Goal: Find specific page/section: Find specific page/section

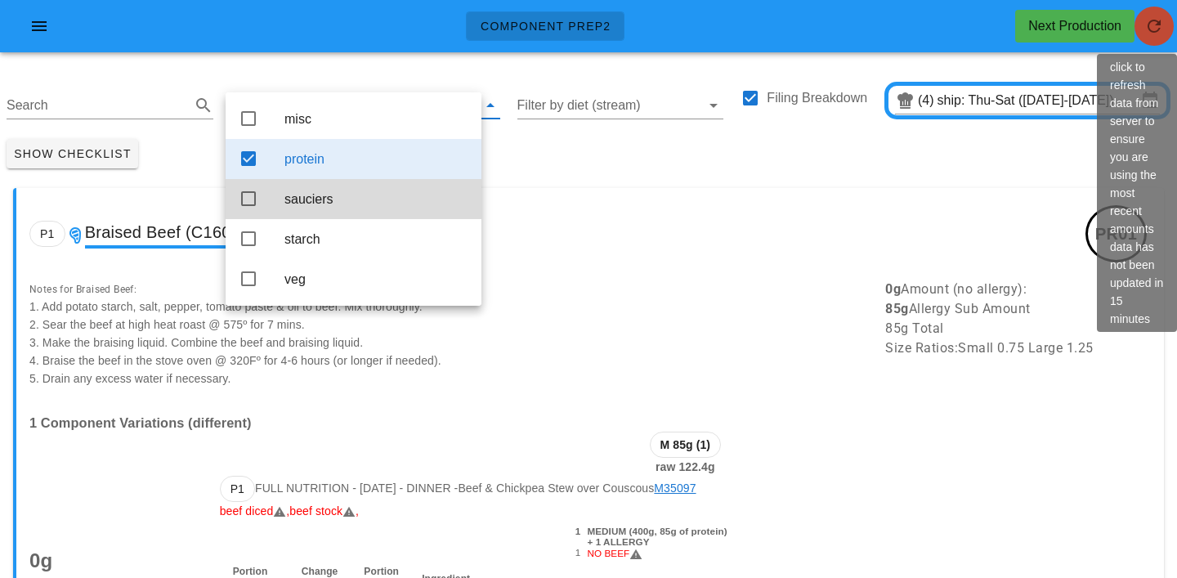
click at [1167, 22] on span "button" at bounding box center [1154, 26] width 39 height 20
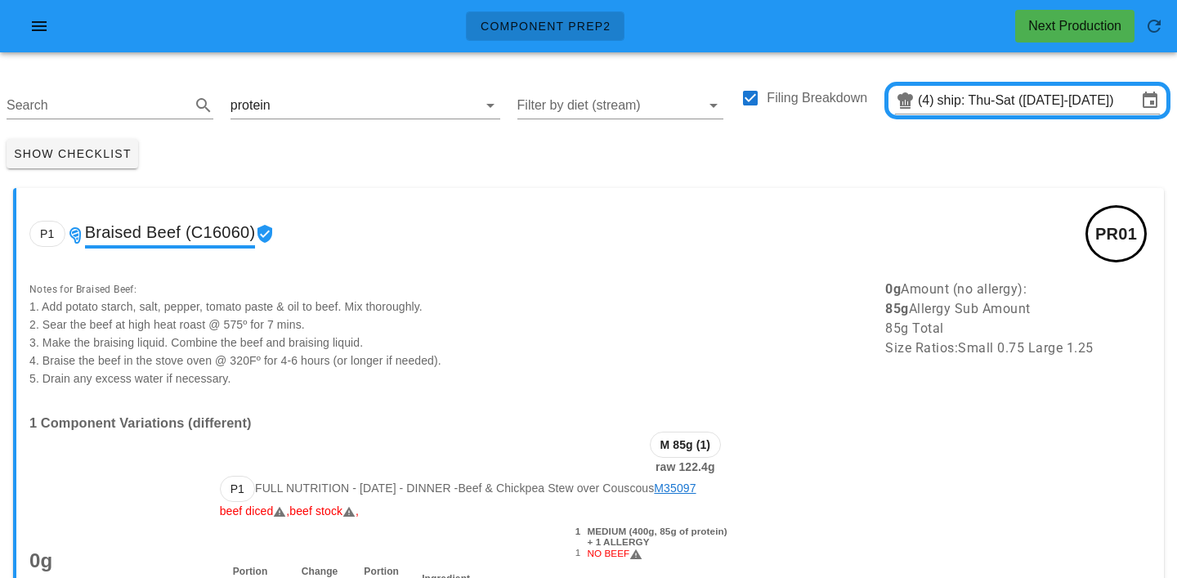
click at [359, 158] on div "Show Checklist" at bounding box center [588, 153] width 1177 height 43
click at [287, 105] on input "text" at bounding box center [364, 105] width 181 height 26
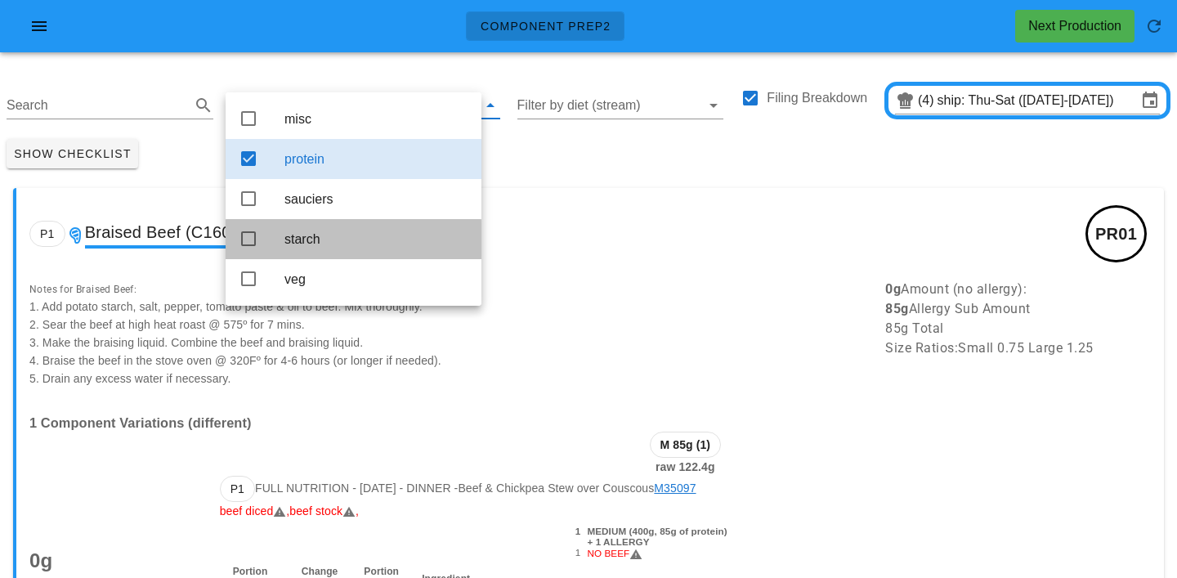
click at [308, 257] on div "starch" at bounding box center [377, 239] width 184 height 35
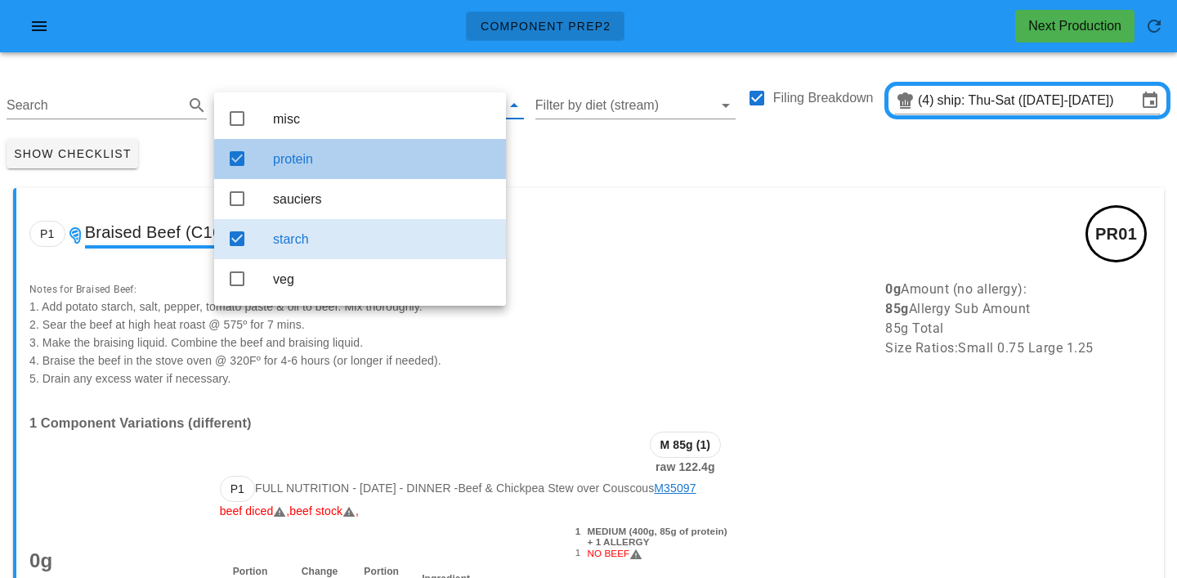
click at [465, 159] on div "protein" at bounding box center [383, 159] width 220 height 16
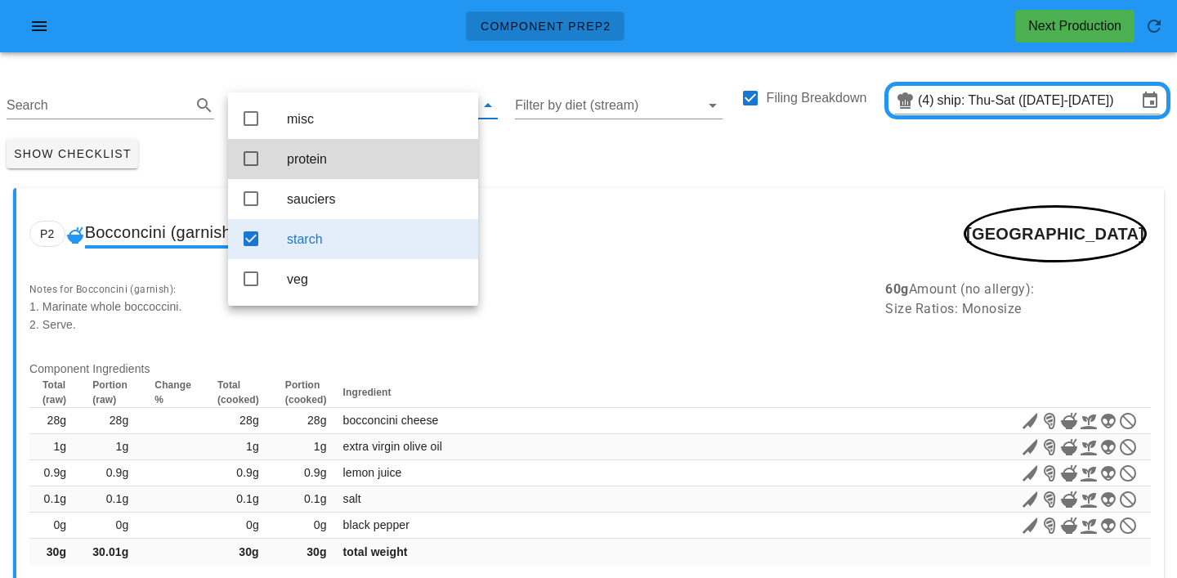
click at [577, 134] on div "Show Checklist" at bounding box center [588, 153] width 1177 height 43
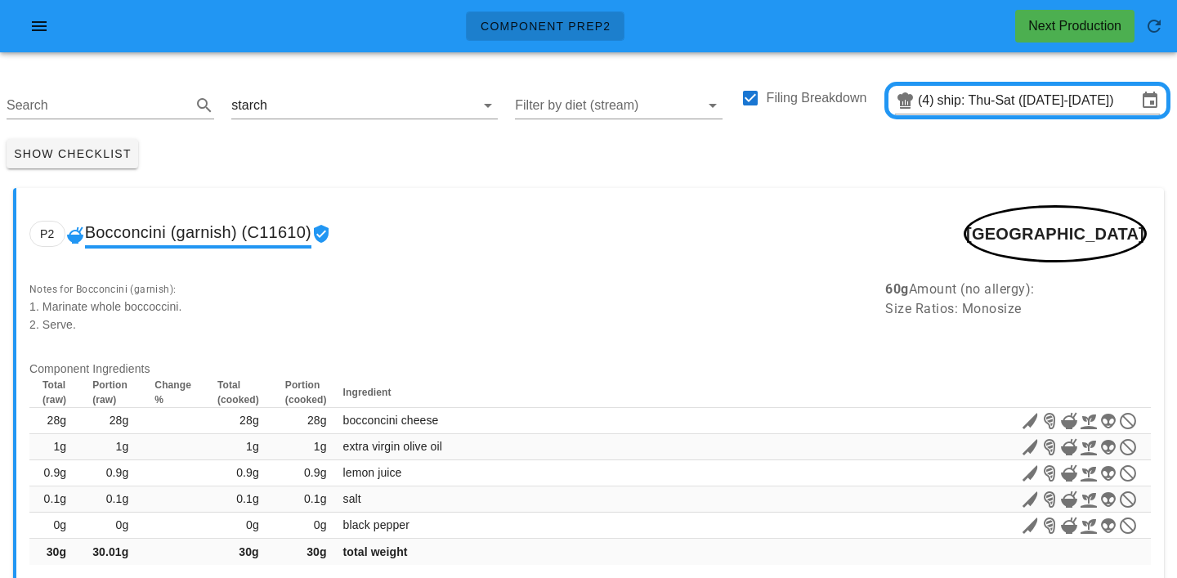
click at [326, 165] on div "Show Checklist" at bounding box center [588, 153] width 1177 height 43
click at [356, 91] on div "starch" at bounding box center [364, 101] width 266 height 36
click at [294, 104] on input "text" at bounding box center [361, 105] width 181 height 26
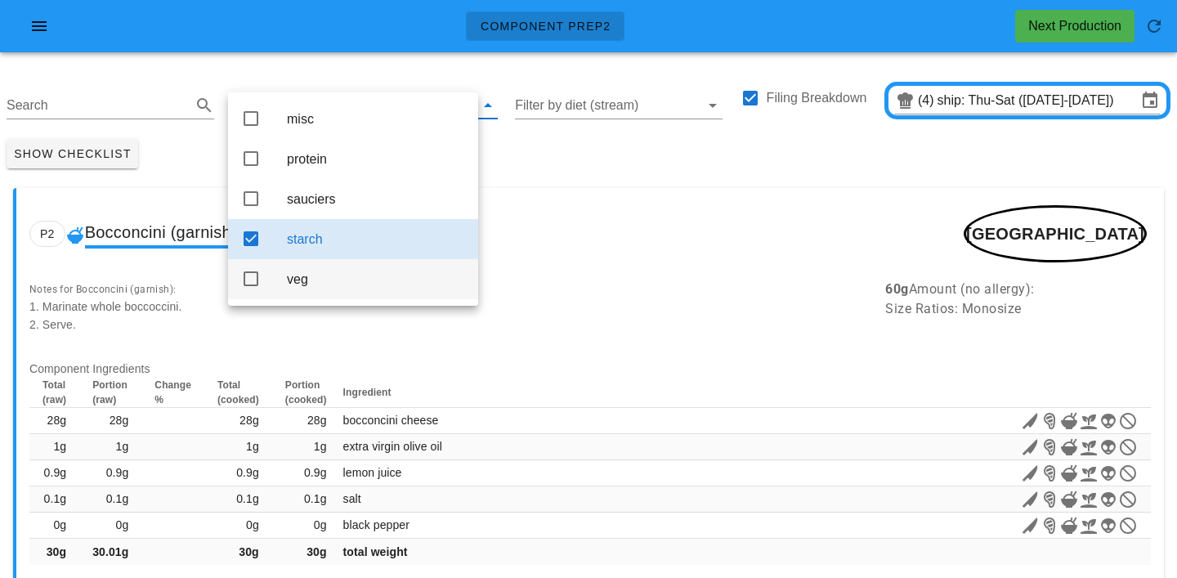
click at [314, 287] on div "veg" at bounding box center [376, 279] width 178 height 16
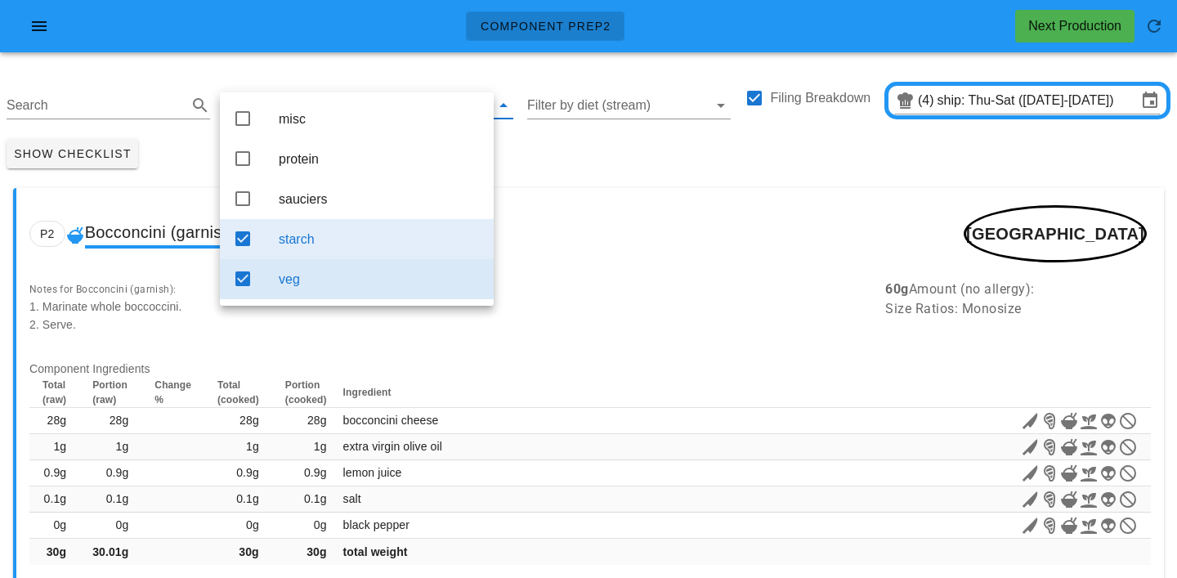
click at [325, 247] on div "starch" at bounding box center [380, 239] width 202 height 16
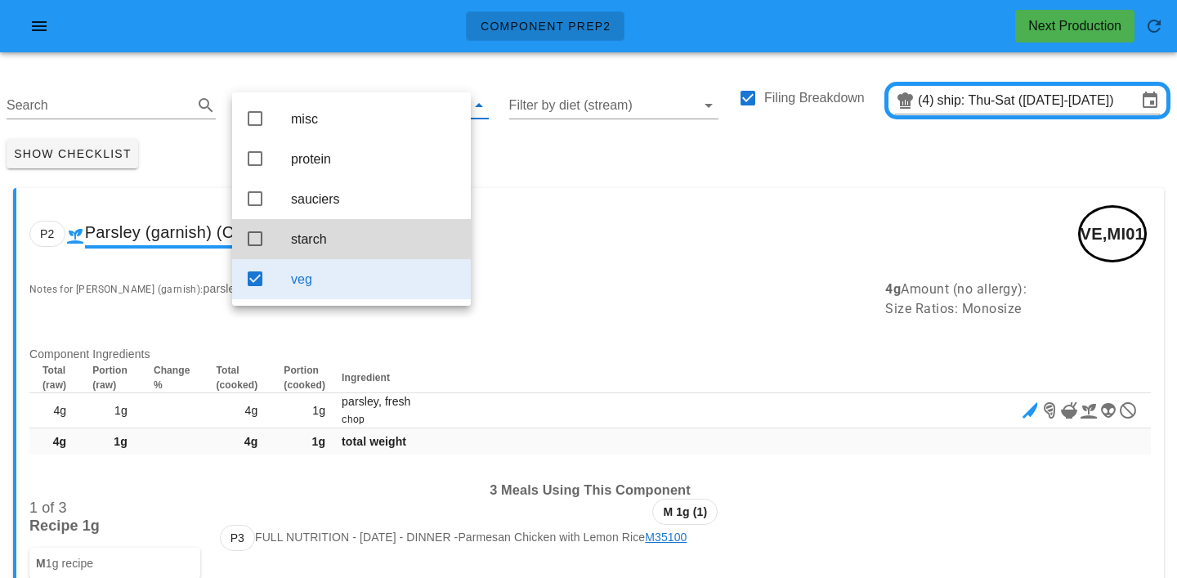
click at [501, 158] on div "Show Checklist" at bounding box center [588, 153] width 1177 height 43
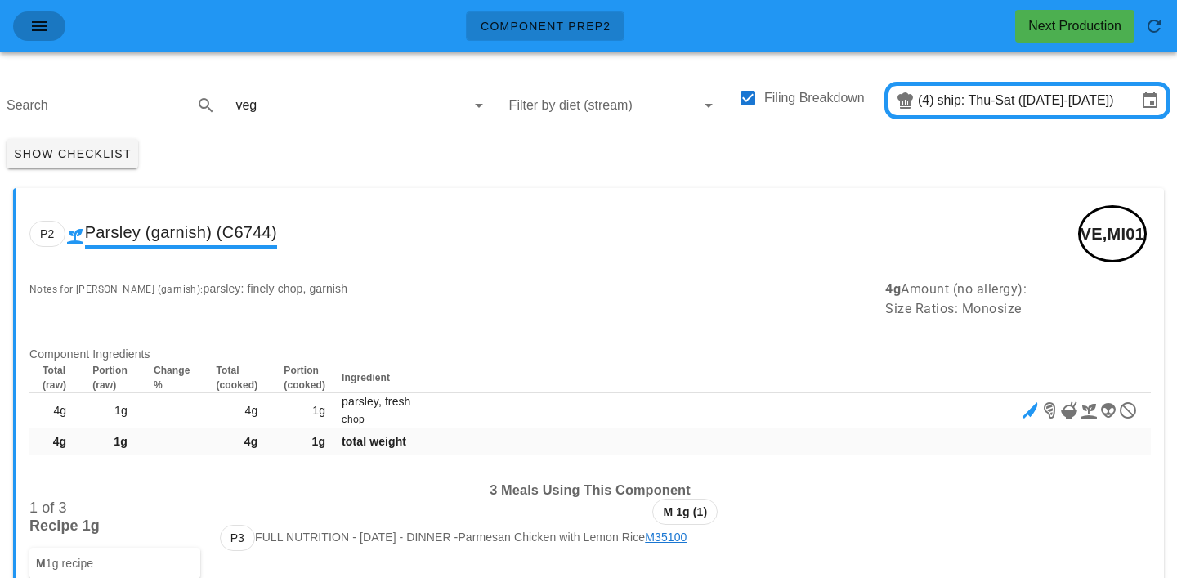
click at [50, 29] on span "button" at bounding box center [39, 26] width 26 height 20
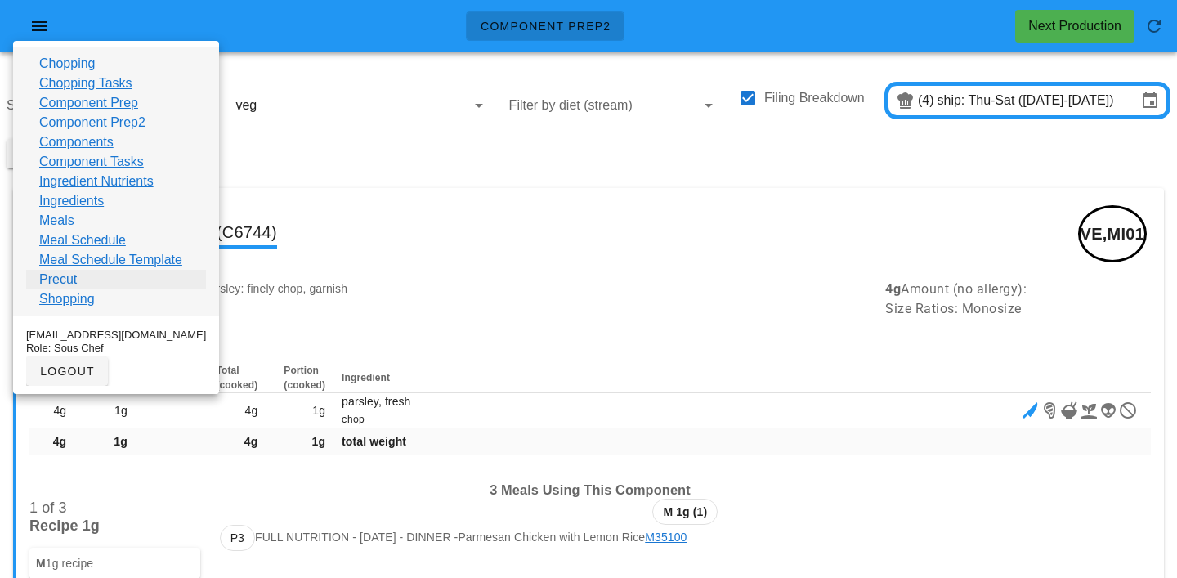
click at [56, 285] on link "Precut" at bounding box center [58, 280] width 38 height 20
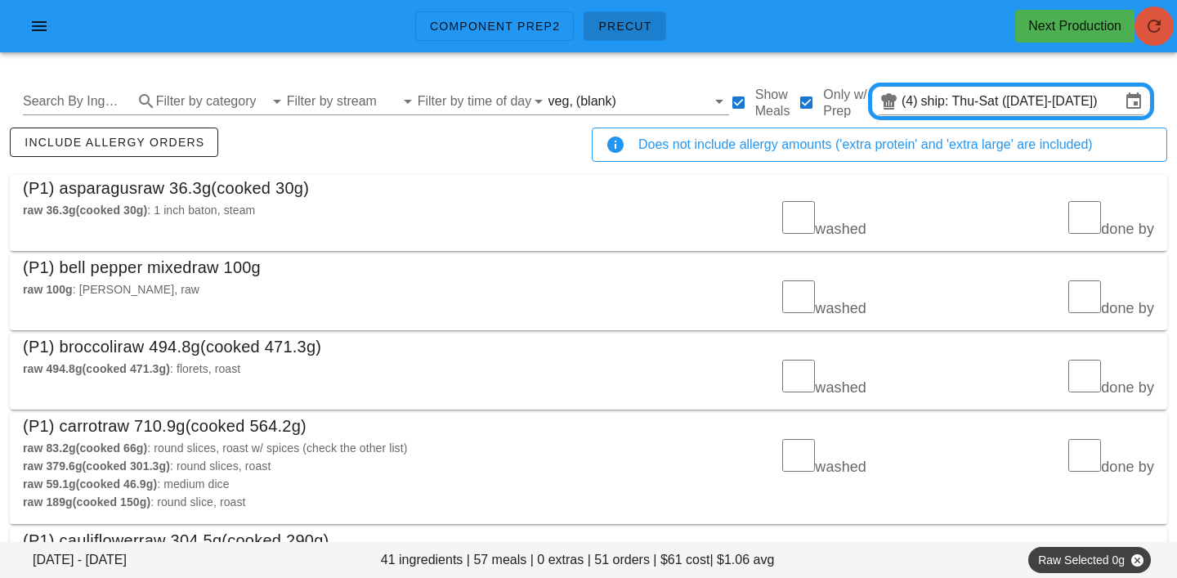
click at [1140, 20] on span "button" at bounding box center [1154, 26] width 39 height 20
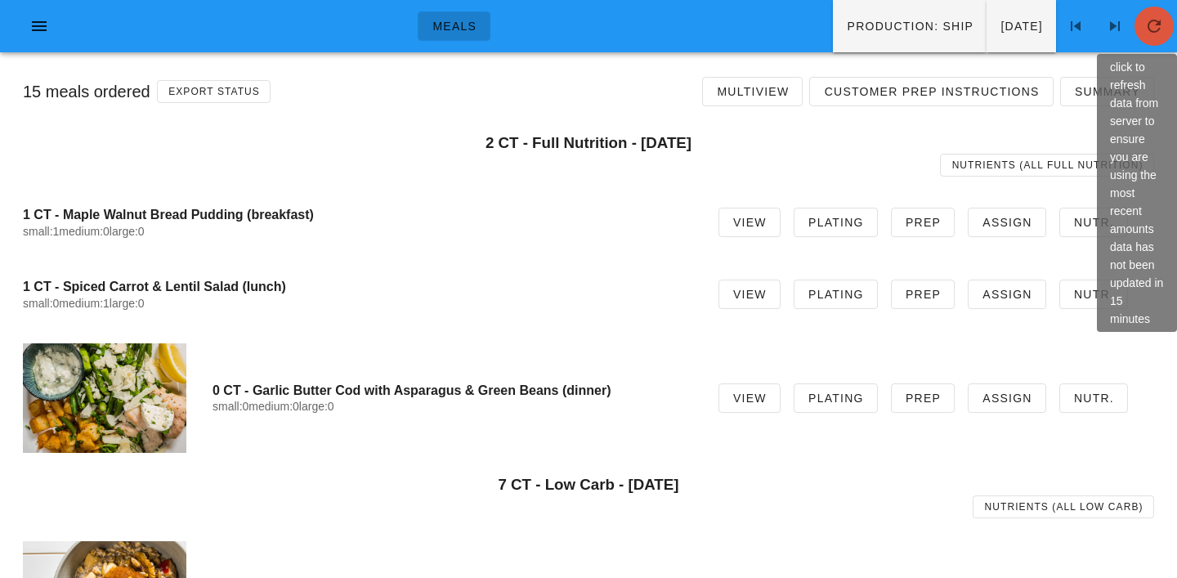
click at [1150, 22] on icon "button" at bounding box center [1155, 26] width 20 height 20
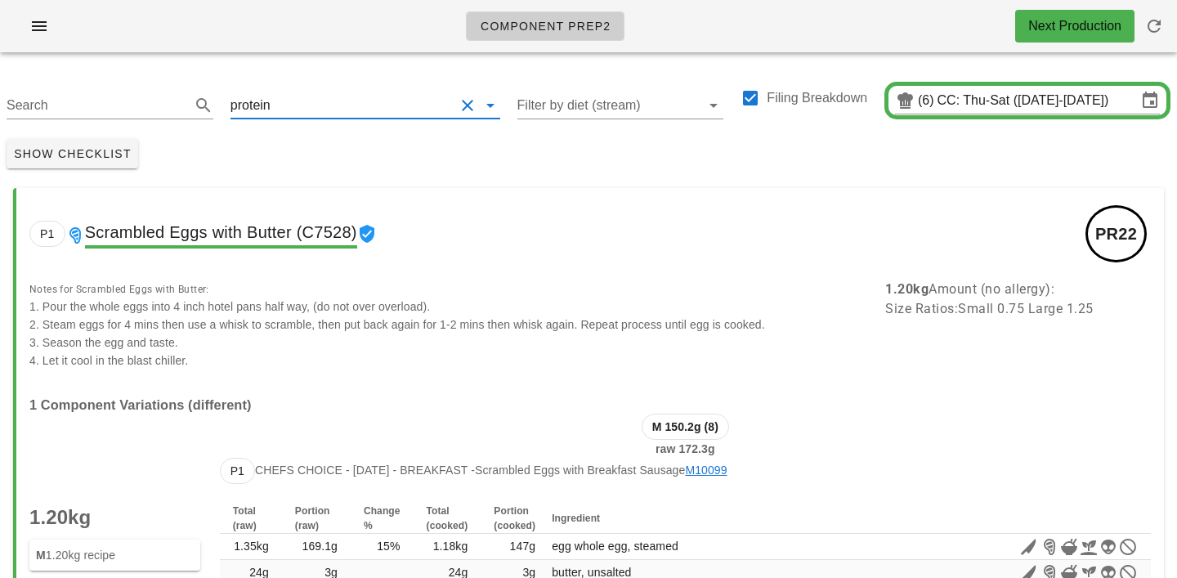
click at [311, 111] on input "text" at bounding box center [364, 105] width 181 height 26
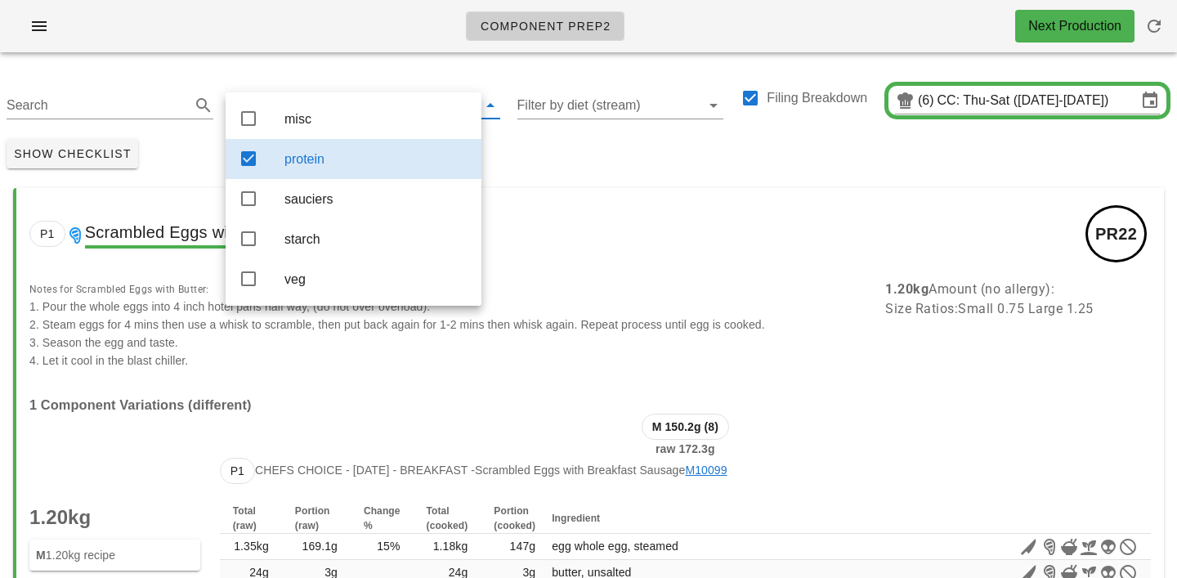
click at [544, 123] on div "Search protein Filter by diet (stream) Filing Breakdown (6) CC: Thu-Sat (Aug 21…" at bounding box center [588, 98] width 1177 height 67
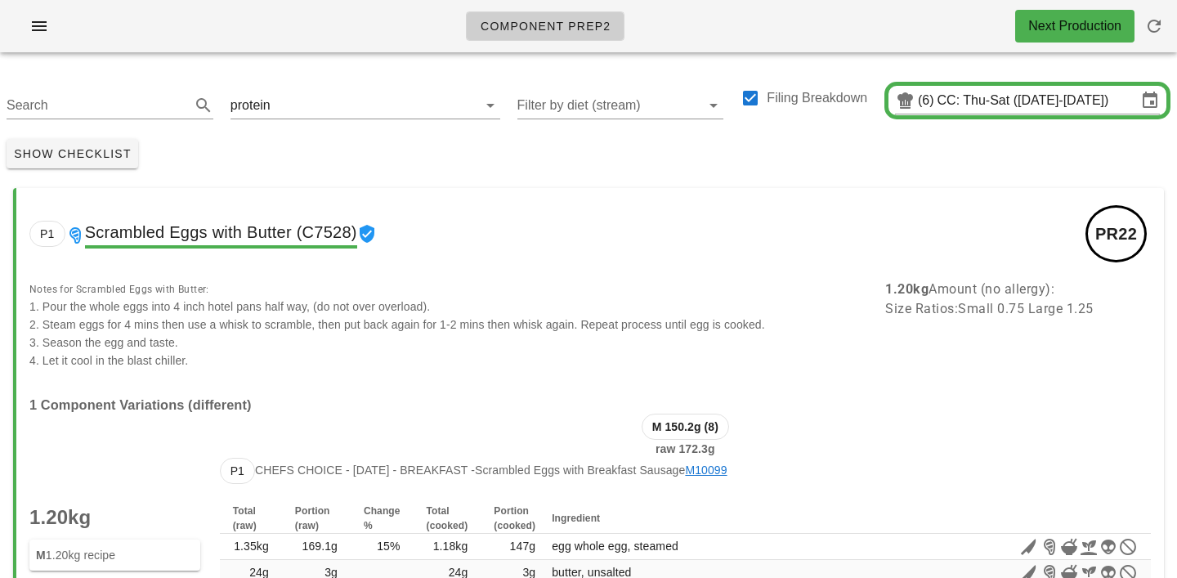
click at [598, 146] on div "Show Checklist" at bounding box center [588, 153] width 1177 height 43
click at [297, 100] on input "text" at bounding box center [364, 105] width 181 height 26
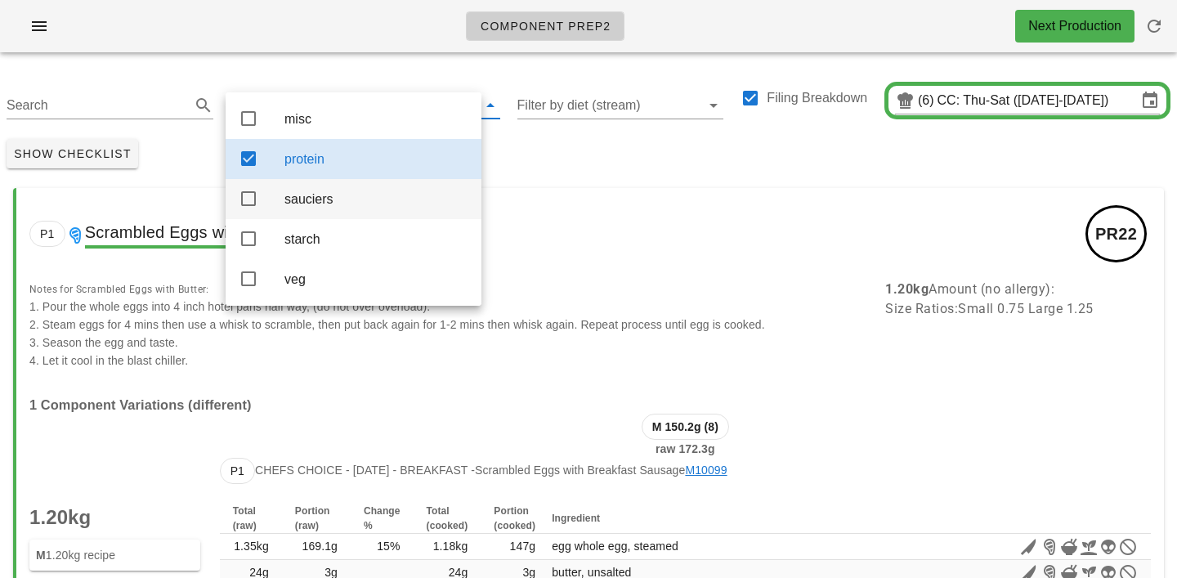
click at [302, 197] on div "sauciers" at bounding box center [377, 199] width 184 height 16
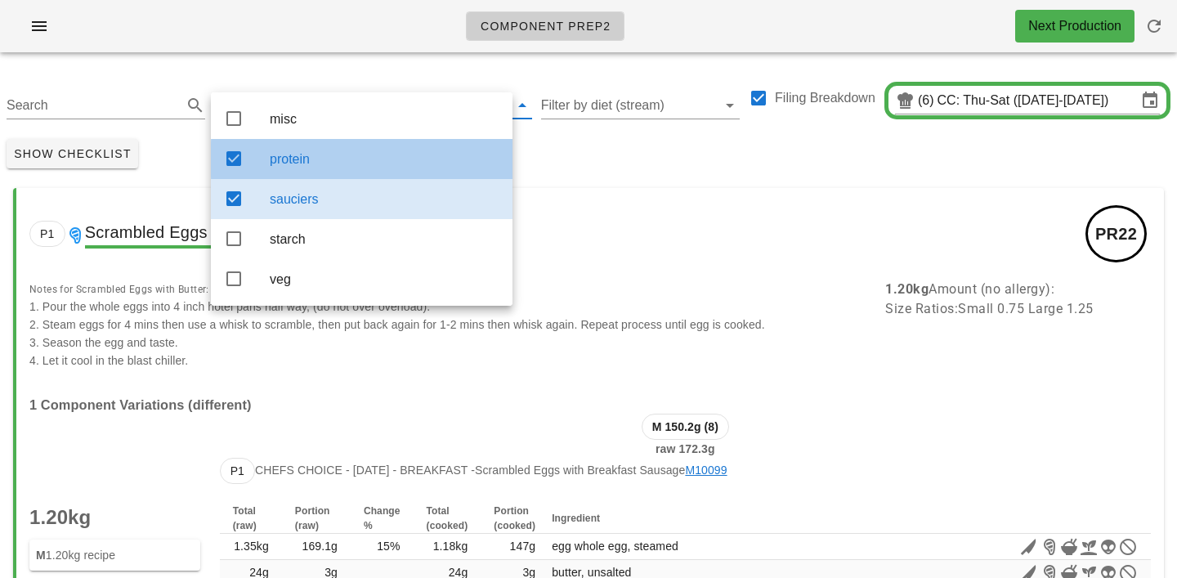
click at [309, 170] on div "protein" at bounding box center [385, 158] width 230 height 35
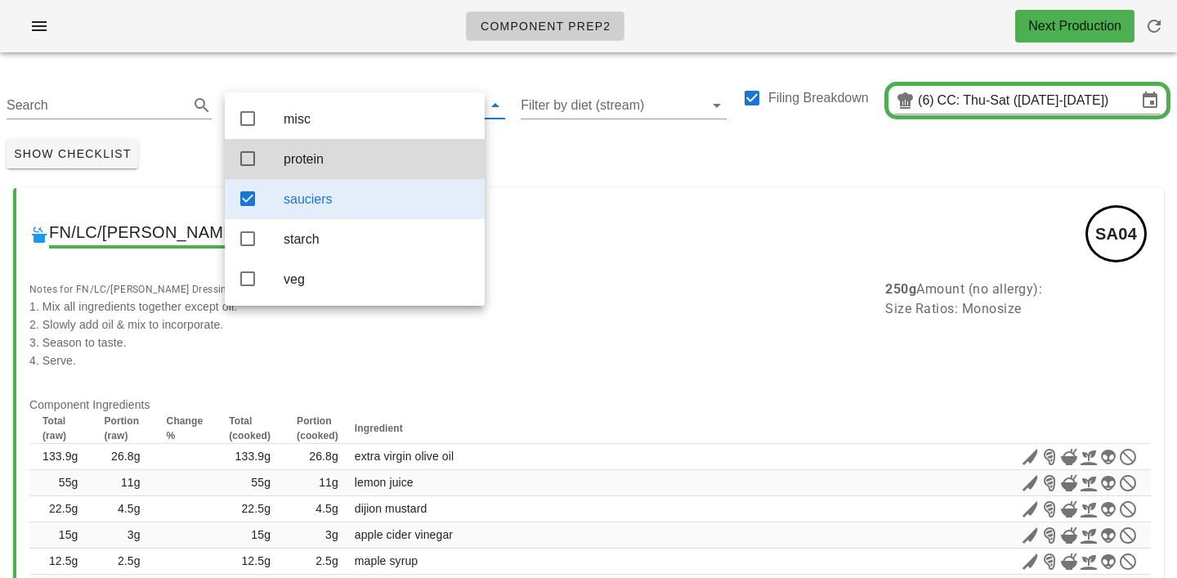
click at [567, 147] on div "Show Checklist" at bounding box center [588, 153] width 1177 height 43
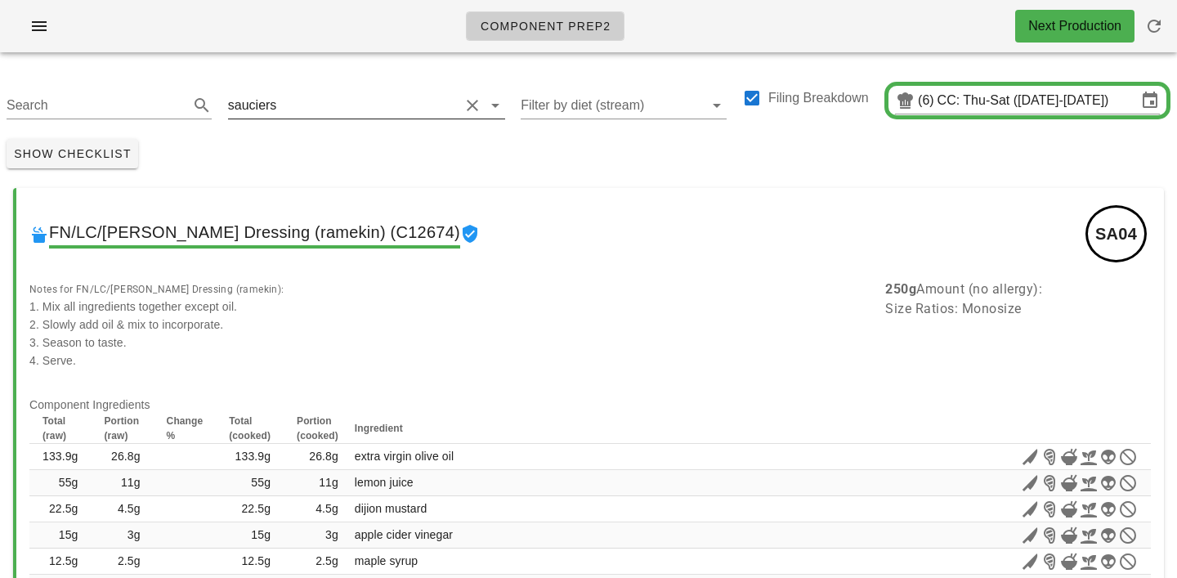
click at [294, 101] on input "text" at bounding box center [369, 105] width 179 height 26
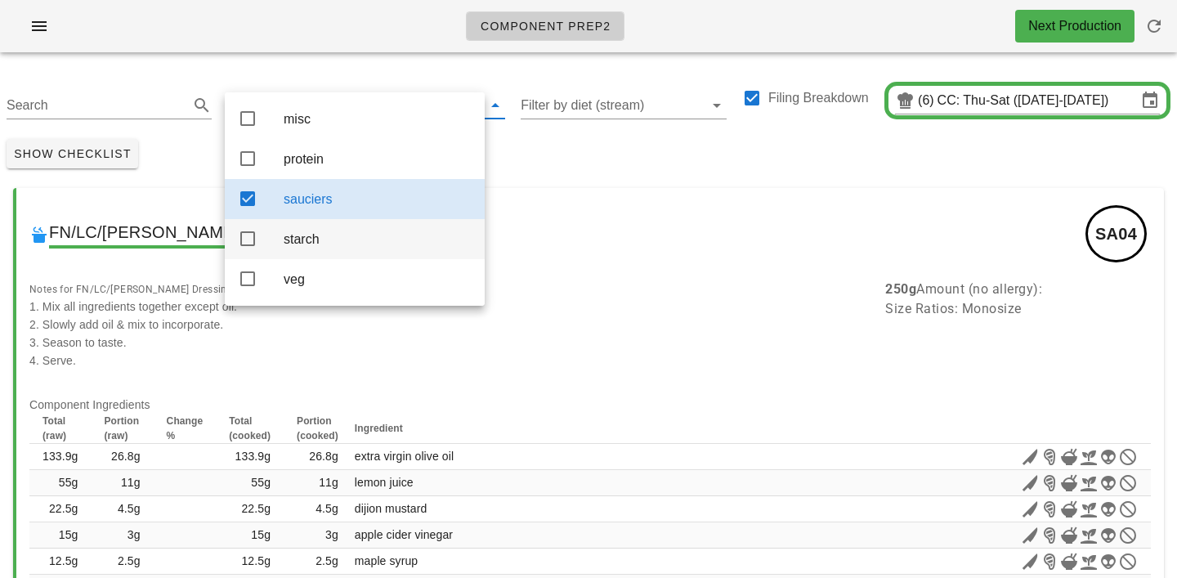
click at [298, 247] on div "starch" at bounding box center [378, 239] width 188 height 16
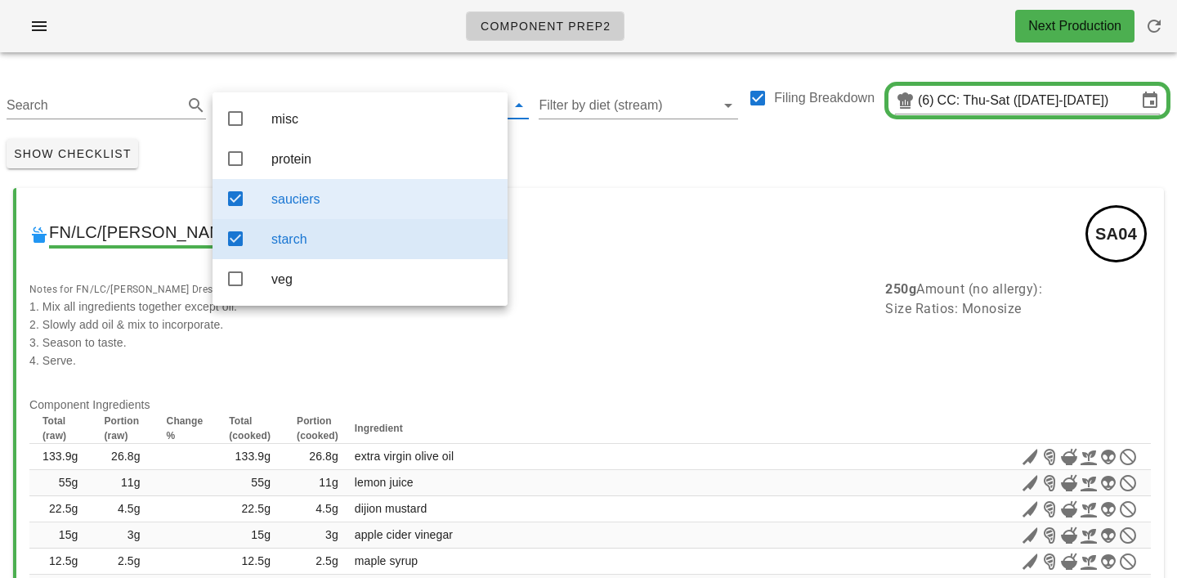
click at [320, 196] on div "sauciers" at bounding box center [382, 199] width 223 height 16
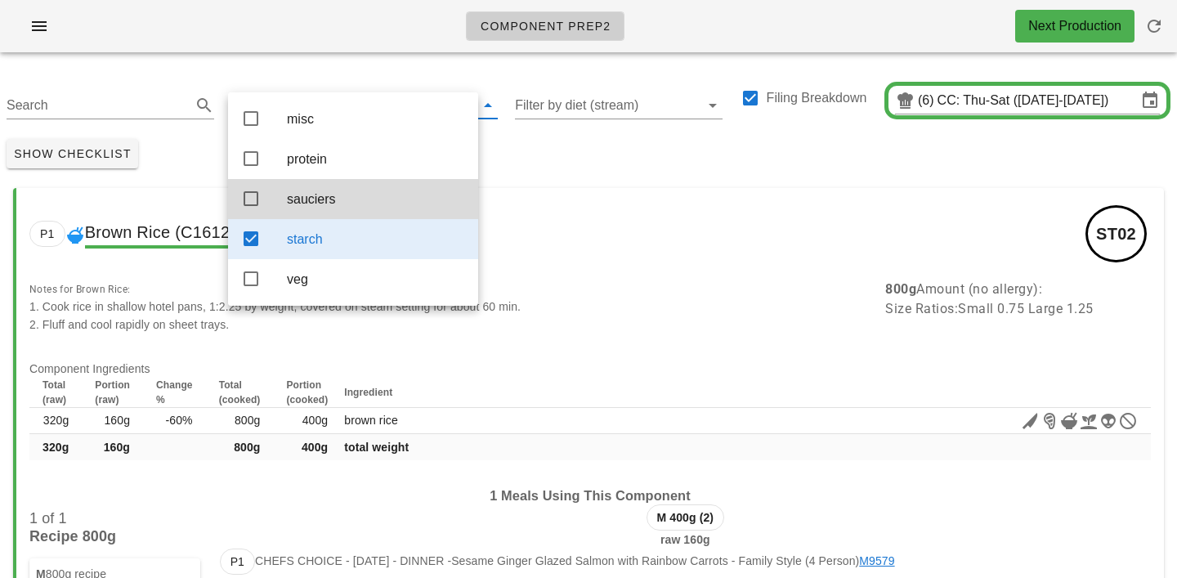
click at [629, 173] on div "Show Checklist" at bounding box center [588, 153] width 1177 height 43
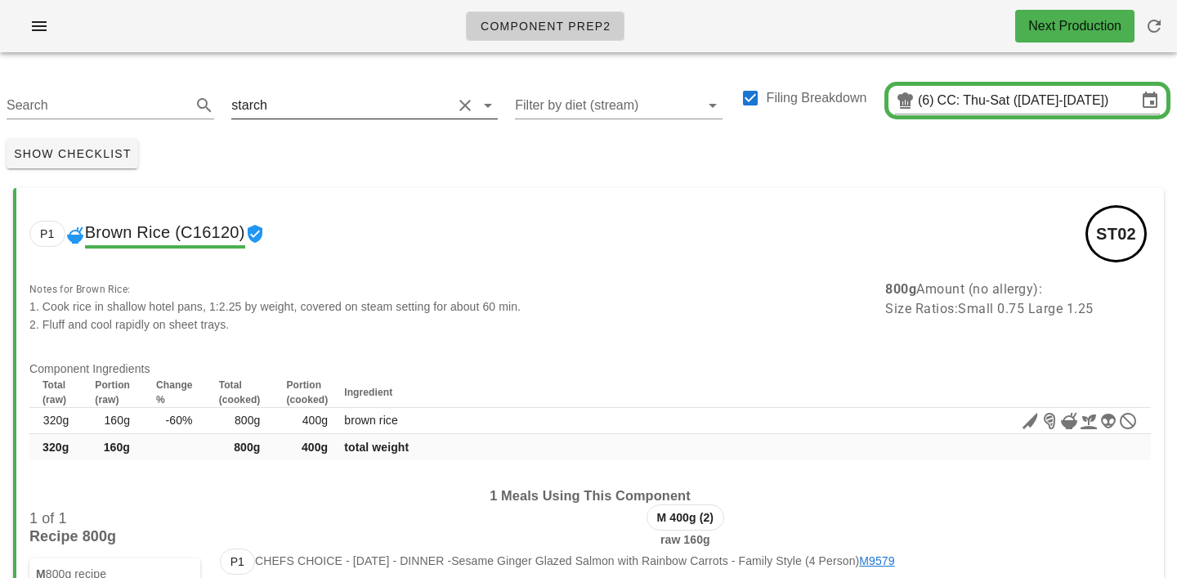
click at [304, 101] on input "text" at bounding box center [361, 105] width 181 height 26
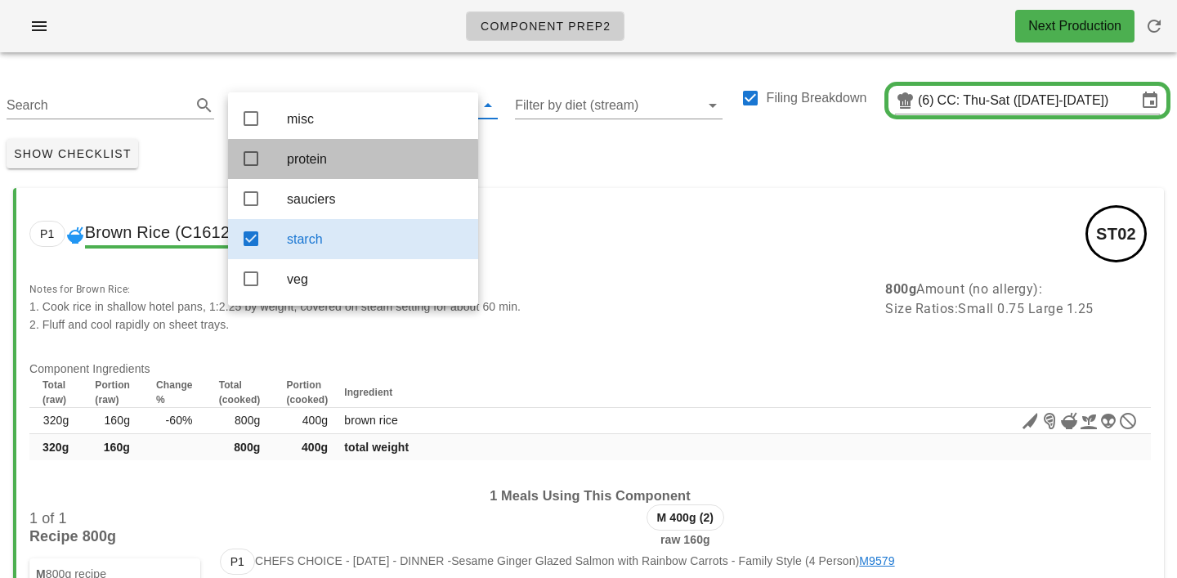
click at [316, 160] on div "protein" at bounding box center [376, 159] width 178 height 16
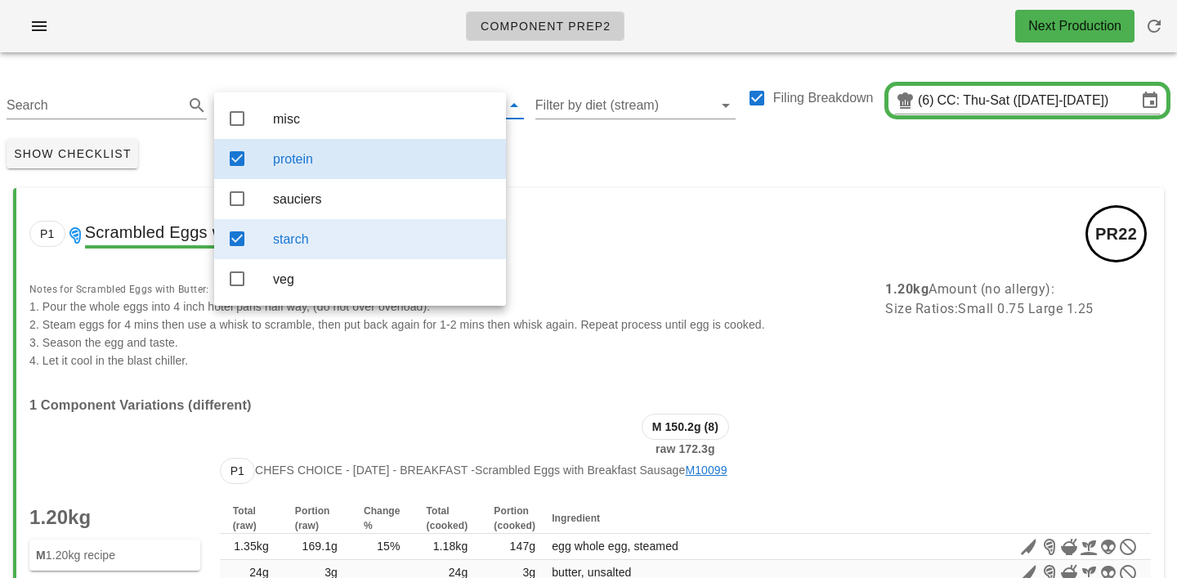
click at [316, 160] on div "protein" at bounding box center [383, 159] width 220 height 16
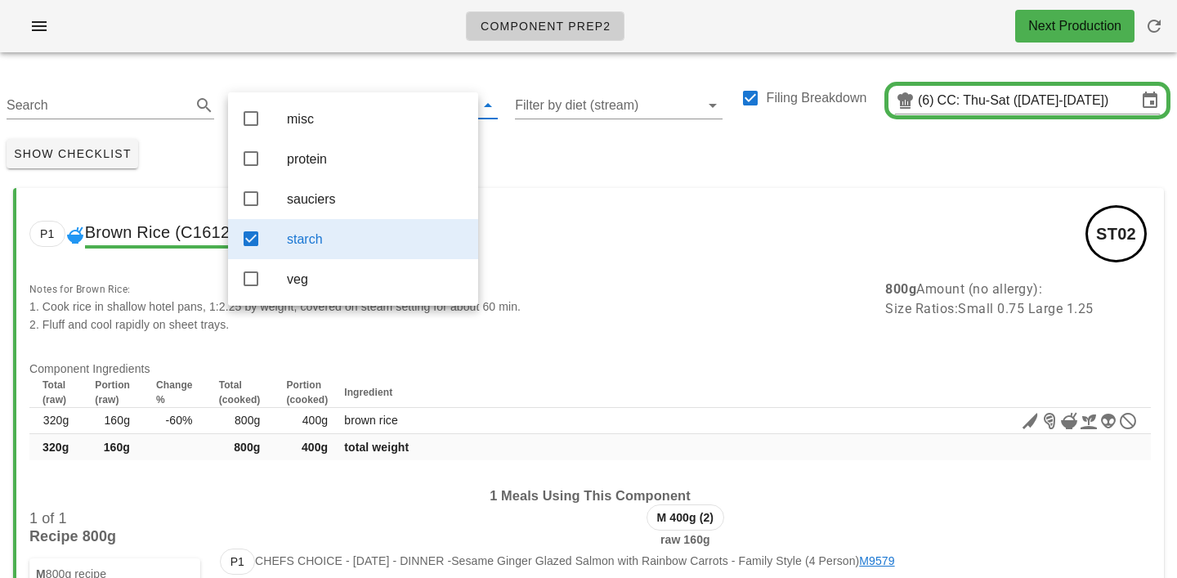
click at [504, 169] on div "Show Checklist" at bounding box center [588, 153] width 1177 height 43
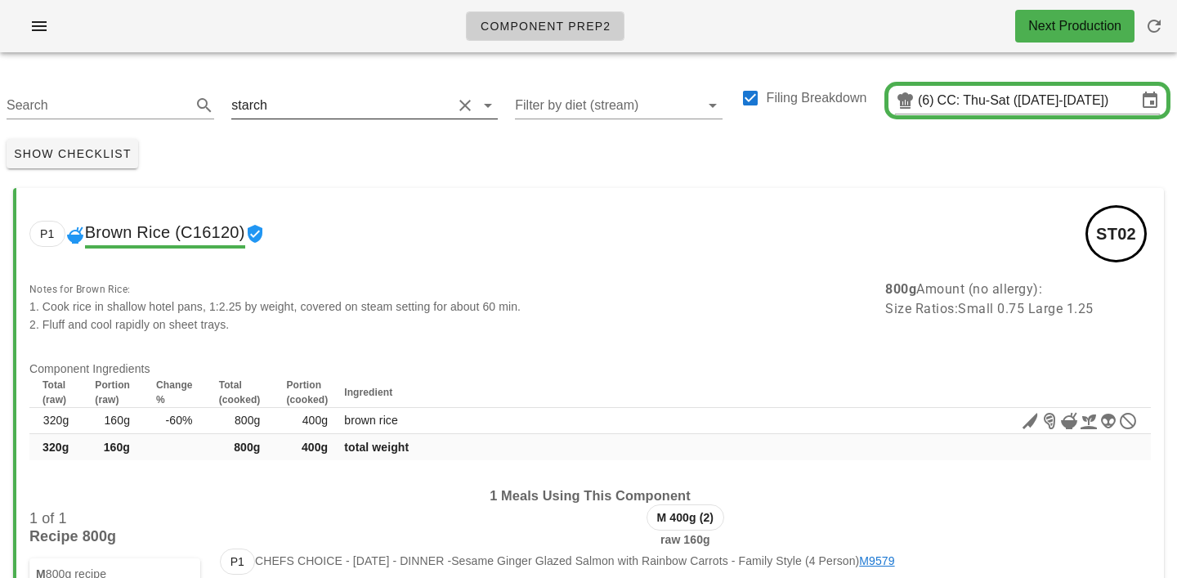
click at [328, 100] on input "text" at bounding box center [361, 105] width 181 height 26
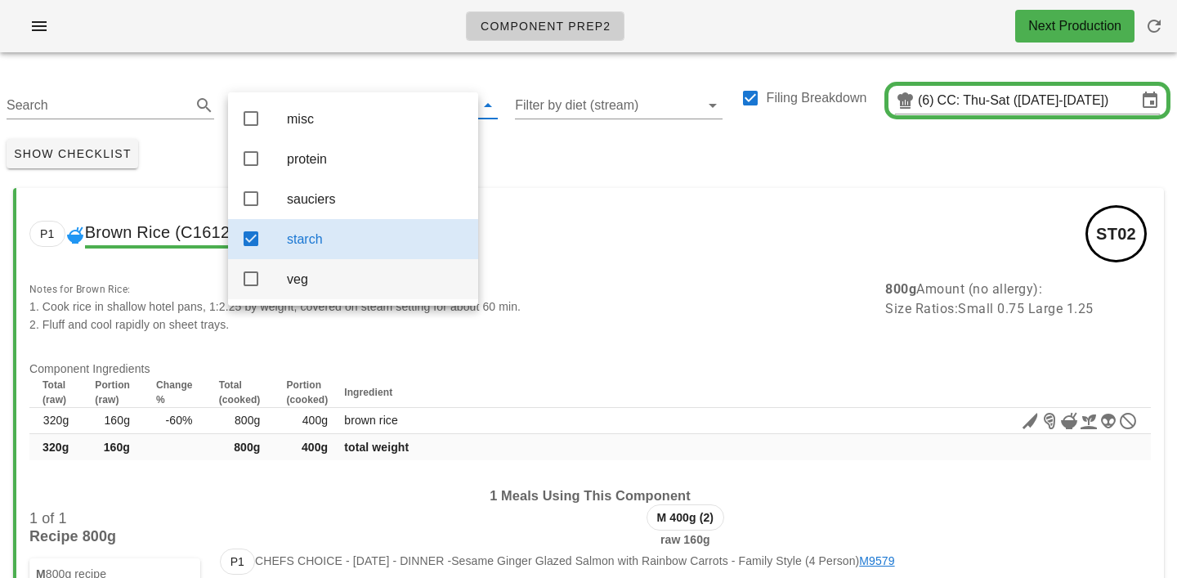
click at [330, 286] on div "veg" at bounding box center [376, 279] width 178 height 16
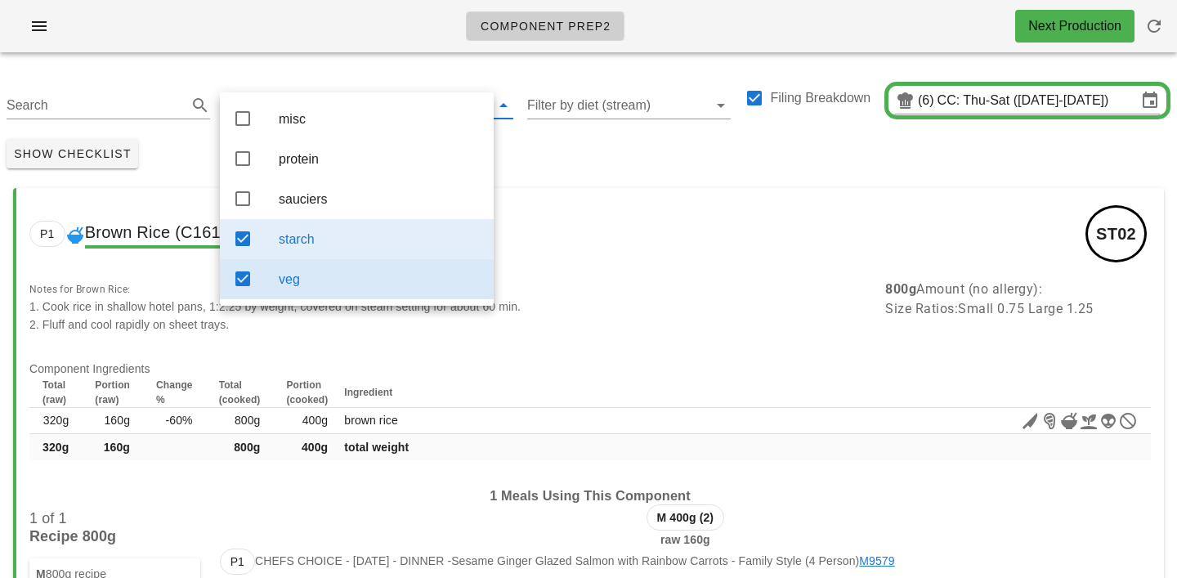
click at [333, 247] on div "starch" at bounding box center [380, 239] width 202 height 16
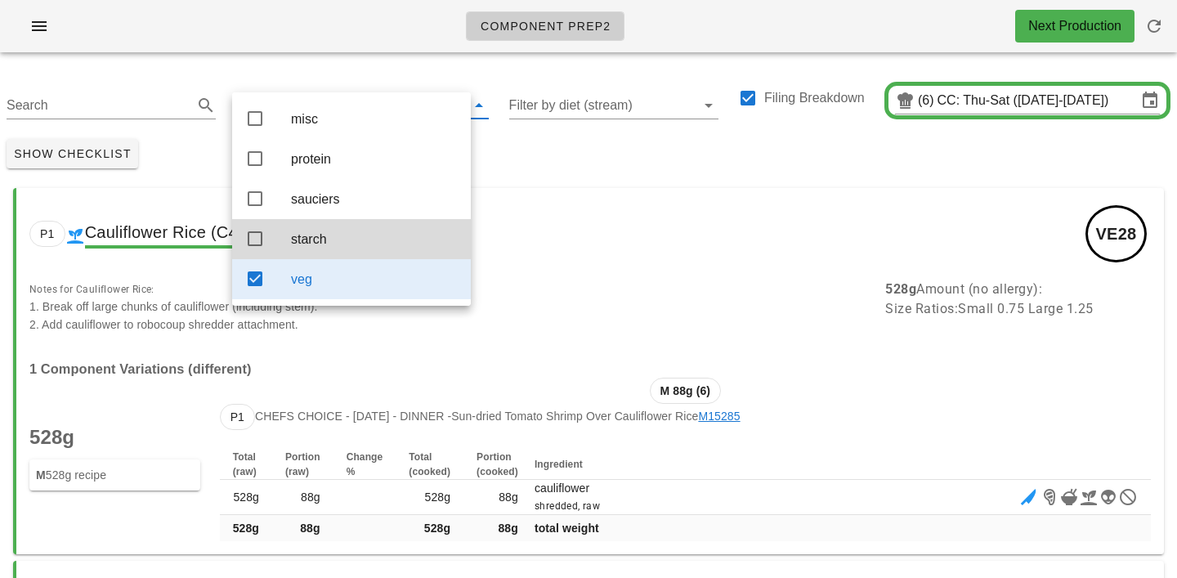
click at [568, 168] on div "Show Checklist" at bounding box center [588, 153] width 1177 height 43
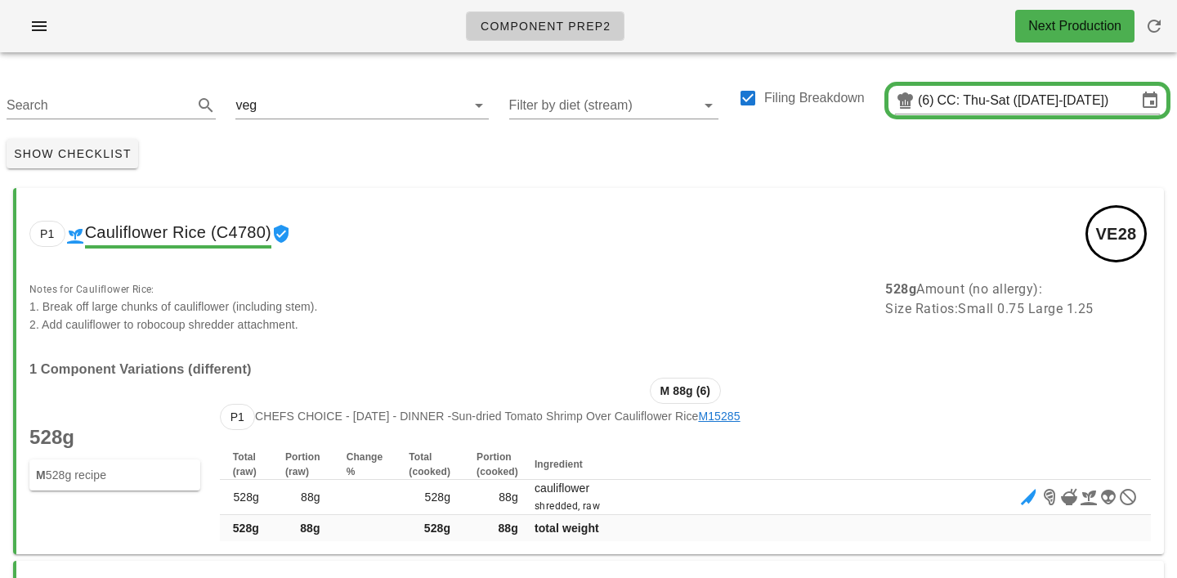
click at [383, 168] on div "Show Checklist" at bounding box center [588, 153] width 1177 height 43
click at [315, 102] on input "text" at bounding box center [351, 105] width 183 height 26
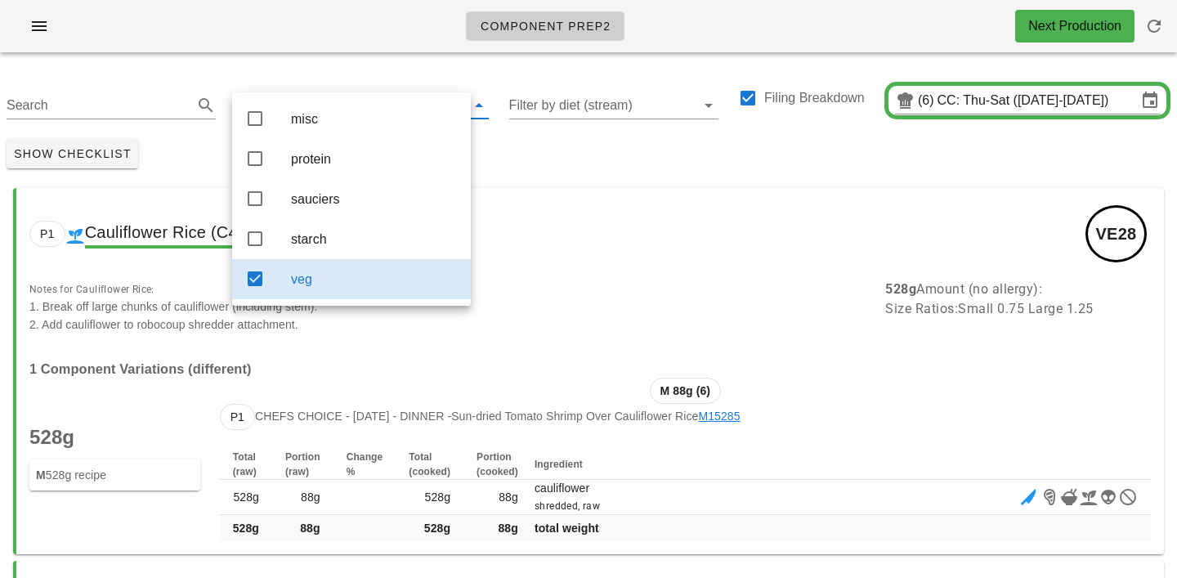
click at [567, 164] on div "Show Checklist" at bounding box center [588, 153] width 1177 height 43
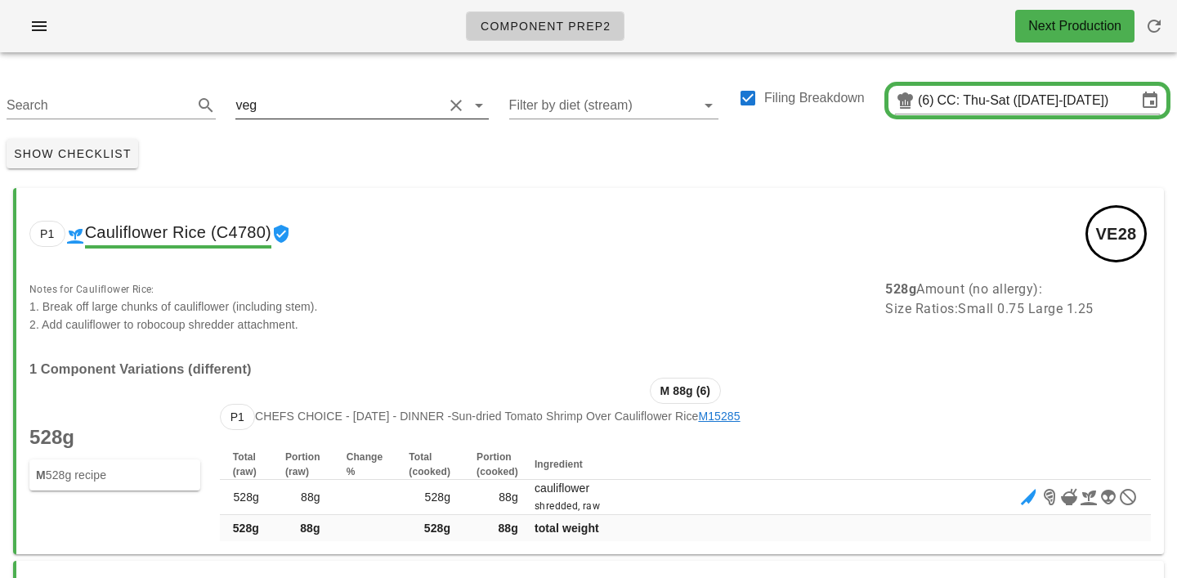
click at [298, 112] on input "text" at bounding box center [351, 105] width 183 height 26
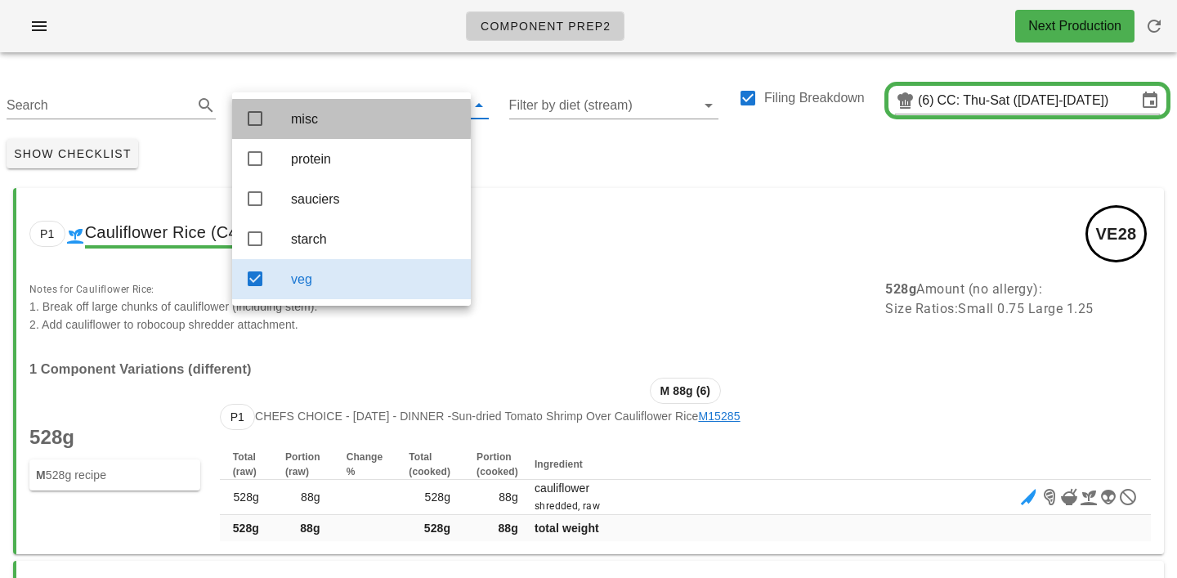
click at [312, 124] on div "misc" at bounding box center [374, 119] width 167 height 16
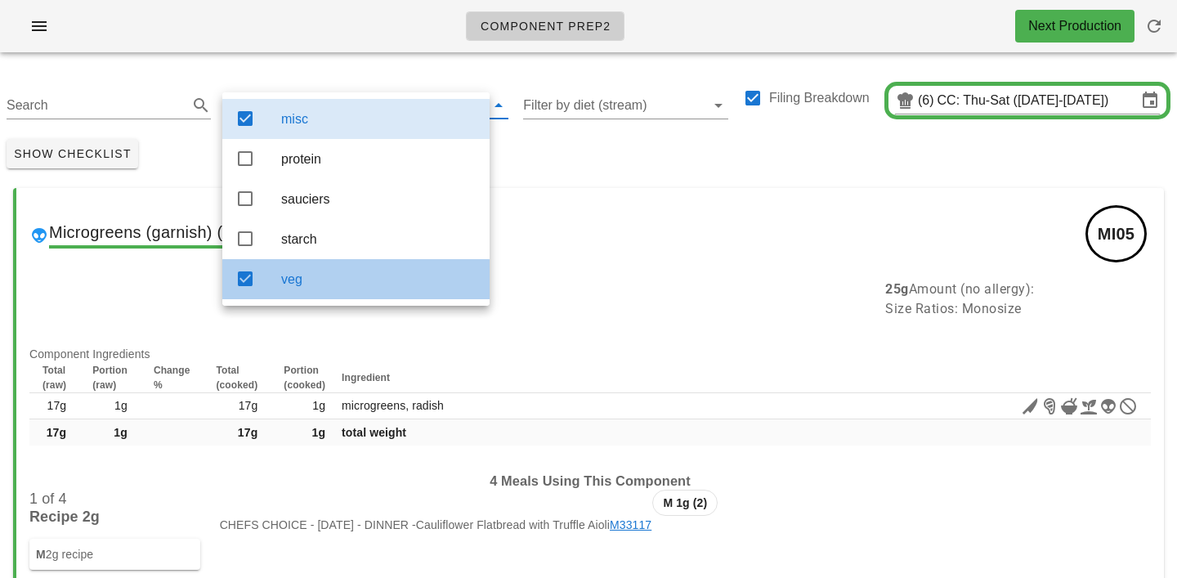
click at [341, 287] on div "veg" at bounding box center [378, 279] width 195 height 16
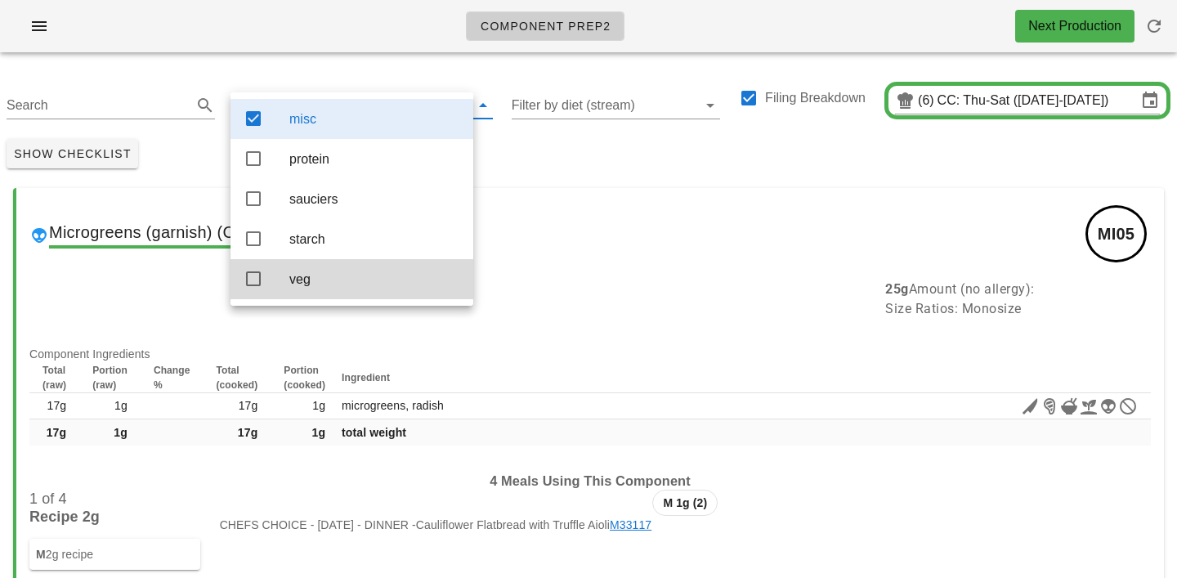
click at [558, 168] on div "Show Checklist" at bounding box center [588, 153] width 1177 height 43
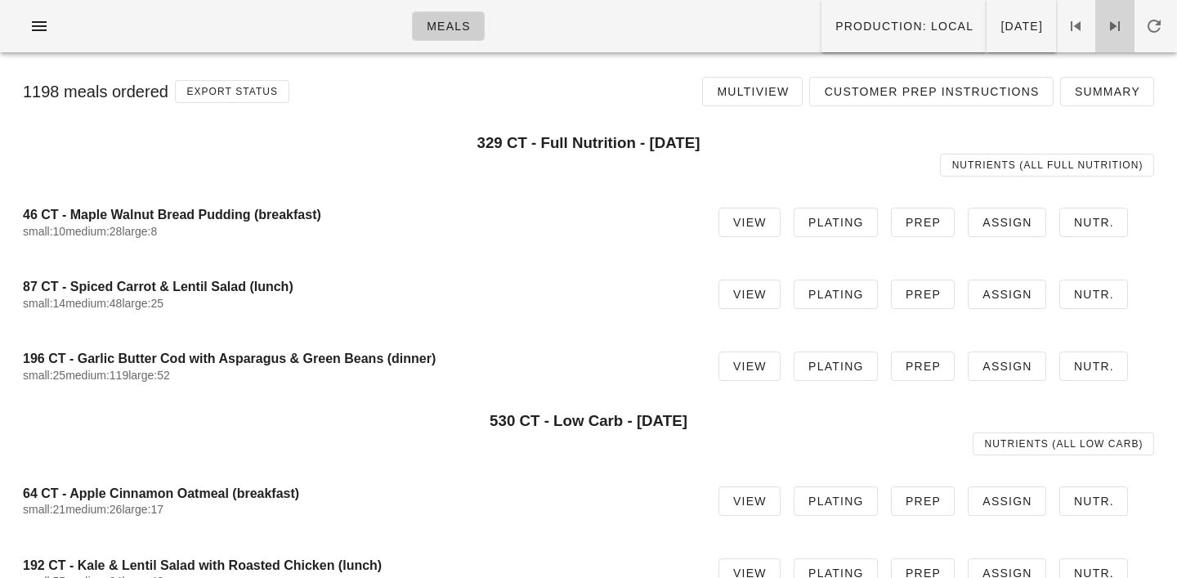
click at [1127, 34] on span at bounding box center [1115, 26] width 39 height 20
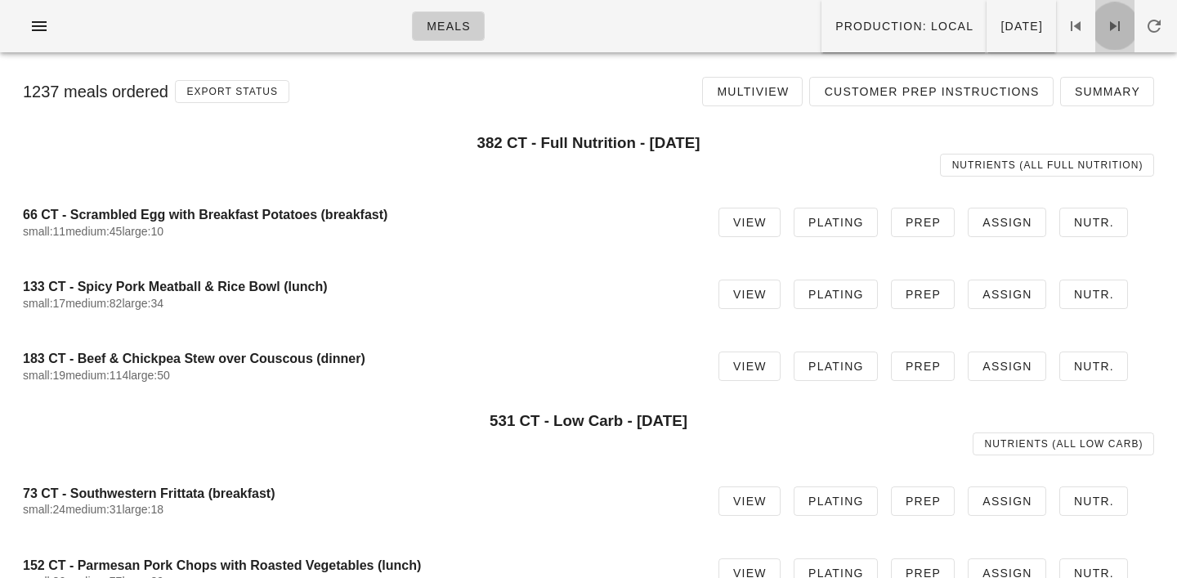
click at [1127, 34] on span at bounding box center [1115, 26] width 39 height 20
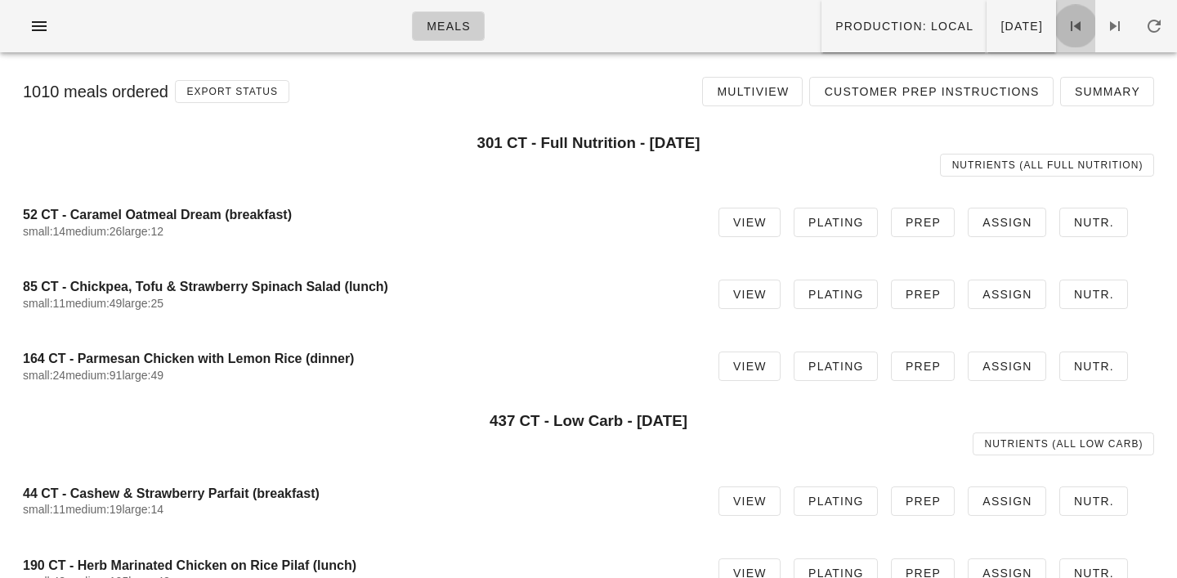
click at [1080, 27] on icon at bounding box center [1076, 26] width 20 height 20
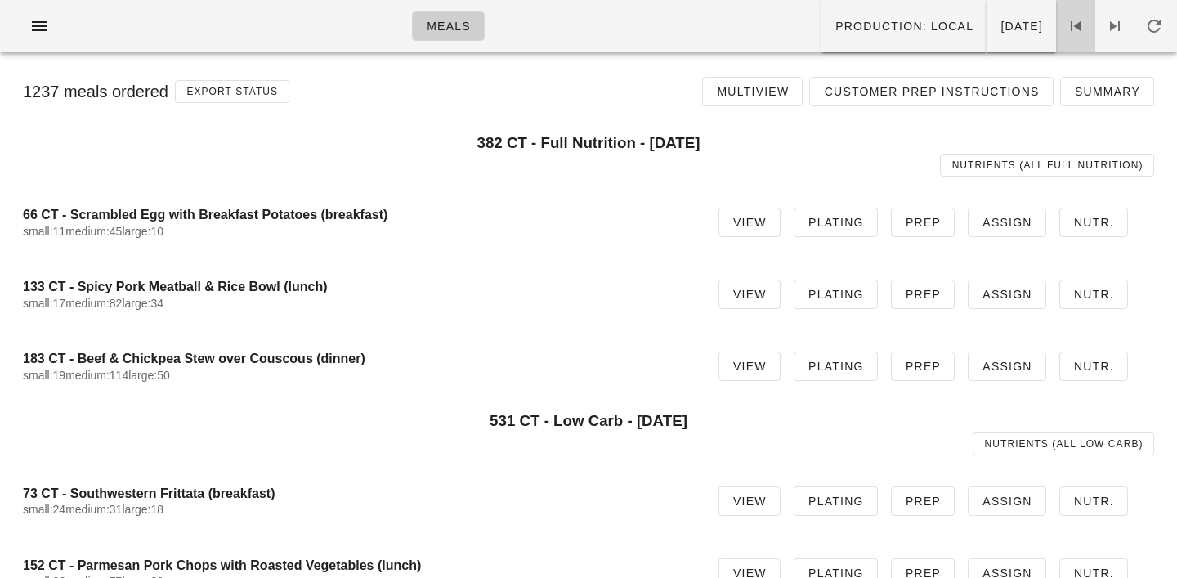
click at [1080, 27] on icon at bounding box center [1076, 26] width 20 height 20
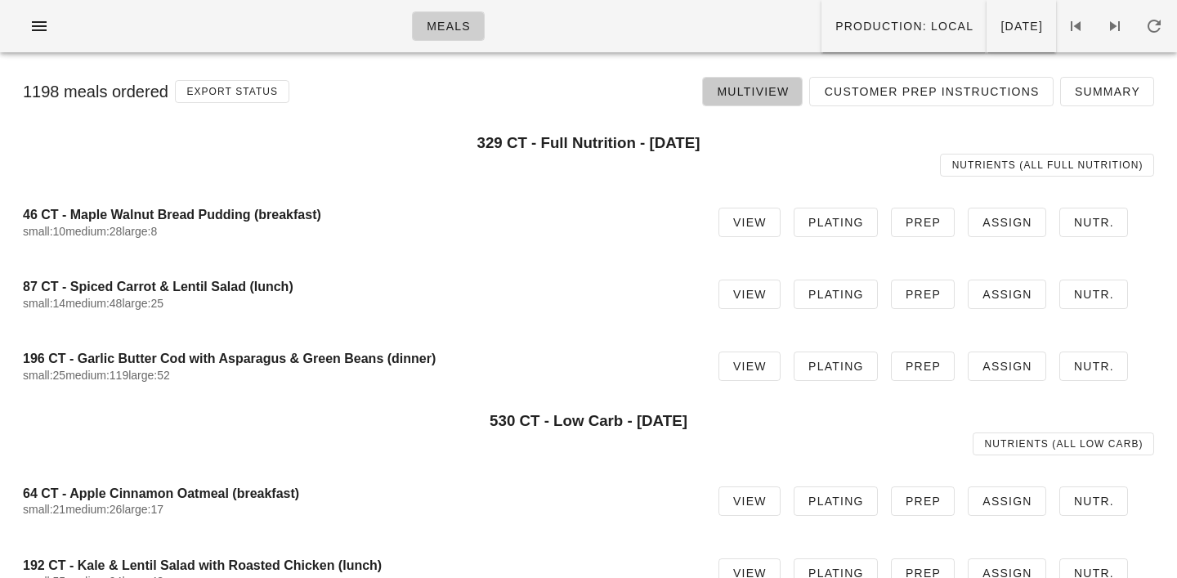
click at [803, 83] on link "Multiview" at bounding box center [752, 91] width 101 height 29
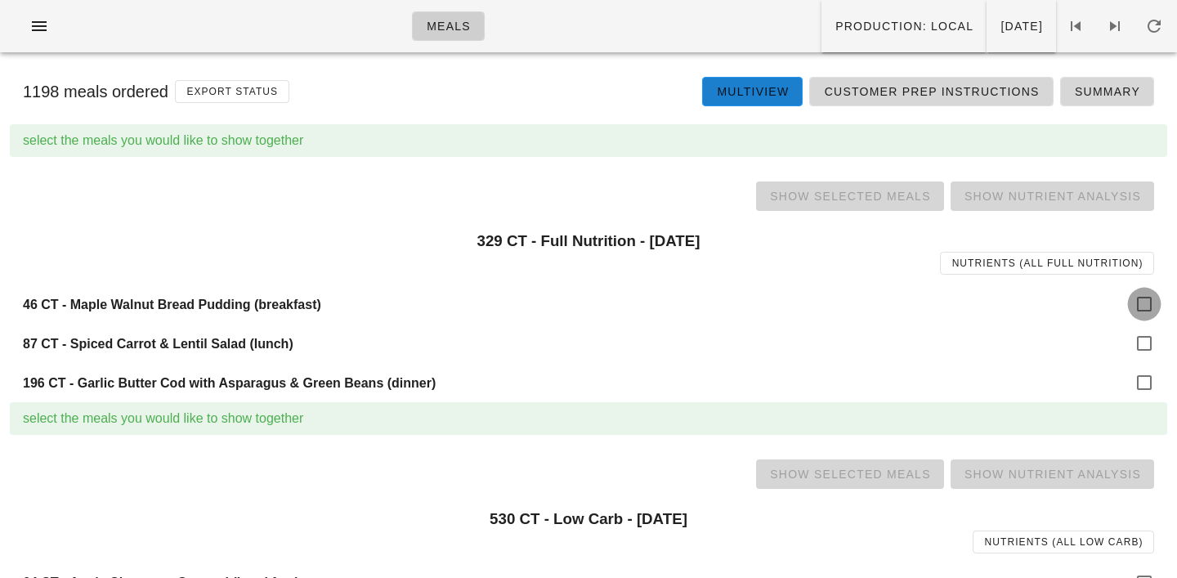
click at [1151, 291] on div at bounding box center [1145, 304] width 28 height 28
checkbox input "true"
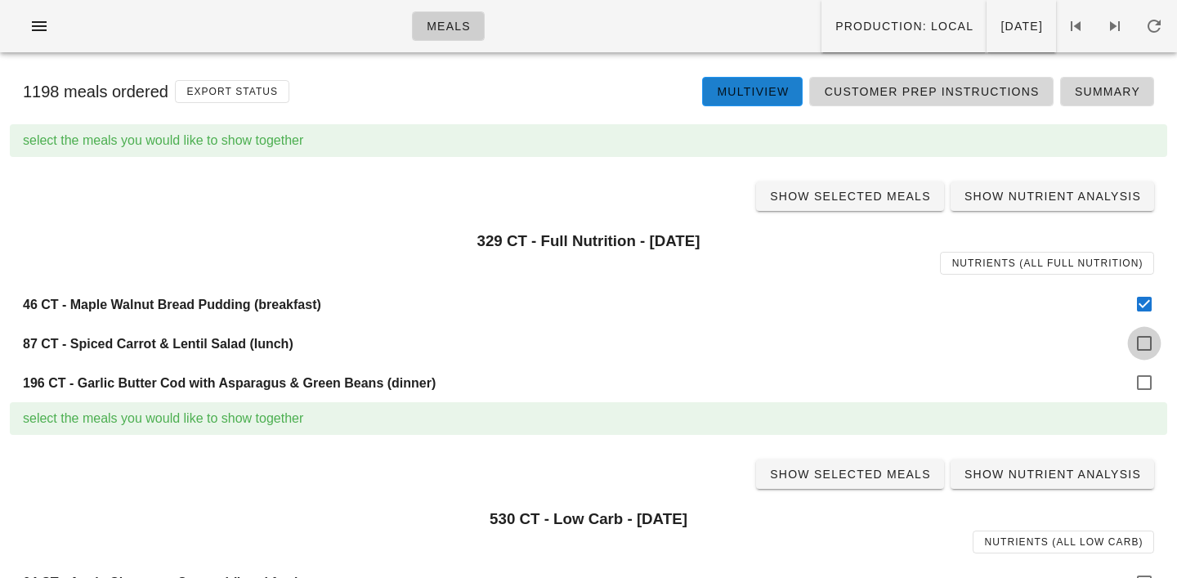
click at [1149, 346] on div at bounding box center [1145, 343] width 28 height 28
checkbox input "true"
click at [1148, 387] on div at bounding box center [1145, 383] width 28 height 28
checkbox input "true"
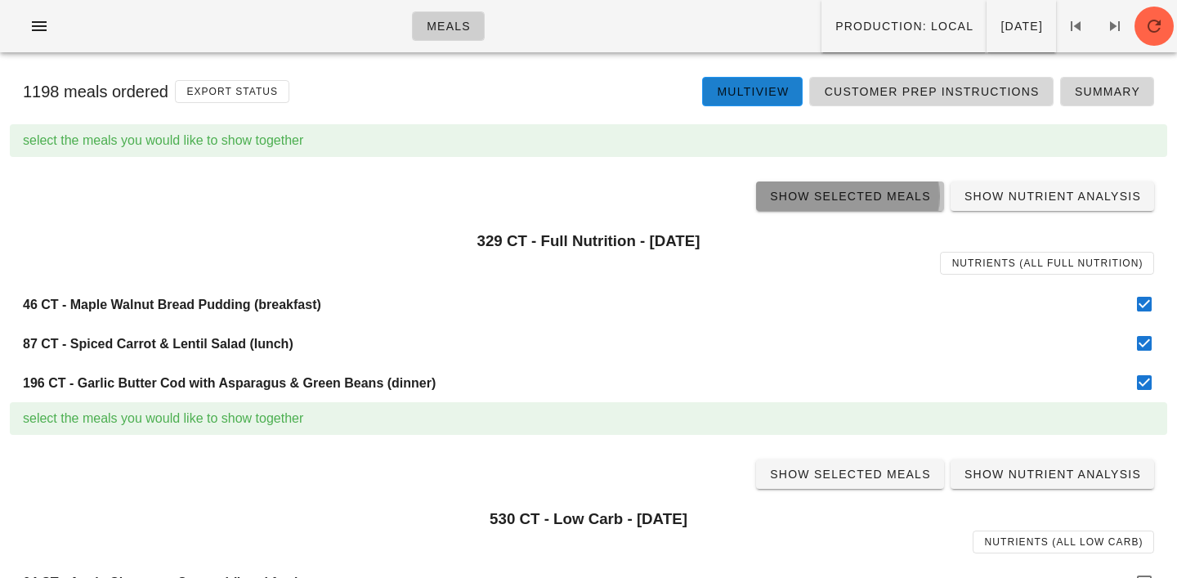
click at [865, 187] on link "Show Selected Meals" at bounding box center [850, 195] width 188 height 29
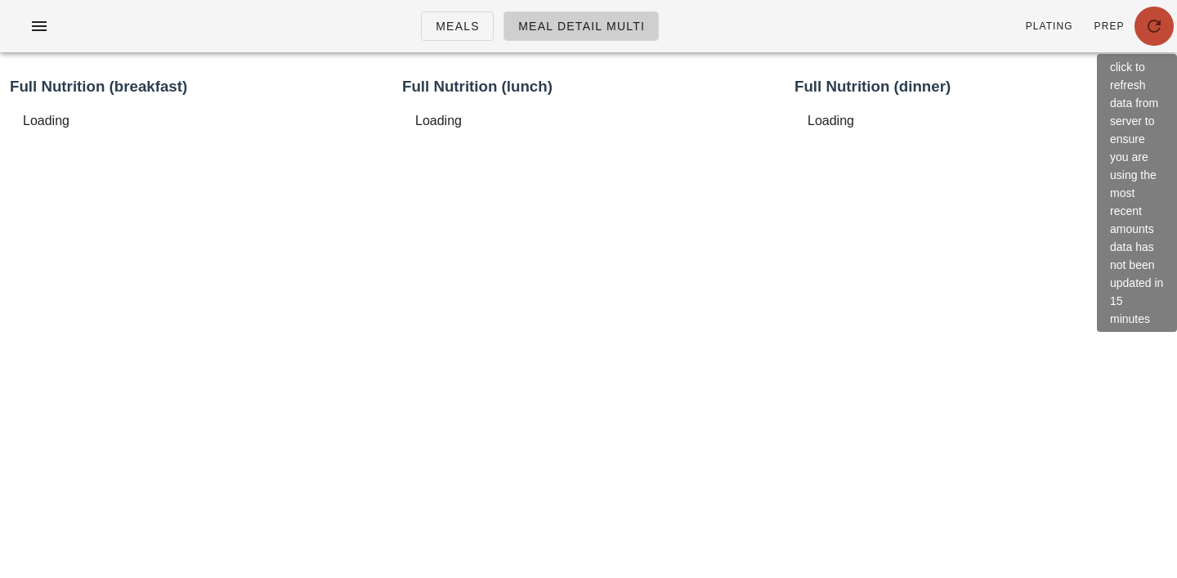
click at [1150, 33] on icon "button" at bounding box center [1155, 26] width 20 height 20
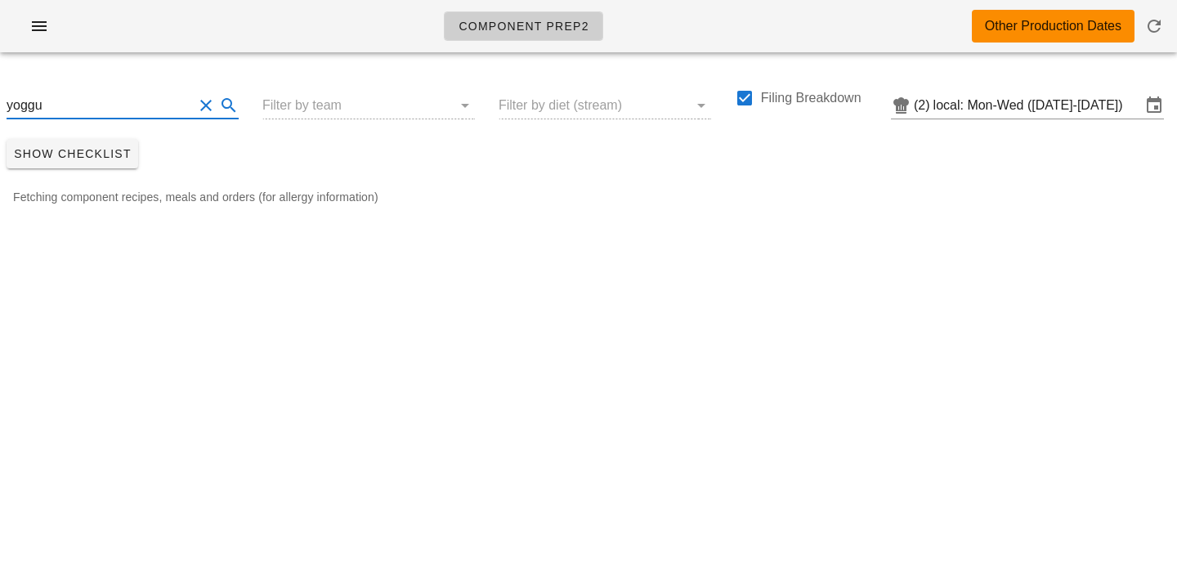
click at [77, 103] on input "yoggu" at bounding box center [100, 105] width 186 height 26
type input "y"
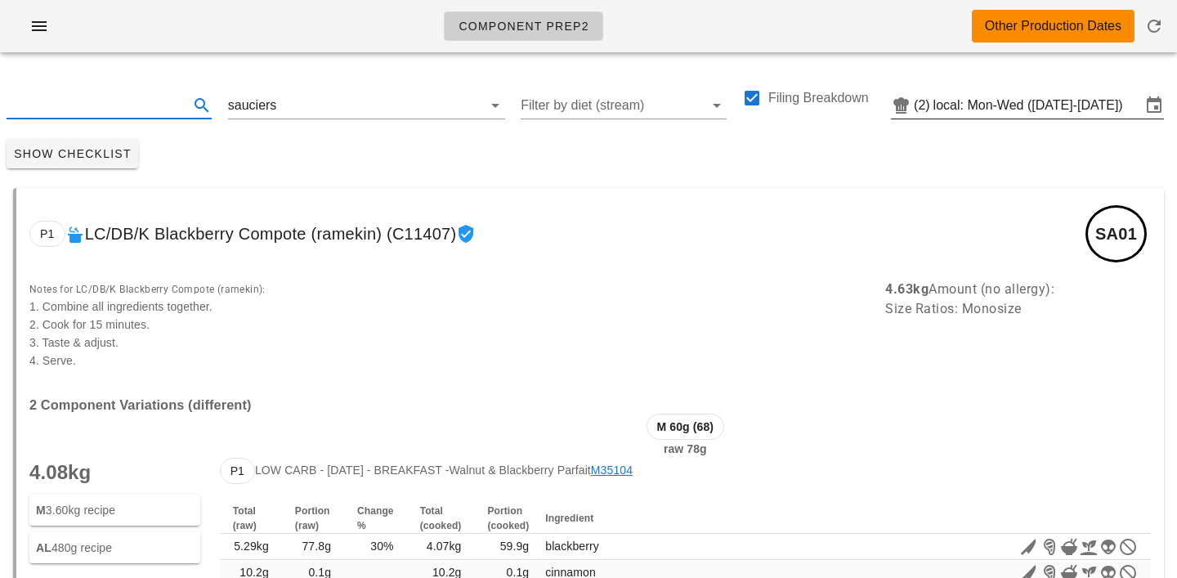
click at [1008, 109] on input "local: Mon-Wed (Aug 18-Aug 20)" at bounding box center [1038, 105] width 208 height 26
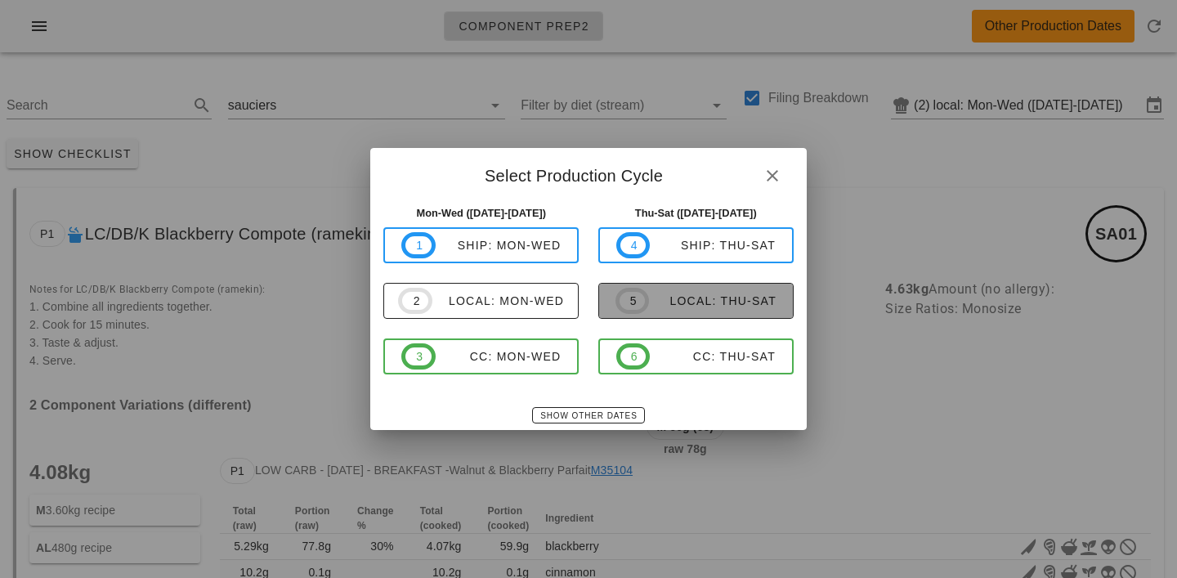
click at [680, 294] on div "local: Thu-Sat" at bounding box center [713, 300] width 128 height 13
type input "local: Thu-Sat (Aug 21-Aug 23)"
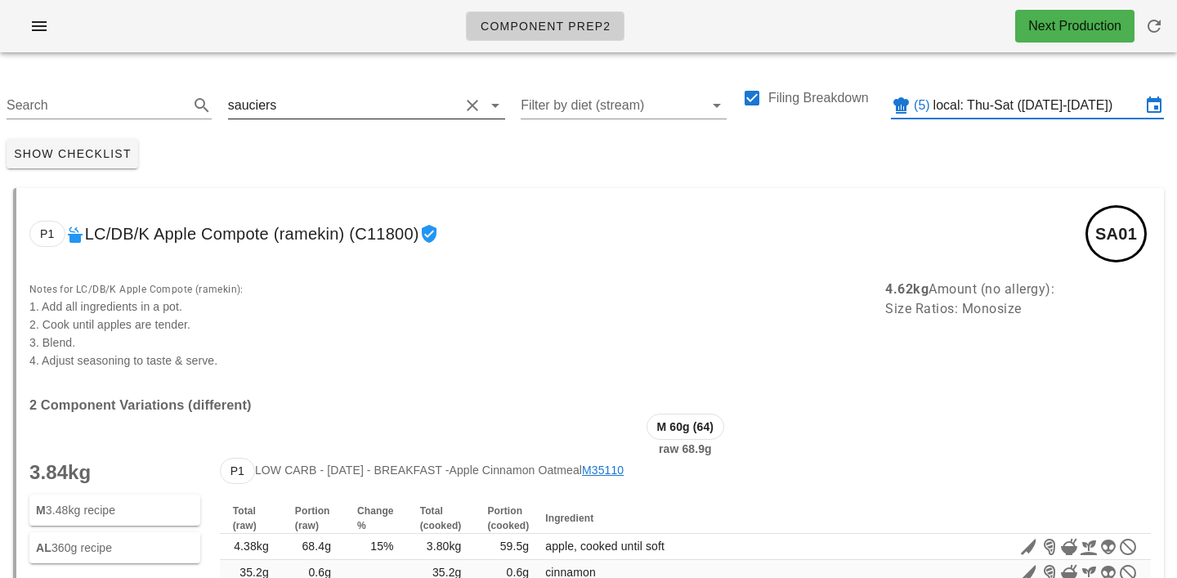
click at [286, 110] on input "text" at bounding box center [369, 105] width 179 height 26
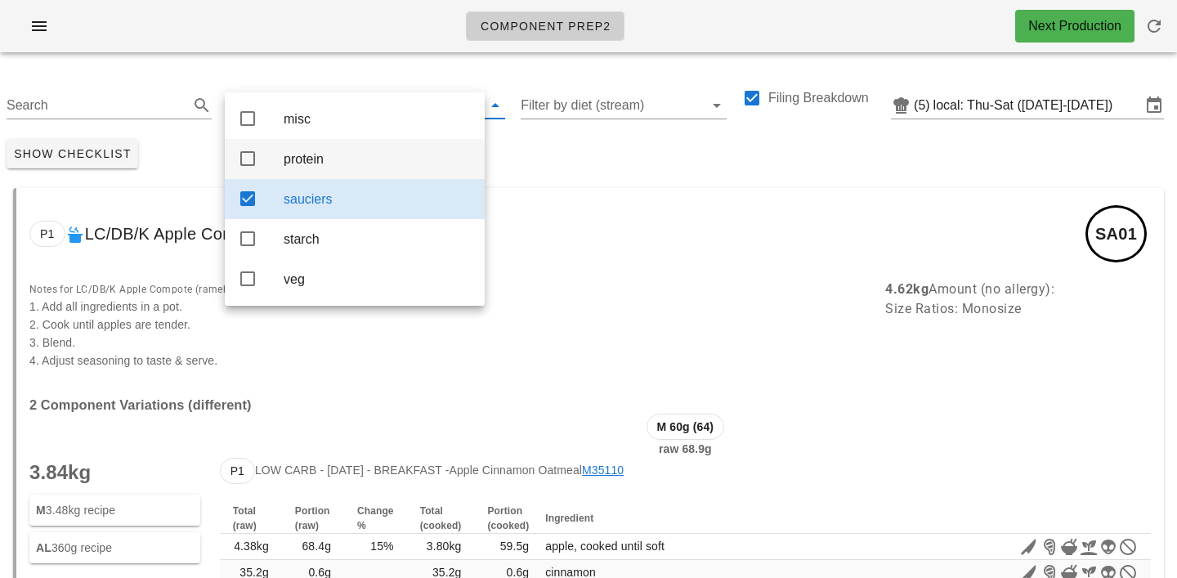
click at [303, 165] on div "protein" at bounding box center [378, 159] width 188 height 16
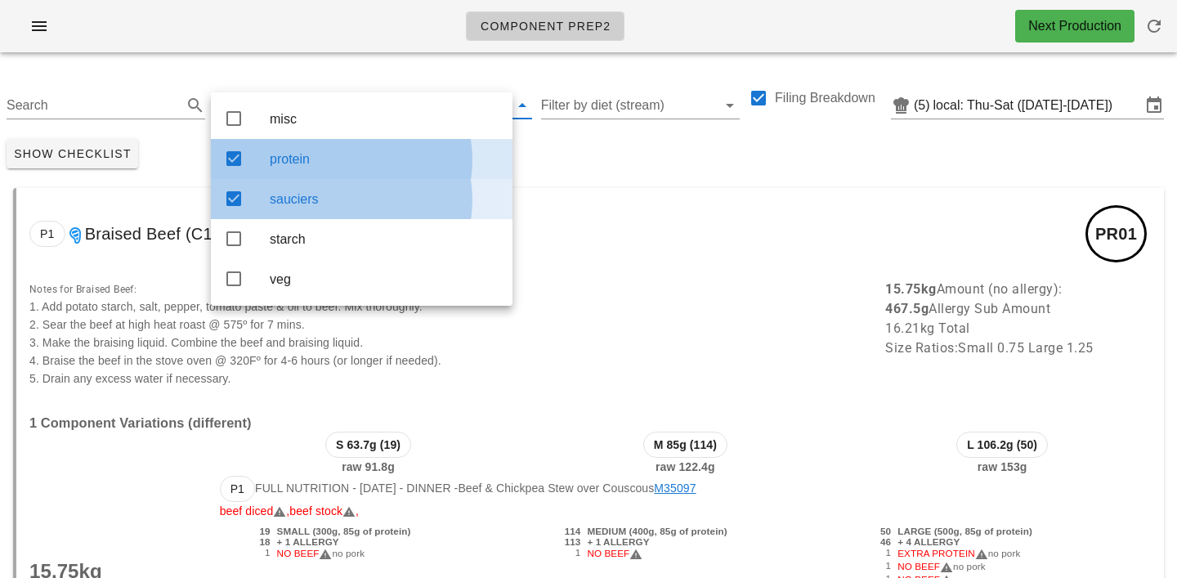
click at [321, 217] on div "sauciers" at bounding box center [385, 198] width 230 height 35
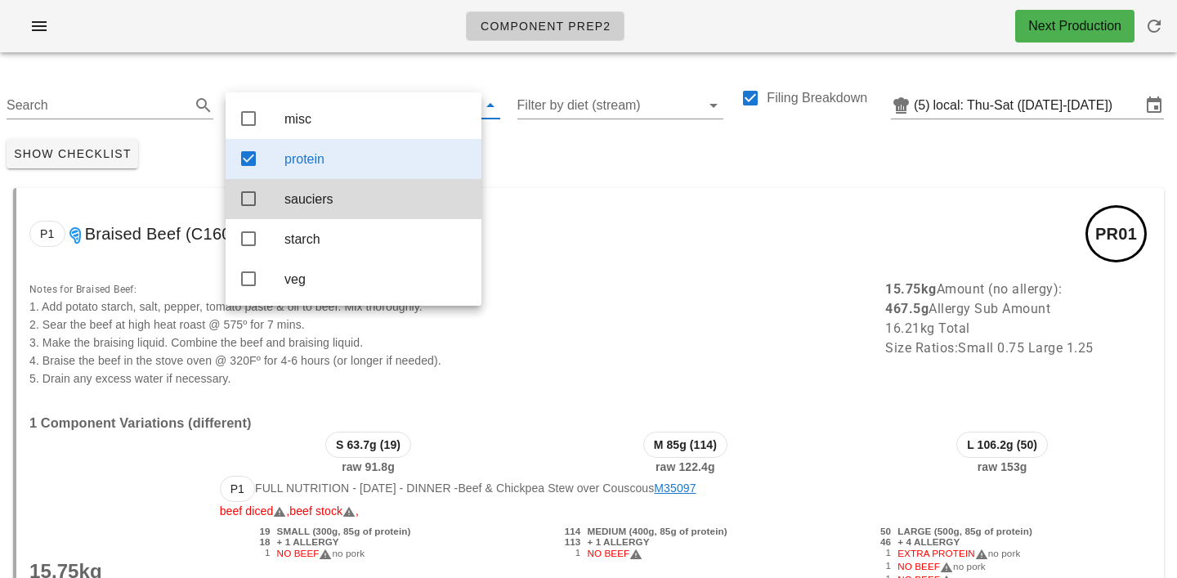
click at [562, 153] on div "Show Checklist" at bounding box center [588, 153] width 1177 height 43
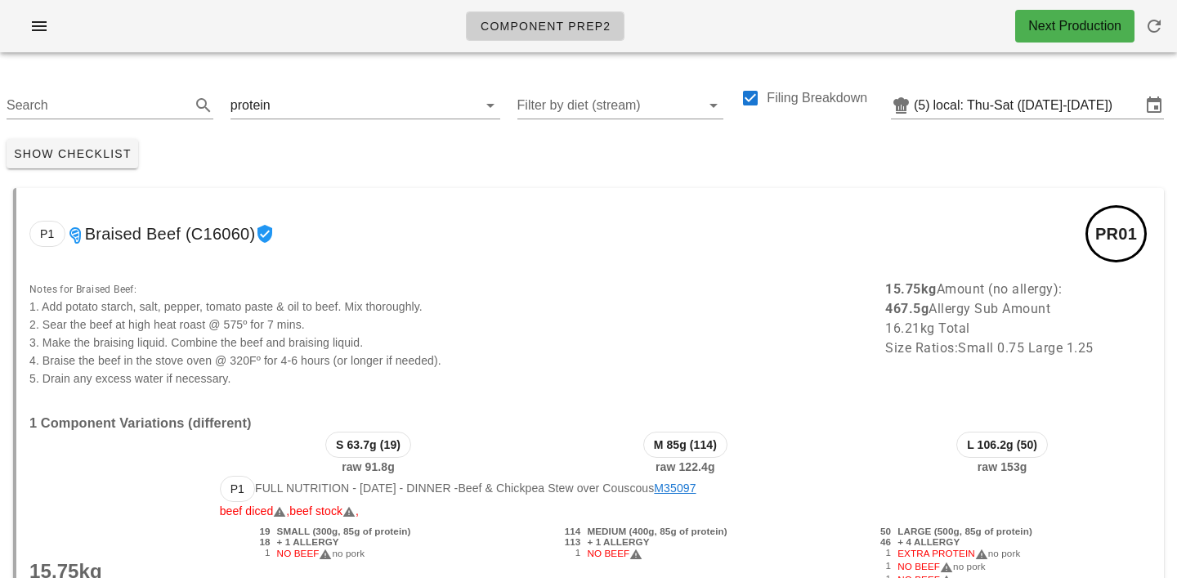
click at [297, 151] on div "Show Checklist" at bounding box center [588, 153] width 1177 height 43
click at [307, 103] on input "text" at bounding box center [364, 105] width 181 height 26
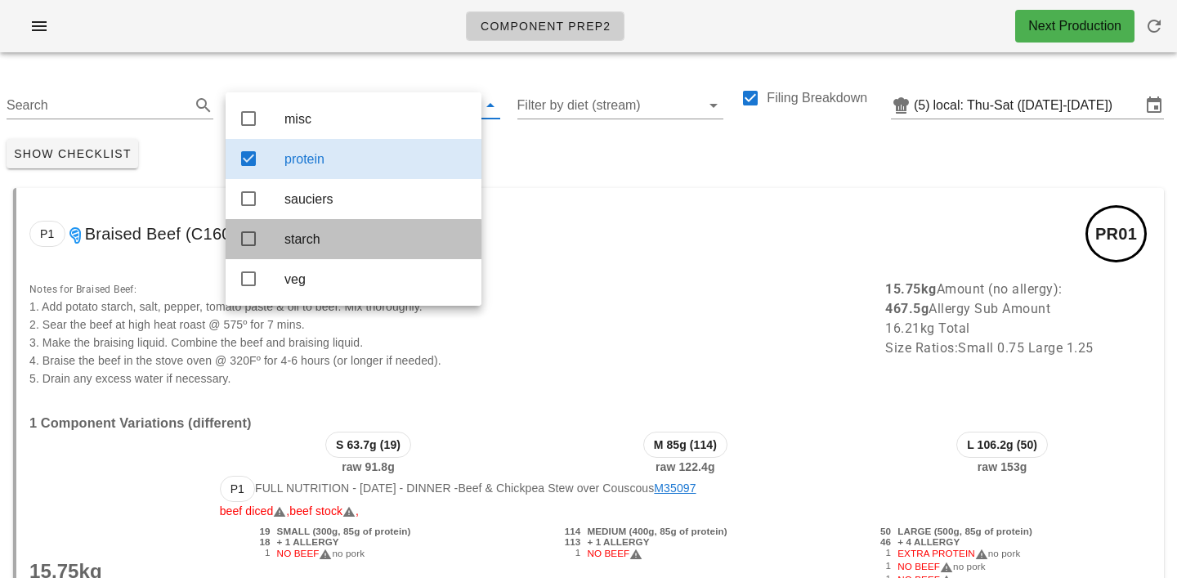
click at [320, 225] on div "starch" at bounding box center [354, 239] width 256 height 40
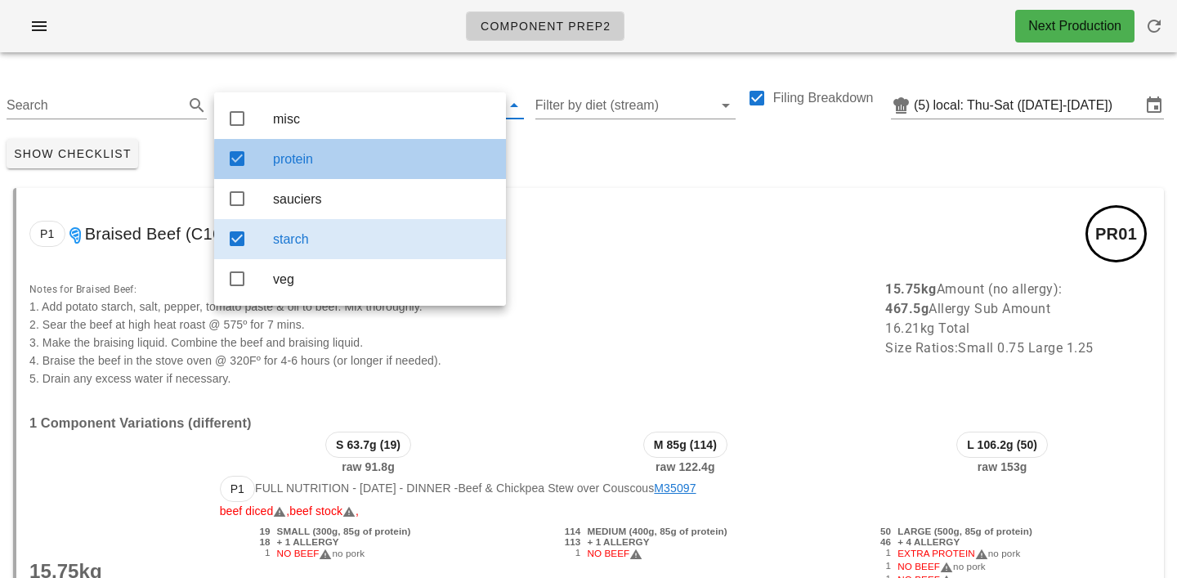
click at [320, 169] on div "protein" at bounding box center [383, 158] width 220 height 35
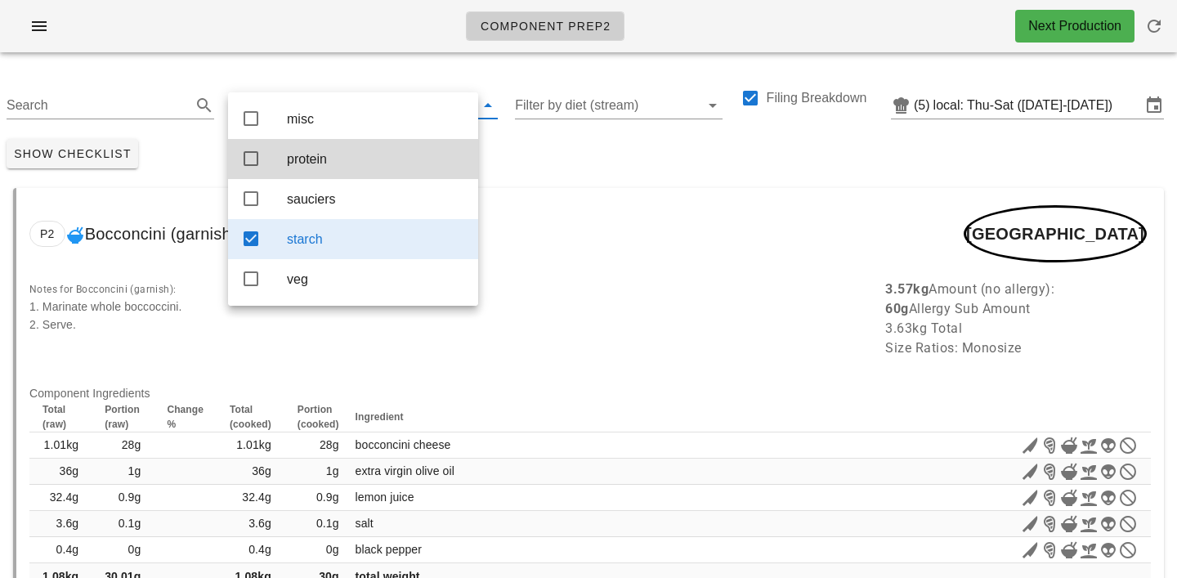
click at [558, 160] on div "Show Checklist" at bounding box center [588, 153] width 1177 height 43
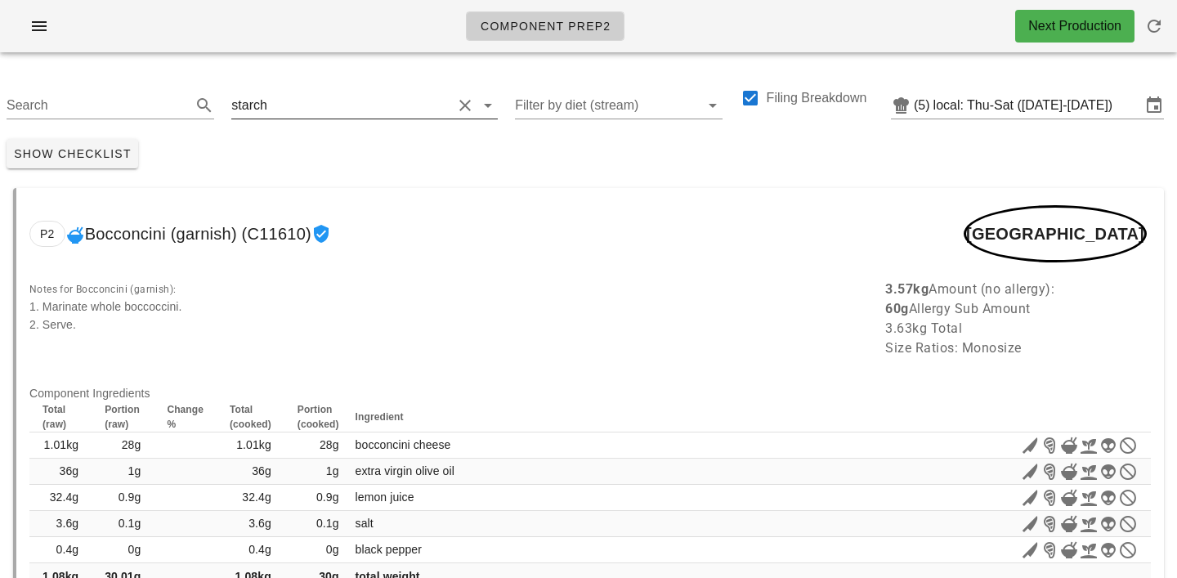
click at [319, 109] on input "text" at bounding box center [361, 105] width 181 height 26
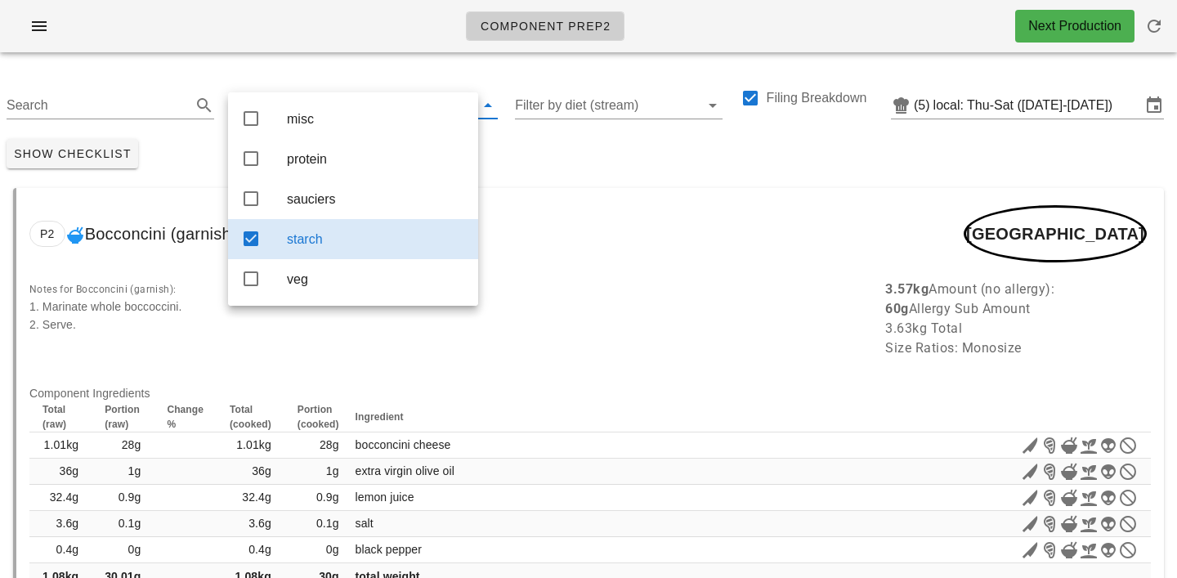
click at [329, 83] on div "starch" at bounding box center [364, 101] width 266 height 36
click at [554, 155] on div "Show Checklist" at bounding box center [588, 153] width 1177 height 43
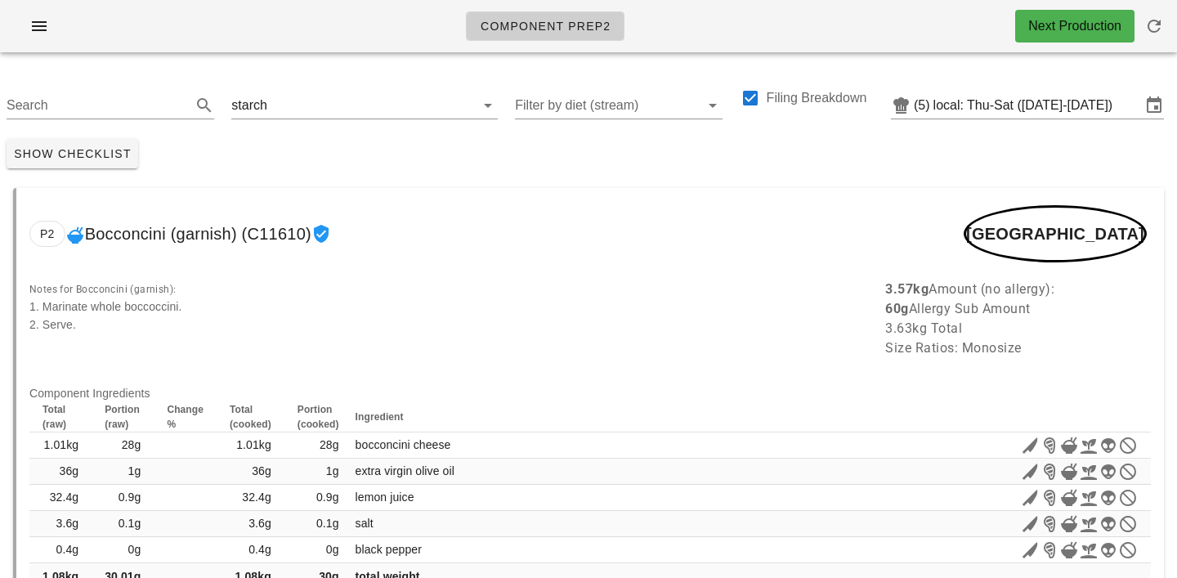
click at [288, 195] on div "P2 Bocconcini (garnish) (C11610) ST,MI01" at bounding box center [590, 234] width 1148 height 92
click at [271, 105] on input "text" at bounding box center [361, 105] width 181 height 26
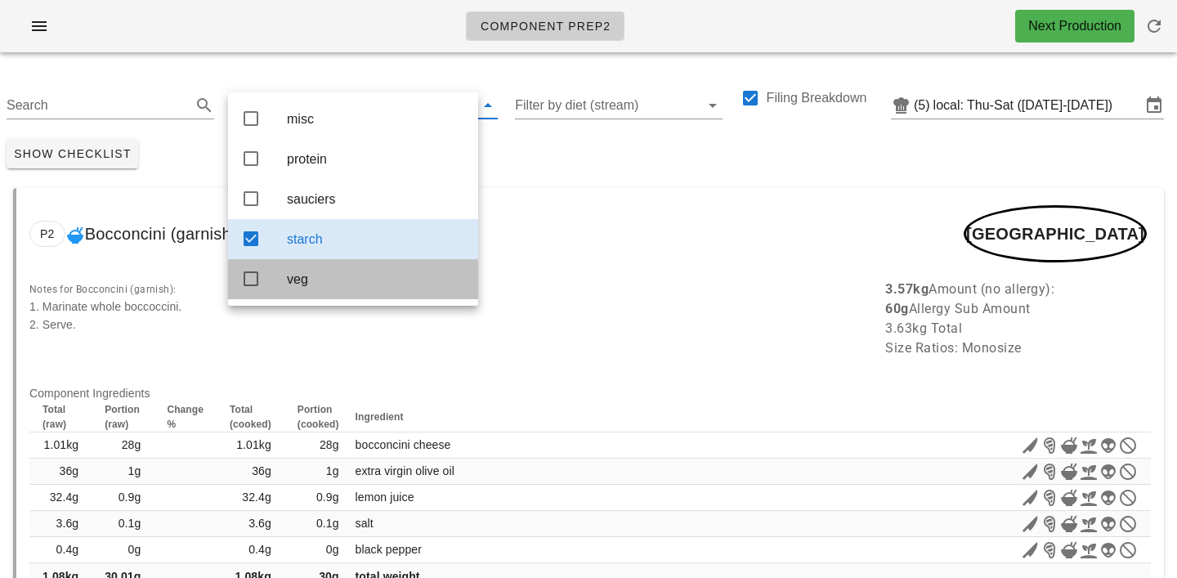
click at [295, 267] on div "veg" at bounding box center [353, 279] width 250 height 40
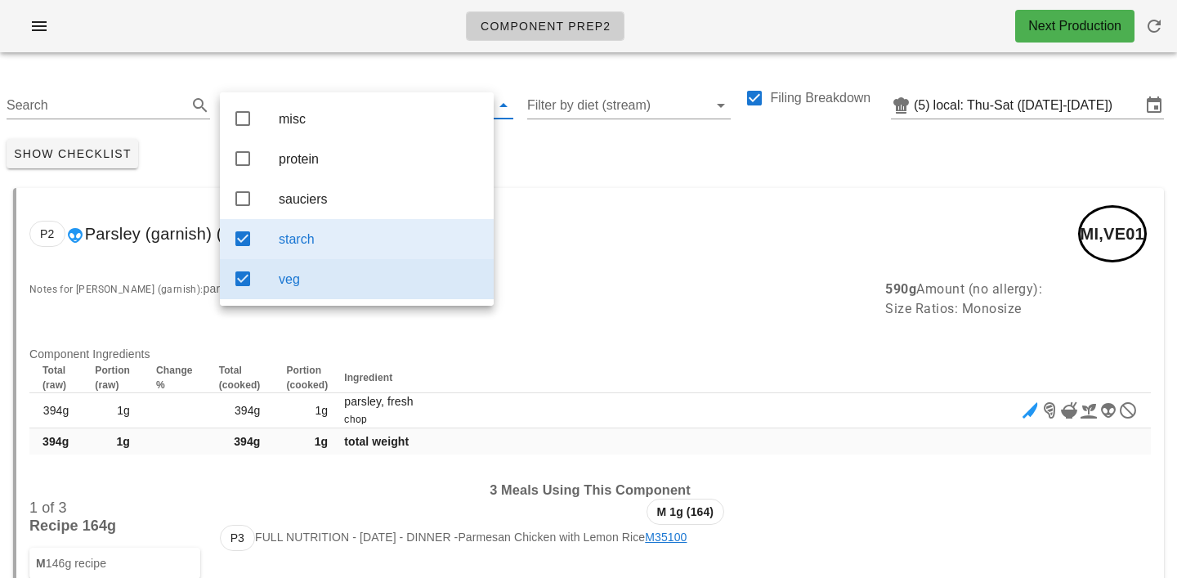
click at [301, 247] on div "starch" at bounding box center [380, 239] width 202 height 16
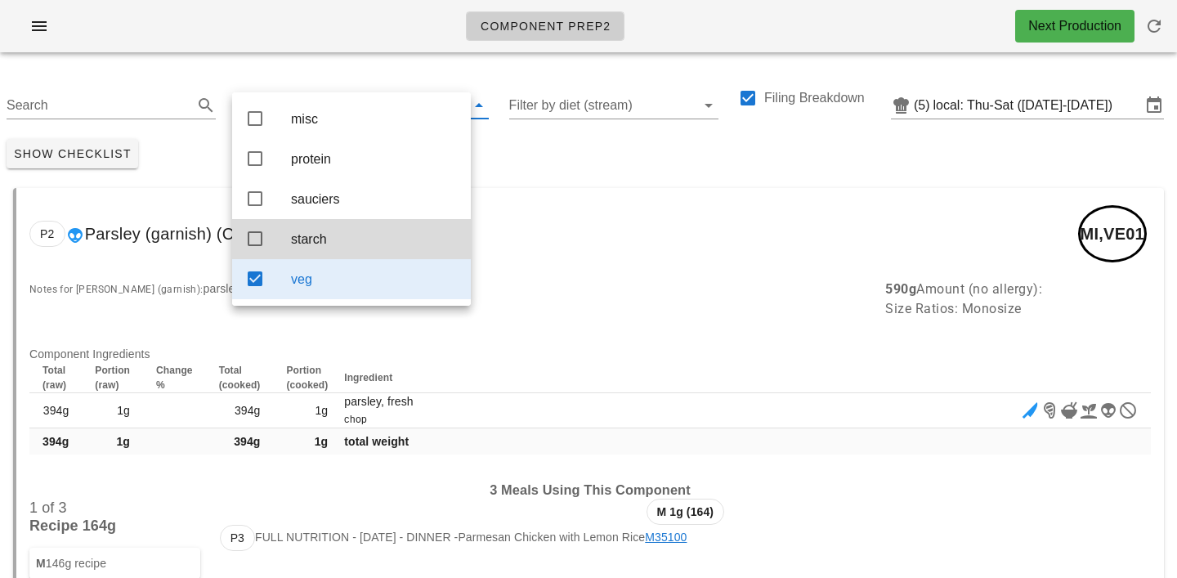
click at [527, 173] on div "Show Checklist" at bounding box center [588, 153] width 1177 height 43
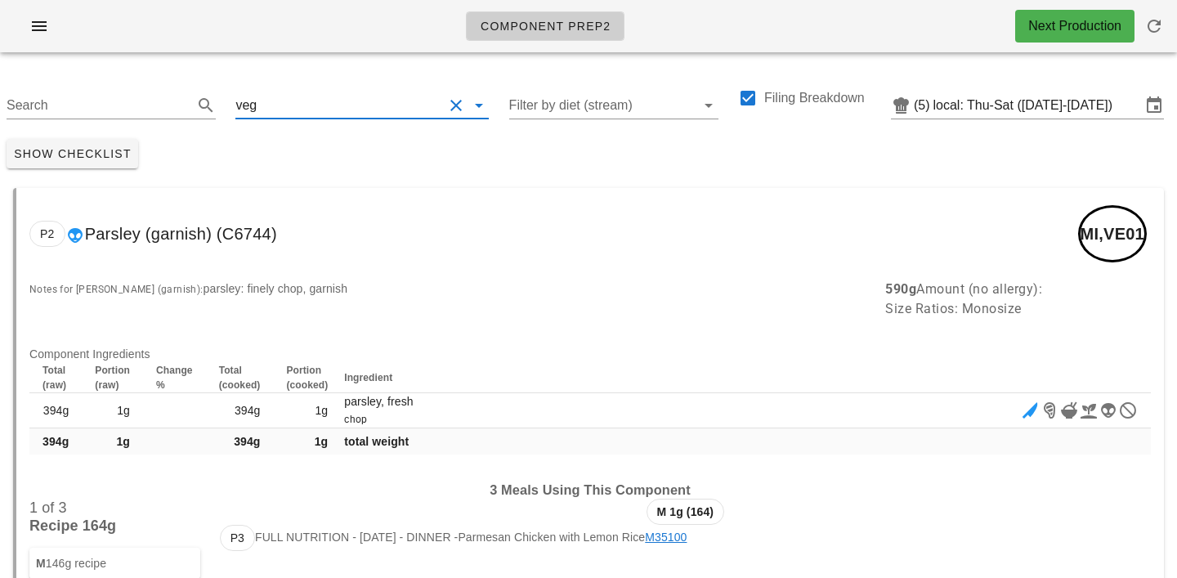
click at [265, 100] on input "text" at bounding box center [351, 105] width 183 height 26
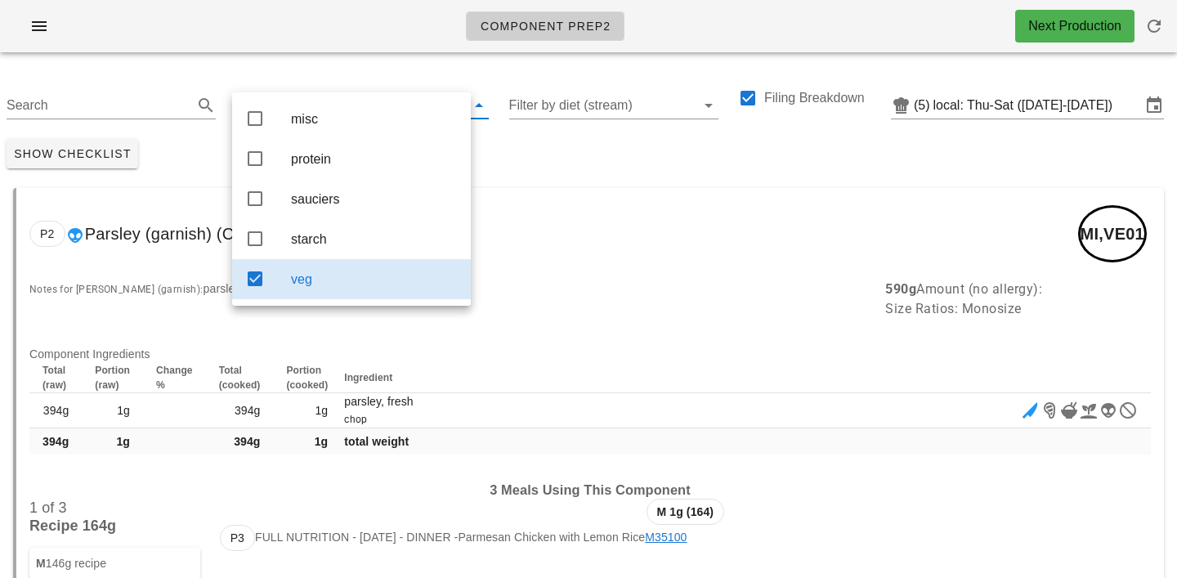
click at [173, 76] on div "Search veg Filter by diet (stream) Filing Breakdown (5) local: Thu-Sat (Aug 21-…" at bounding box center [588, 98] width 1177 height 67
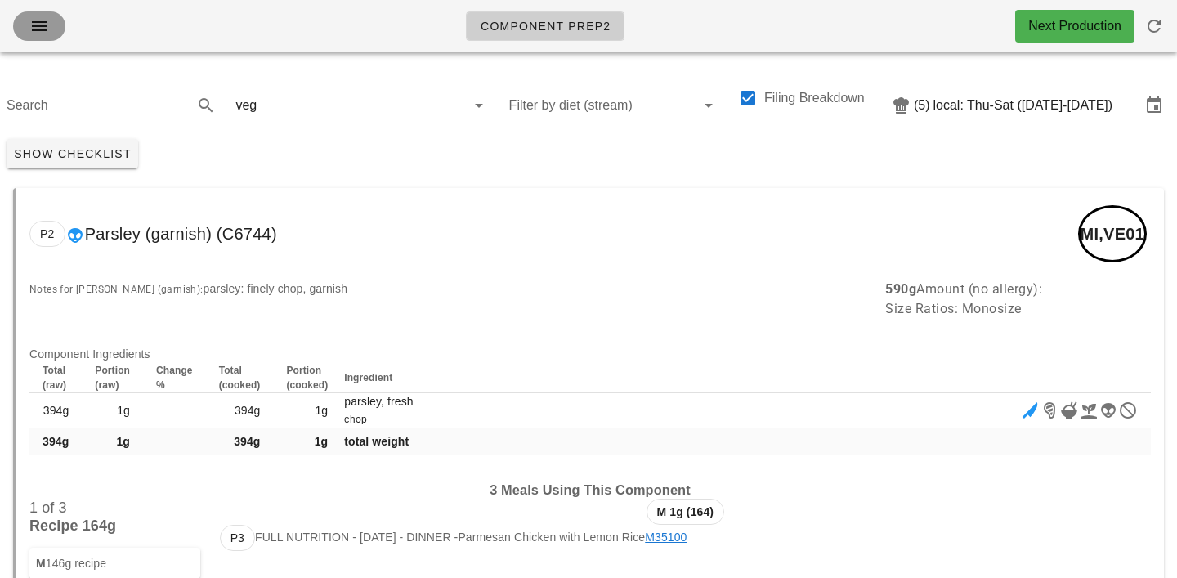
click at [42, 29] on icon "button" at bounding box center [39, 26] width 20 height 20
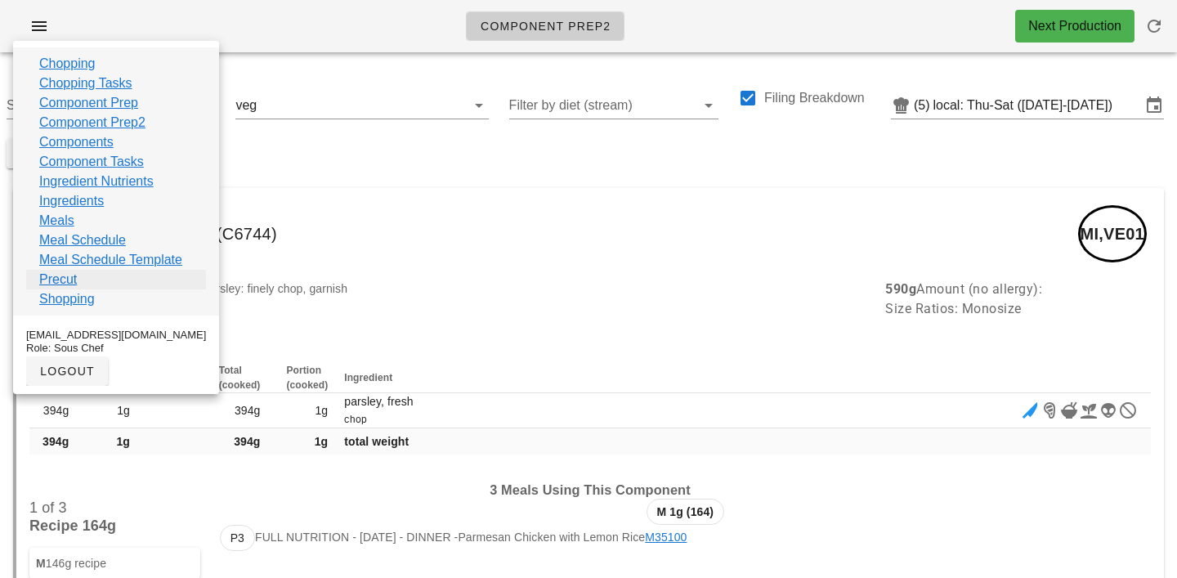
click at [60, 273] on link "Precut" at bounding box center [58, 280] width 38 height 20
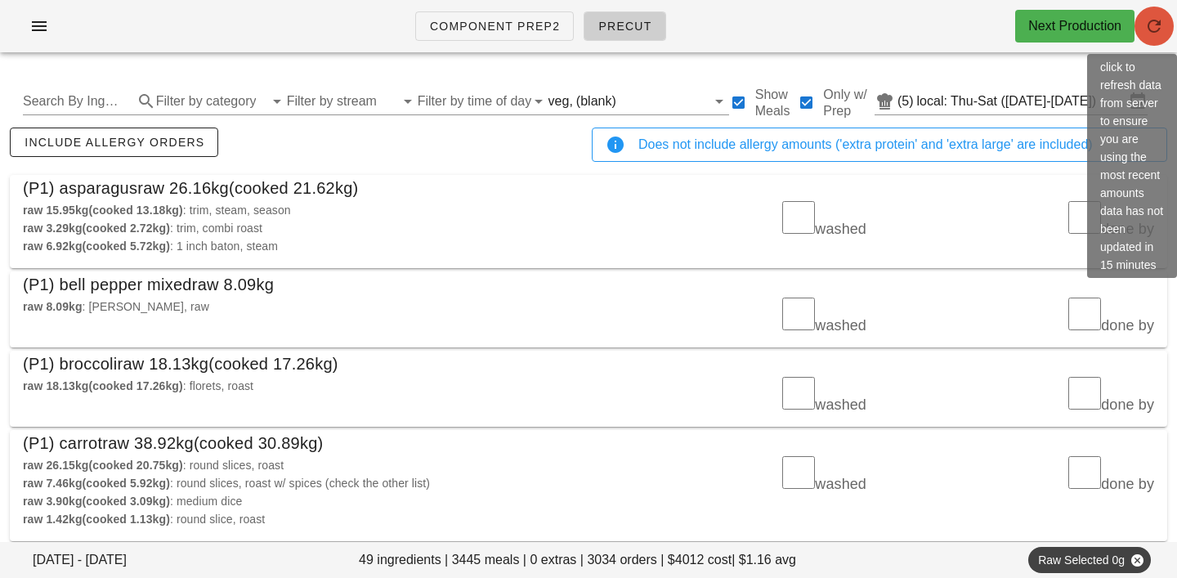
click at [1153, 28] on icon "button" at bounding box center [1155, 26] width 20 height 20
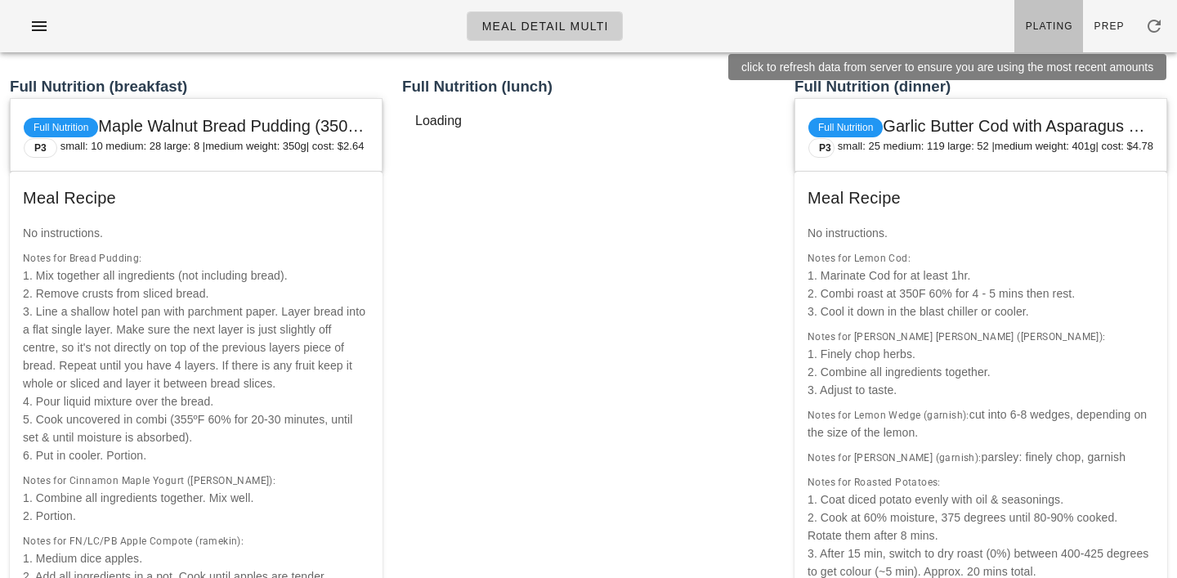
click at [1055, 34] on link "Plating" at bounding box center [1049, 26] width 69 height 52
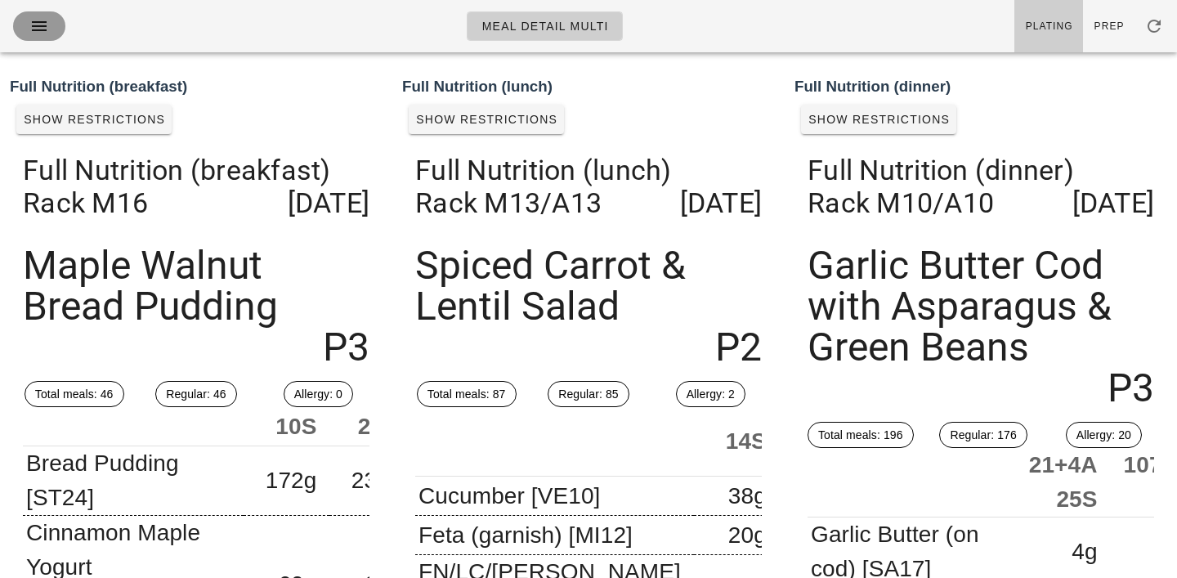
click at [34, 30] on icon "button" at bounding box center [39, 26] width 20 height 20
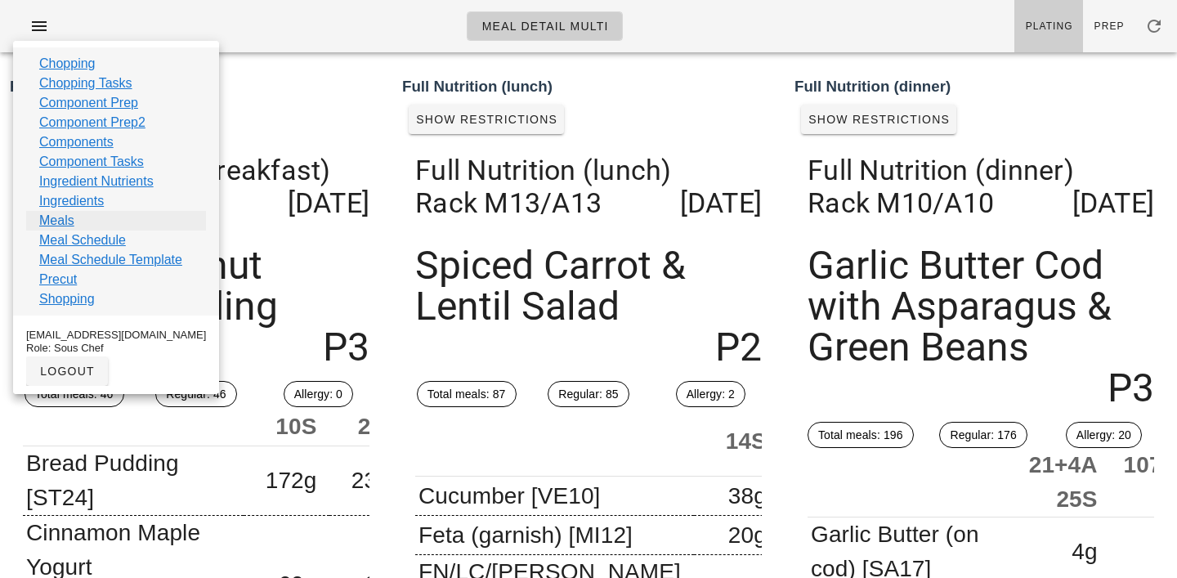
click at [53, 222] on link "Meals" at bounding box center [56, 221] width 35 height 20
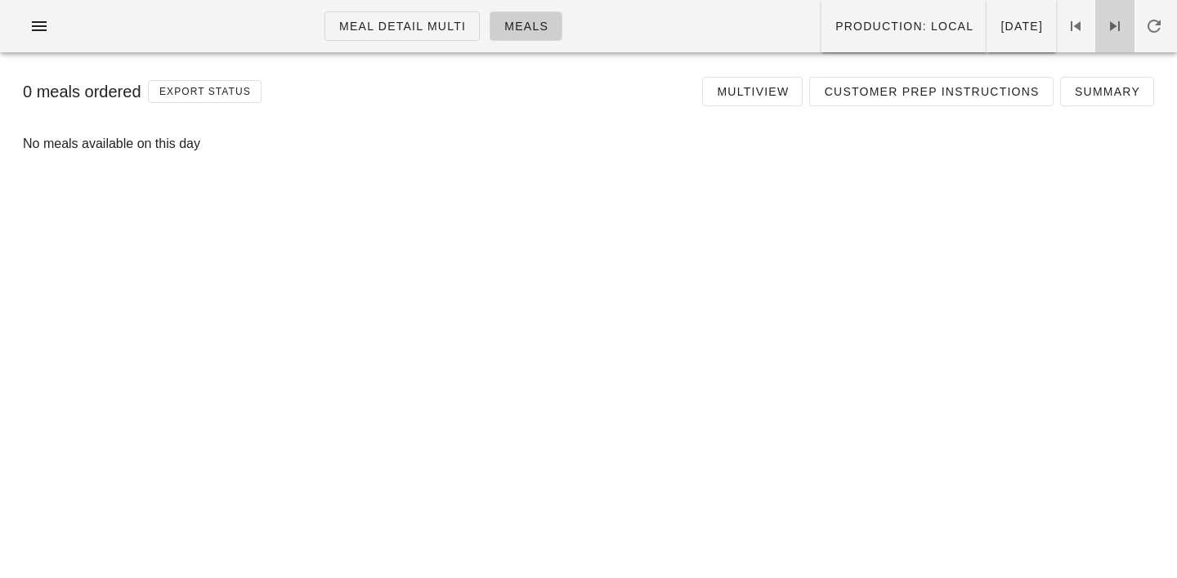
click at [1114, 25] on icon at bounding box center [1115, 26] width 20 height 20
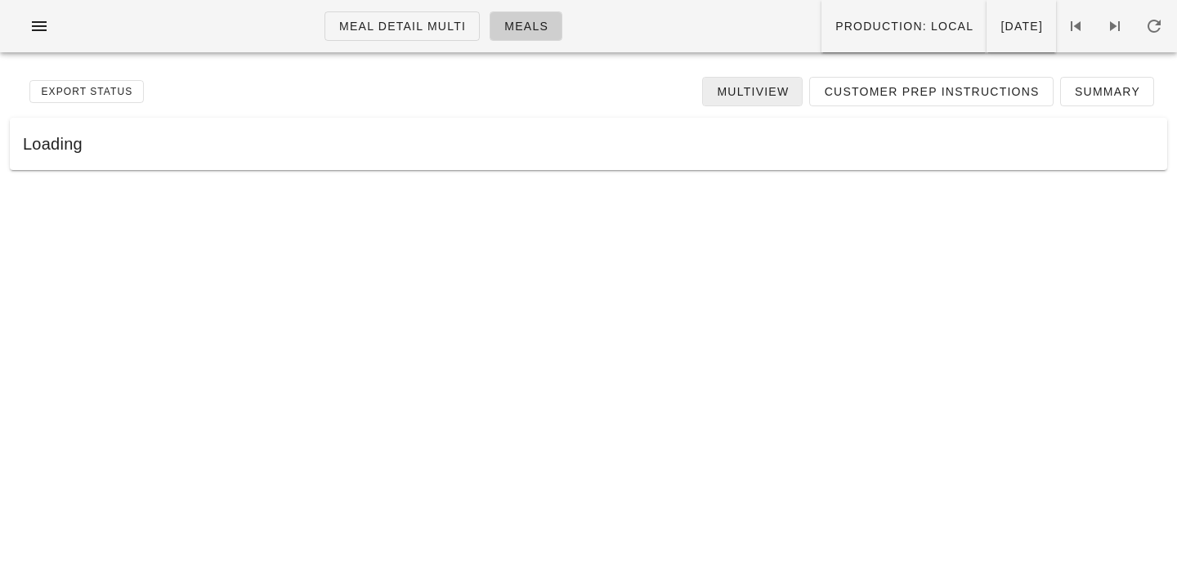
click at [799, 87] on link "Multiview" at bounding box center [752, 91] width 101 height 29
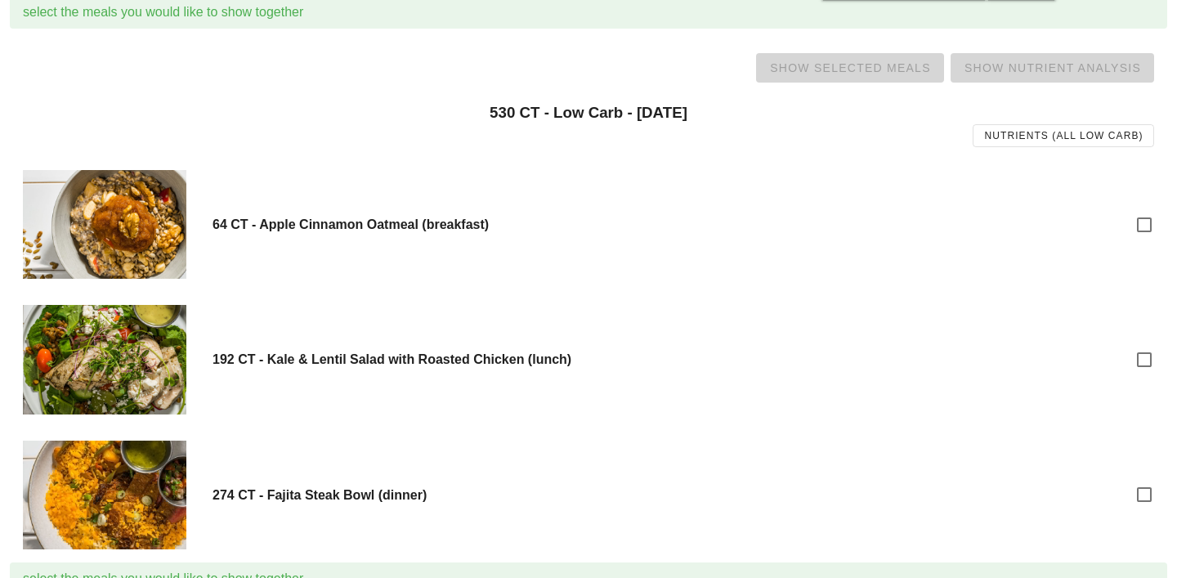
scroll to position [707, 0]
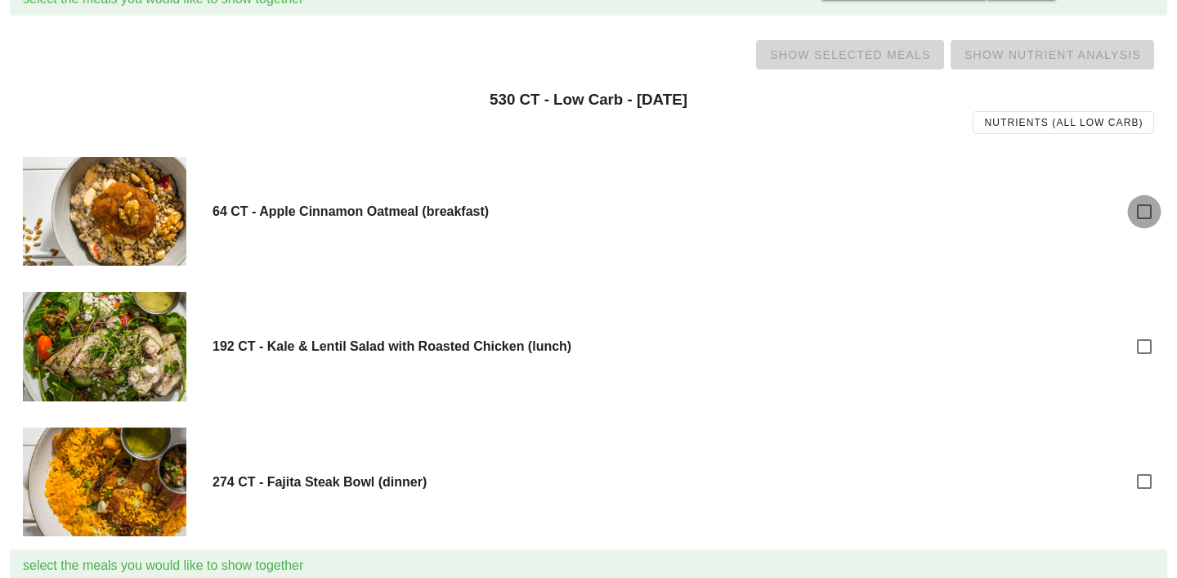
click at [1136, 209] on div at bounding box center [1145, 212] width 28 height 28
checkbox input "true"
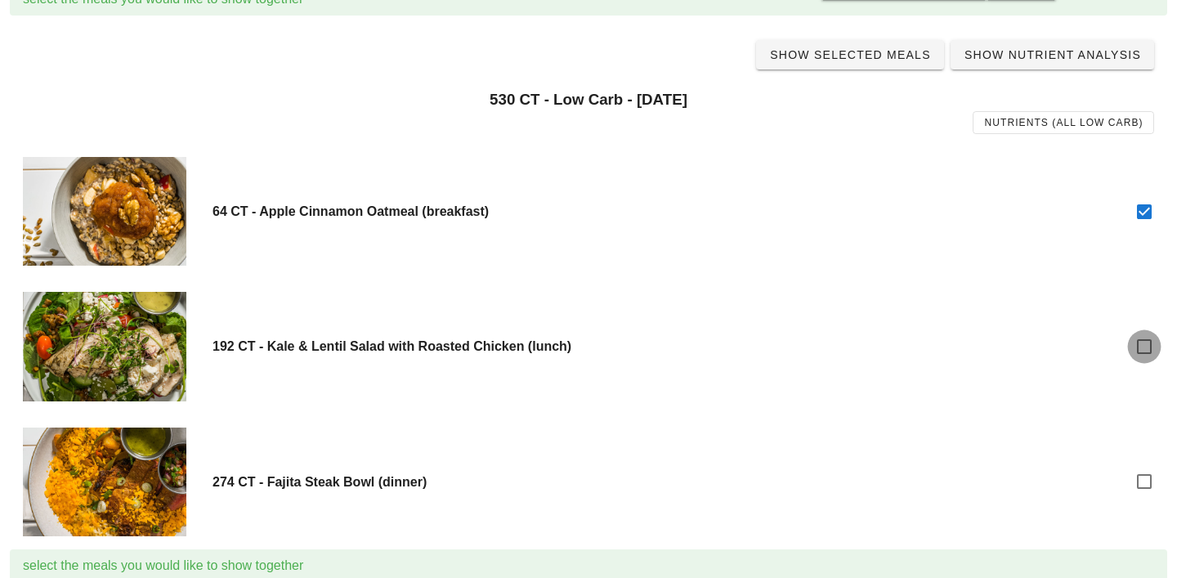
click at [1140, 353] on div at bounding box center [1145, 347] width 28 height 28
checkbox input "true"
click at [1138, 495] on div at bounding box center [1145, 482] width 28 height 28
checkbox input "true"
click at [873, 69] on div "Show Selected Meals Show Nutrient Analysis" at bounding box center [589, 55] width 1158 height 52
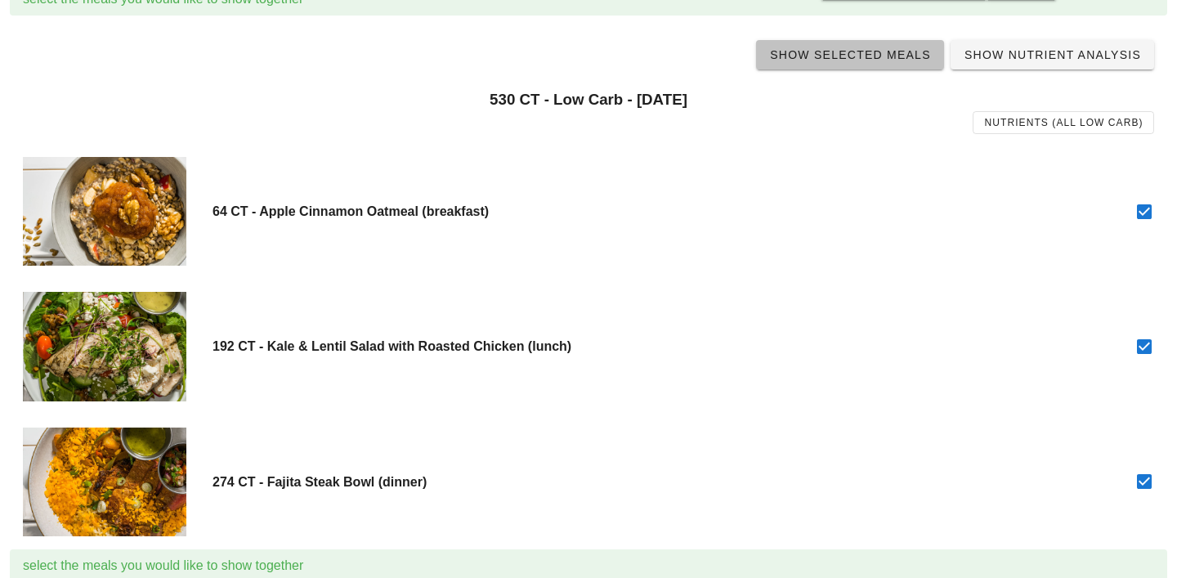
click at [869, 60] on span "Show Selected Meals" at bounding box center [850, 54] width 162 height 13
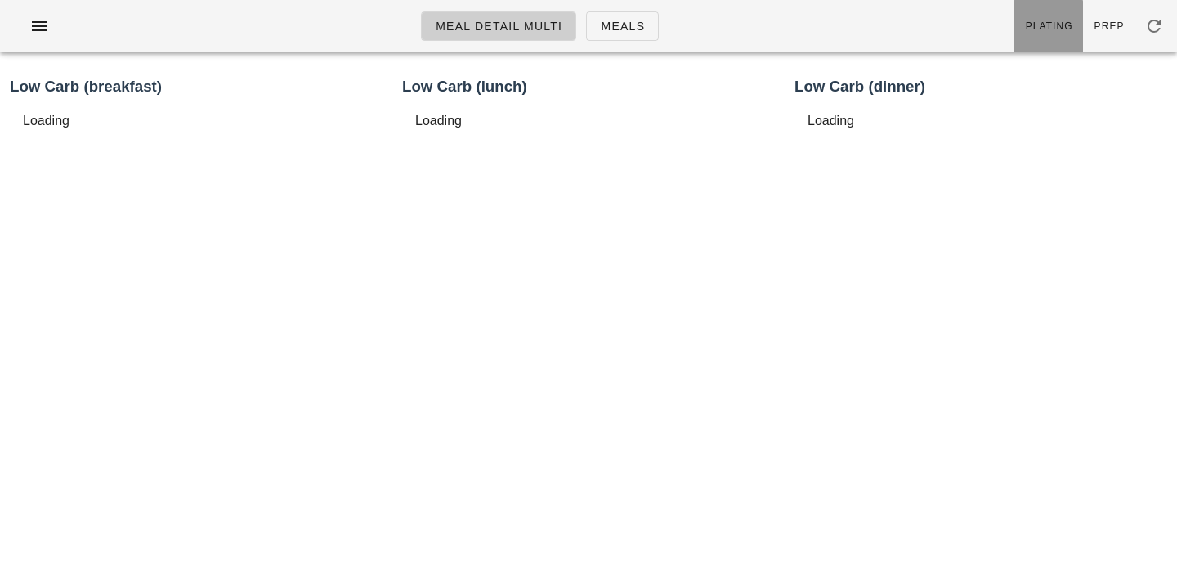
click at [1023, 45] on link "Plating" at bounding box center [1049, 26] width 69 height 52
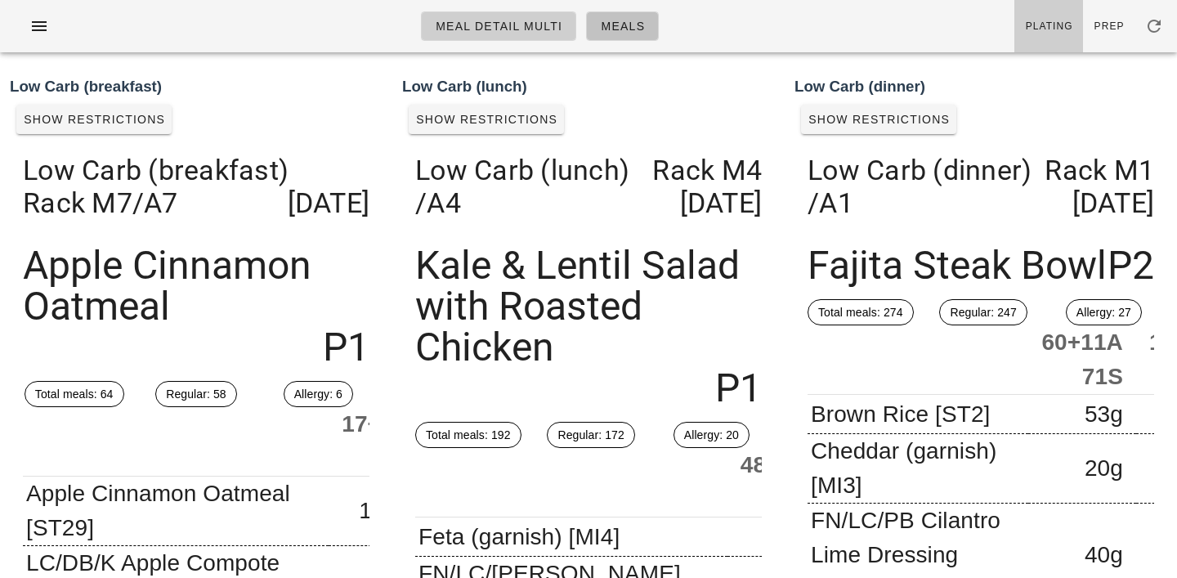
click at [608, 38] on link "Meals" at bounding box center [622, 25] width 73 height 29
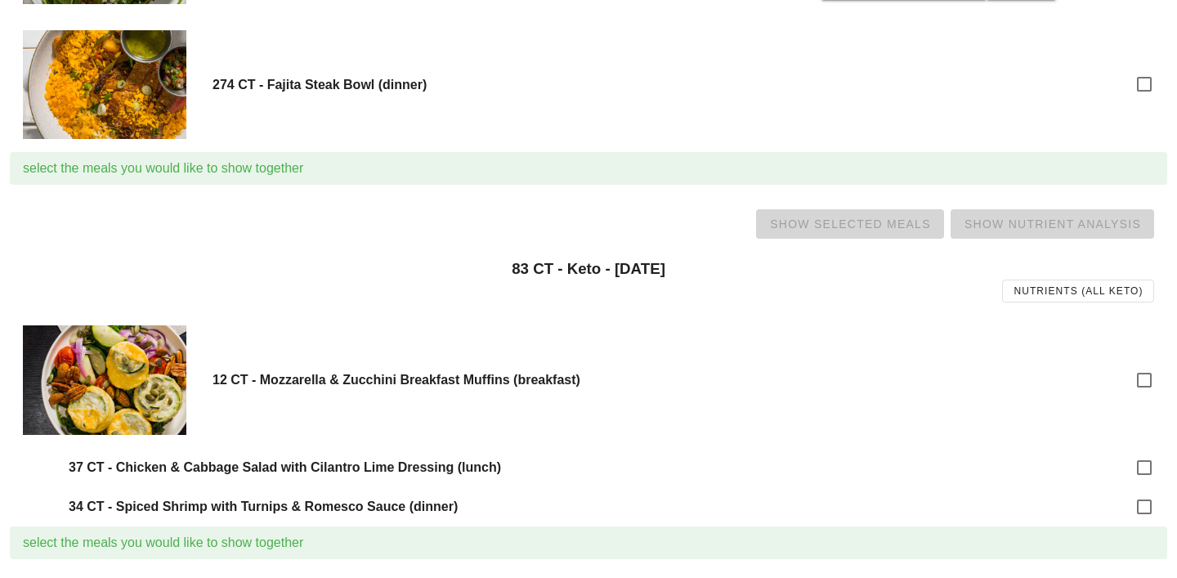
scroll to position [1114, 0]
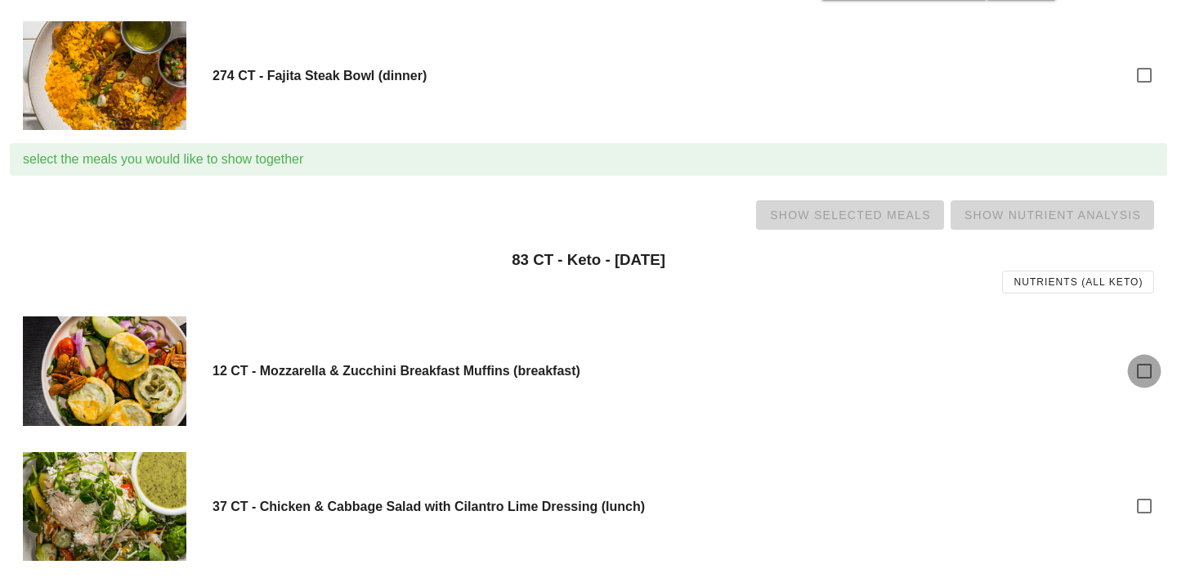
click at [1140, 377] on div at bounding box center [1145, 371] width 28 height 28
checkbox input "true"
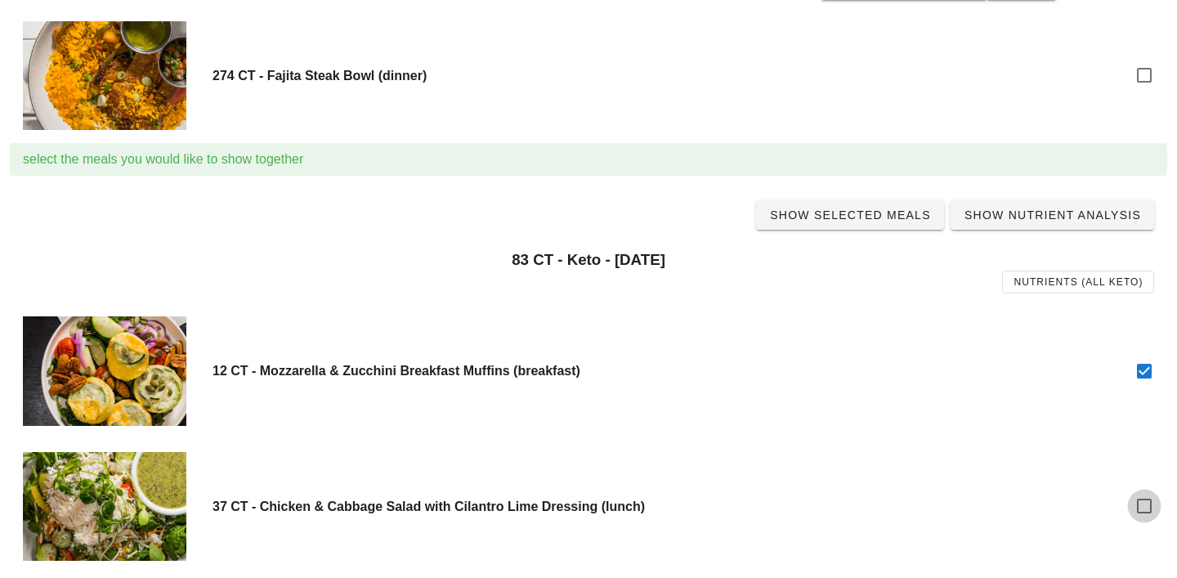
click at [1141, 503] on div at bounding box center [1145, 506] width 28 height 28
checkbox input "true"
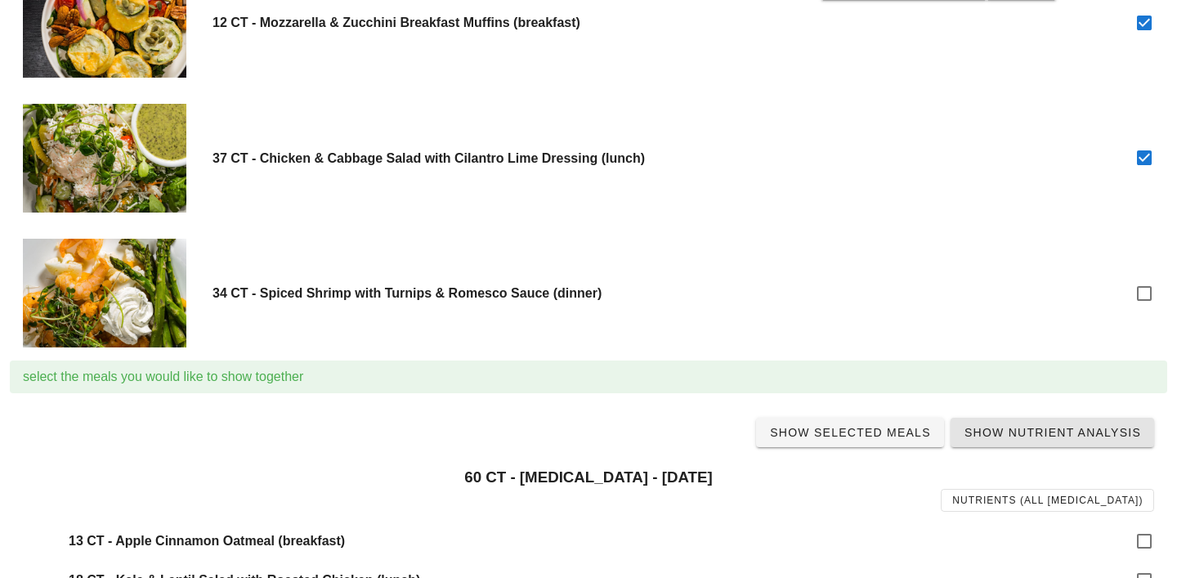
scroll to position [1471, 0]
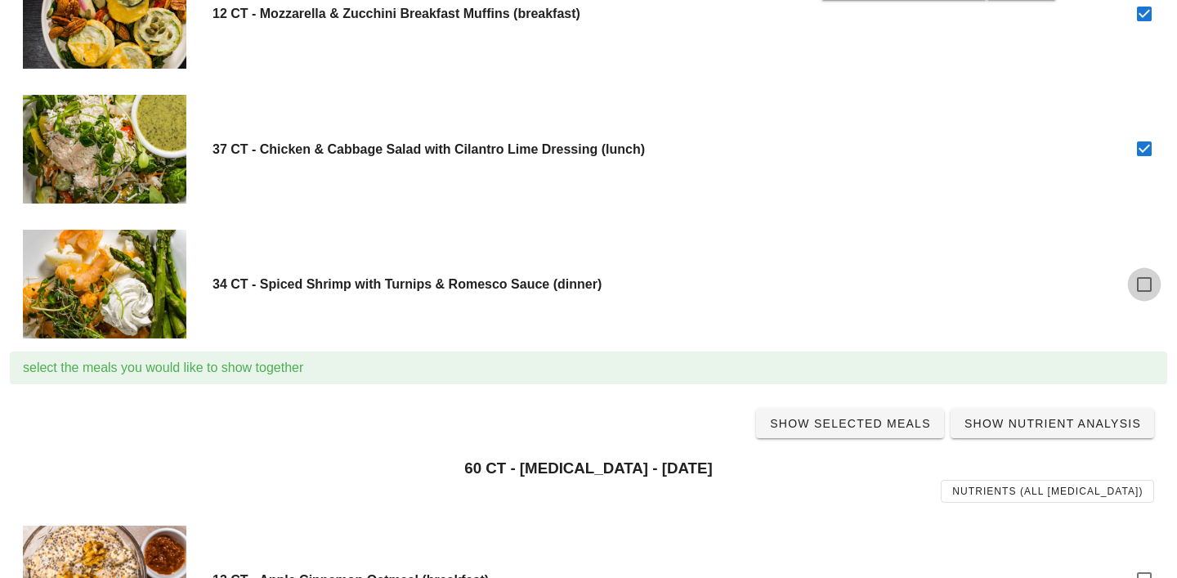
click at [1136, 283] on div at bounding box center [1145, 285] width 28 height 28
checkbox input "true"
click at [900, 419] on span "Show Selected Meals" at bounding box center [850, 423] width 162 height 13
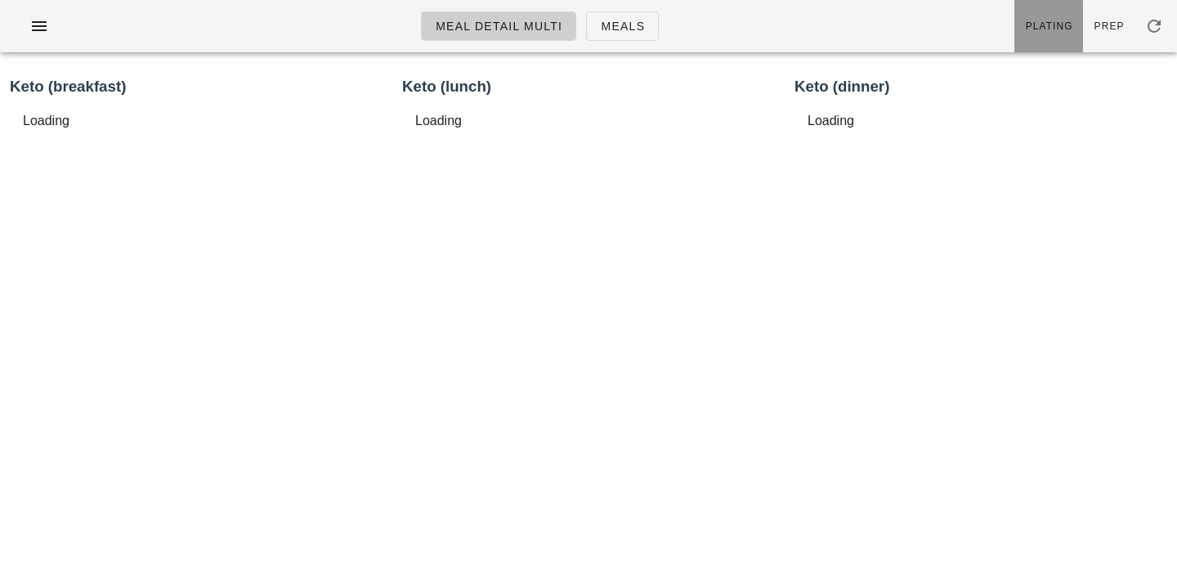
click at [1051, 30] on span "Plating" at bounding box center [1049, 25] width 48 height 11
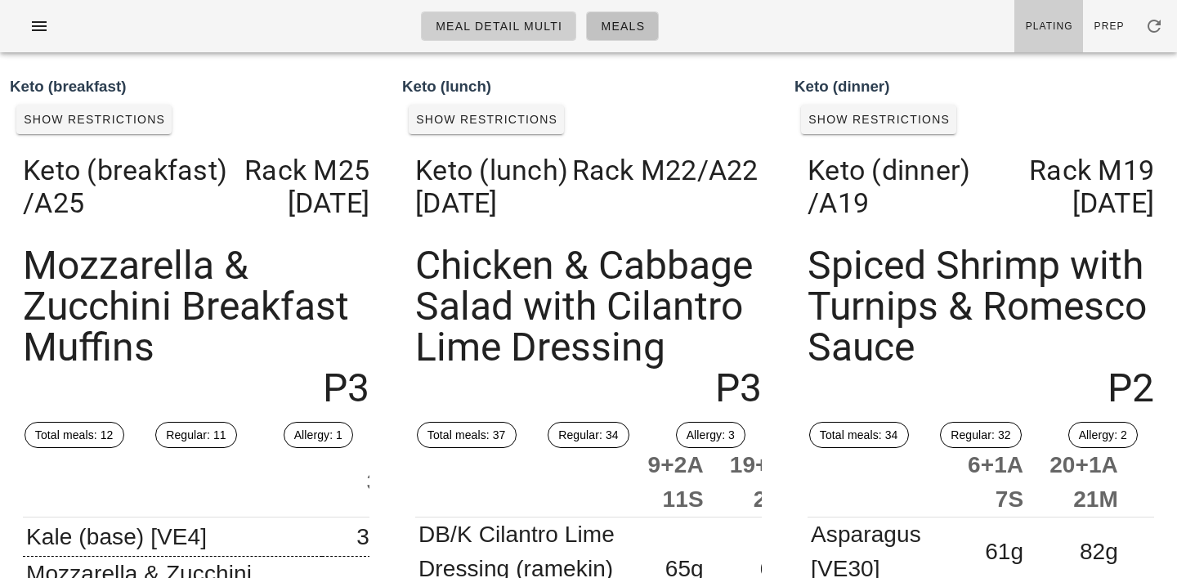
click at [648, 18] on link "Meals" at bounding box center [622, 25] width 73 height 29
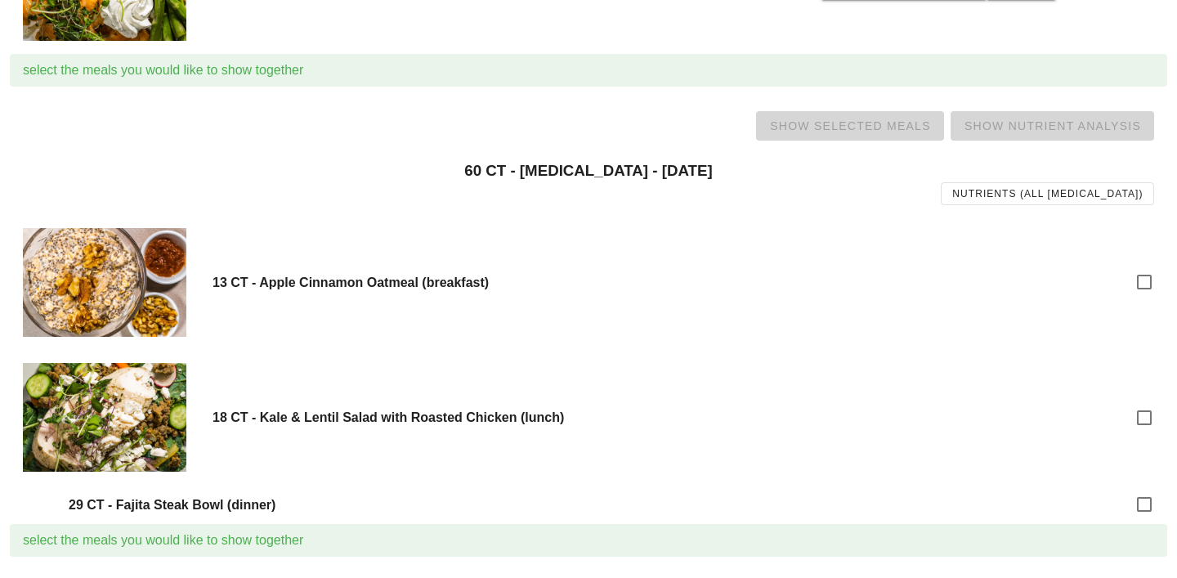
scroll to position [1796, 0]
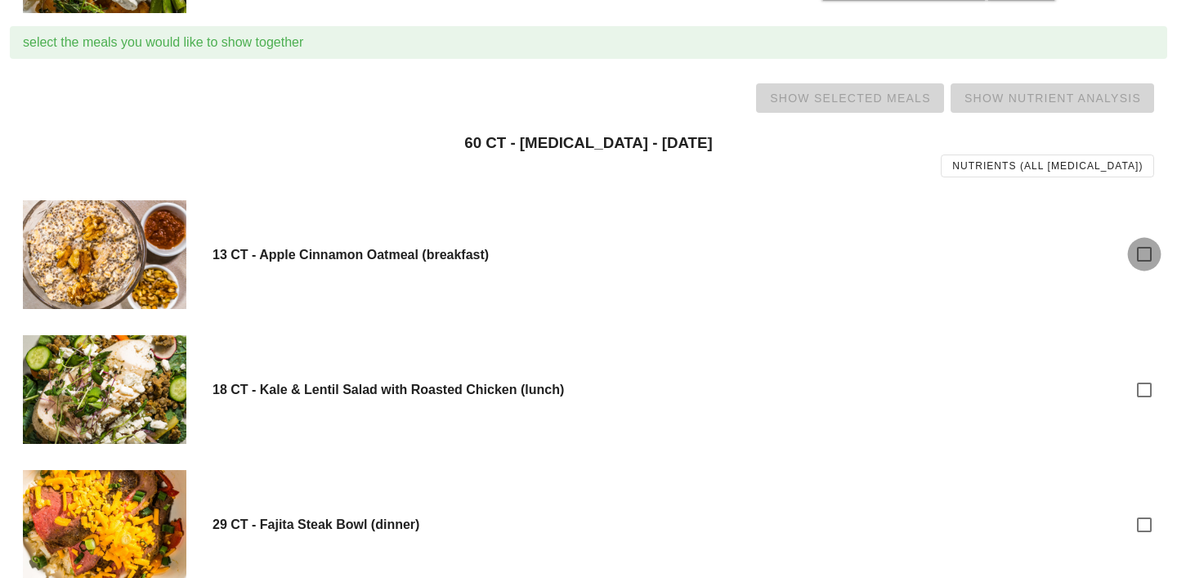
click at [1145, 248] on div at bounding box center [1145, 254] width 28 height 28
checkbox input "true"
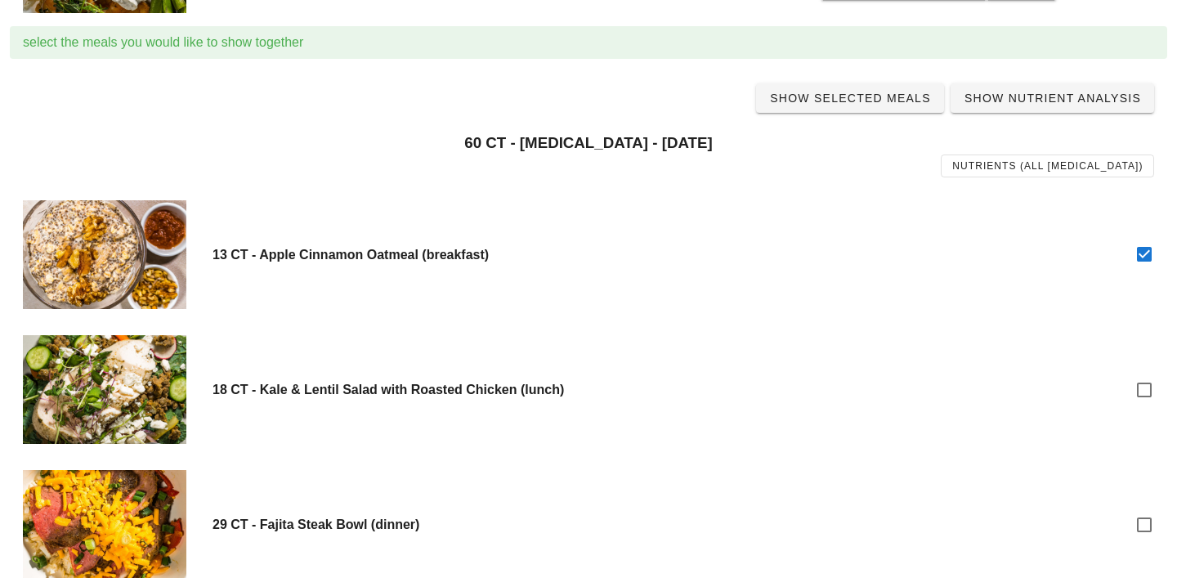
click at [1147, 370] on div "18 CT - Kale & Lentil Salad with Roasted Chicken (lunch)" at bounding box center [589, 389] width 1158 height 135
click at [1147, 386] on div at bounding box center [1145, 390] width 28 height 28
checkbox input "true"
click at [1143, 535] on div at bounding box center [1145, 525] width 28 height 28
checkbox input "true"
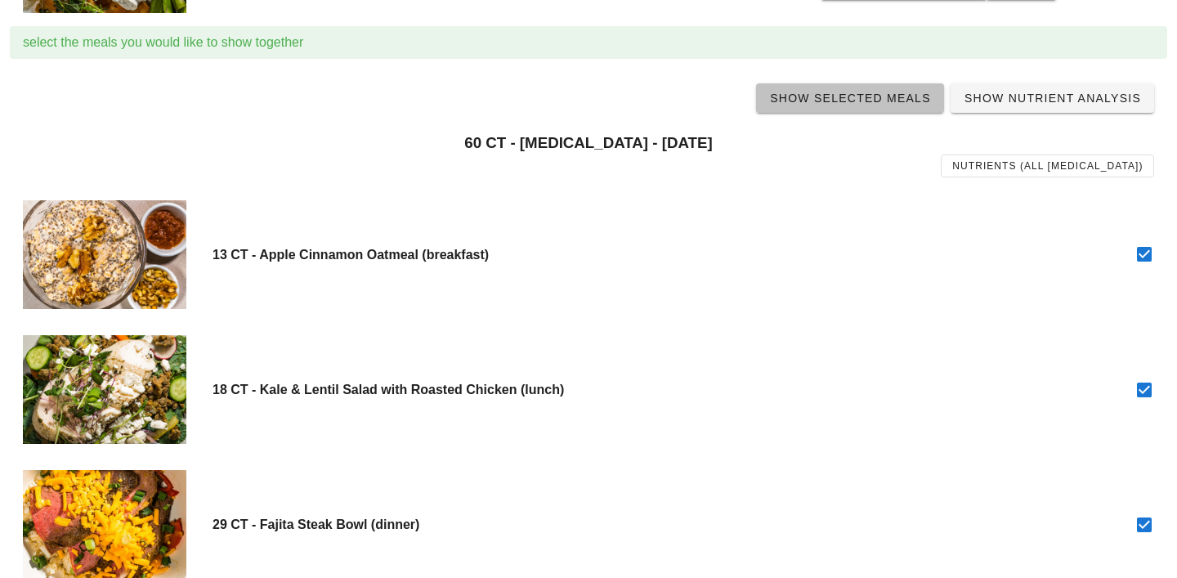
click at [867, 87] on link "Show Selected Meals" at bounding box center [850, 97] width 188 height 29
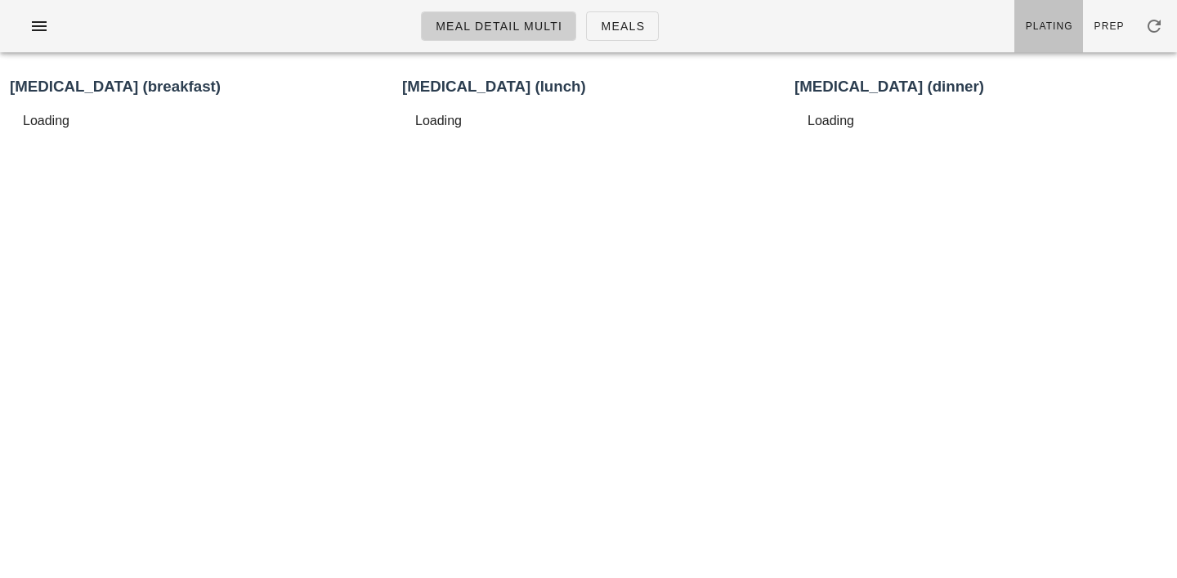
click at [1056, 13] on link "Plating" at bounding box center [1049, 26] width 69 height 52
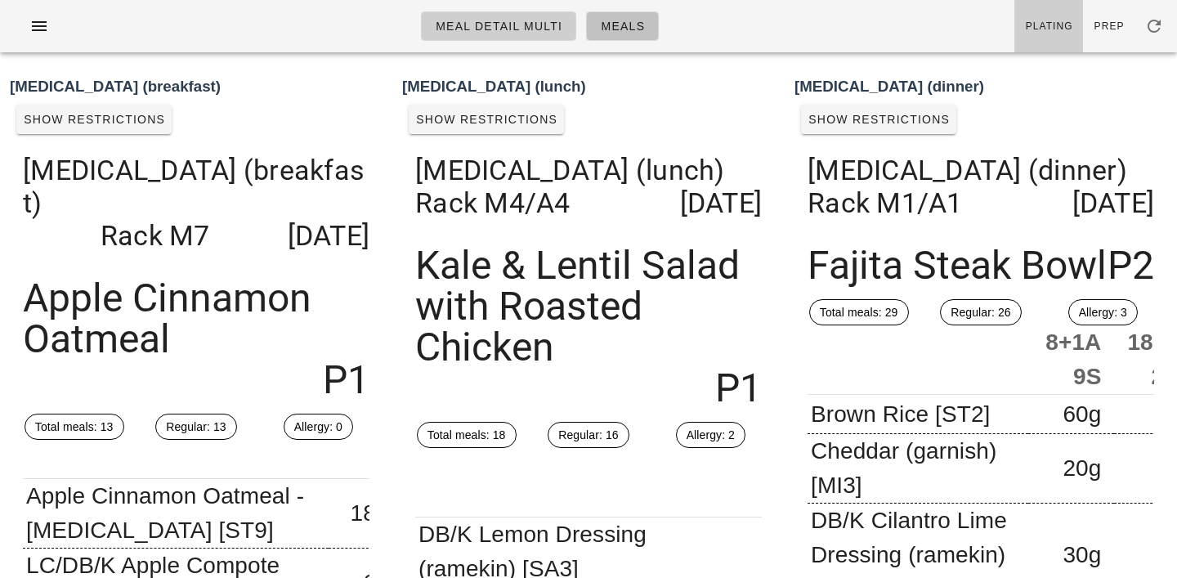
click at [614, 36] on link "Meals" at bounding box center [622, 25] width 73 height 29
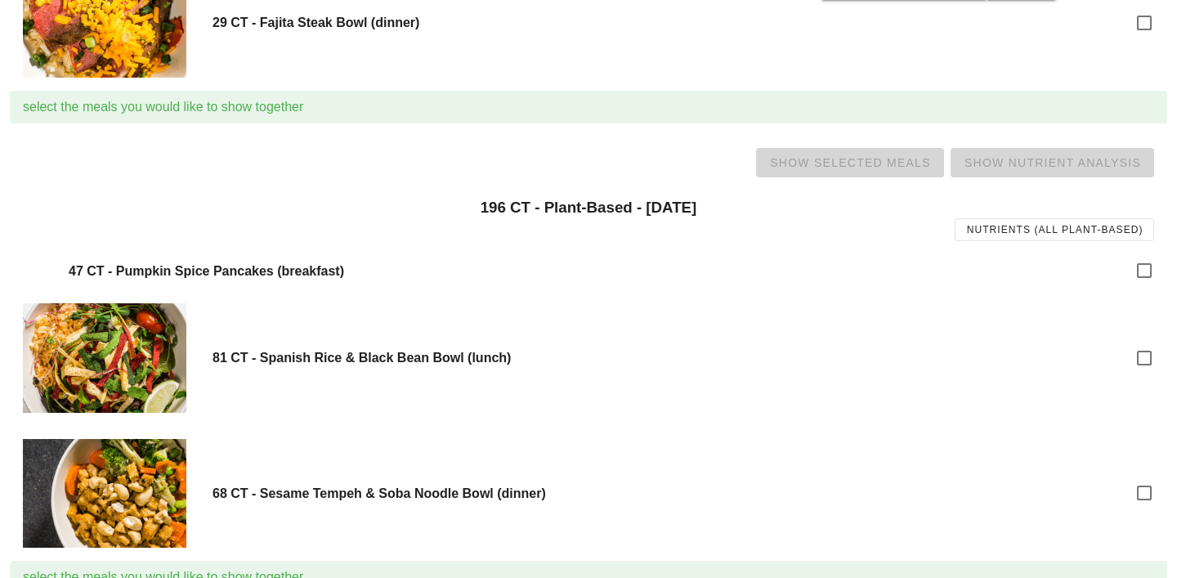
scroll to position [2339, 0]
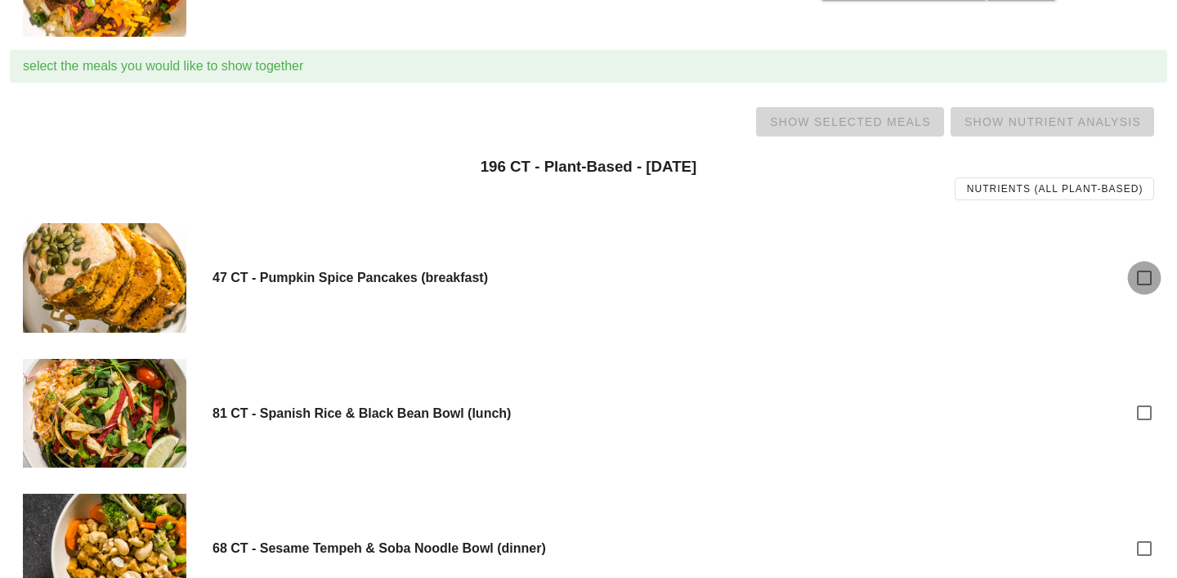
click at [1148, 266] on div at bounding box center [1145, 278] width 28 height 28
checkbox input "true"
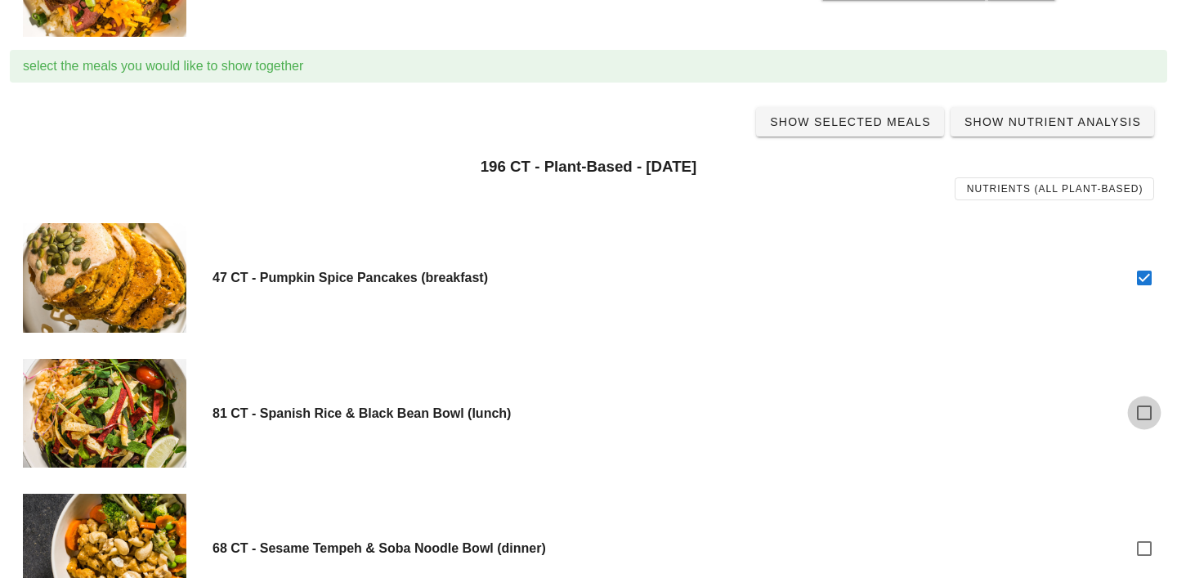
click at [1145, 409] on div at bounding box center [1145, 413] width 28 height 28
checkbox input "true"
click at [1145, 552] on div at bounding box center [1145, 549] width 28 height 28
checkbox input "true"
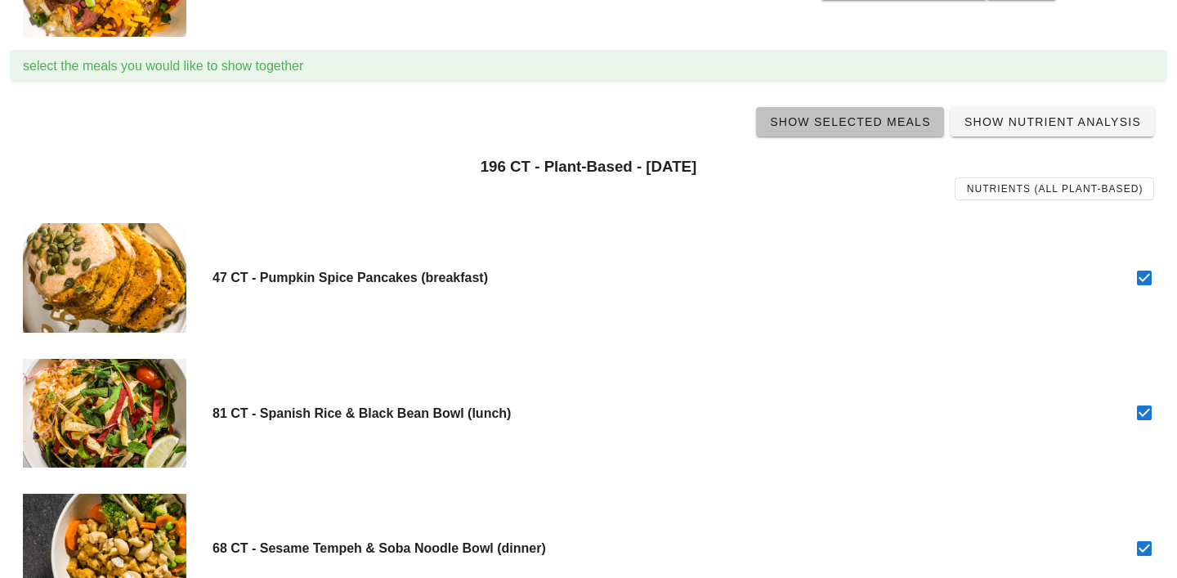
click at [876, 125] on span "Show Selected Meals" at bounding box center [850, 121] width 162 height 13
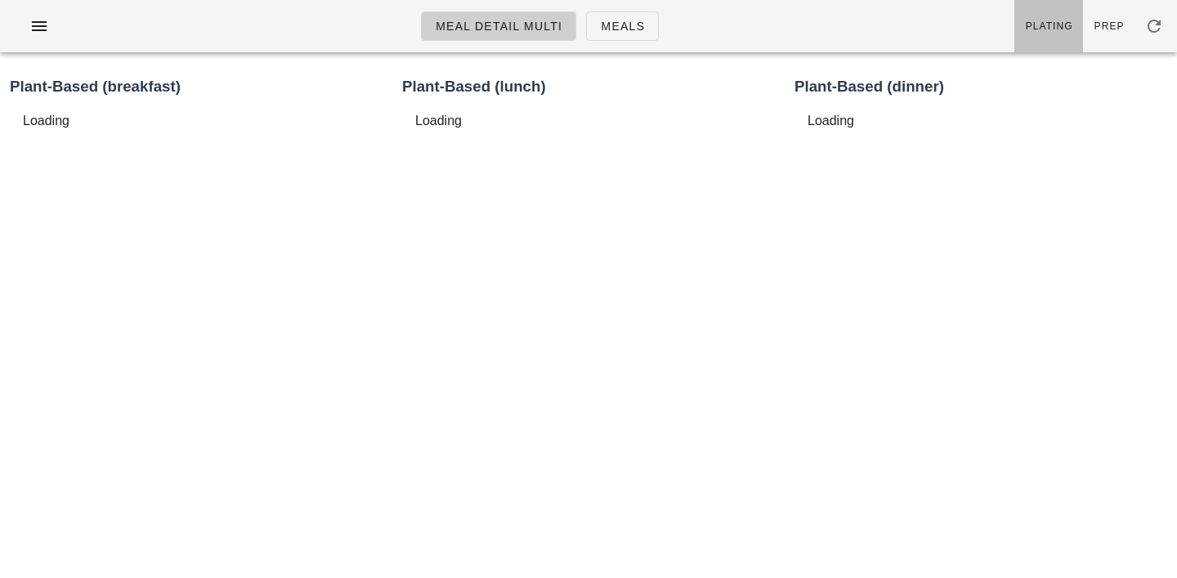
click at [1041, 27] on span "Plating" at bounding box center [1049, 25] width 48 height 11
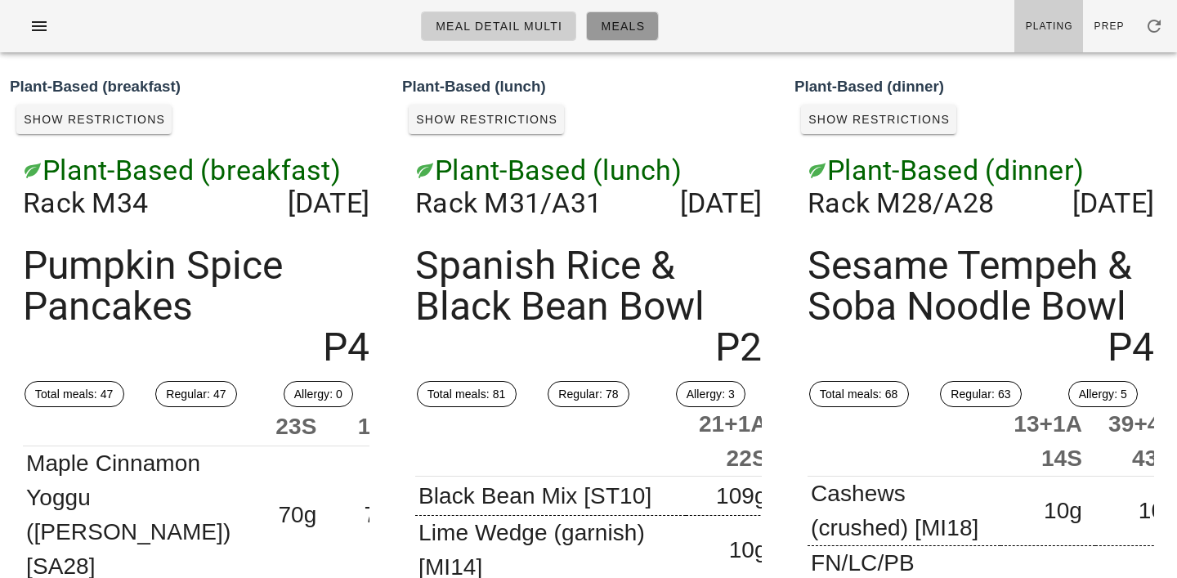
click at [638, 36] on link "Meals" at bounding box center [622, 25] width 73 height 29
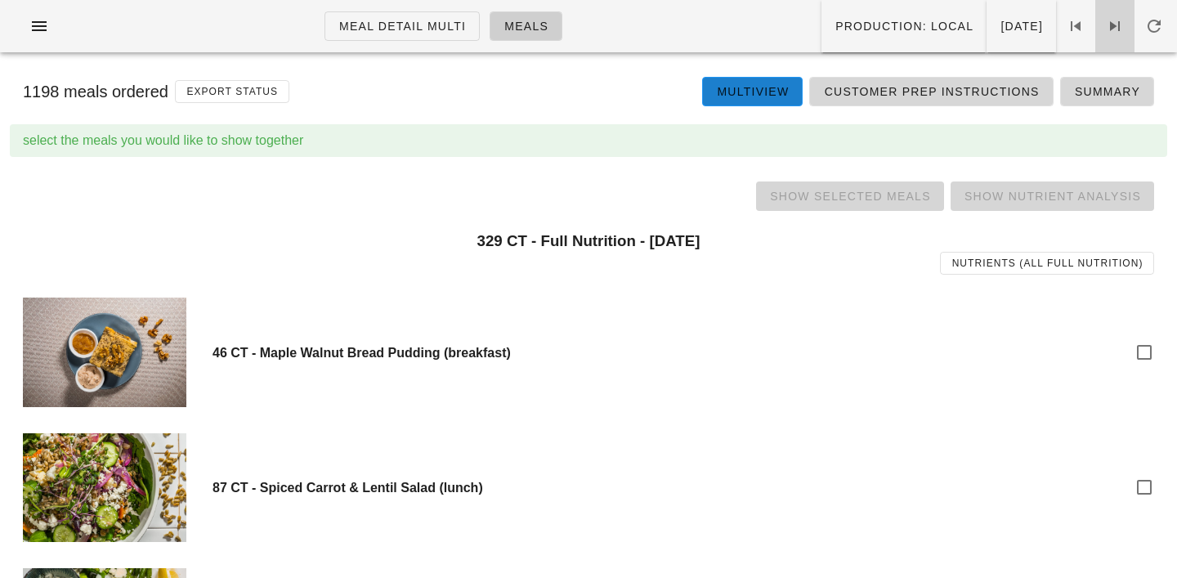
click at [1122, 25] on icon at bounding box center [1115, 26] width 20 height 20
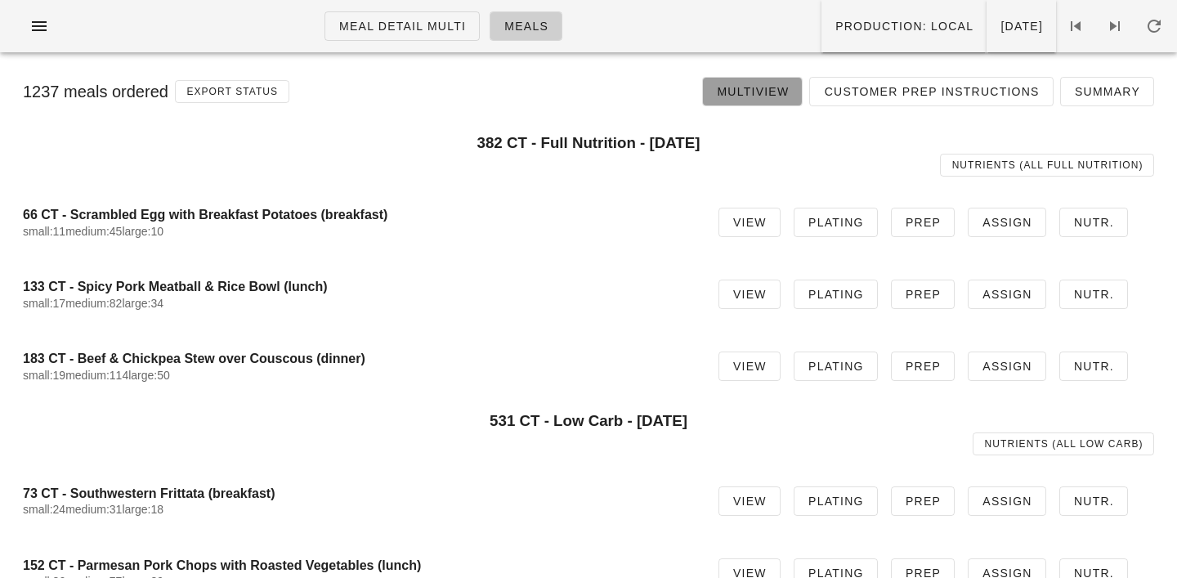
click at [763, 92] on span "Multiview" at bounding box center [752, 91] width 73 height 13
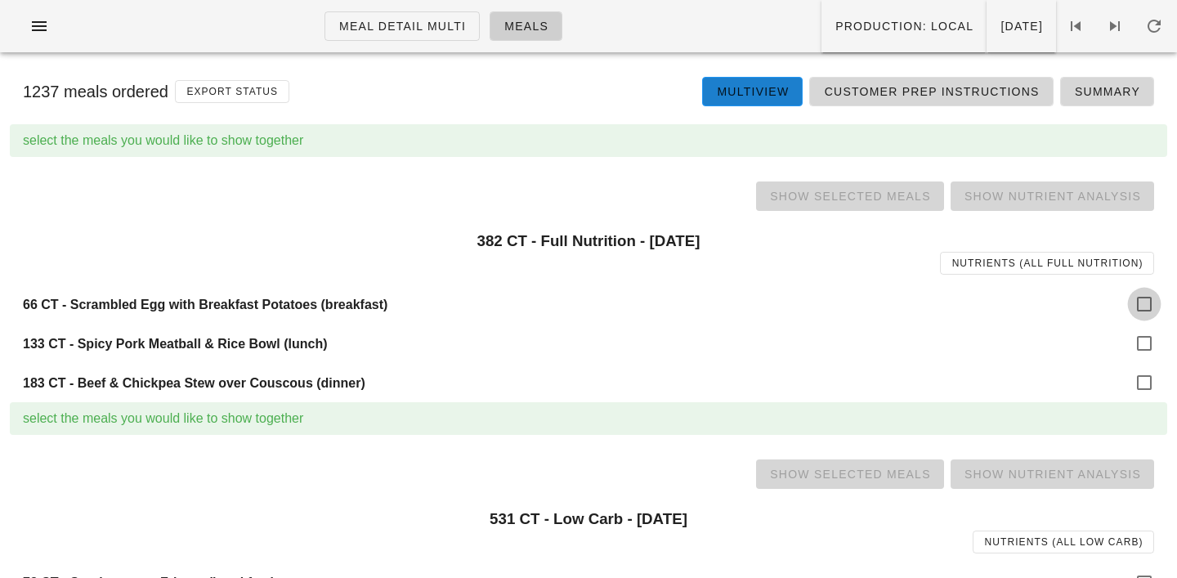
click at [1152, 294] on div at bounding box center [1145, 304] width 28 height 28
checkbox input "true"
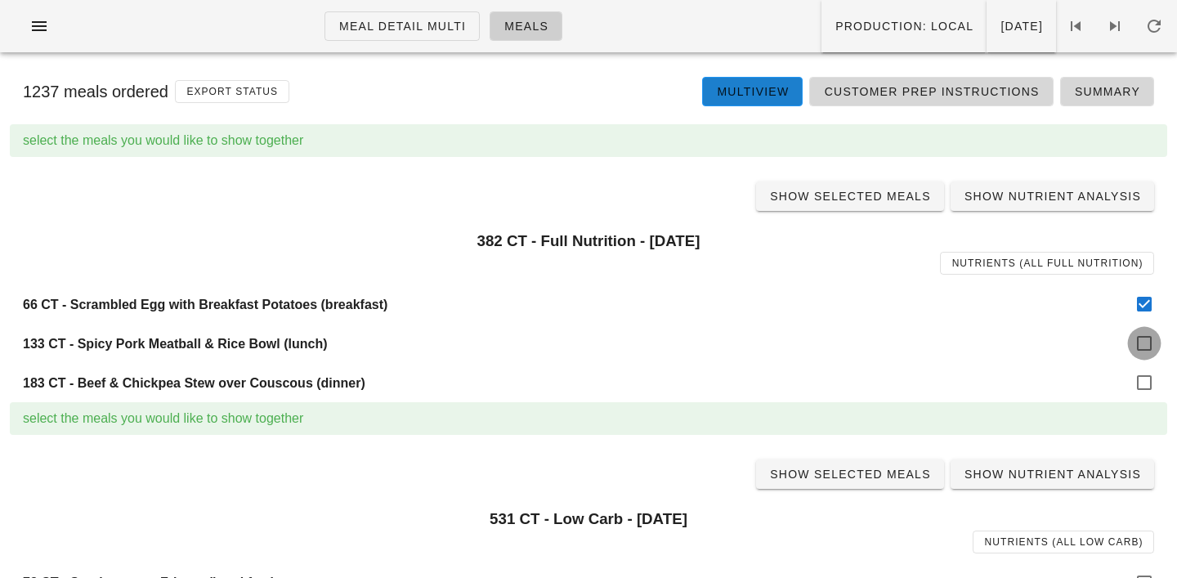
click at [1149, 348] on div at bounding box center [1145, 343] width 28 height 28
checkbox input "true"
click at [1149, 378] on div at bounding box center [1145, 383] width 28 height 28
checkbox input "true"
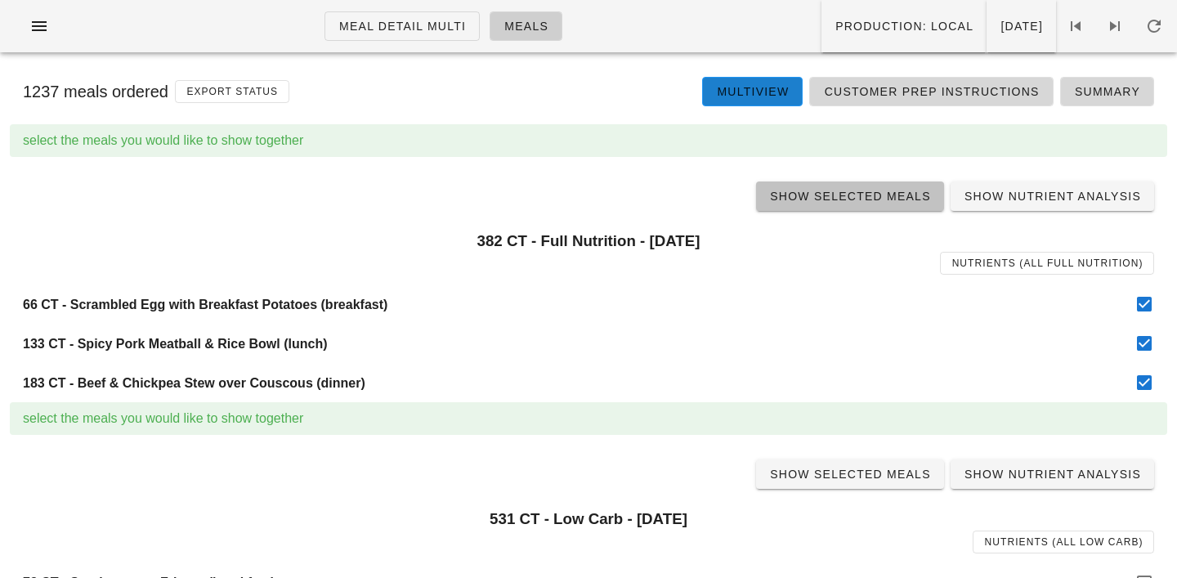
click at [860, 190] on span "Show Selected Meals" at bounding box center [850, 196] width 162 height 13
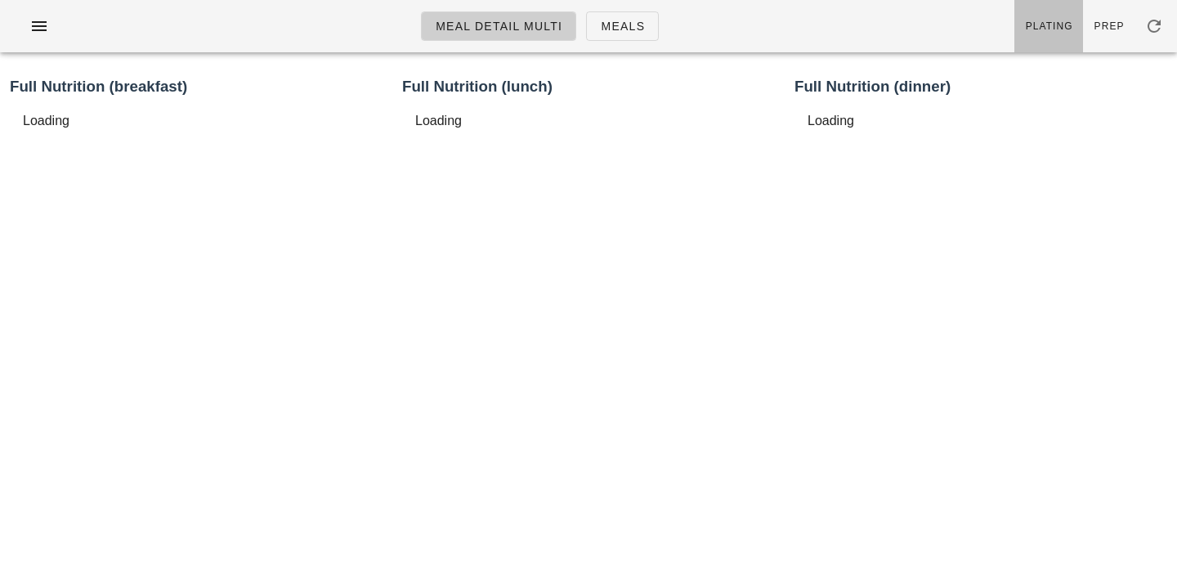
click at [1047, 8] on link "Plating" at bounding box center [1049, 26] width 69 height 52
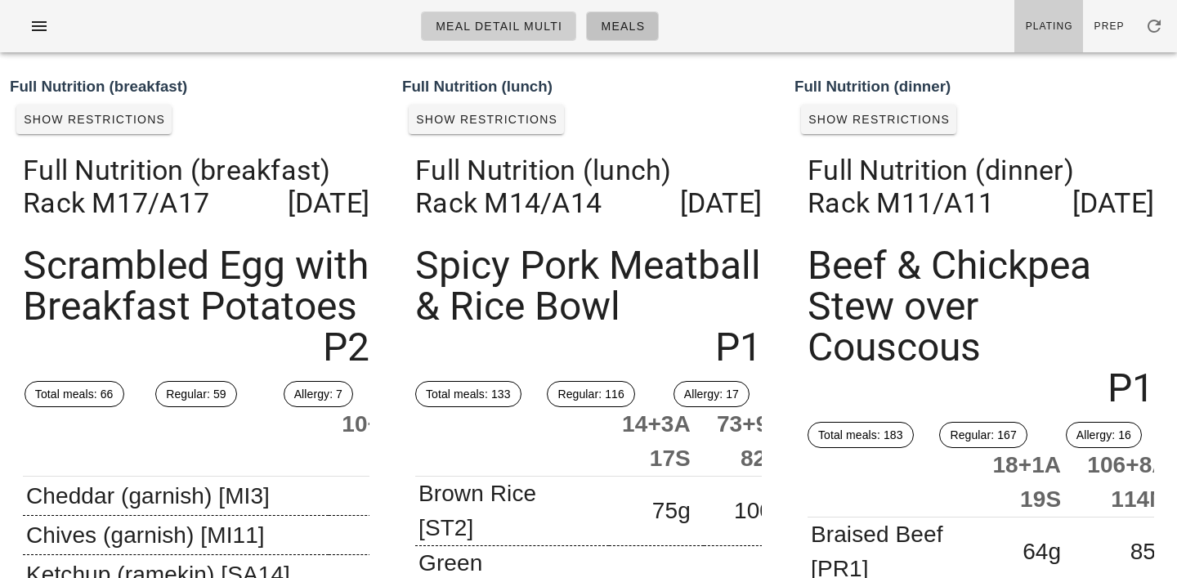
click at [613, 32] on span "Meals" at bounding box center [622, 26] width 45 height 13
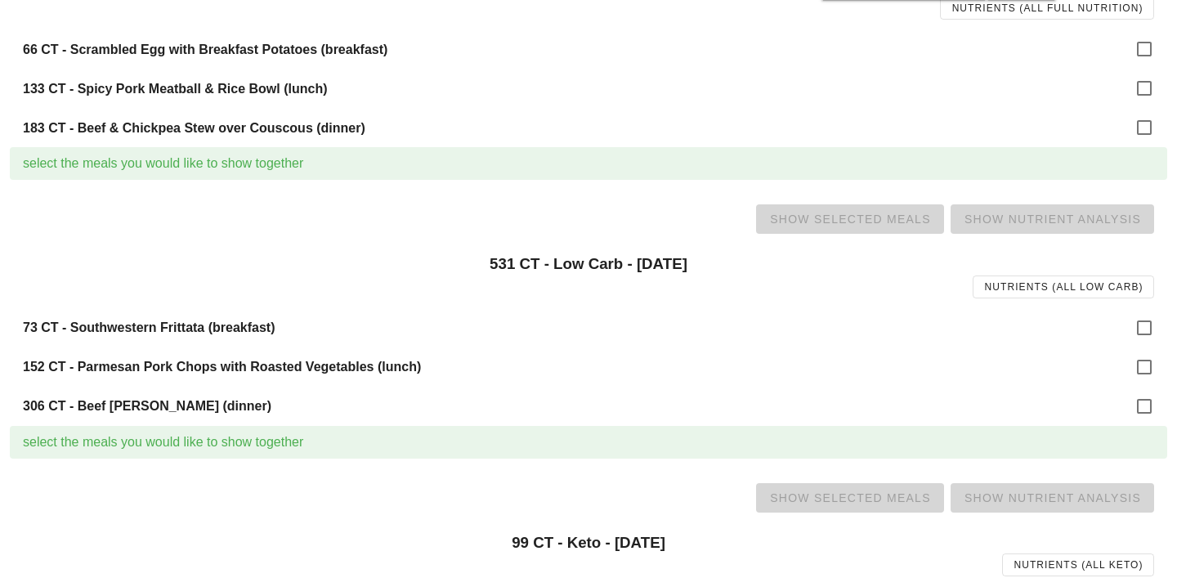
scroll to position [256, 0]
click at [1131, 328] on div at bounding box center [1145, 327] width 28 height 28
checkbox input "true"
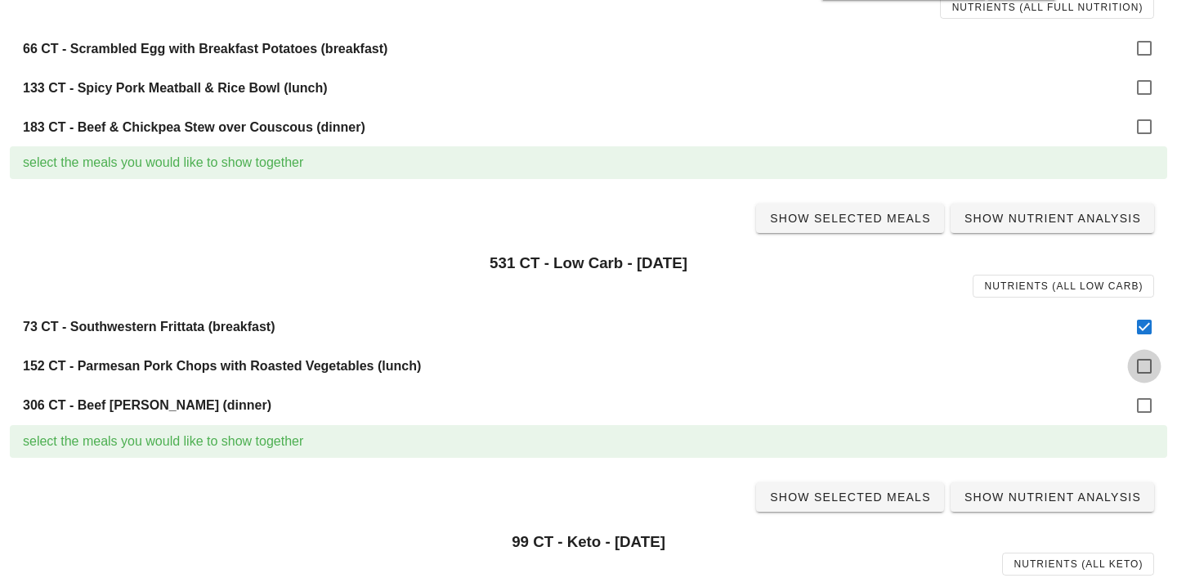
click at [1133, 365] on div at bounding box center [1145, 366] width 28 height 28
checkbox input "true"
click at [1136, 404] on div at bounding box center [1145, 406] width 28 height 28
checkbox input "true"
click at [904, 219] on span "Show Selected Meals" at bounding box center [850, 218] width 162 height 13
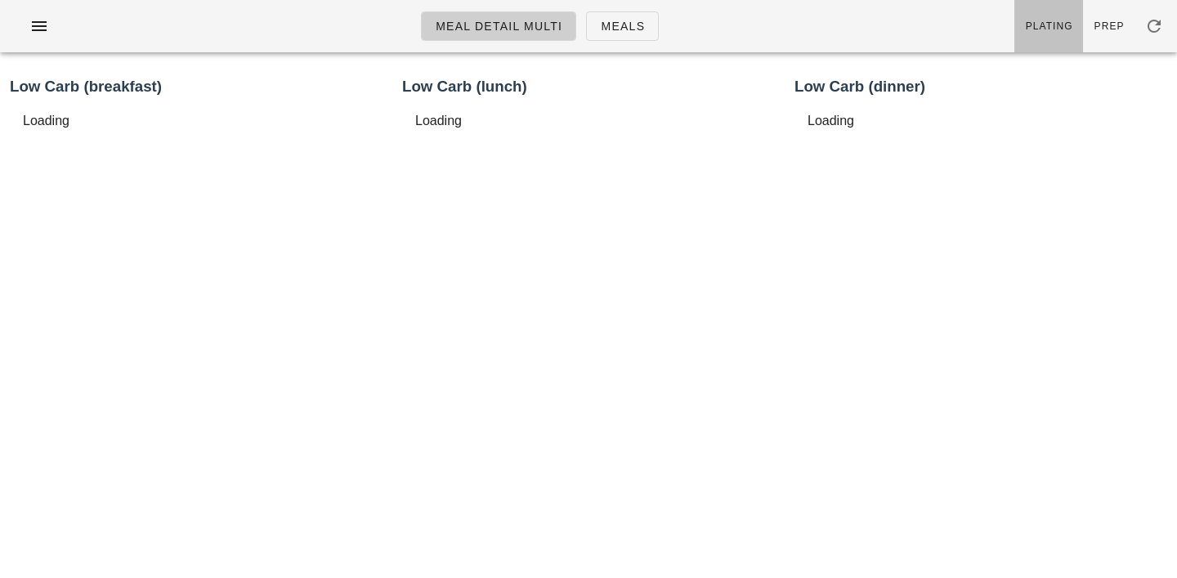
click at [1059, 27] on span "Plating" at bounding box center [1049, 25] width 48 height 11
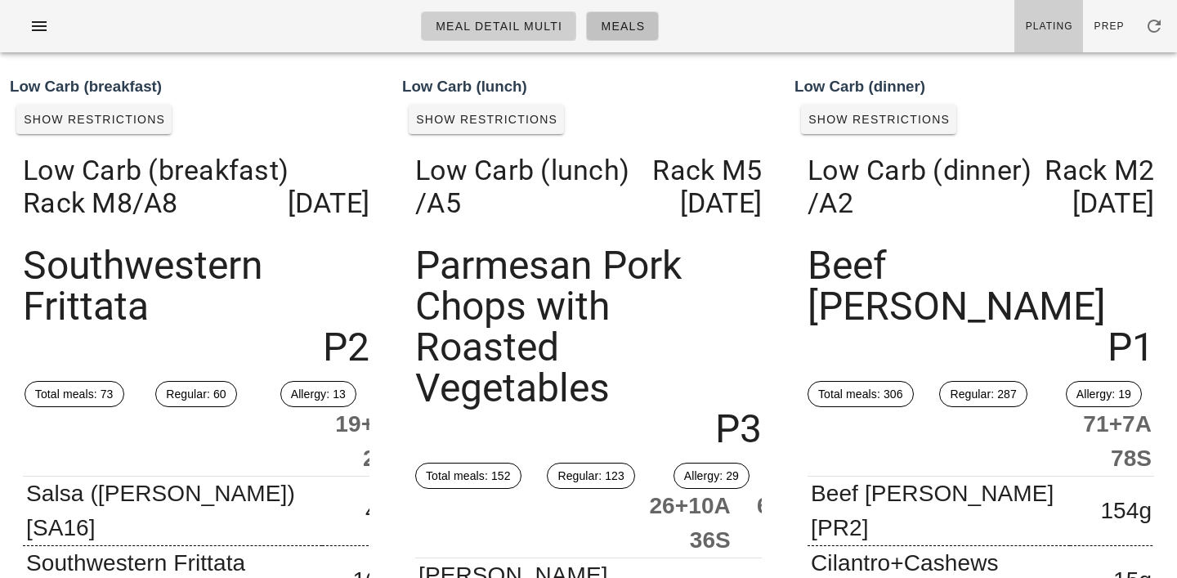
click at [612, 32] on span "Meals" at bounding box center [622, 26] width 45 height 13
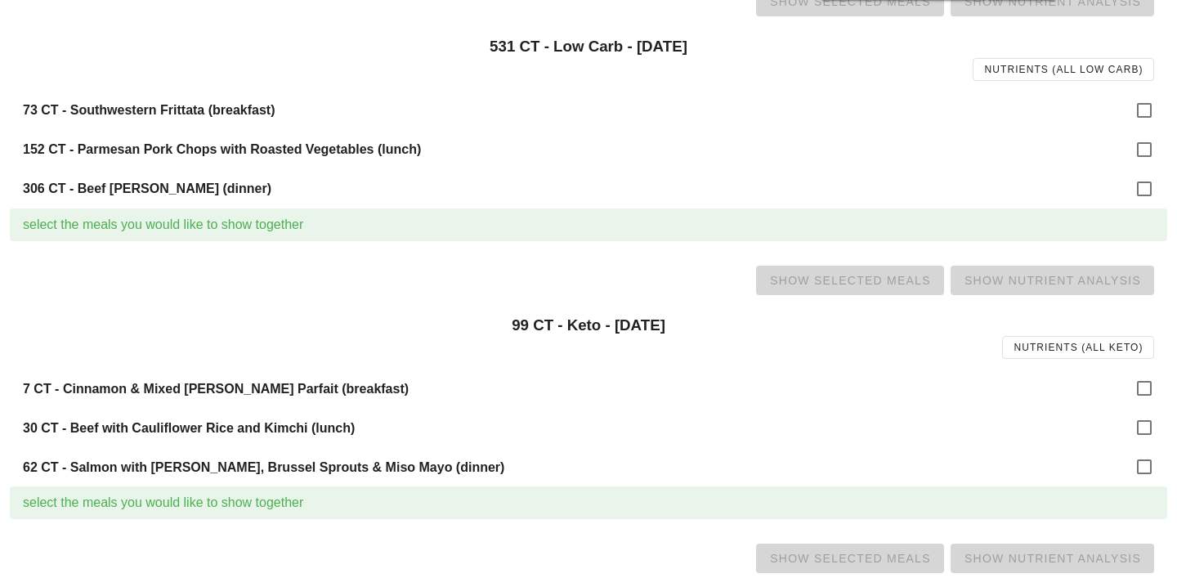
scroll to position [490, 0]
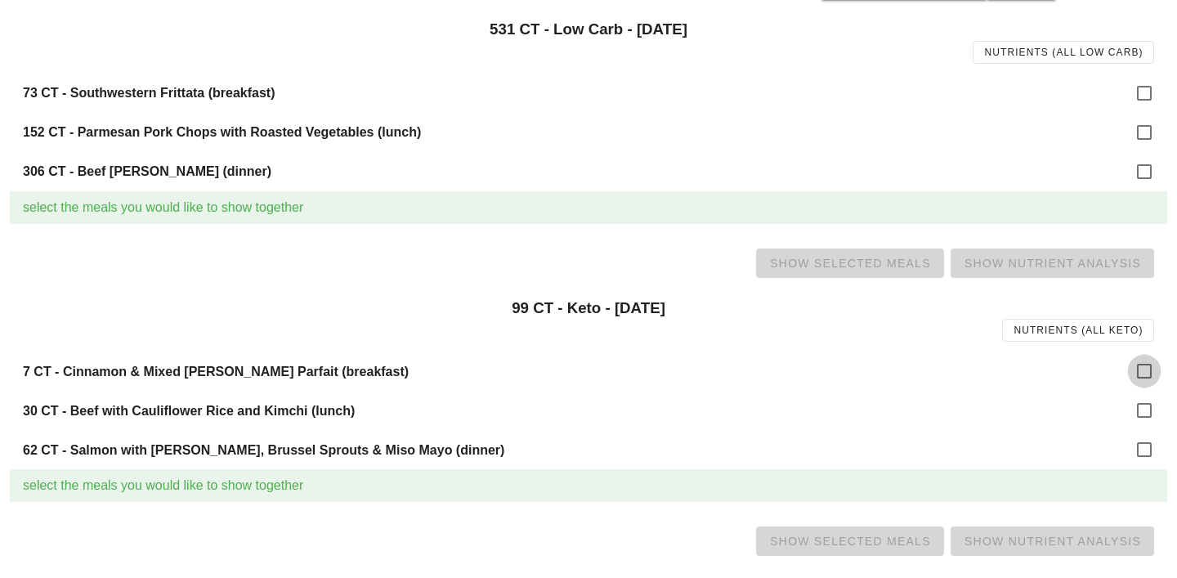
click at [1132, 366] on div at bounding box center [1145, 371] width 28 height 28
checkbox input "true"
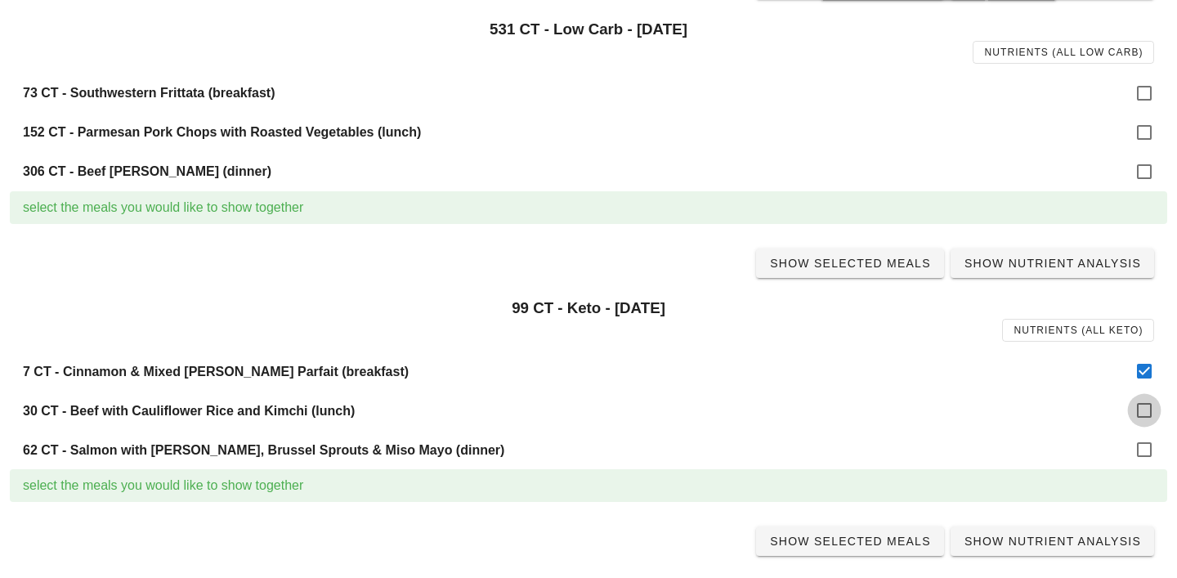
click at [1136, 422] on div at bounding box center [1145, 411] width 28 height 28
checkbox input "true"
click at [1136, 448] on div at bounding box center [1145, 450] width 28 height 28
checkbox input "true"
click at [876, 262] on span "Show Selected Meals" at bounding box center [850, 263] width 162 height 13
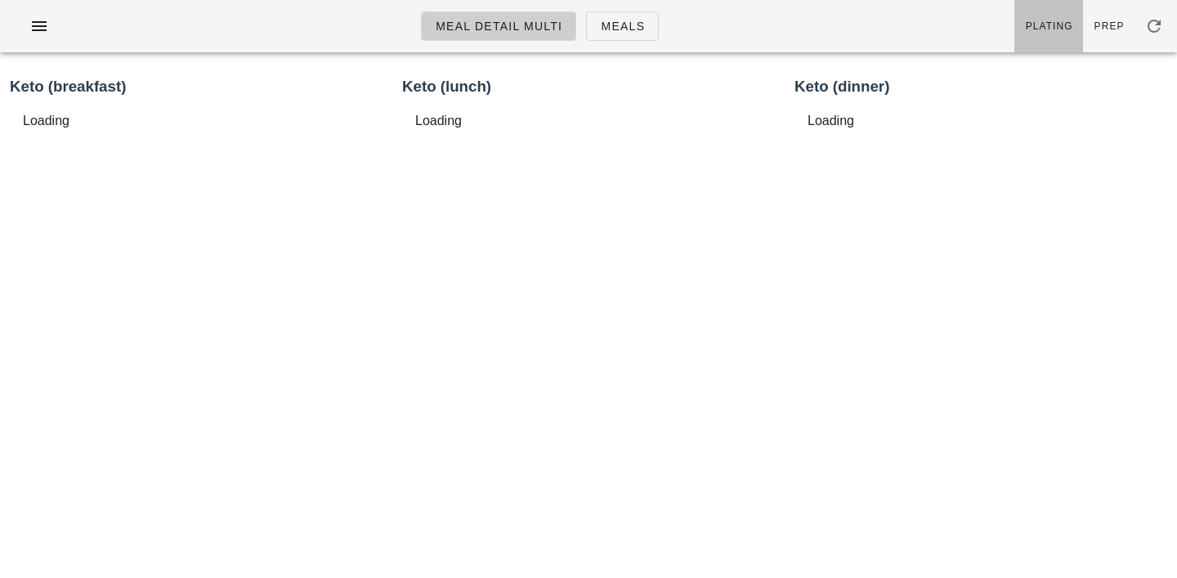
click at [1060, 24] on span "Plating" at bounding box center [1049, 25] width 48 height 11
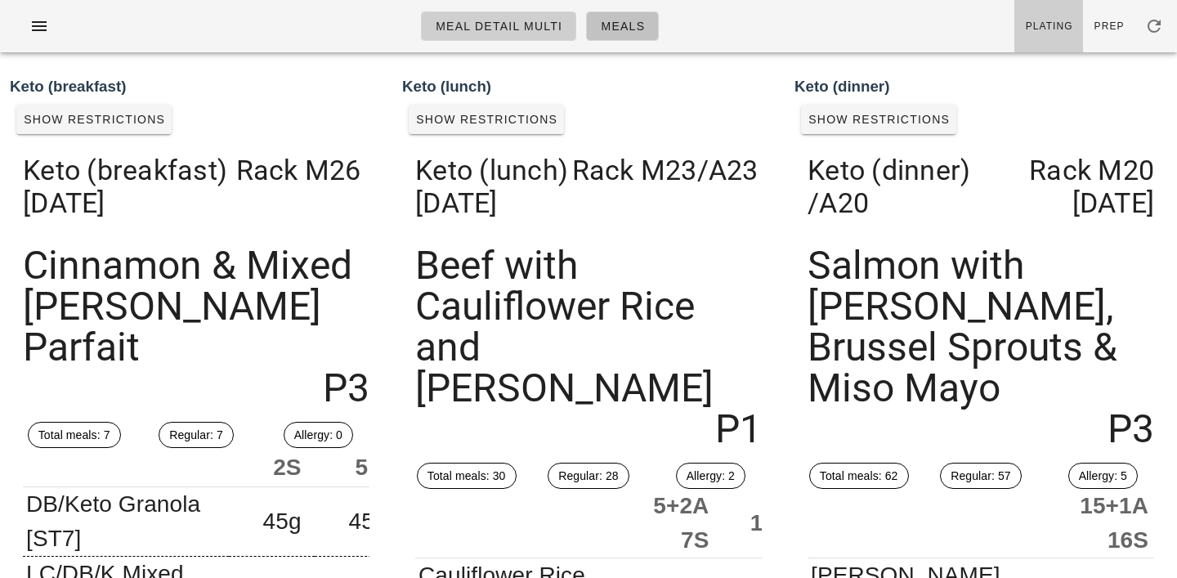
click at [638, 35] on link "Meals" at bounding box center [622, 25] width 73 height 29
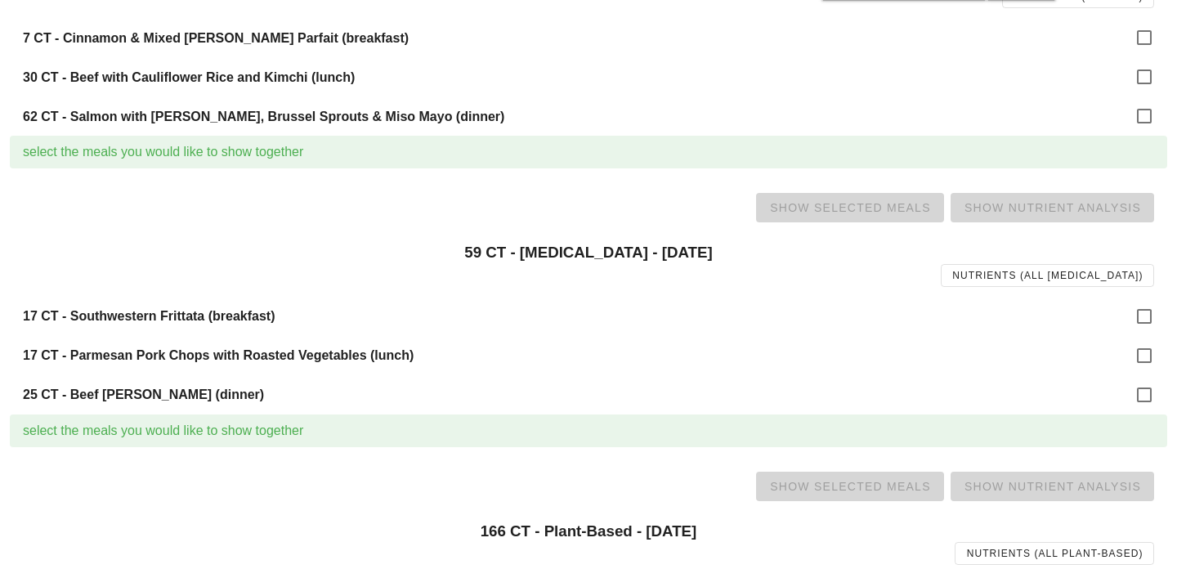
scroll to position [833, 0]
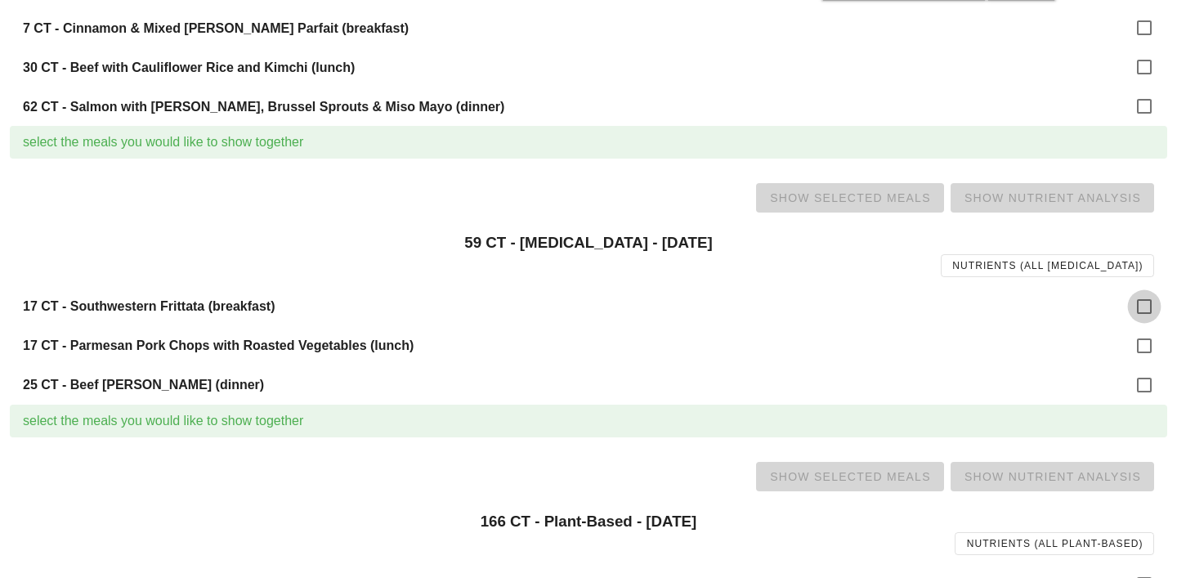
click at [1135, 315] on div at bounding box center [1145, 307] width 28 height 28
checkbox input "true"
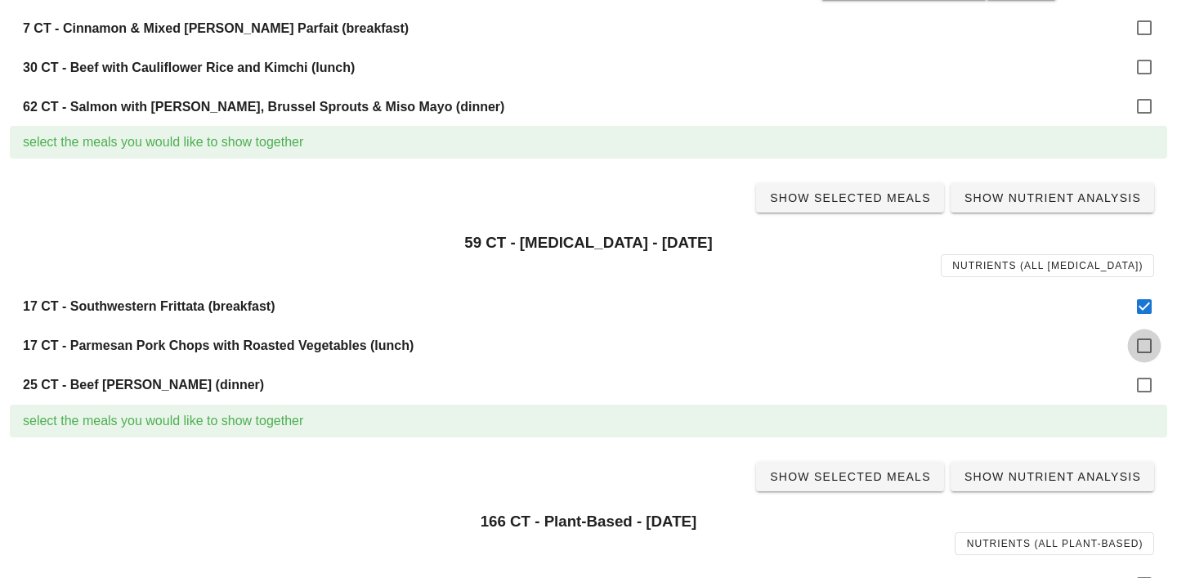
click at [1136, 349] on div at bounding box center [1145, 346] width 28 height 28
checkbox input "true"
click at [1142, 384] on div at bounding box center [1145, 385] width 28 height 28
checkbox input "true"
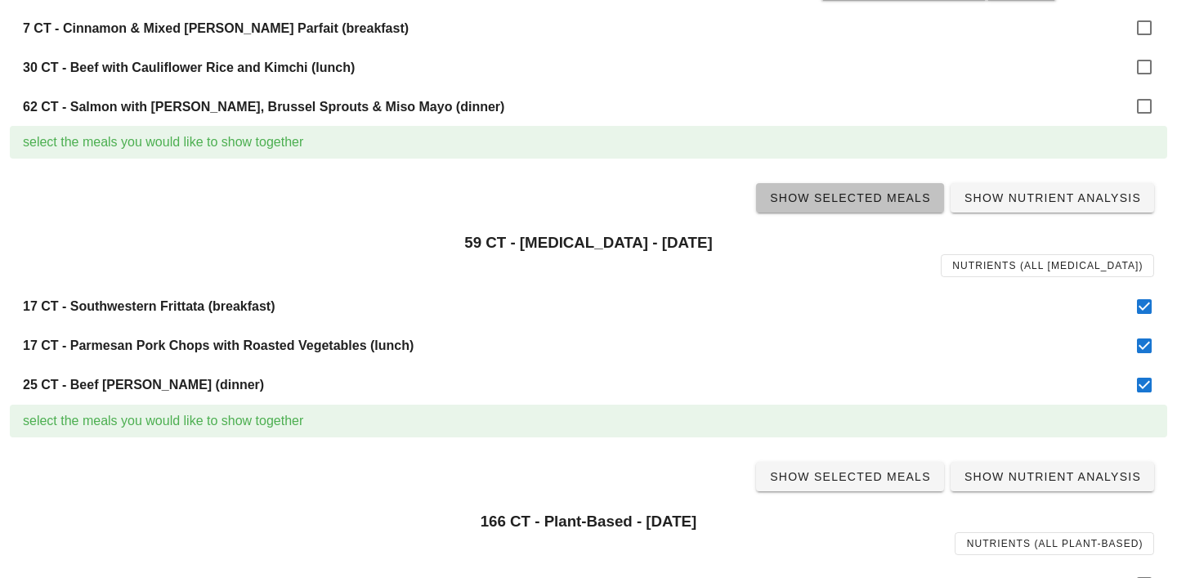
click at [885, 196] on span "Show Selected Meals" at bounding box center [850, 197] width 162 height 13
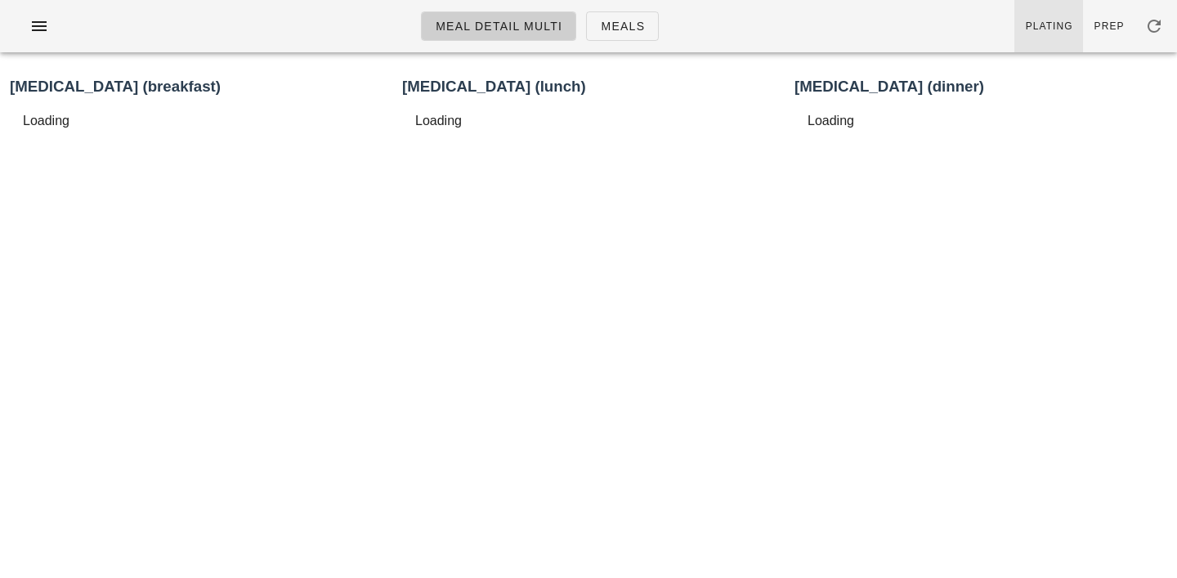
click at [1058, 29] on span "Plating" at bounding box center [1049, 25] width 48 height 11
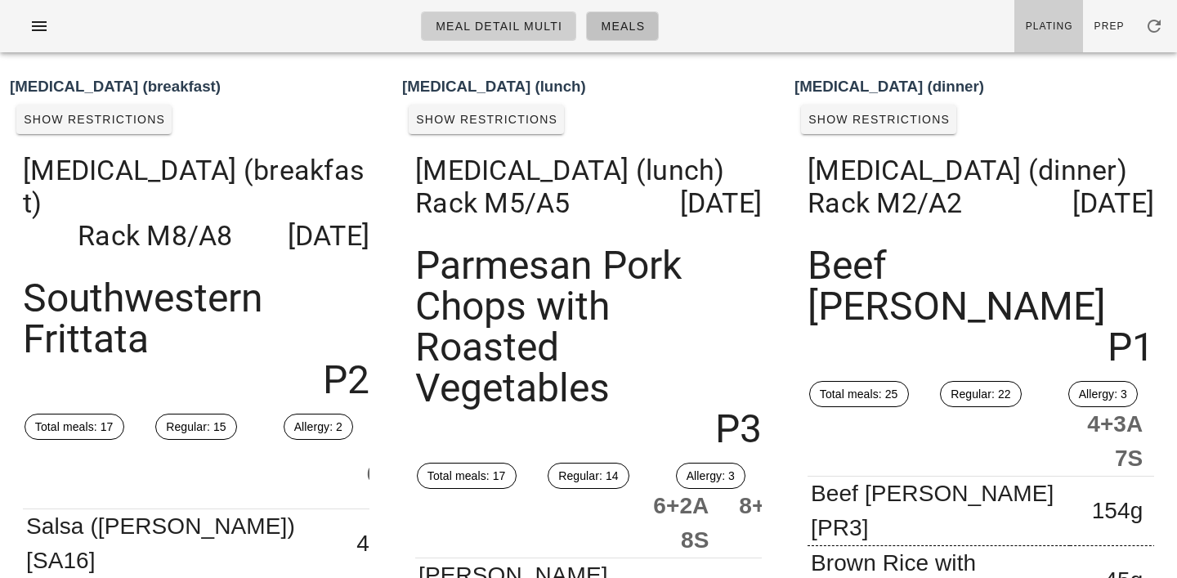
click at [643, 33] on span "Meals" at bounding box center [622, 26] width 45 height 13
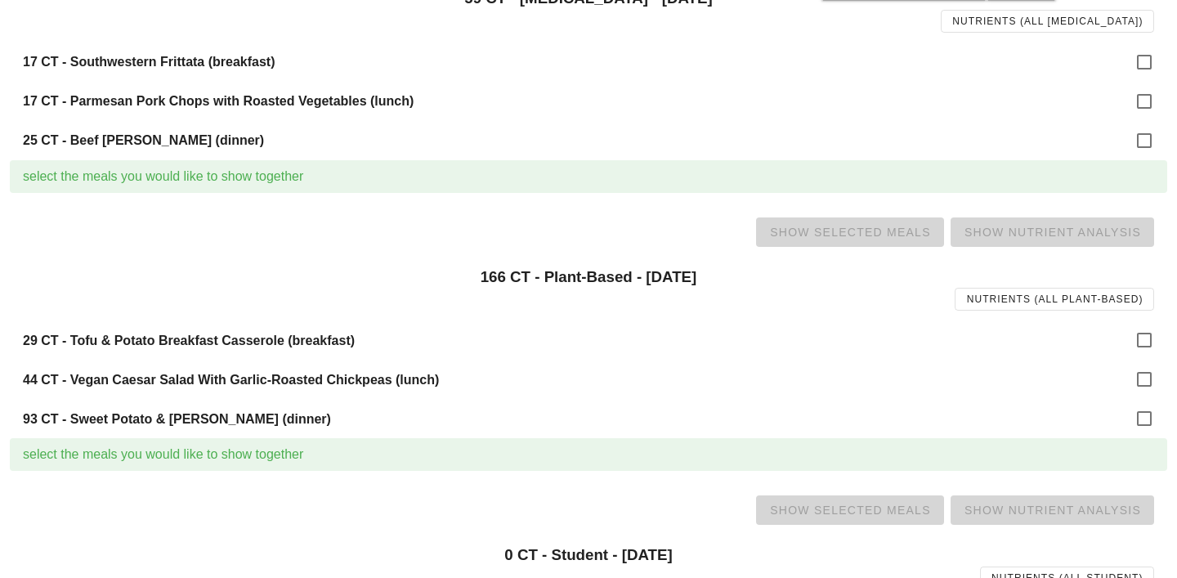
scroll to position [1113, 0]
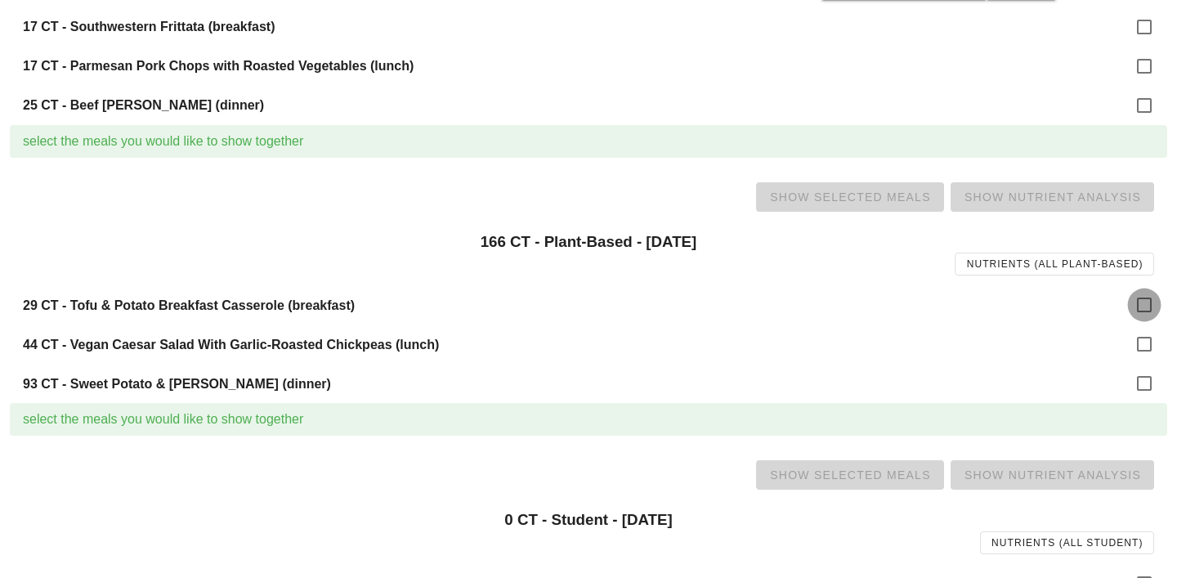
click at [1141, 311] on div at bounding box center [1145, 305] width 28 height 28
checkbox input "true"
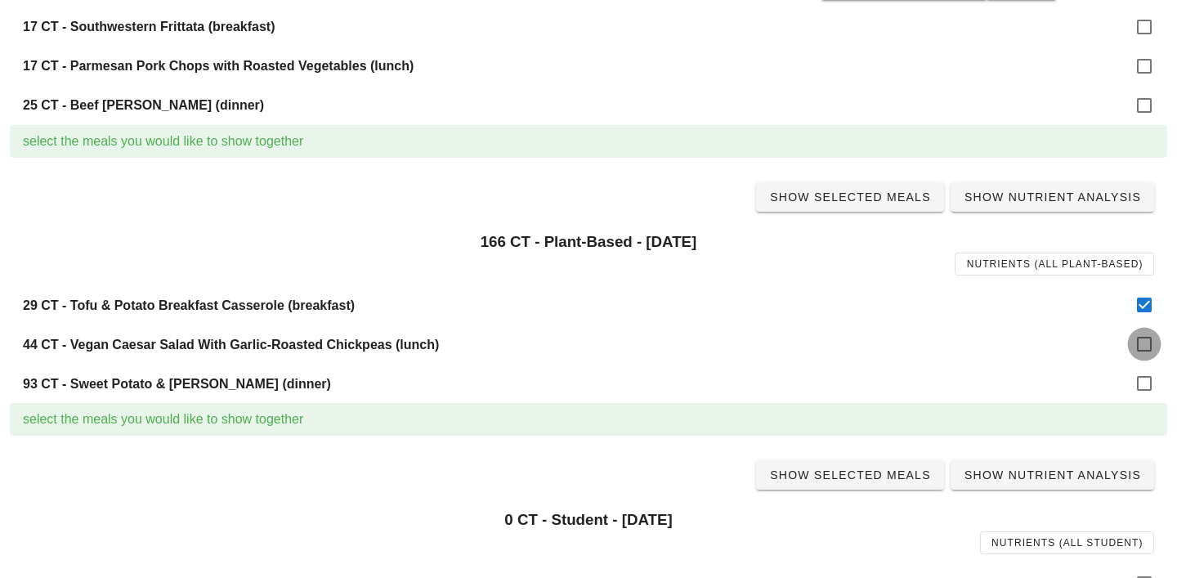
click at [1141, 344] on div at bounding box center [1145, 344] width 28 height 28
checkbox input "true"
click at [1141, 379] on div at bounding box center [1145, 384] width 28 height 28
checkbox input "true"
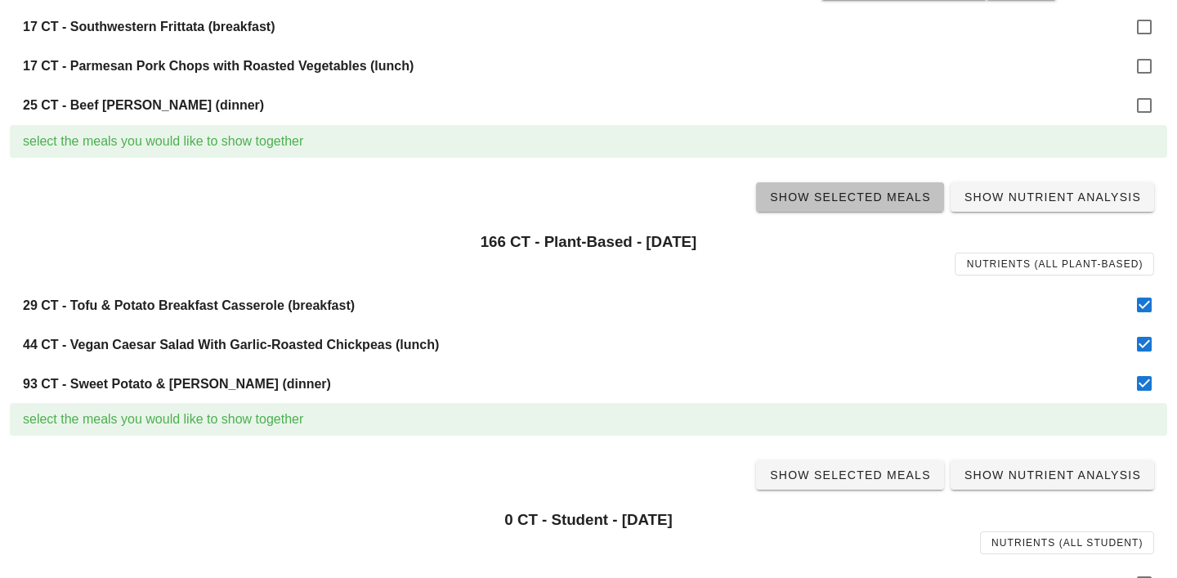
click at [867, 195] on span "Show Selected Meals" at bounding box center [850, 196] width 162 height 13
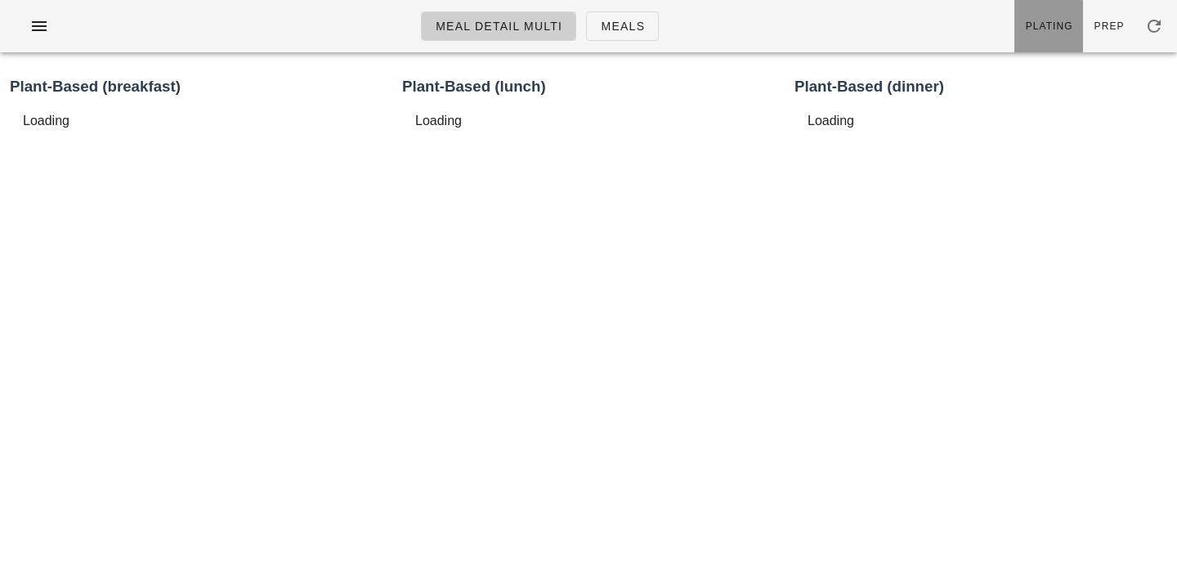
click at [1056, 33] on link "Plating" at bounding box center [1049, 26] width 69 height 52
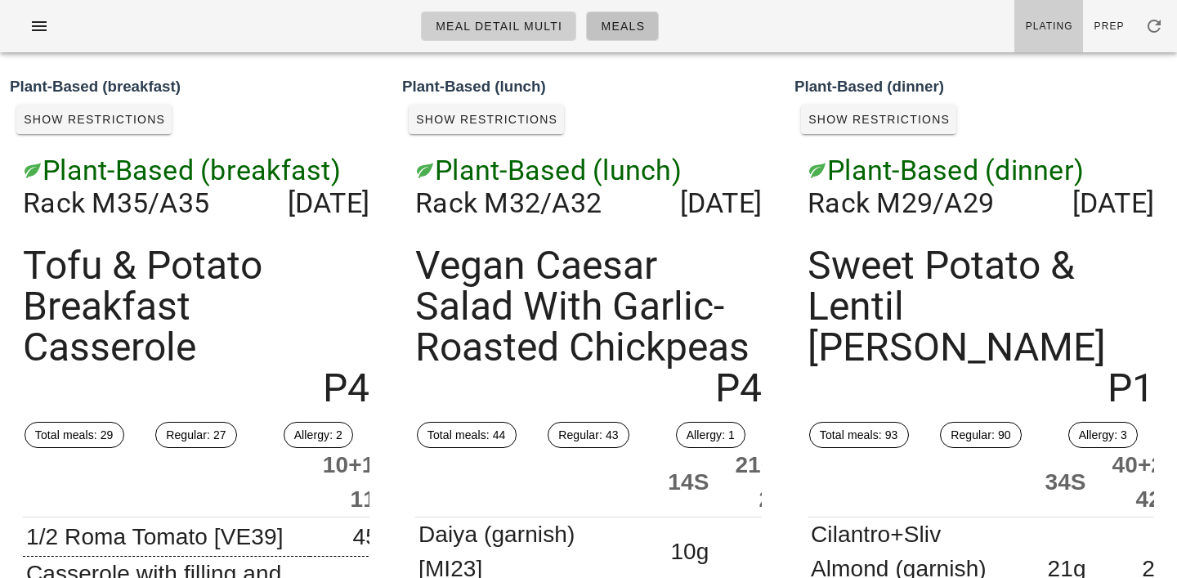
click at [637, 23] on span "Meals" at bounding box center [622, 26] width 45 height 13
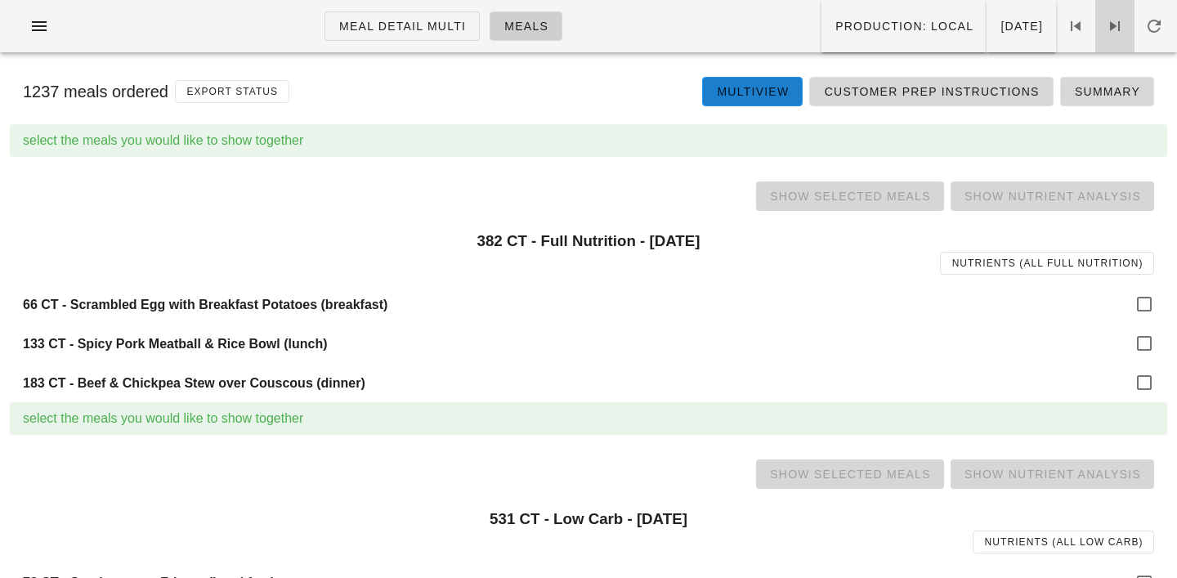
click at [1111, 25] on icon at bounding box center [1115, 26] width 20 height 20
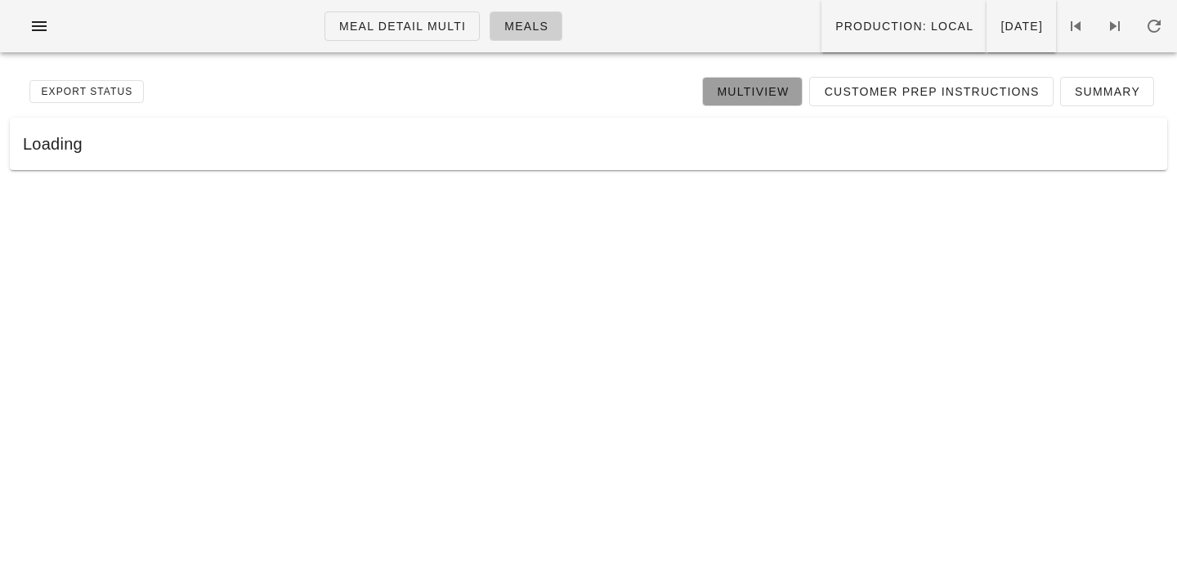
click at [781, 80] on link "Multiview" at bounding box center [752, 91] width 101 height 29
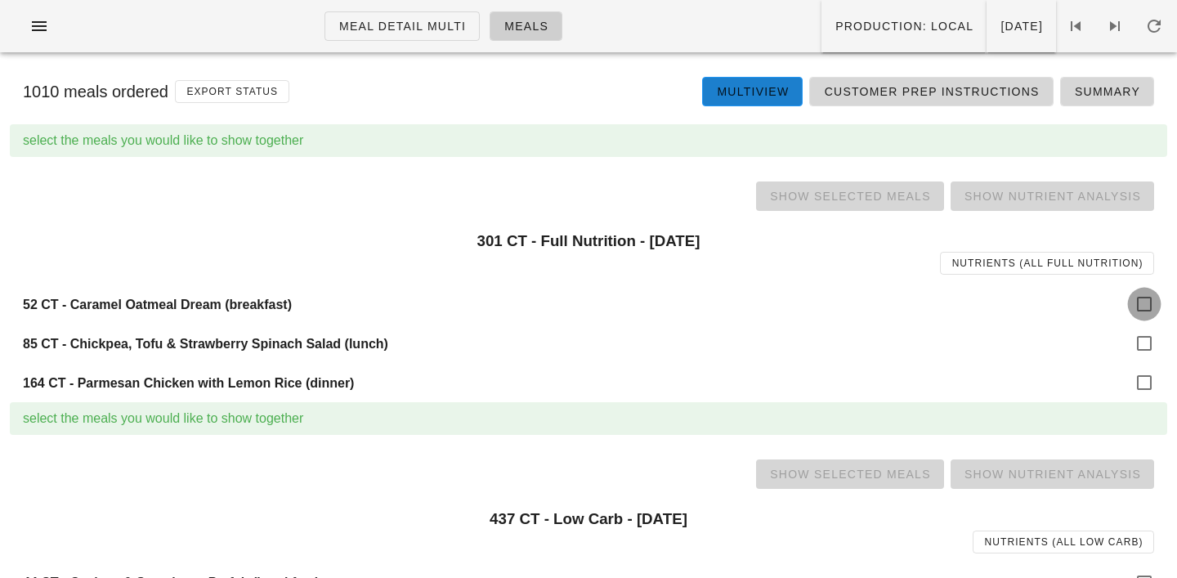
click at [1145, 302] on div at bounding box center [1145, 304] width 28 height 28
checkbox input "true"
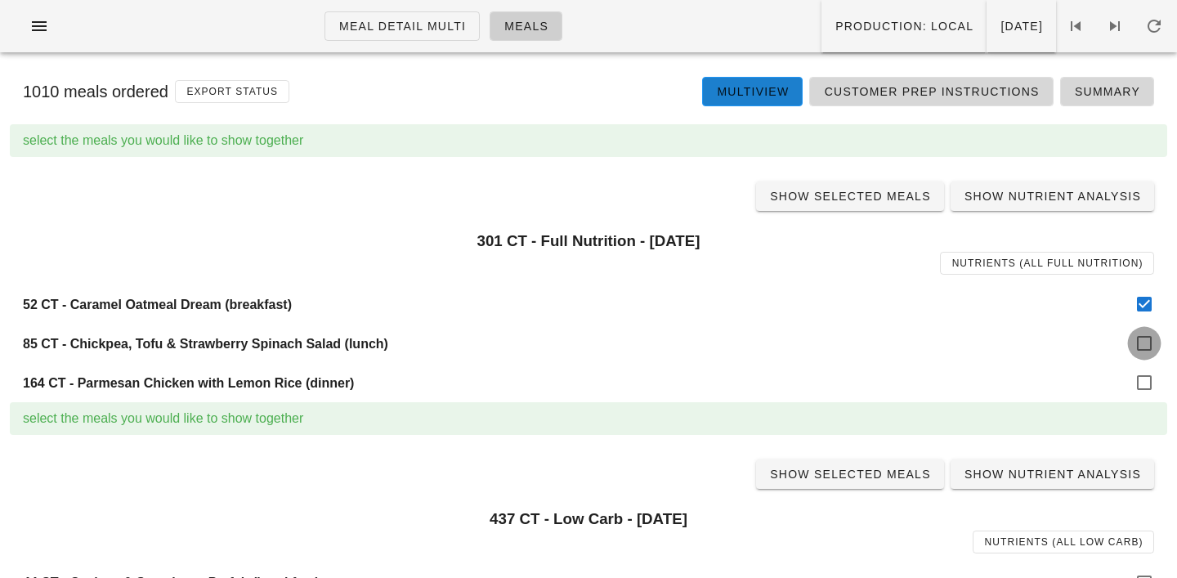
click at [1145, 344] on div at bounding box center [1145, 343] width 28 height 28
checkbox input "true"
click at [1144, 381] on div at bounding box center [1145, 383] width 28 height 28
checkbox input "true"
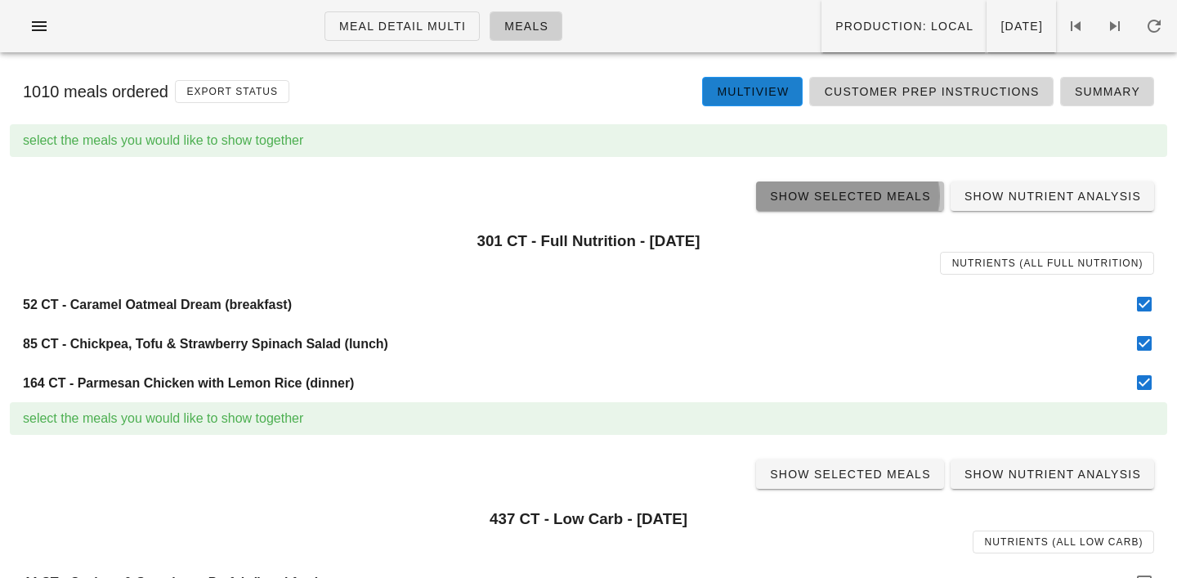
click at [869, 190] on span "Show Selected Meals" at bounding box center [850, 196] width 162 height 13
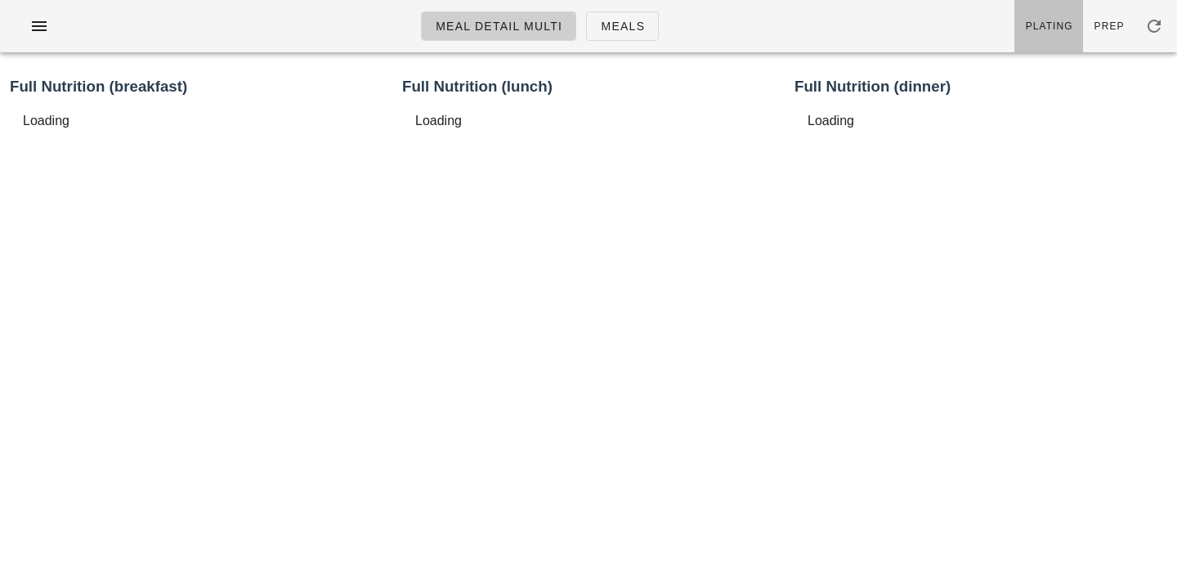
click at [1076, 12] on link "Plating" at bounding box center [1049, 26] width 69 height 52
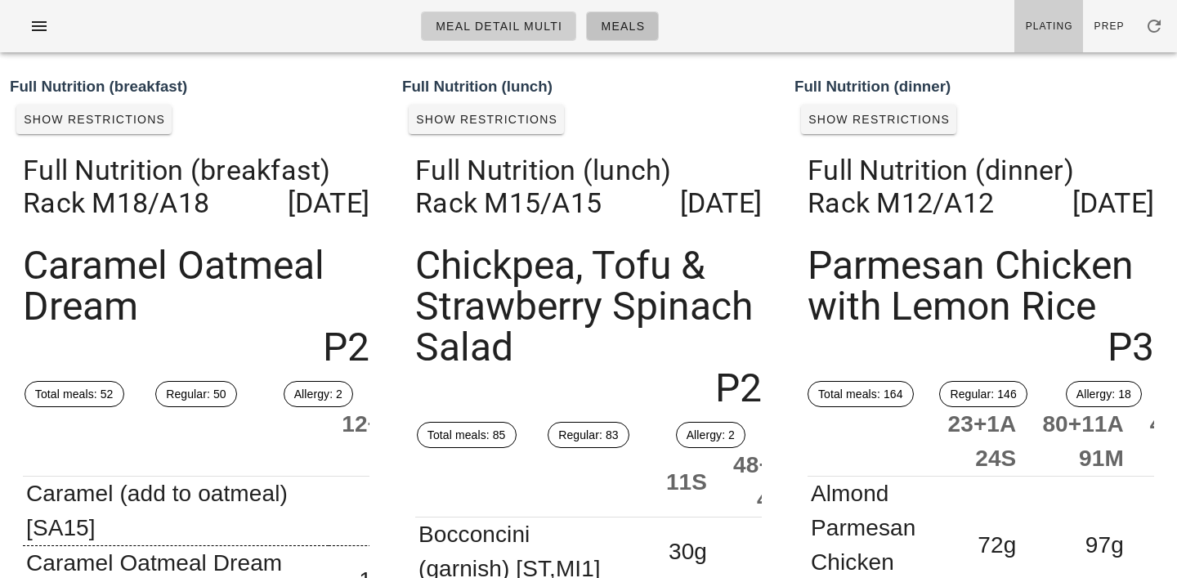
click at [633, 32] on span "Meals" at bounding box center [622, 26] width 45 height 13
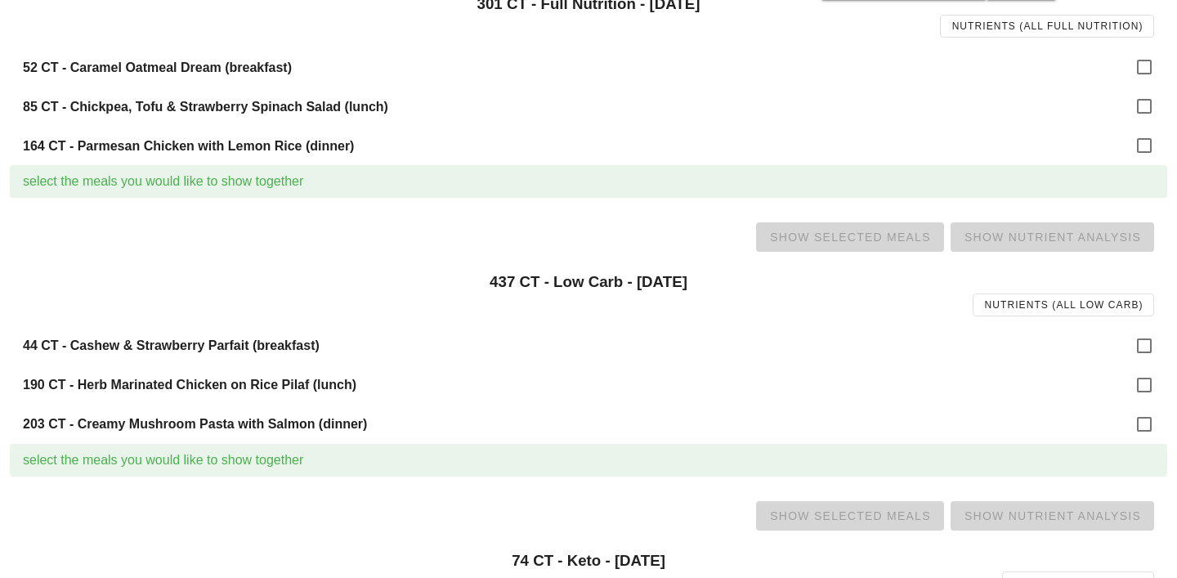
scroll to position [353, 0]
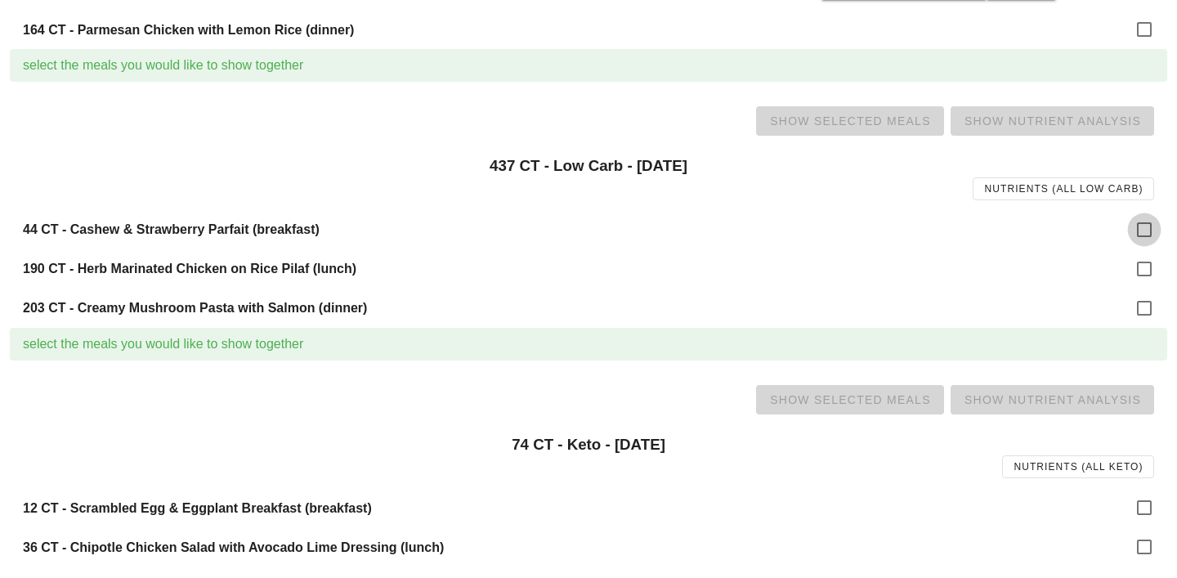
click at [1144, 228] on div at bounding box center [1145, 230] width 28 height 28
checkbox input "true"
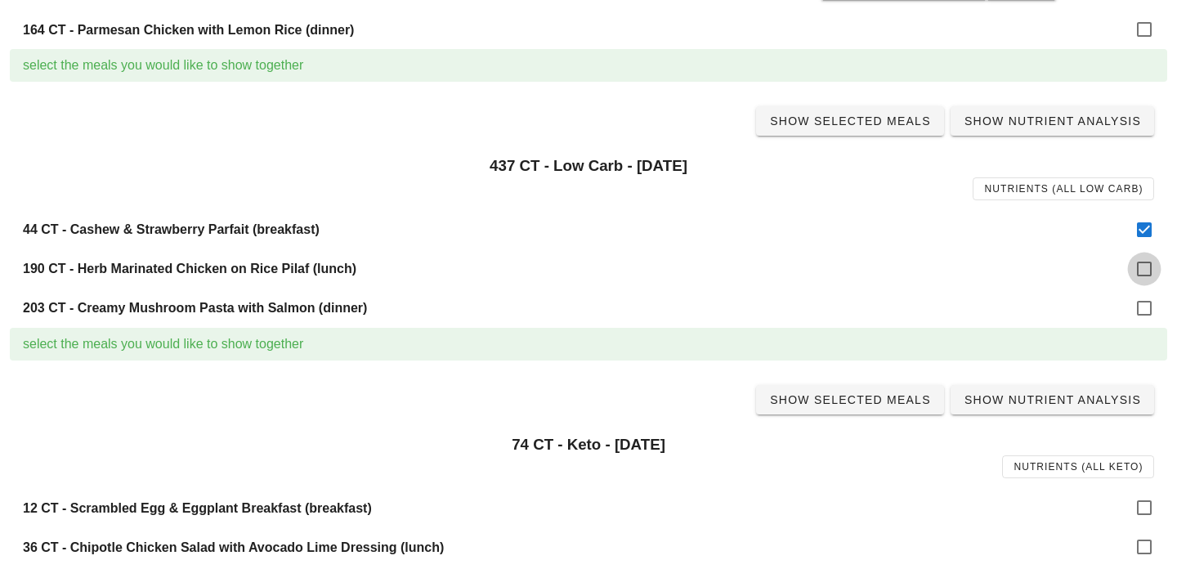
click at [1144, 270] on div at bounding box center [1145, 269] width 28 height 28
checkbox input "true"
click at [1144, 306] on div at bounding box center [1145, 308] width 28 height 28
checkbox input "true"
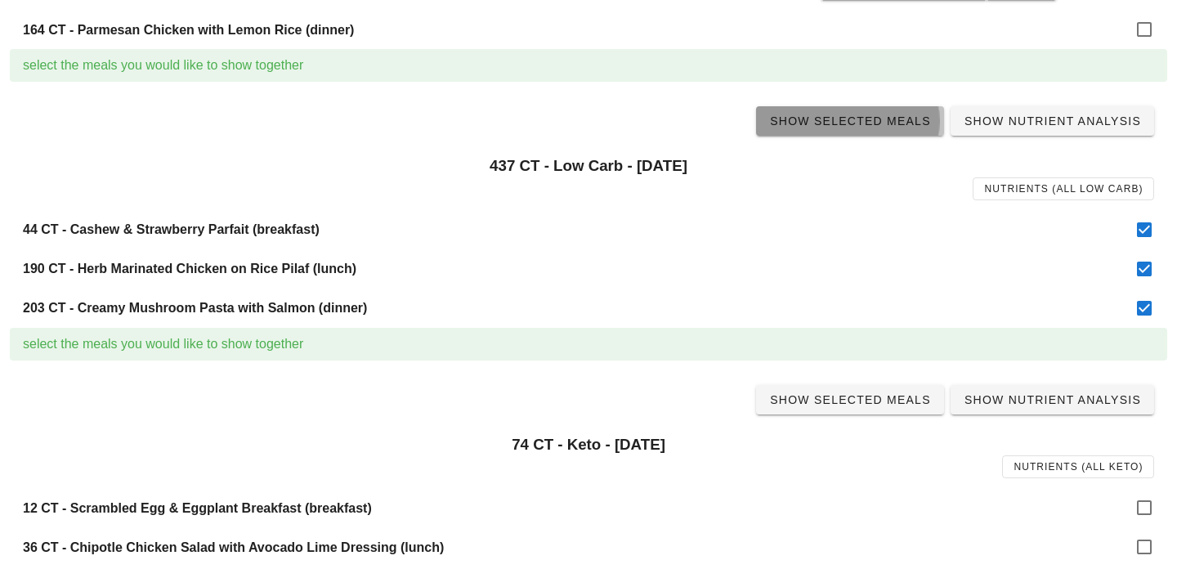
click at [881, 130] on link "Show Selected Meals" at bounding box center [850, 120] width 188 height 29
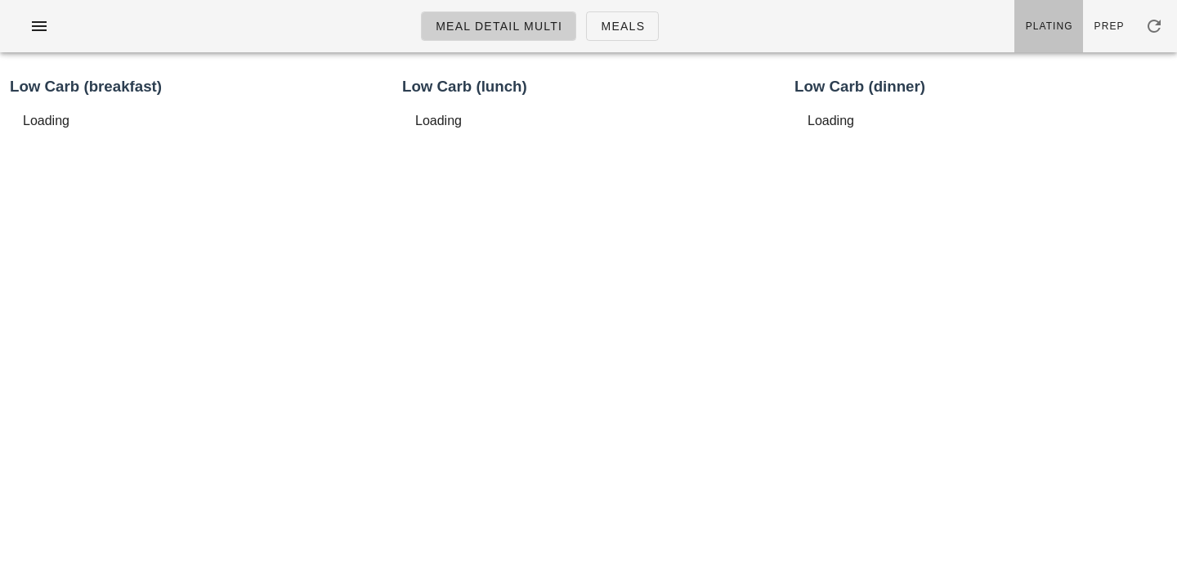
click at [1053, 13] on link "Plating" at bounding box center [1049, 26] width 69 height 52
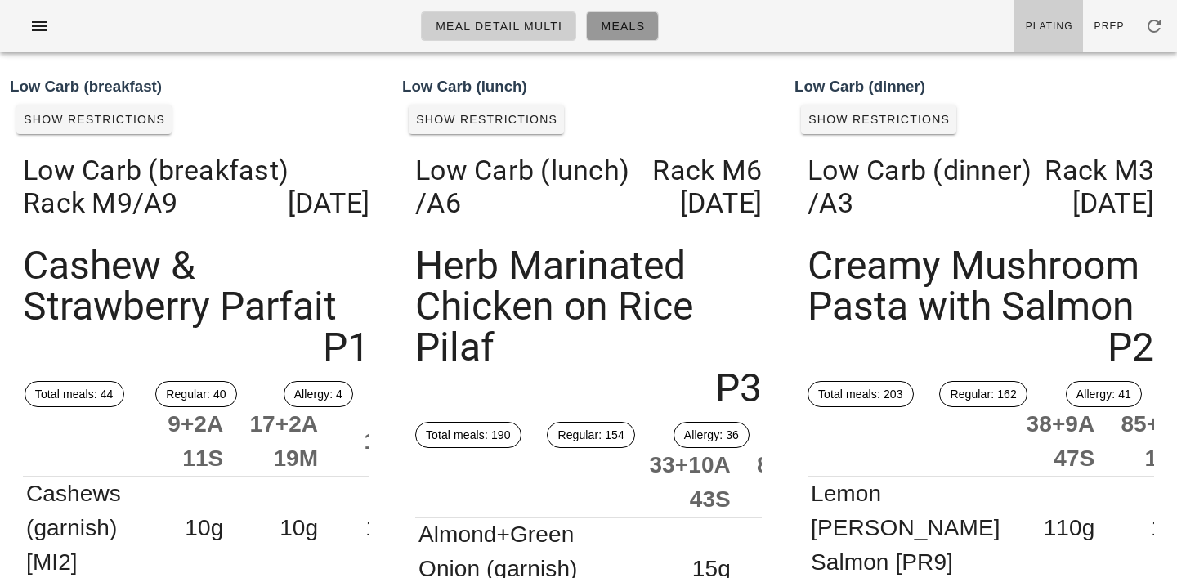
click at [624, 23] on span "Meals" at bounding box center [622, 26] width 45 height 13
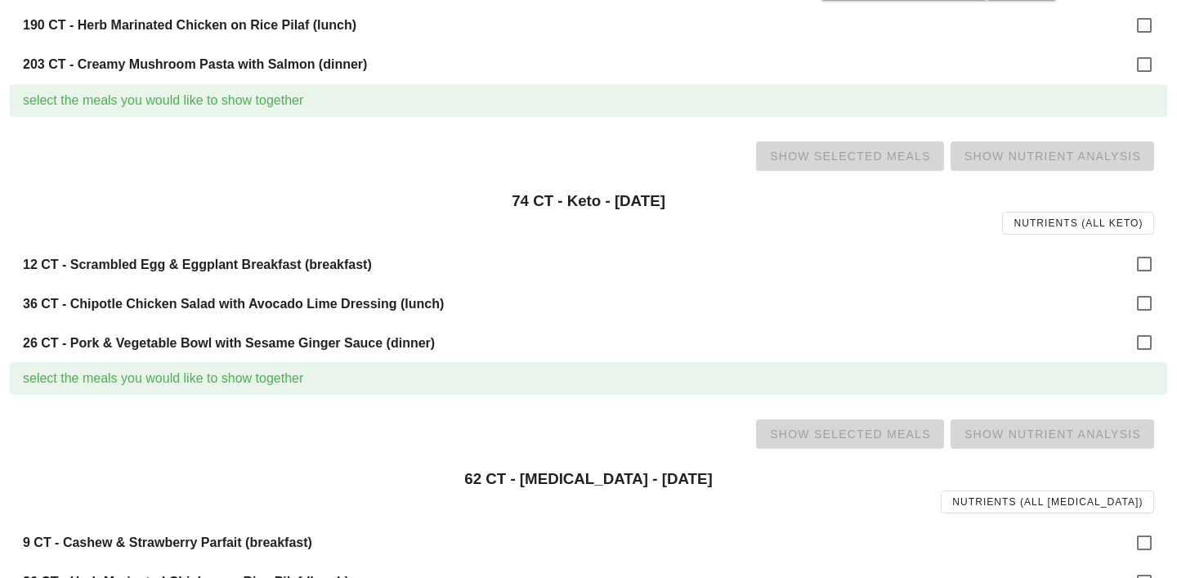
scroll to position [604, 0]
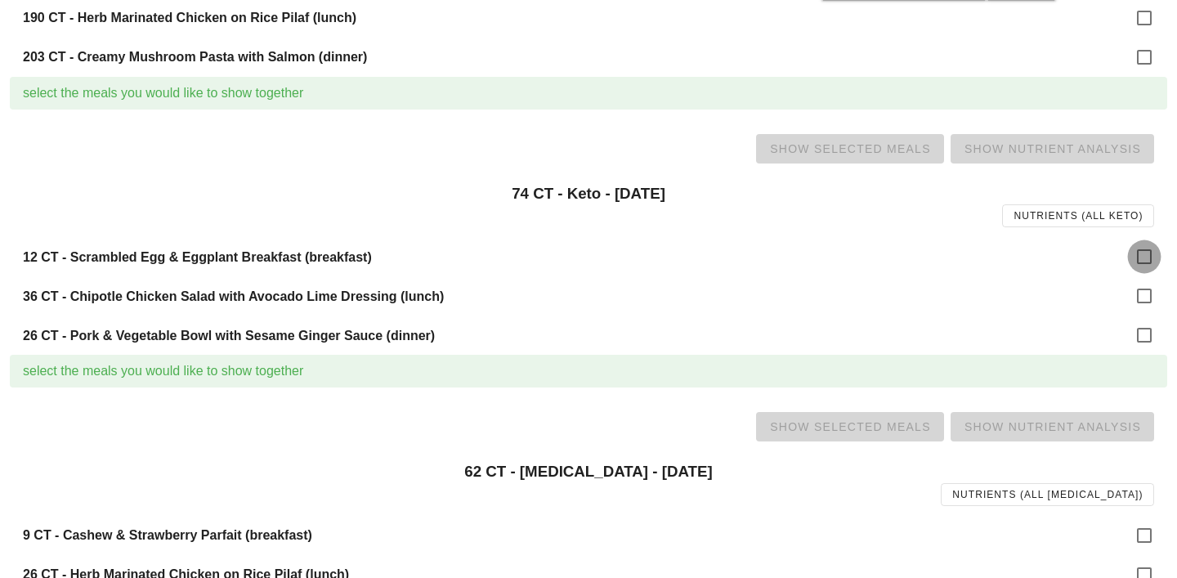
click at [1158, 256] on div at bounding box center [1145, 257] width 28 height 28
checkbox input "true"
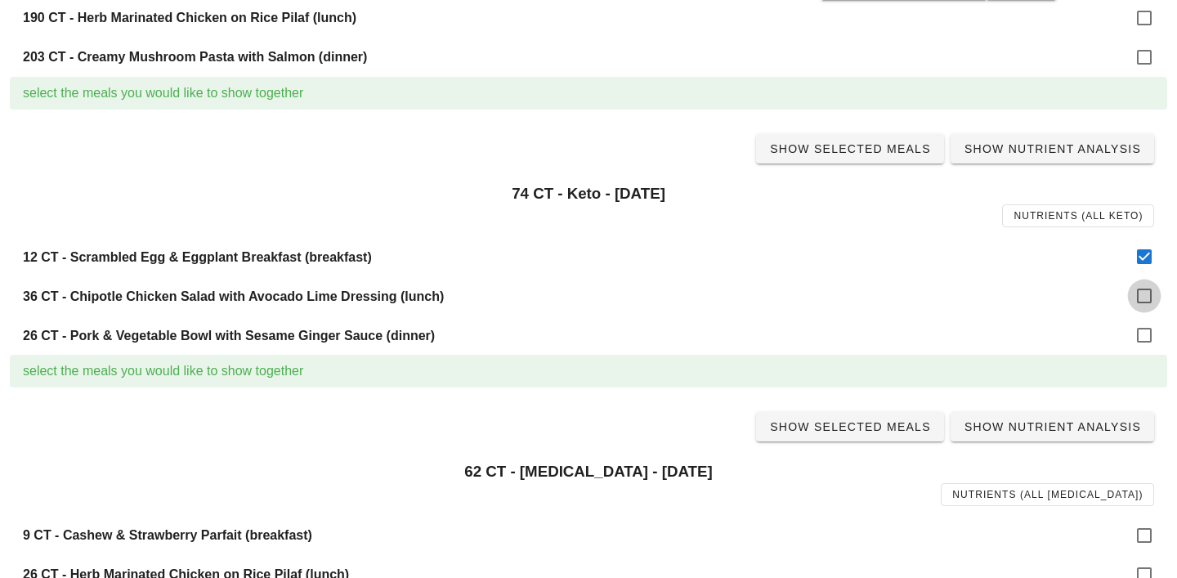
click at [1145, 294] on div at bounding box center [1145, 296] width 28 height 28
checkbox input "true"
click at [1149, 323] on div at bounding box center [1145, 335] width 28 height 28
checkbox input "true"
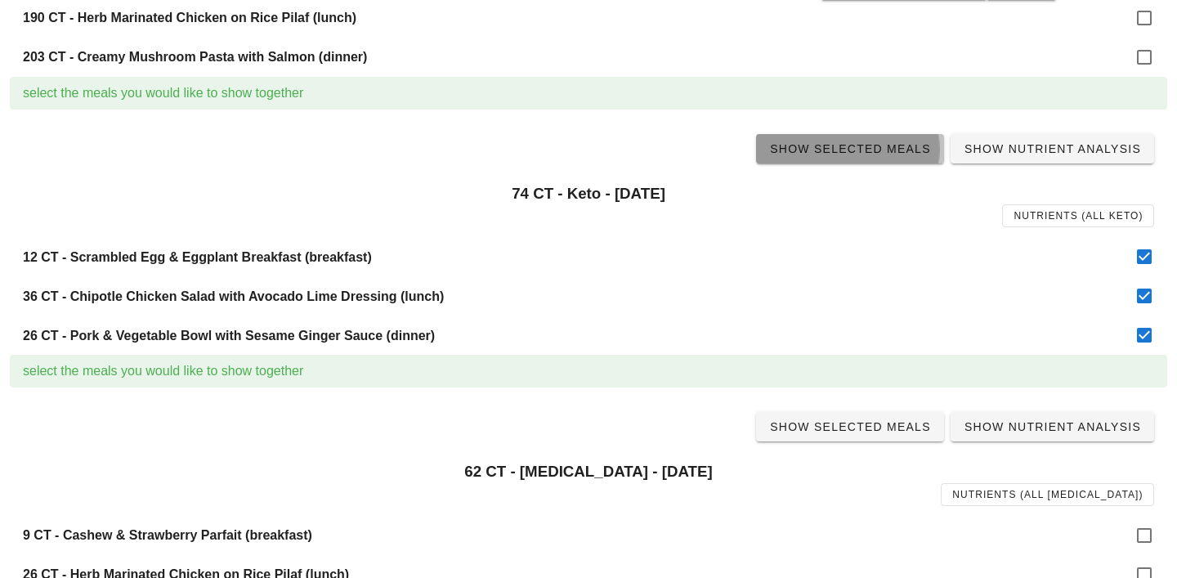
click at [877, 148] on span "Show Selected Meals" at bounding box center [850, 148] width 162 height 13
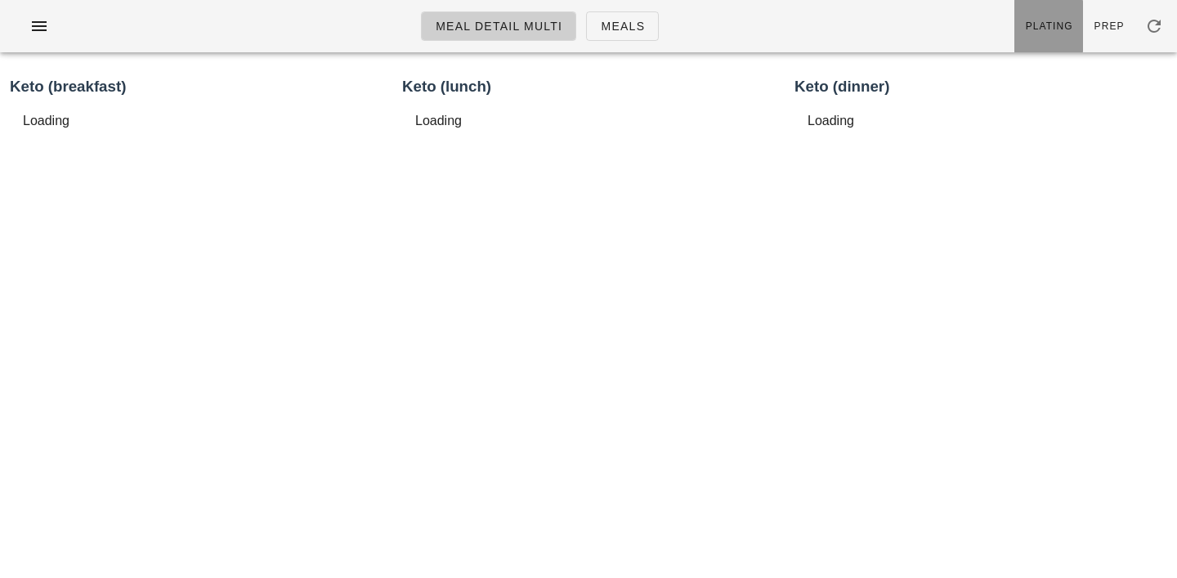
click at [1052, 27] on span "Plating" at bounding box center [1049, 25] width 48 height 11
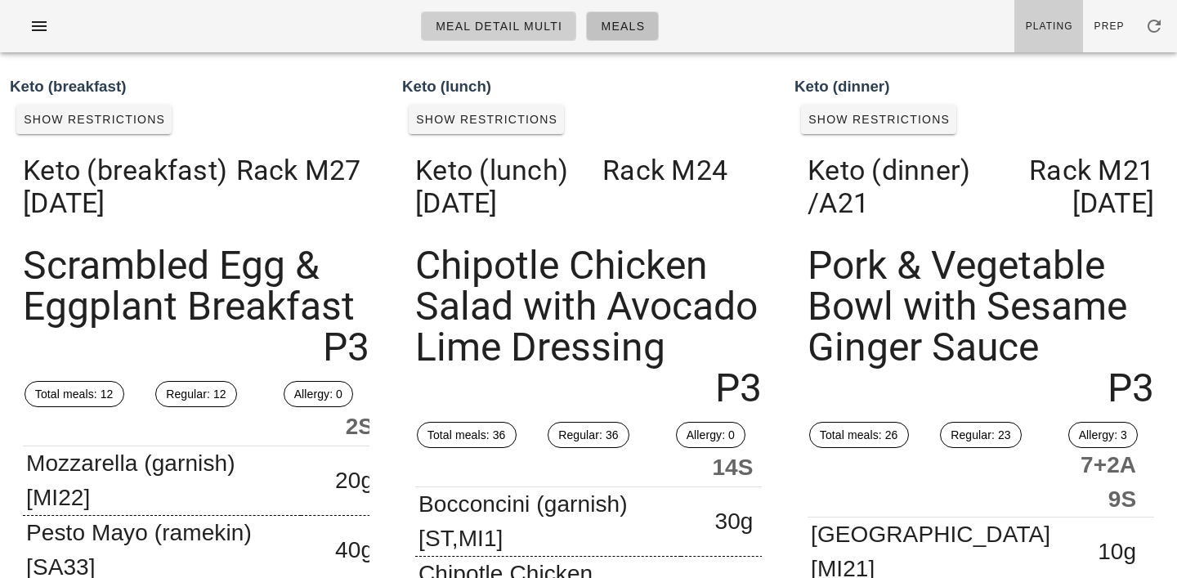
click at [628, 24] on span "Meals" at bounding box center [622, 26] width 45 height 13
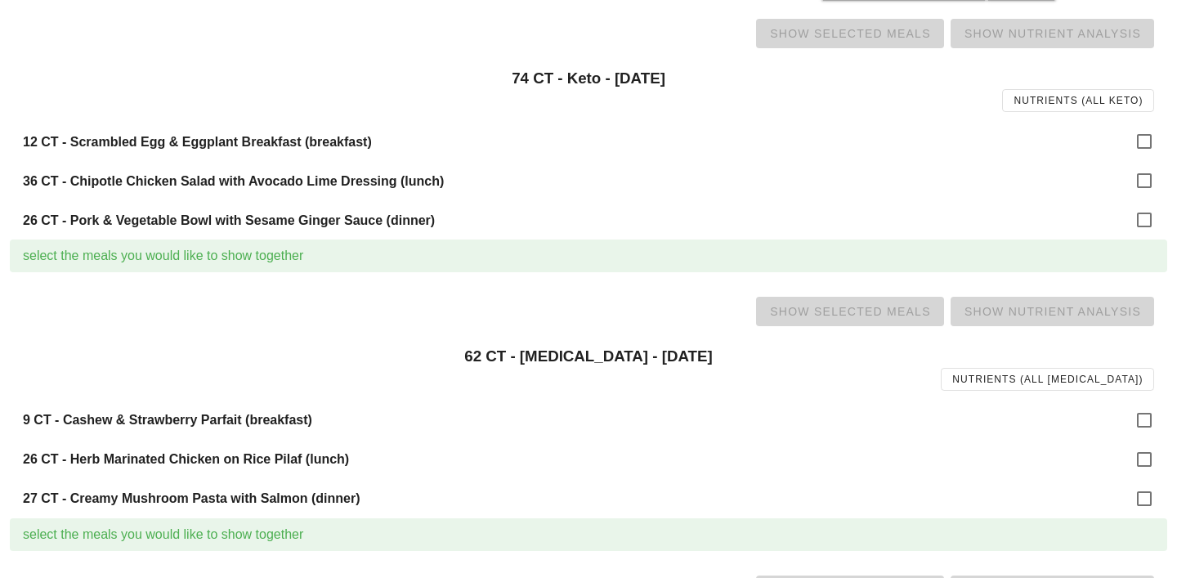
scroll to position [913, 0]
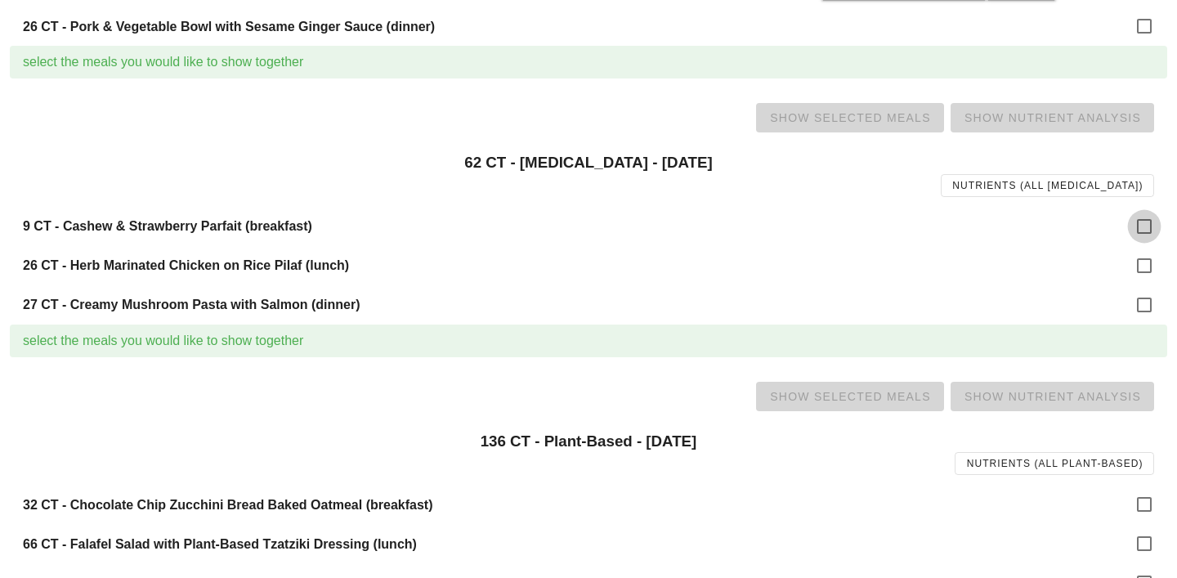
click at [1145, 223] on div at bounding box center [1145, 227] width 28 height 28
checkbox input "true"
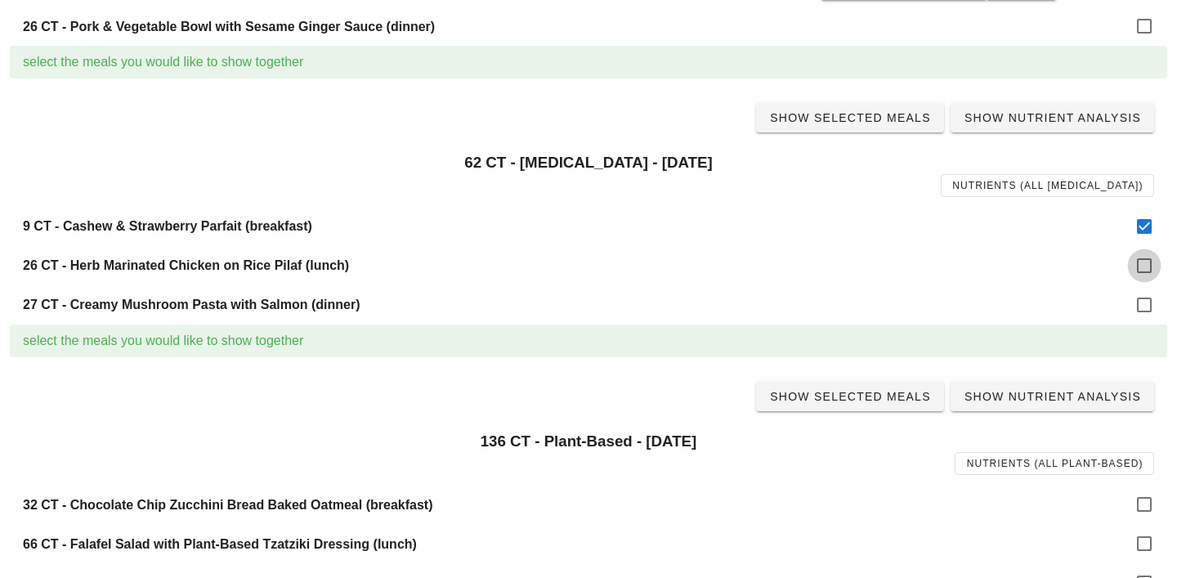
click at [1145, 265] on div at bounding box center [1145, 266] width 28 height 28
checkbox input "true"
click at [1143, 305] on div at bounding box center [1145, 305] width 28 height 28
checkbox input "true"
click at [845, 114] on span "Show Selected Meals" at bounding box center [850, 117] width 162 height 13
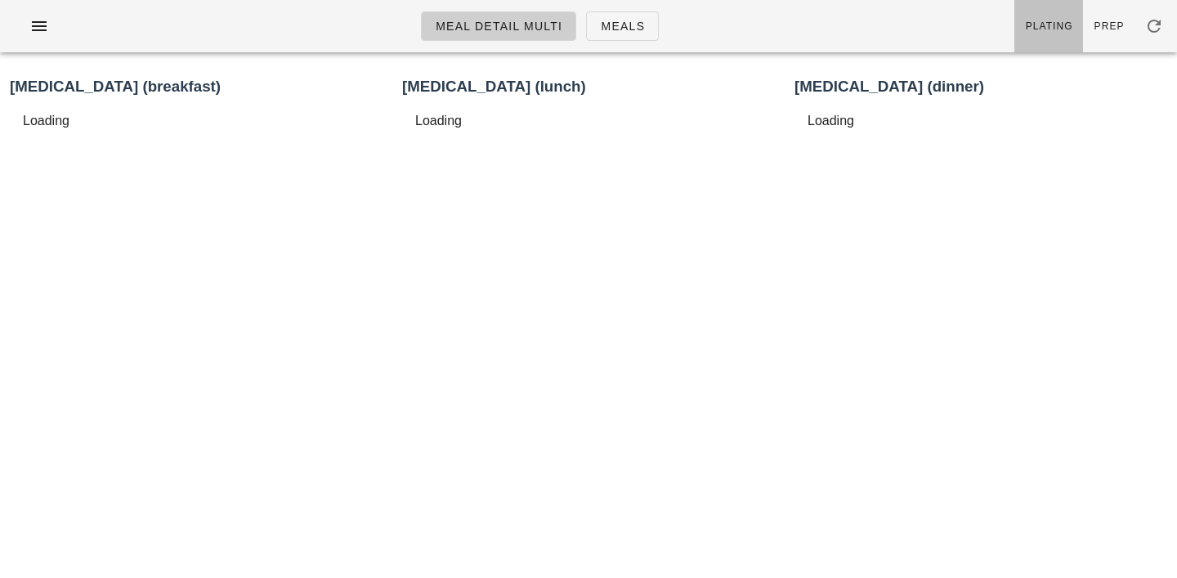
click at [1078, 7] on link "Plating" at bounding box center [1049, 26] width 69 height 52
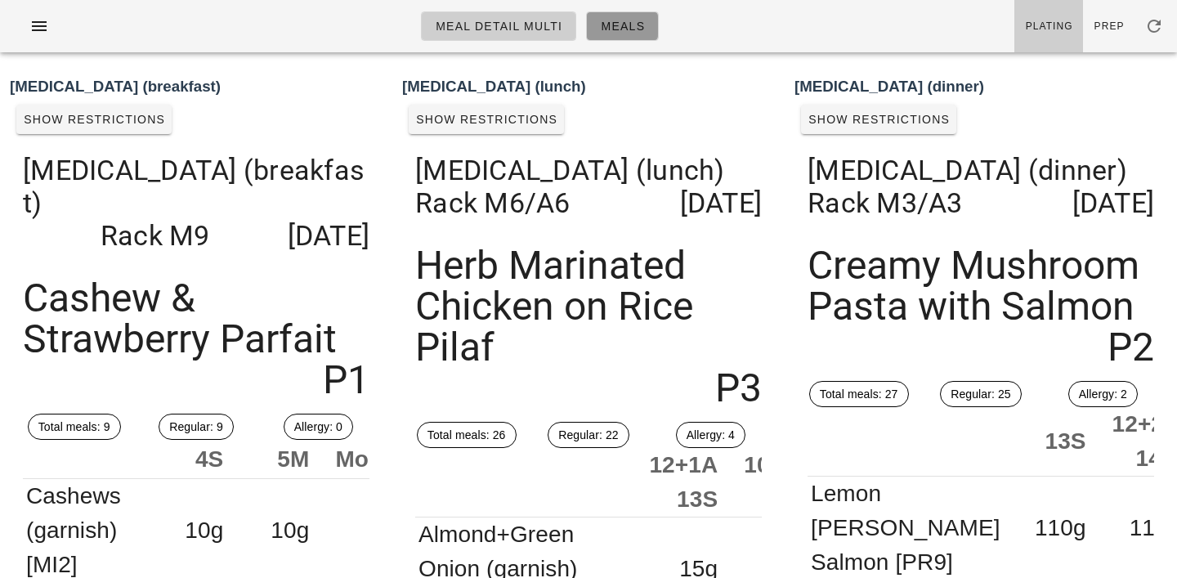
click at [620, 25] on span "Meals" at bounding box center [622, 26] width 45 height 13
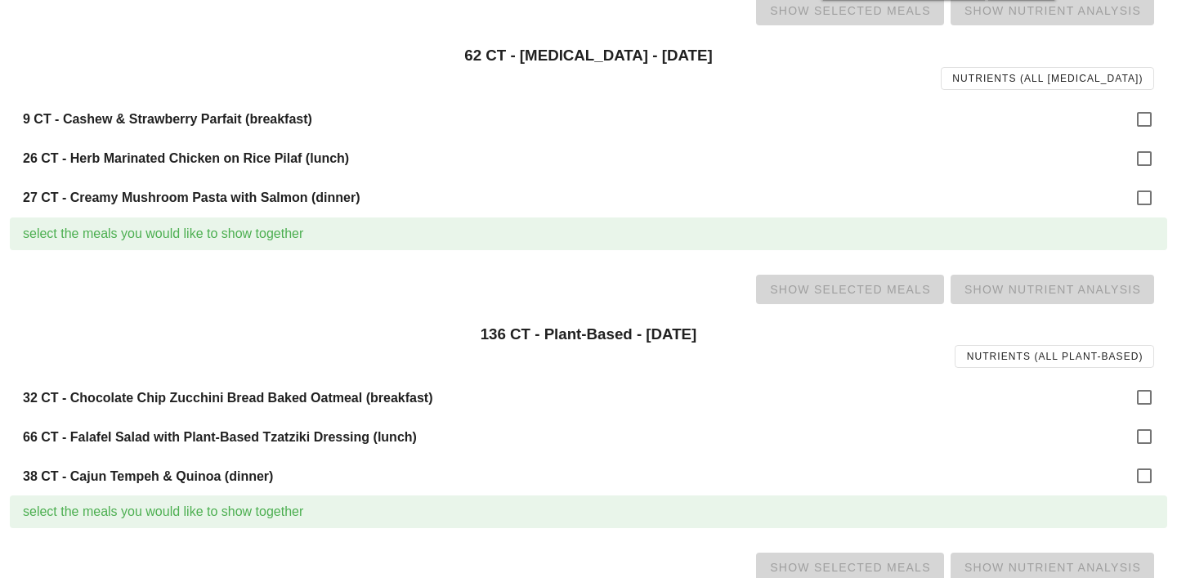
scroll to position [1042, 0]
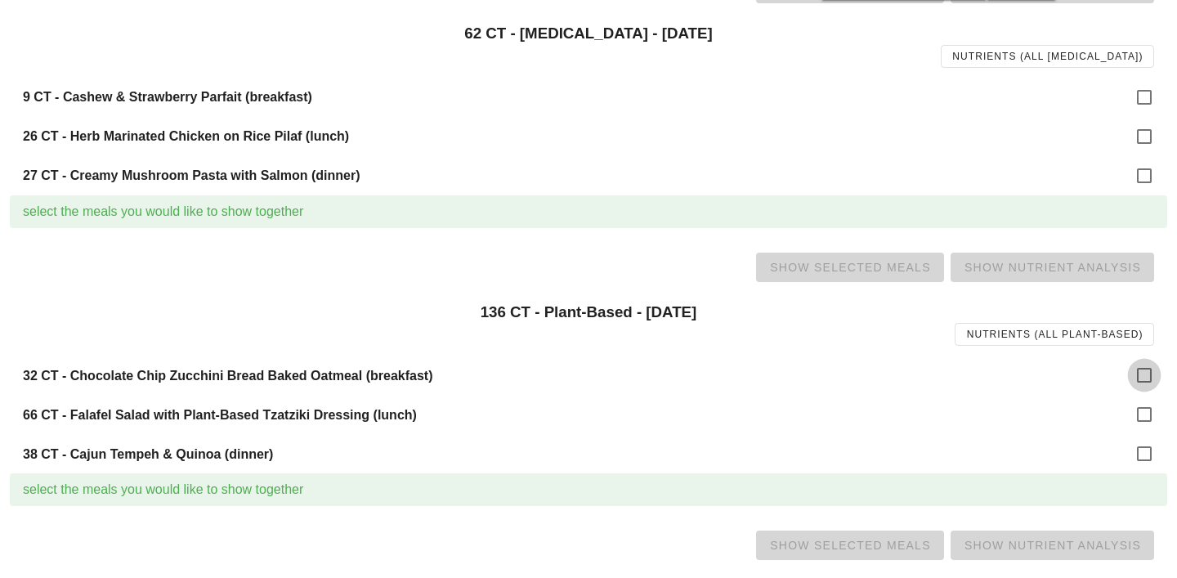
click at [1152, 387] on div at bounding box center [1145, 375] width 28 height 28
checkbox input "true"
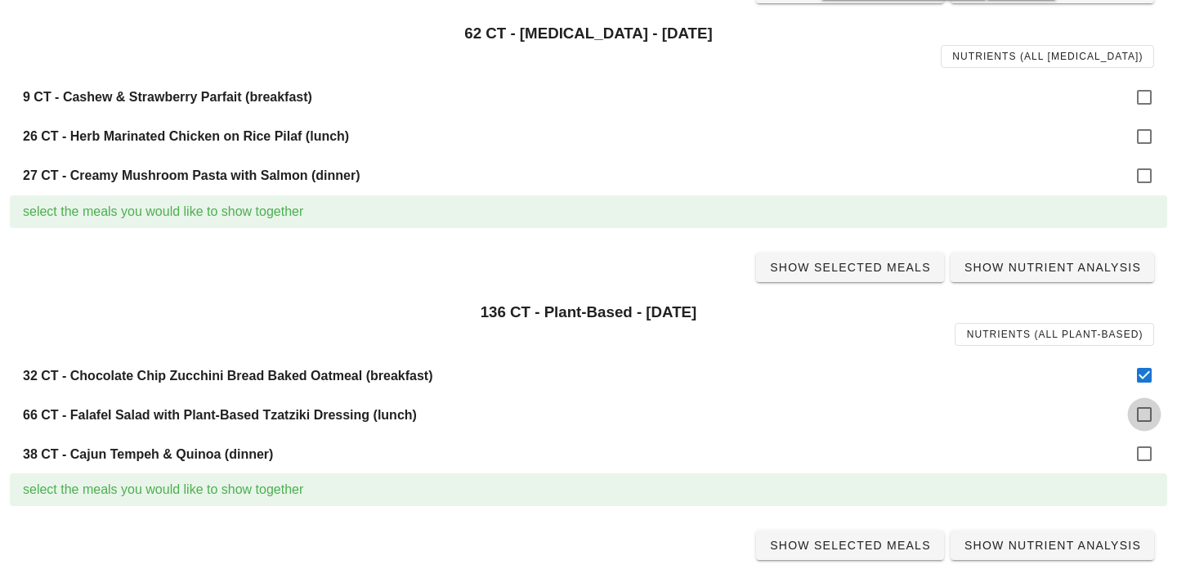
click at [1140, 412] on div at bounding box center [1145, 415] width 28 height 28
checkbox input "true"
click at [1145, 453] on div at bounding box center [1145, 454] width 28 height 28
checkbox input "true"
click at [865, 262] on span "Show Selected Meals" at bounding box center [850, 267] width 162 height 13
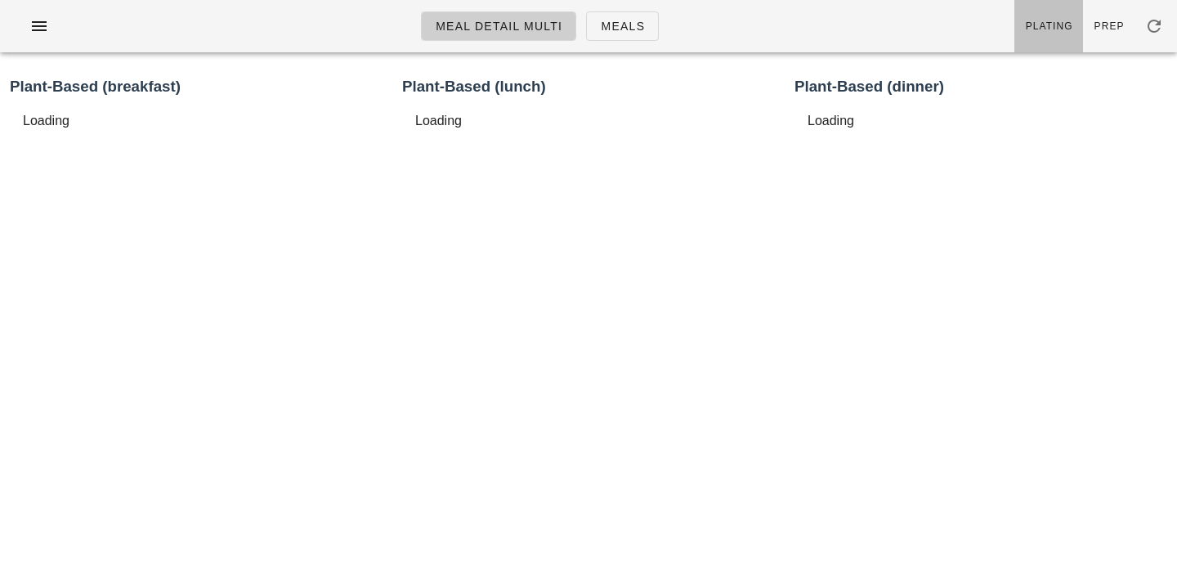
click at [1044, 38] on link "Plating" at bounding box center [1049, 26] width 69 height 52
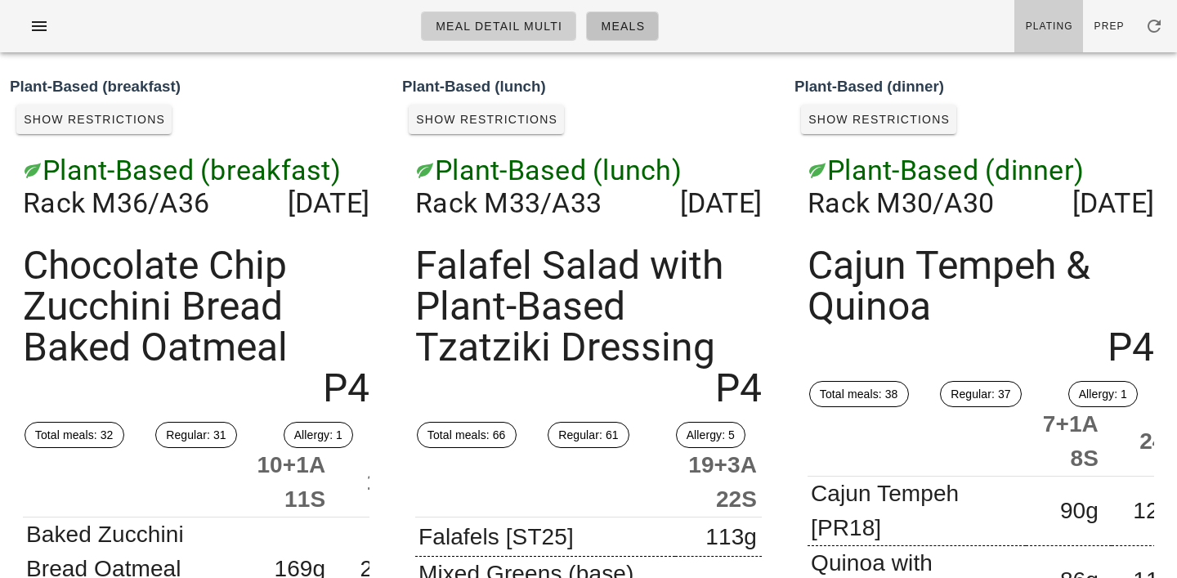
click at [639, 25] on span "Meals" at bounding box center [622, 26] width 45 height 13
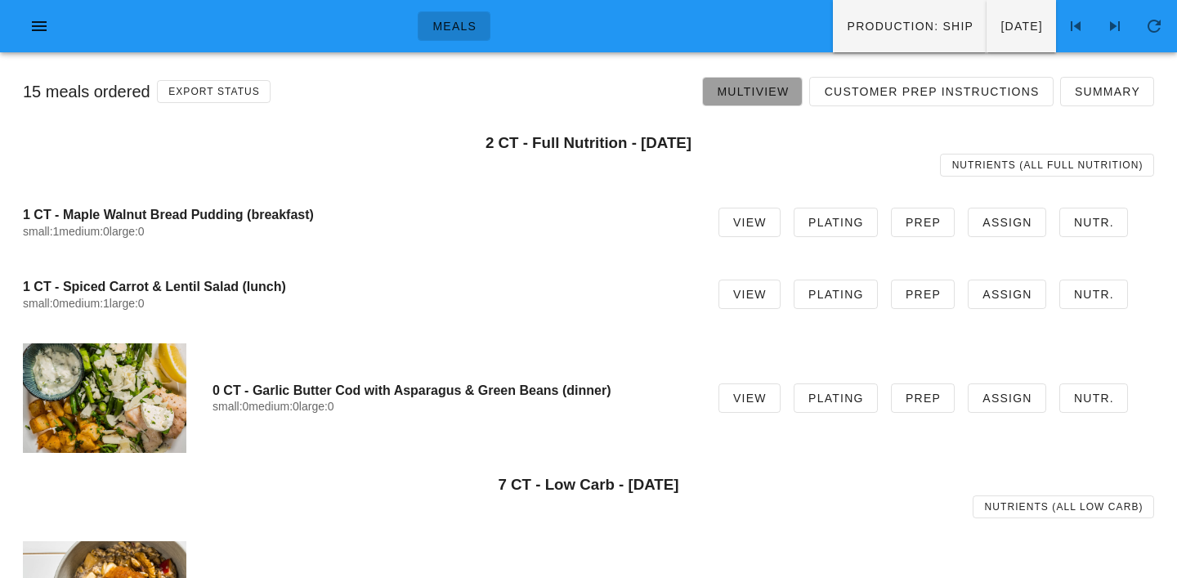
click at [758, 93] on span "Multiview" at bounding box center [752, 91] width 73 height 13
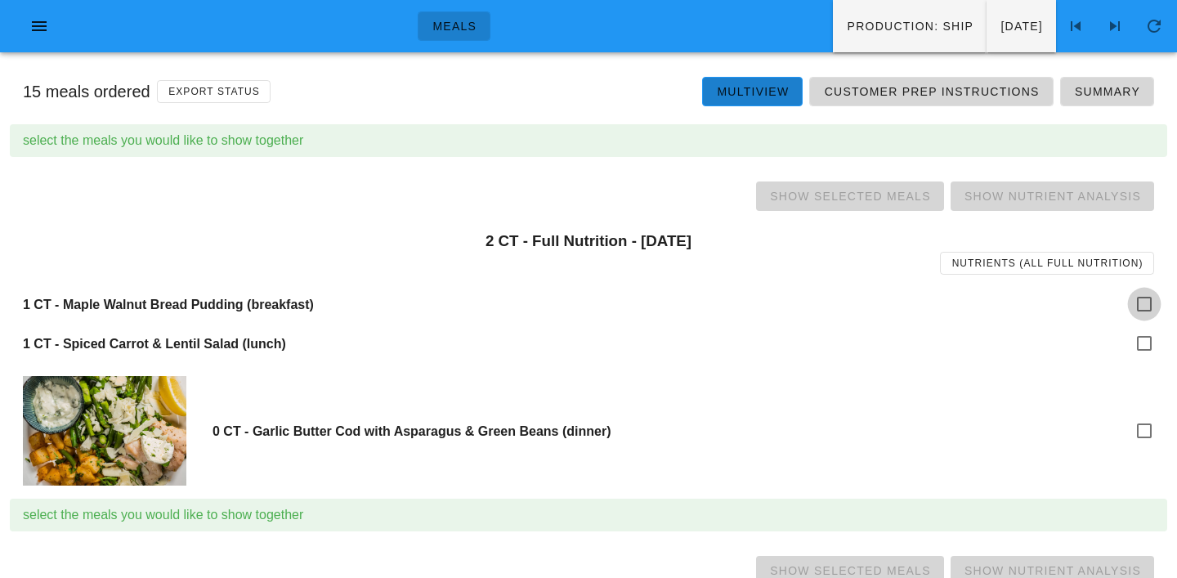
click at [1143, 306] on div at bounding box center [1145, 304] width 28 height 28
checkbox input "true"
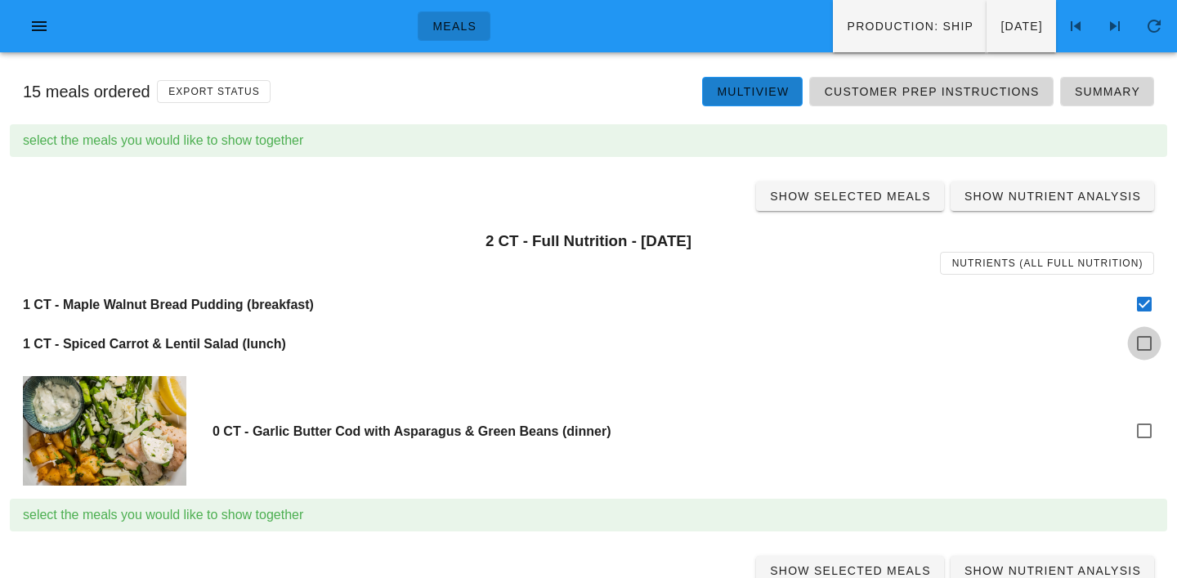
click at [1147, 353] on div at bounding box center [1145, 343] width 28 height 28
checkbox input "true"
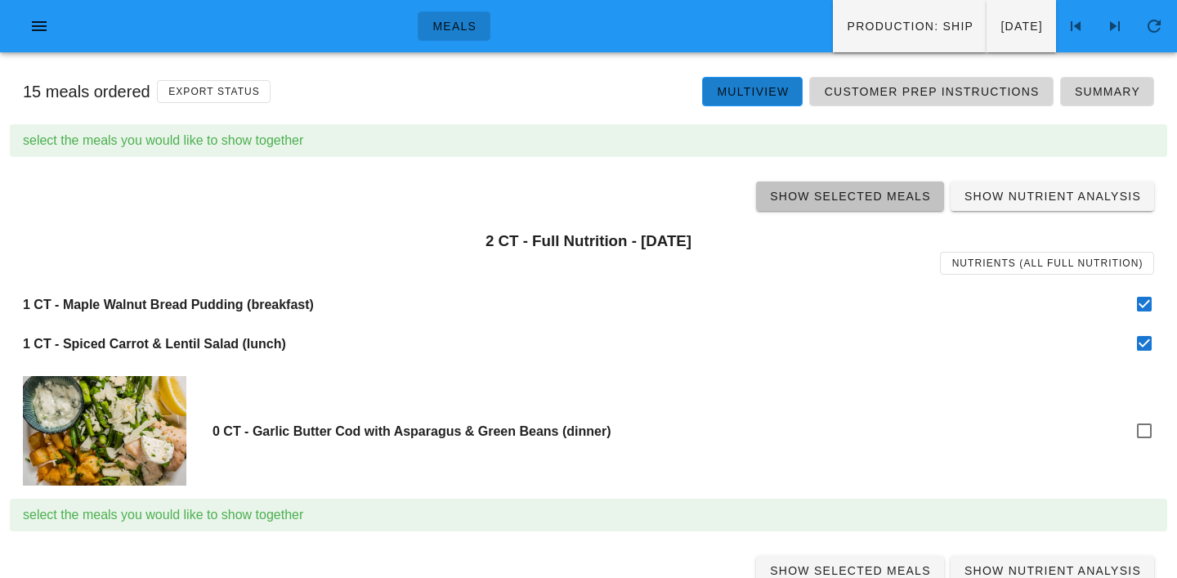
click at [849, 200] on span "Show Selected Meals" at bounding box center [850, 196] width 162 height 13
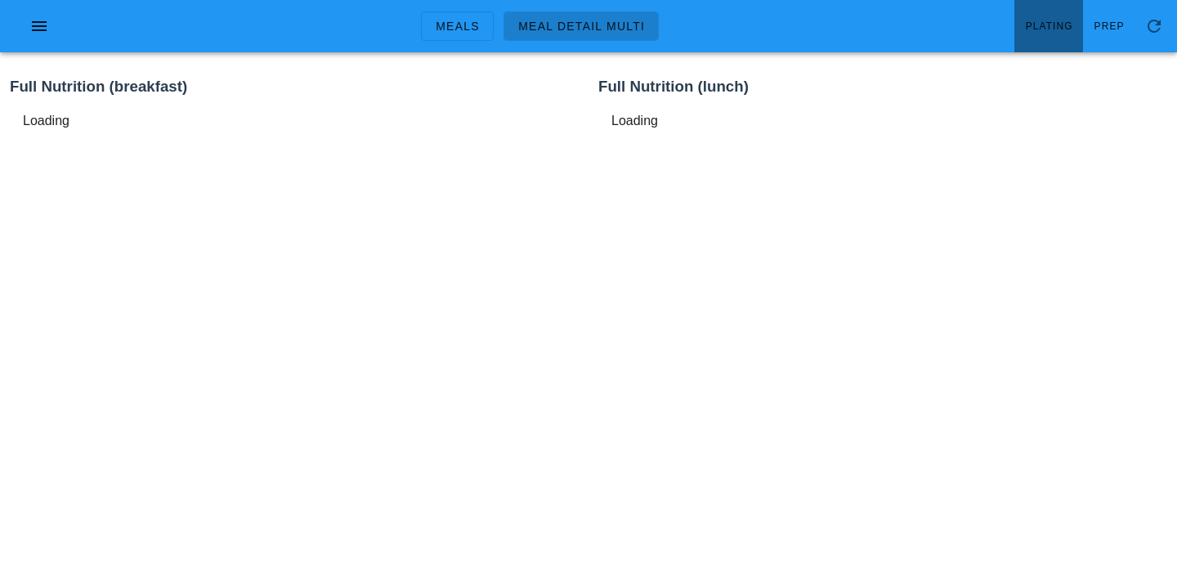
click at [1051, 38] on link "Plating" at bounding box center [1049, 26] width 69 height 52
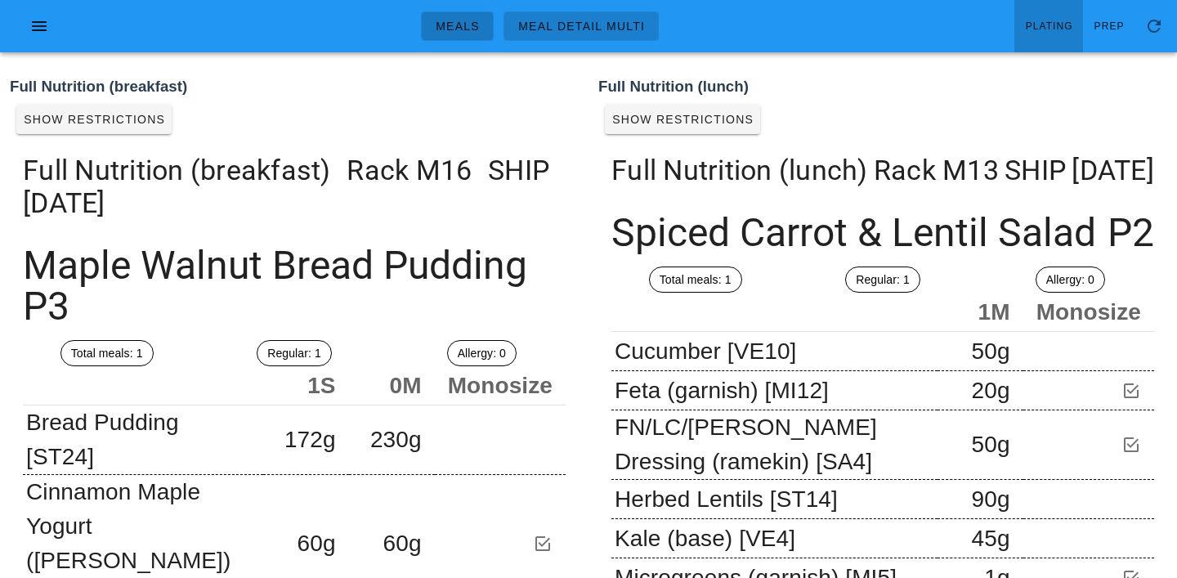
click at [464, 28] on span "Meals" at bounding box center [457, 26] width 45 height 13
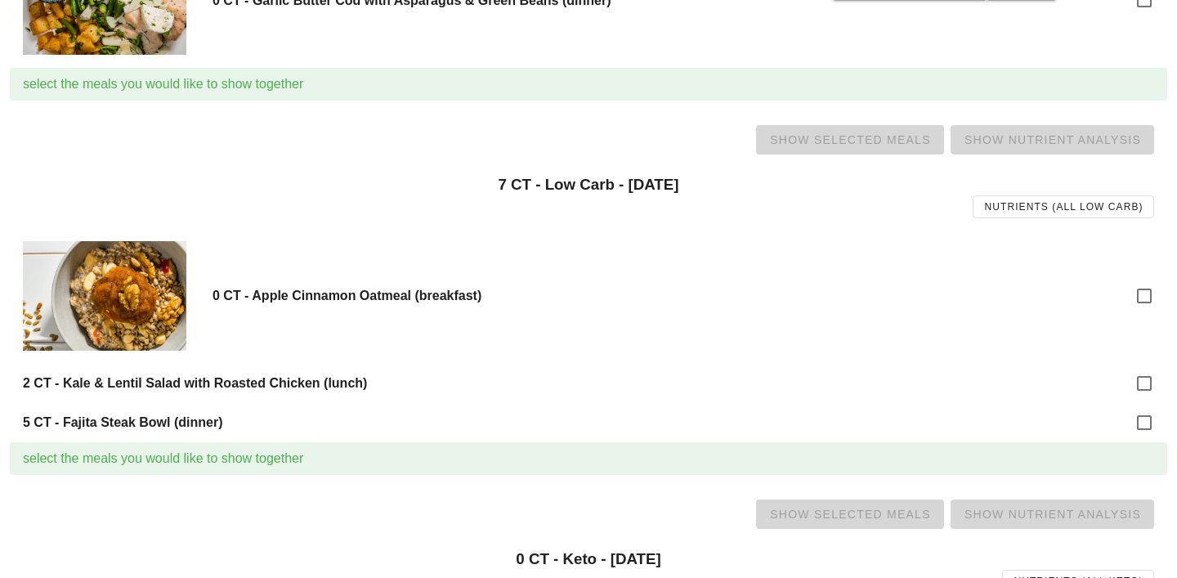
scroll to position [437, 0]
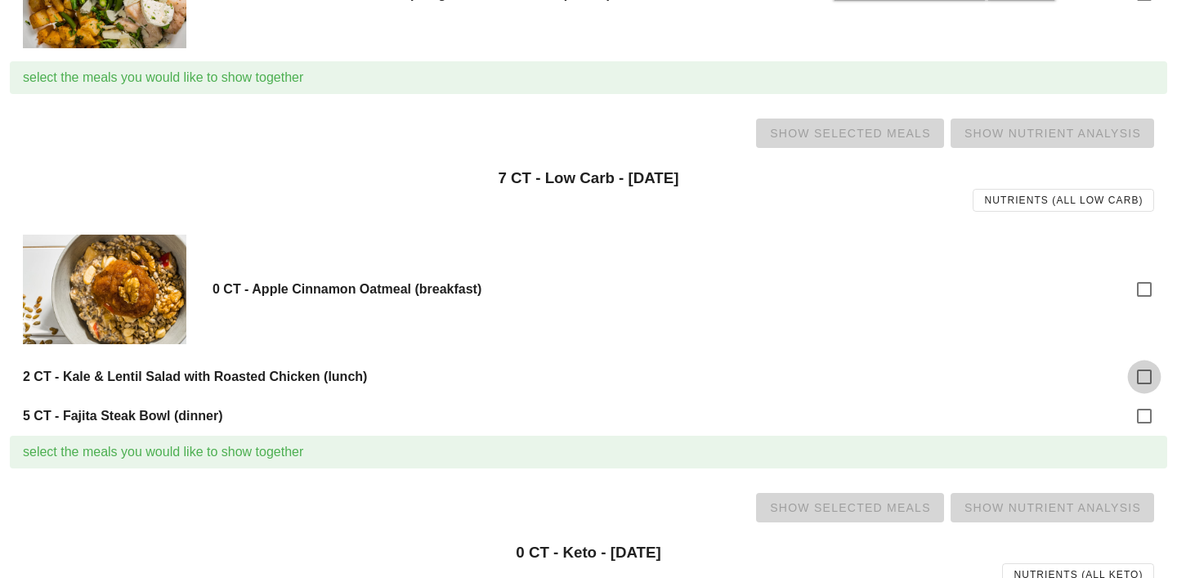
click at [1143, 379] on div at bounding box center [1145, 377] width 28 height 28
checkbox input "true"
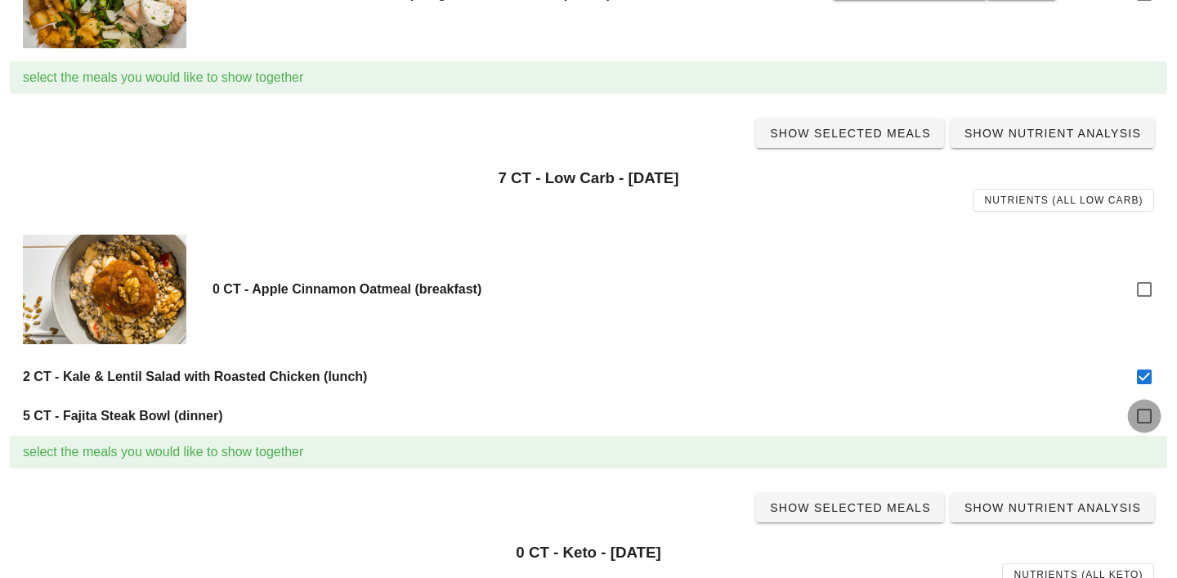
click at [1144, 406] on div at bounding box center [1145, 416] width 28 height 28
checkbox input "true"
click at [859, 137] on span "Show Selected Meals" at bounding box center [850, 133] width 162 height 13
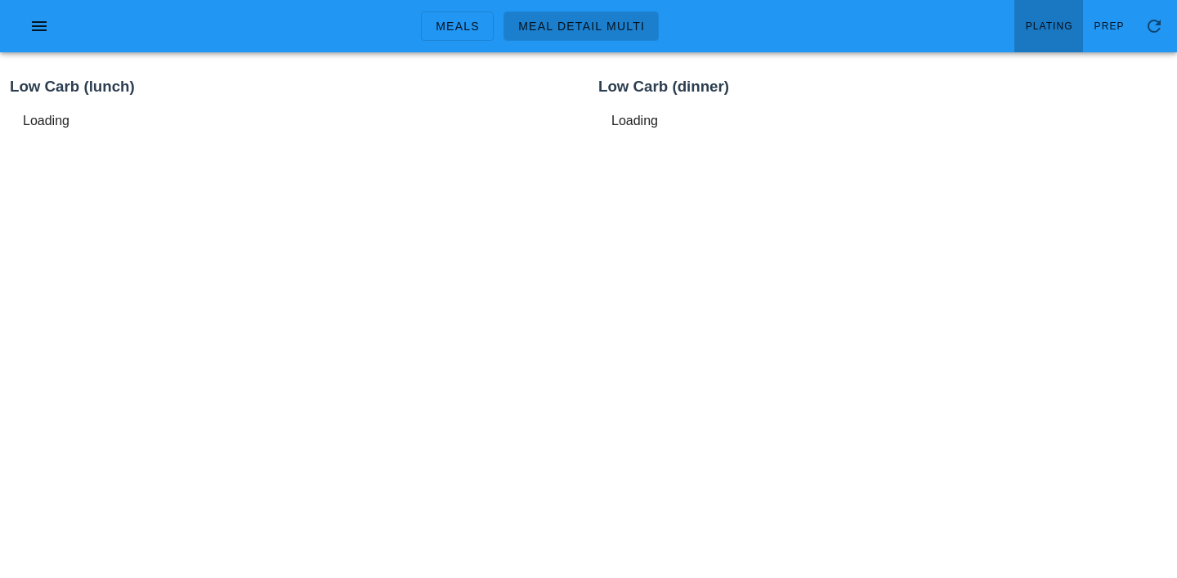
click at [1043, 16] on link "Plating" at bounding box center [1049, 26] width 69 height 52
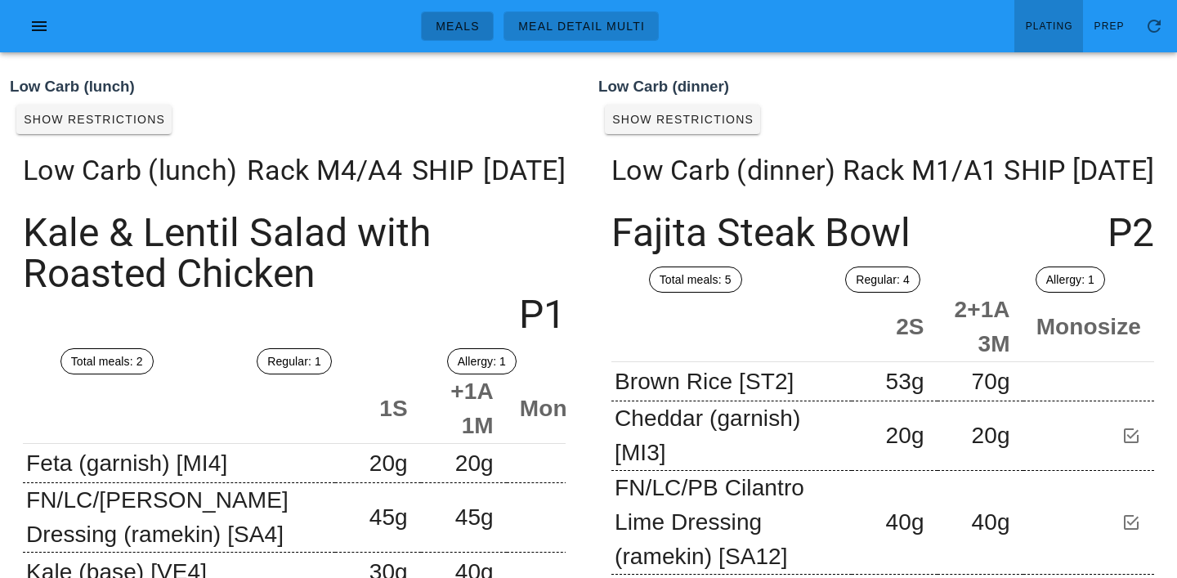
click at [468, 31] on span "Meals" at bounding box center [457, 26] width 45 height 13
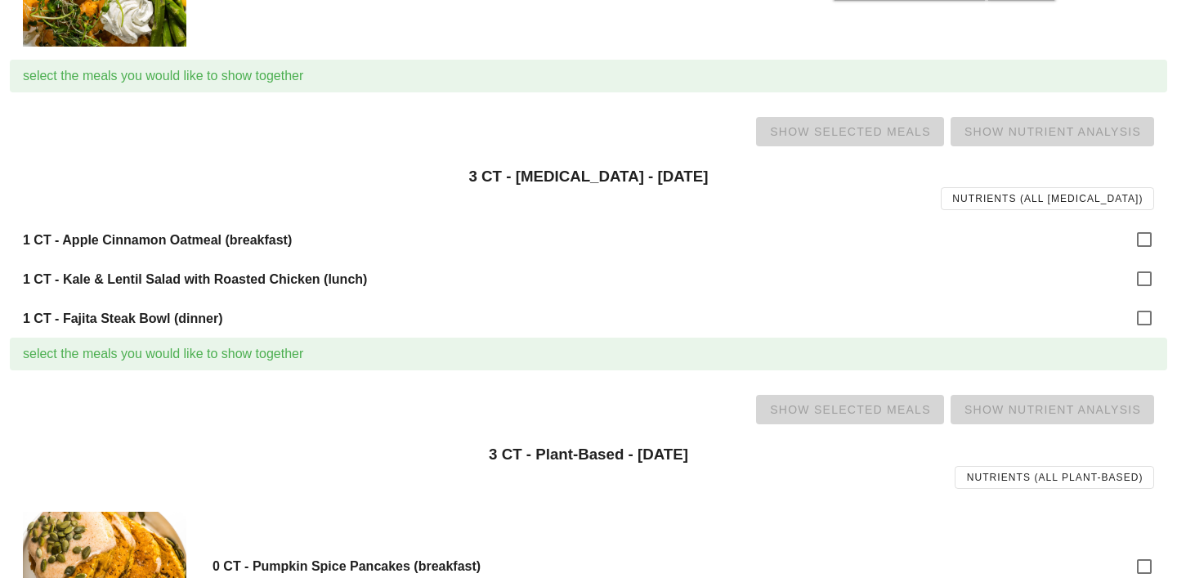
scroll to position [1381, 0]
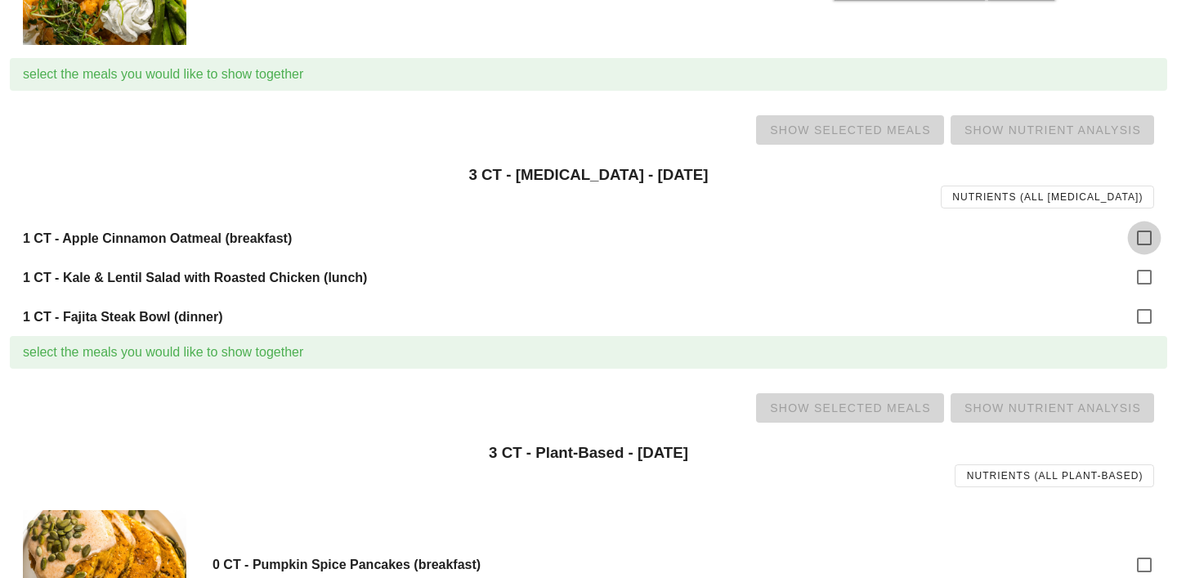
click at [1140, 238] on div at bounding box center [1145, 238] width 28 height 28
checkbox input "true"
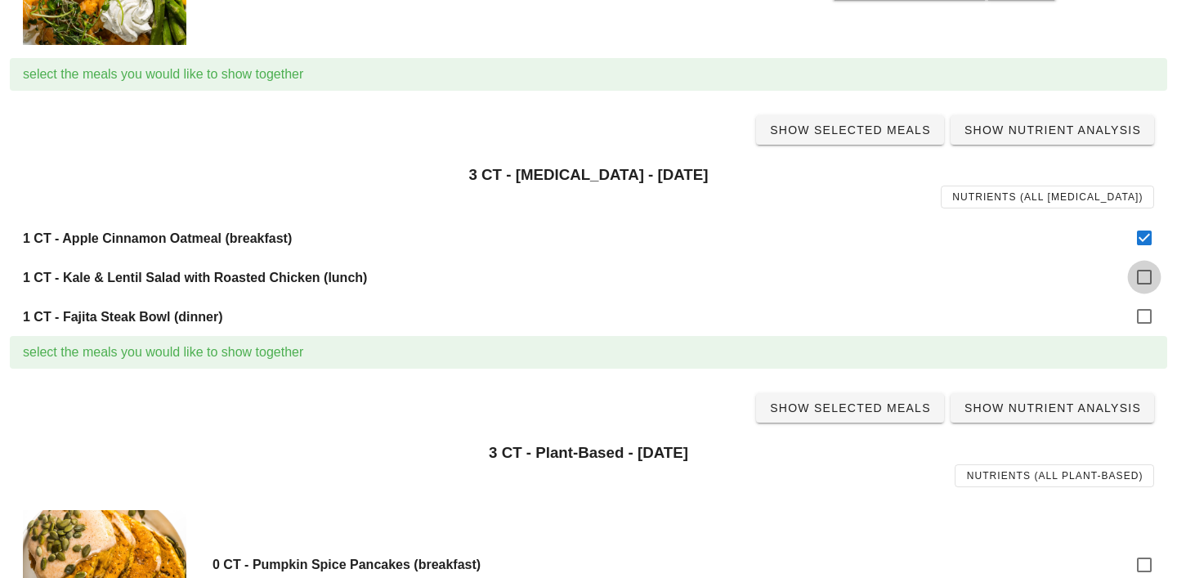
click at [1144, 280] on div at bounding box center [1145, 277] width 28 height 28
checkbox input "true"
click at [1144, 307] on div at bounding box center [1145, 316] width 28 height 28
checkbox input "true"
click at [880, 138] on link "Show Selected Meals" at bounding box center [850, 129] width 188 height 29
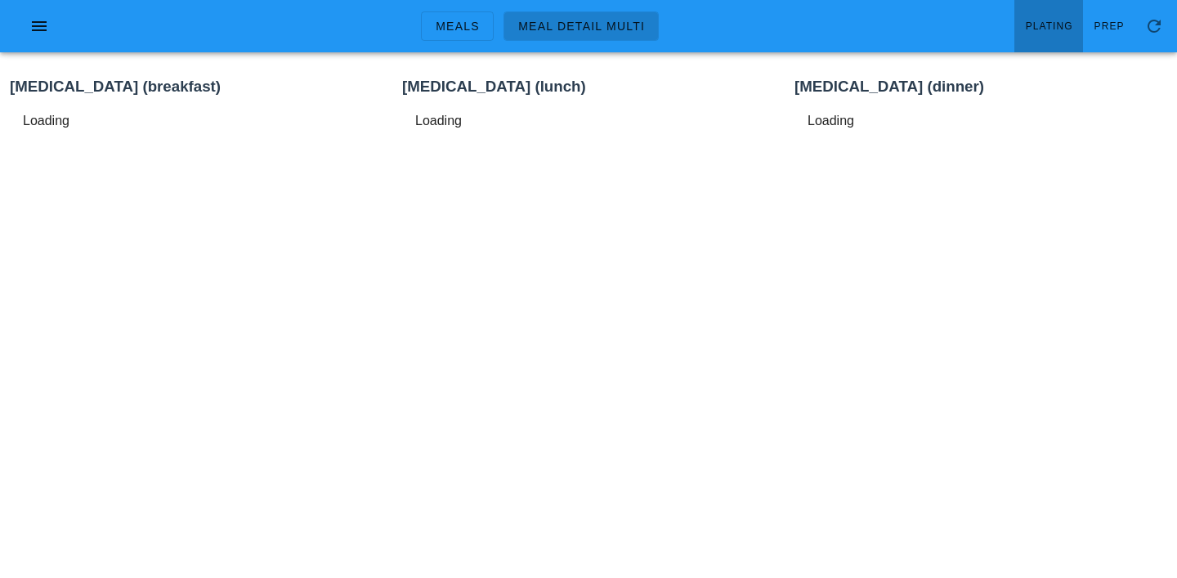
click at [1060, 25] on span "Plating" at bounding box center [1049, 25] width 48 height 11
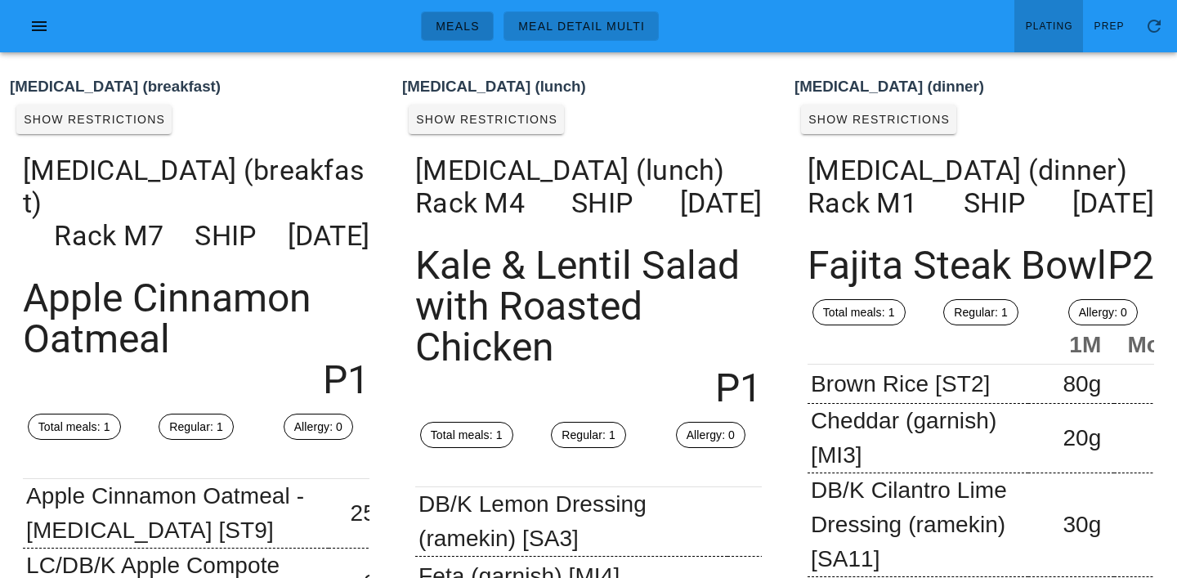
click at [468, 21] on span "Meals" at bounding box center [457, 26] width 45 height 13
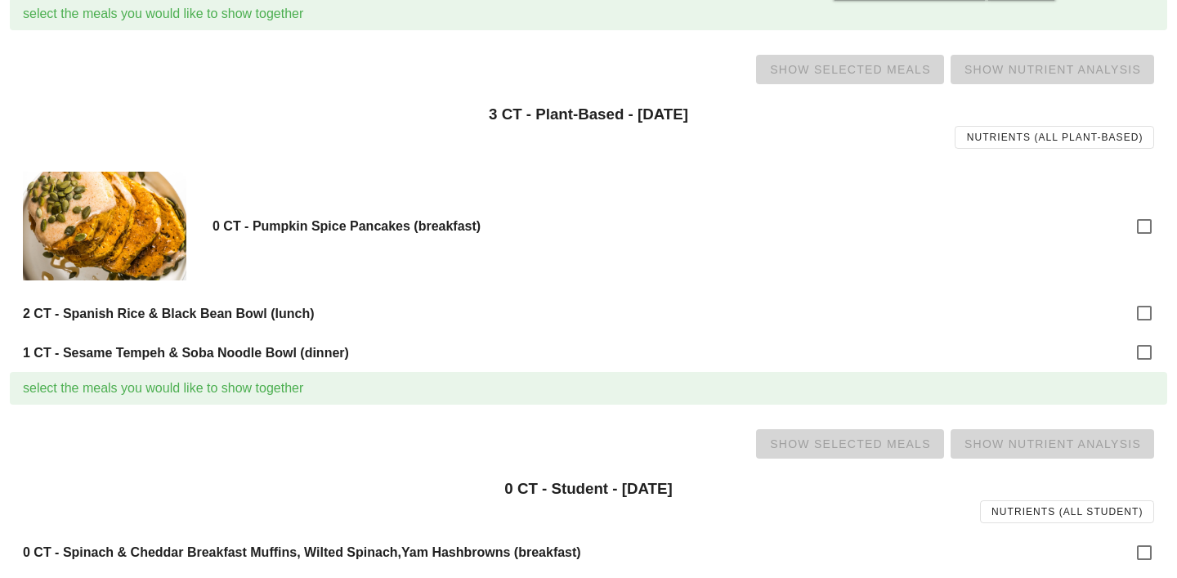
scroll to position [1763, 0]
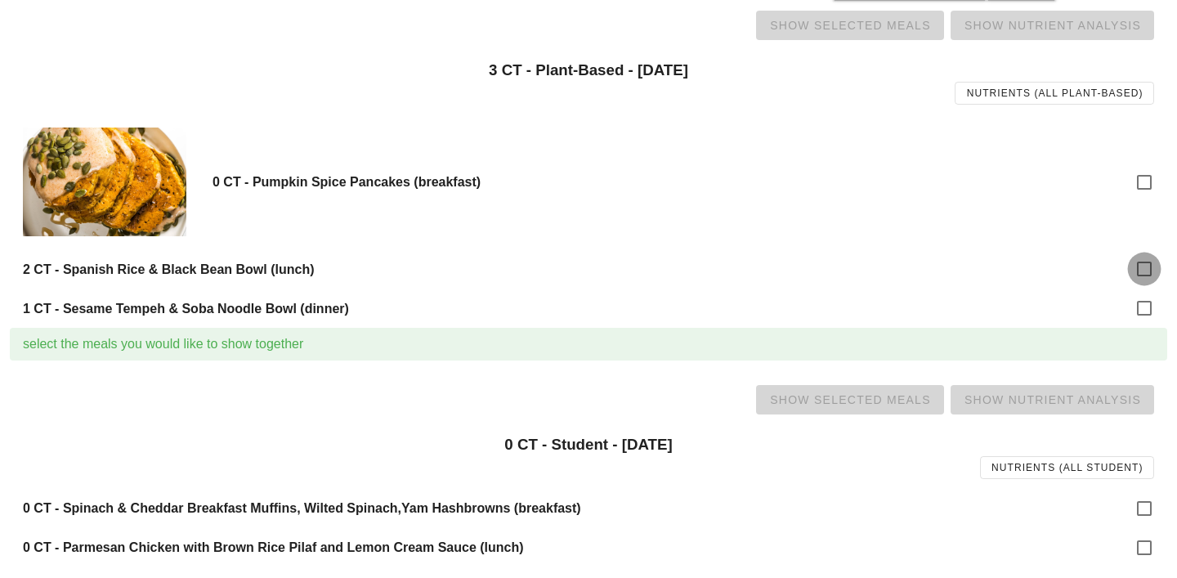
click at [1143, 273] on div at bounding box center [1145, 269] width 28 height 28
checkbox input "true"
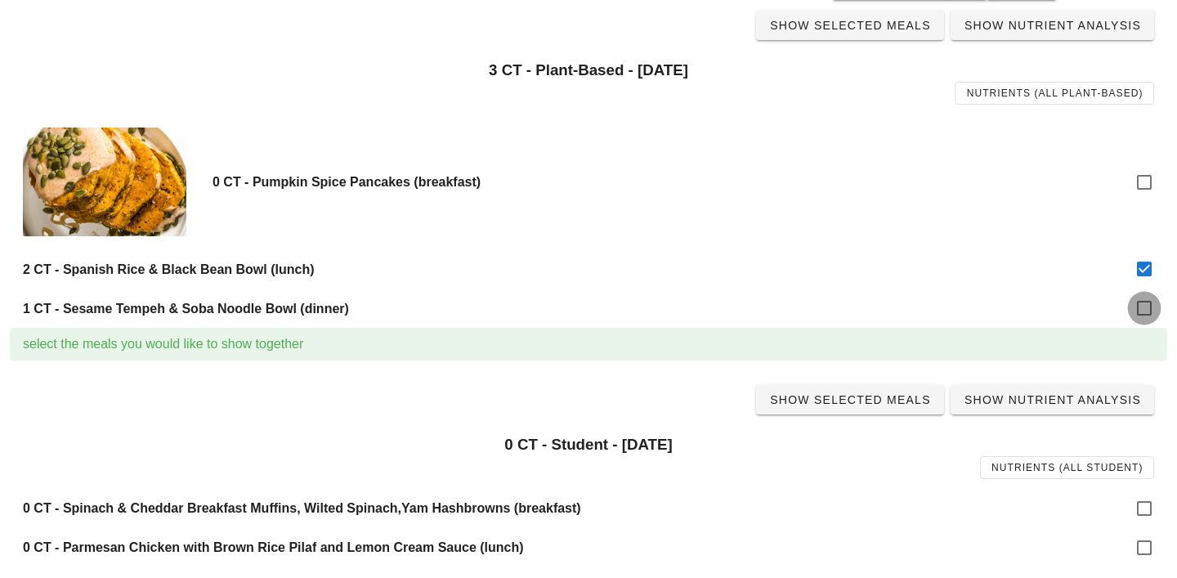
click at [1144, 302] on div at bounding box center [1145, 308] width 28 height 28
checkbox input "true"
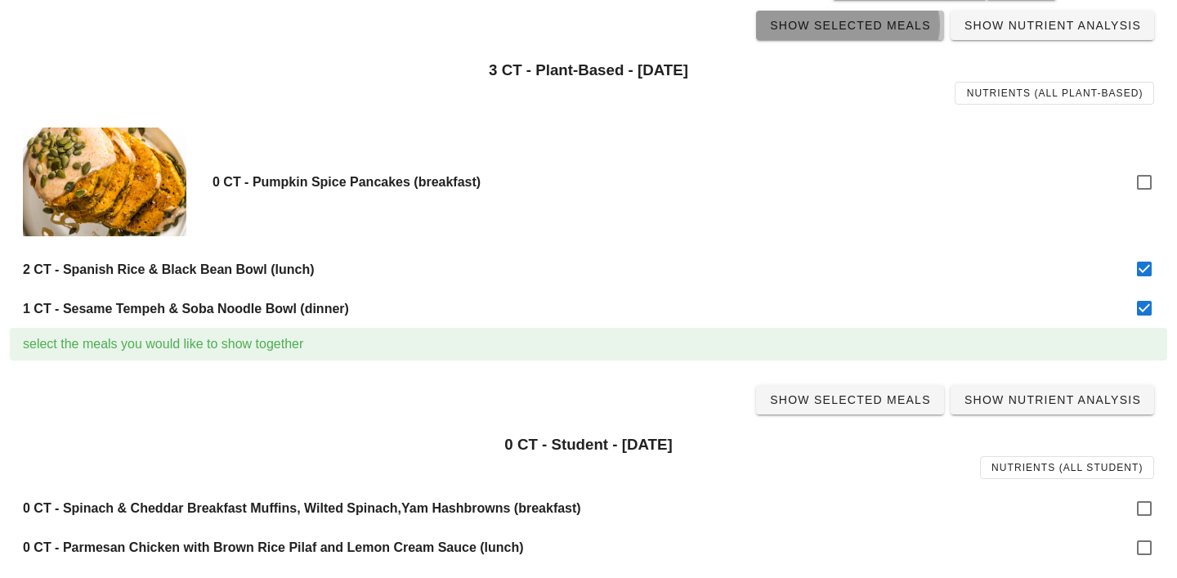
click at [869, 23] on span "Show Selected Meals" at bounding box center [850, 25] width 162 height 13
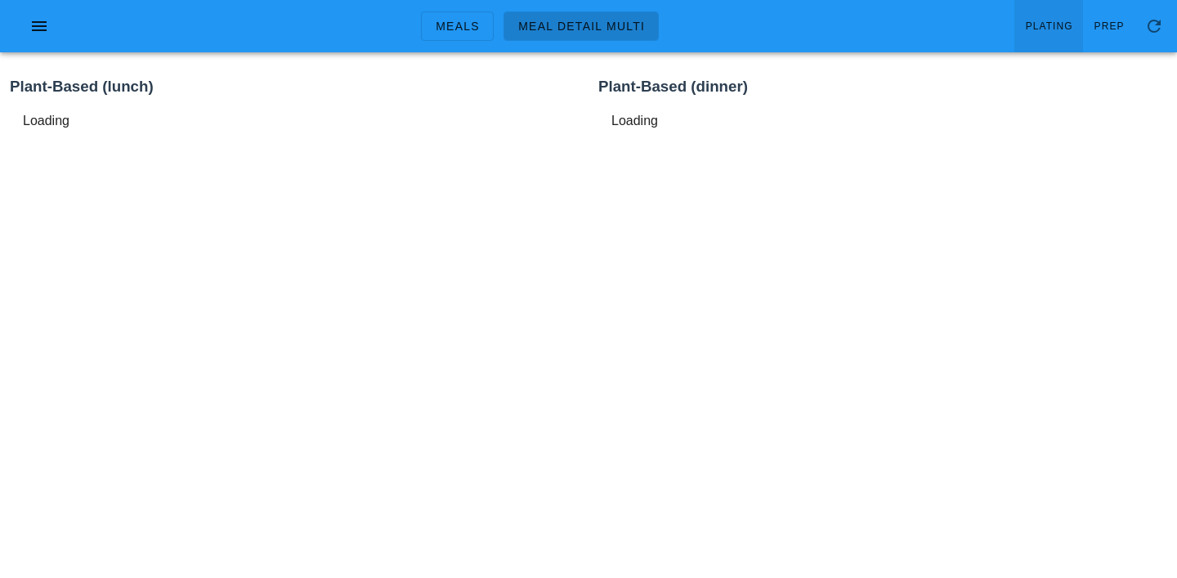
click at [1043, 25] on span "Plating" at bounding box center [1049, 25] width 48 height 11
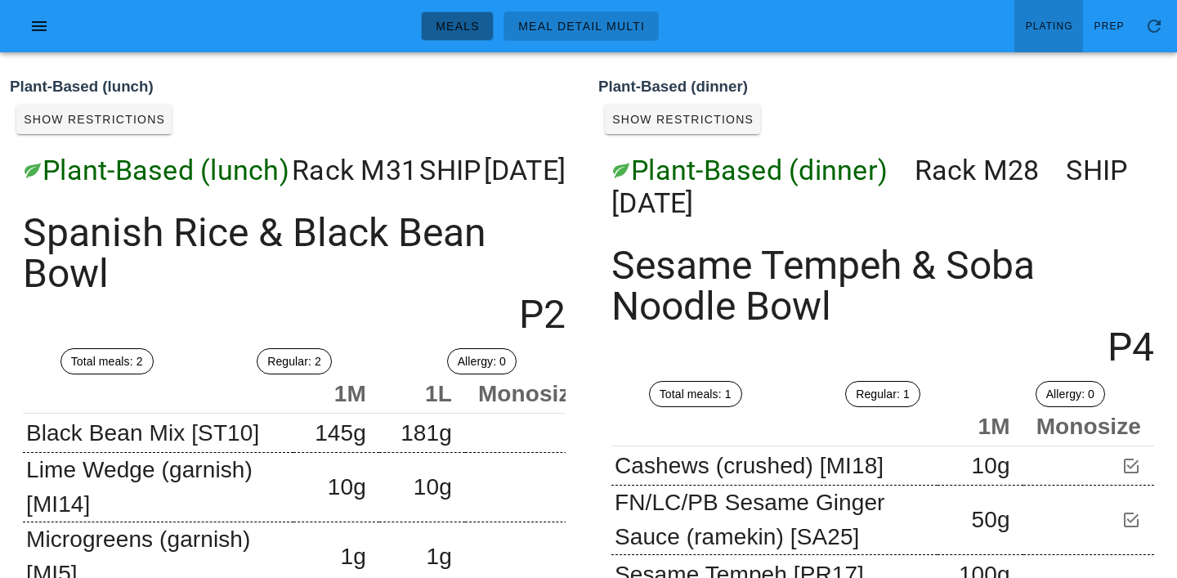
click at [487, 25] on link "Meals" at bounding box center [457, 25] width 73 height 29
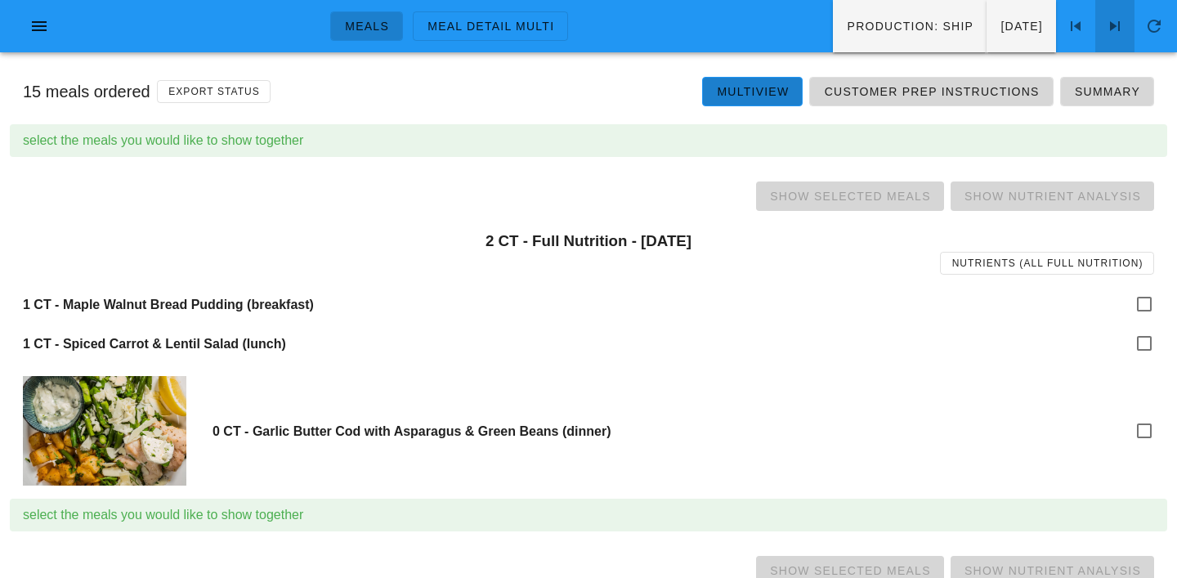
click at [1121, 22] on icon at bounding box center [1115, 26] width 20 height 20
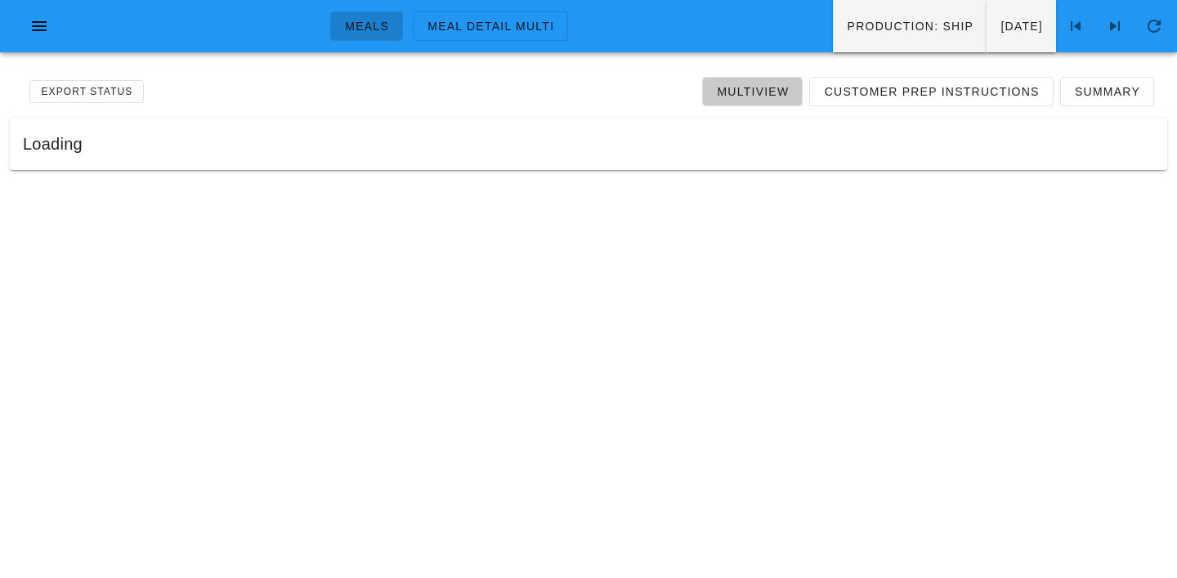
click at [772, 85] on span "Multiview" at bounding box center [752, 91] width 73 height 13
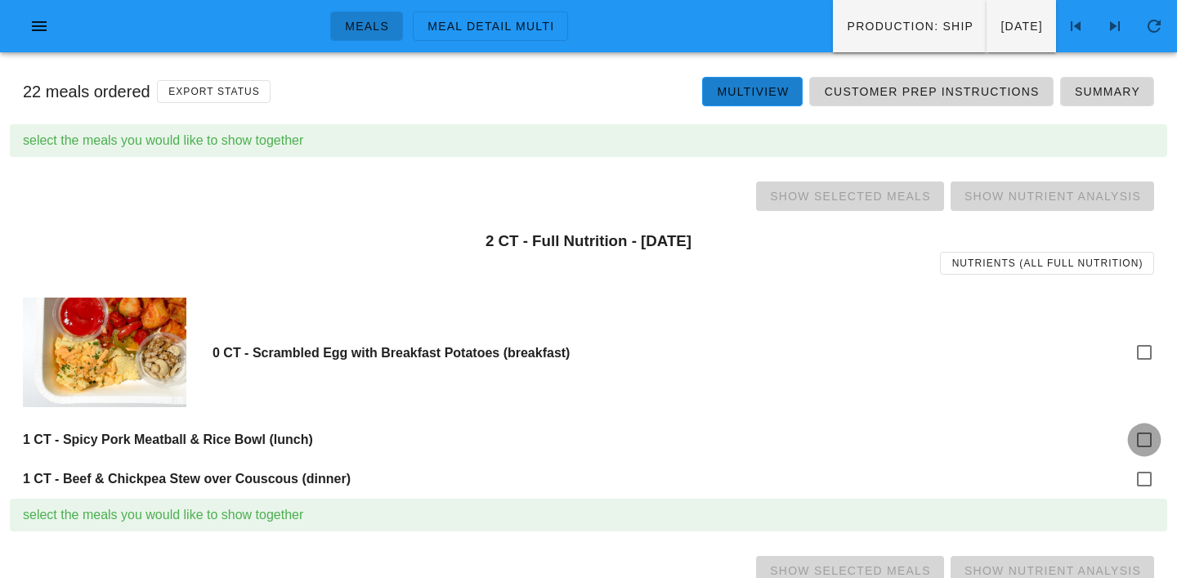
click at [1145, 438] on div at bounding box center [1145, 440] width 28 height 28
checkbox input "true"
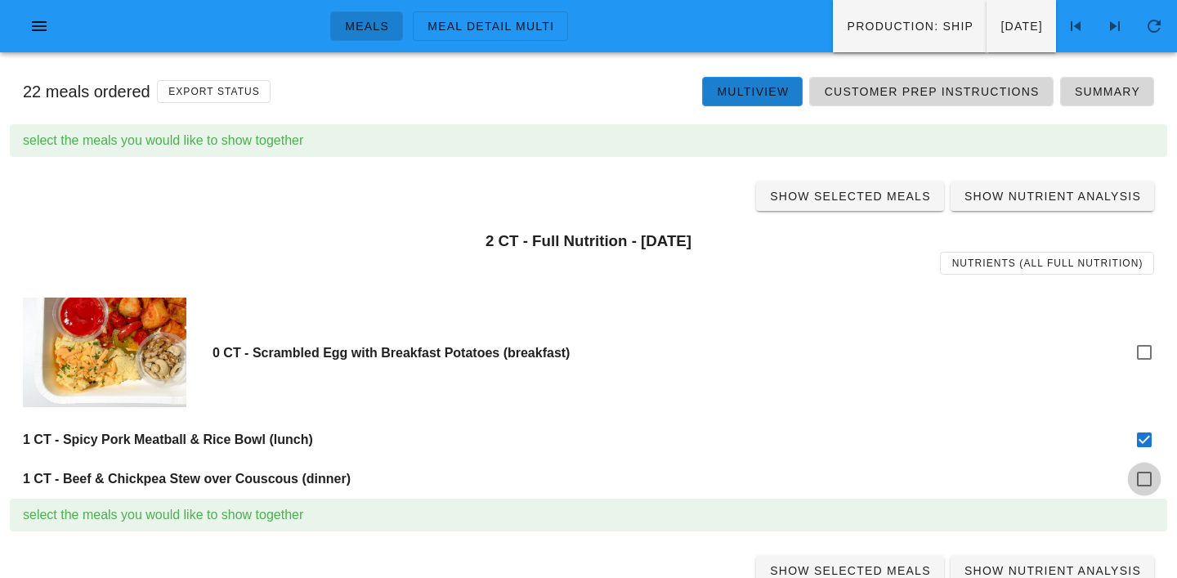
click at [1146, 482] on div at bounding box center [1145, 479] width 28 height 28
checkbox input "true"
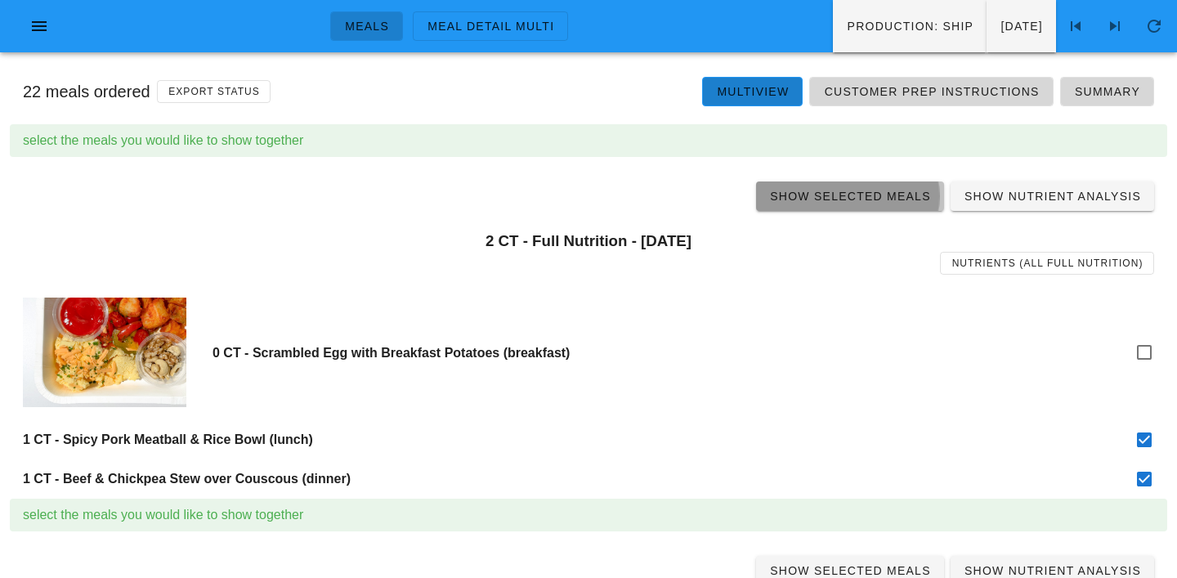
click at [864, 190] on span "Show Selected Meals" at bounding box center [850, 196] width 162 height 13
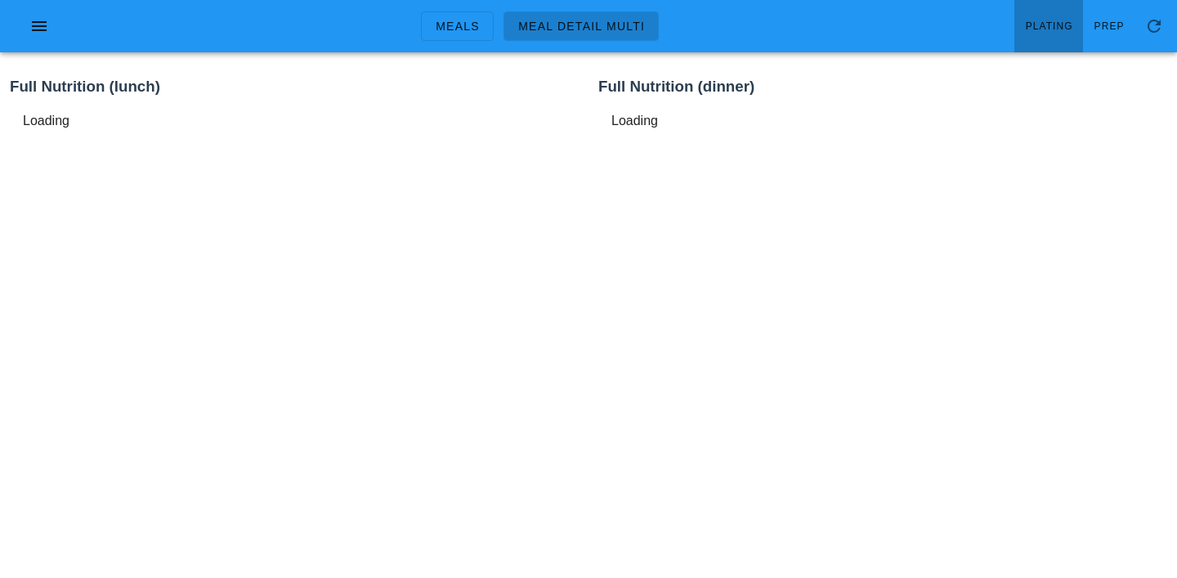
click at [1038, 42] on link "Plating" at bounding box center [1049, 26] width 69 height 52
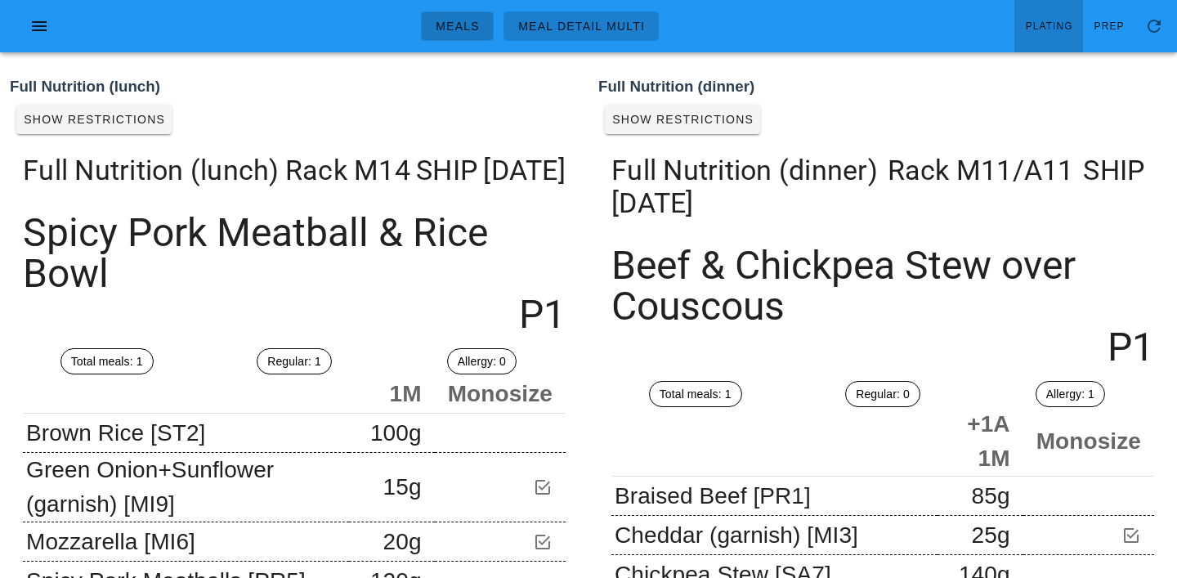
click at [461, 21] on span "Meals" at bounding box center [457, 26] width 45 height 13
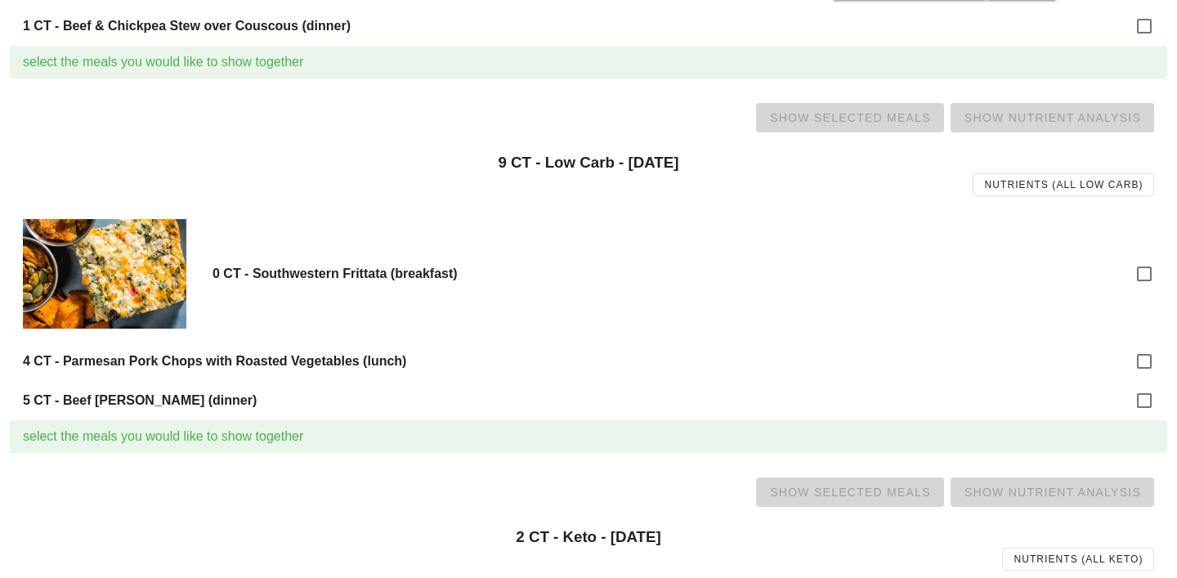
scroll to position [455, 0]
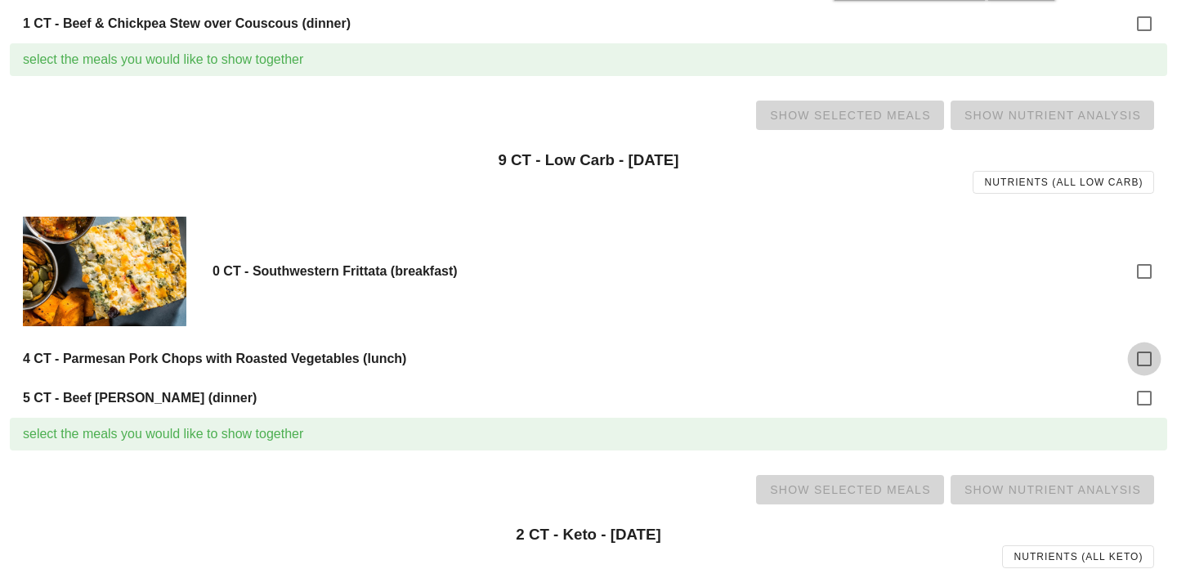
click at [1147, 355] on div at bounding box center [1145, 359] width 28 height 28
checkbox input "true"
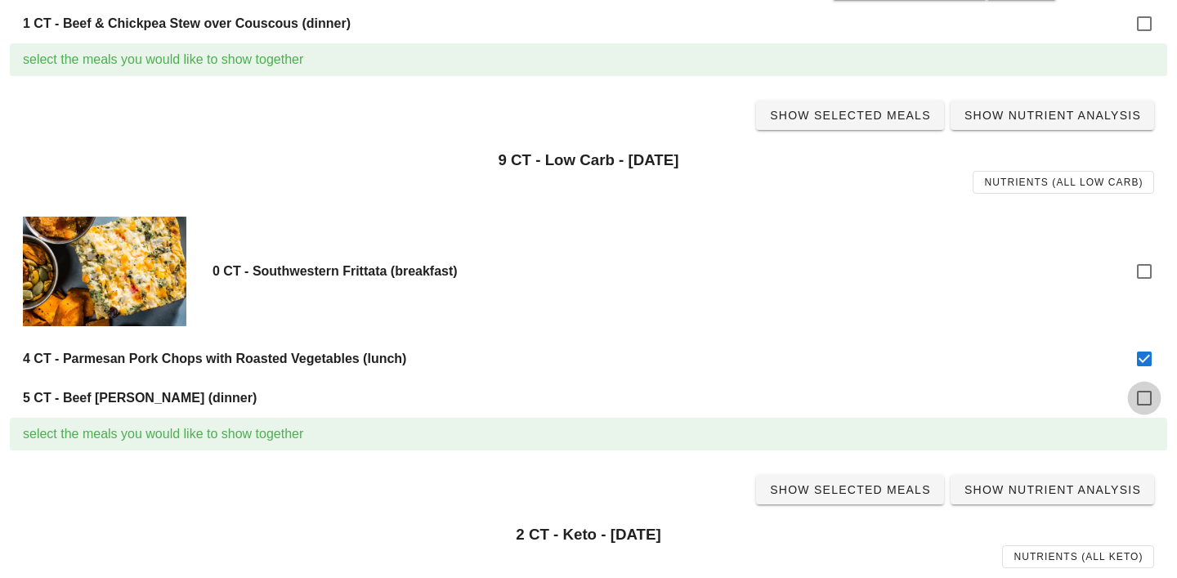
click at [1147, 392] on div at bounding box center [1145, 398] width 28 height 28
checkbox input "true"
click at [871, 101] on link "Show Selected Meals" at bounding box center [850, 115] width 188 height 29
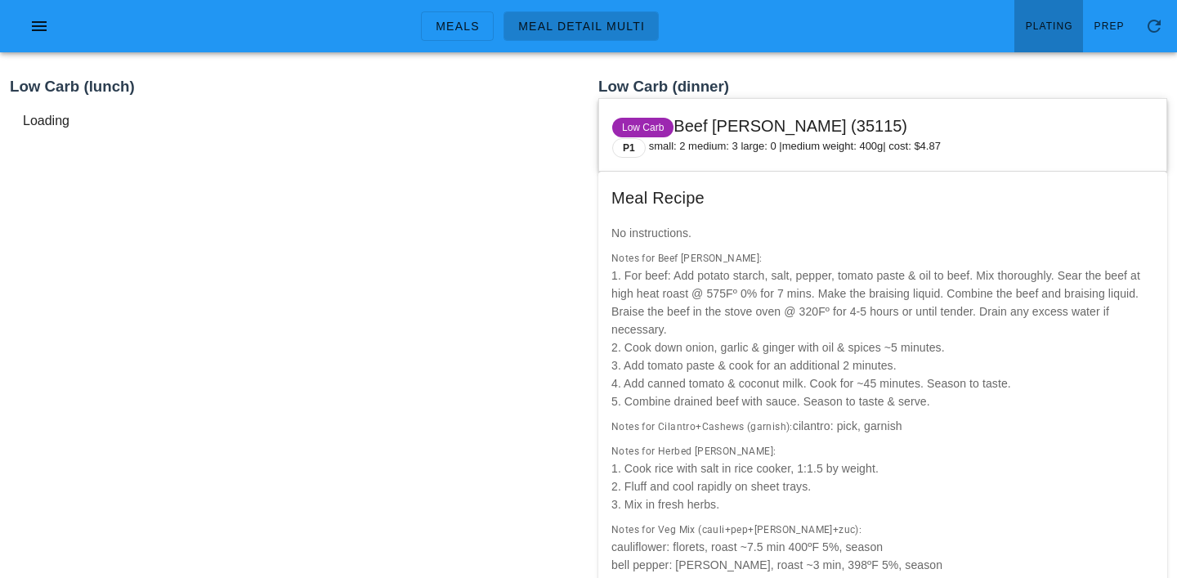
click at [1064, 21] on span "Plating" at bounding box center [1049, 25] width 48 height 11
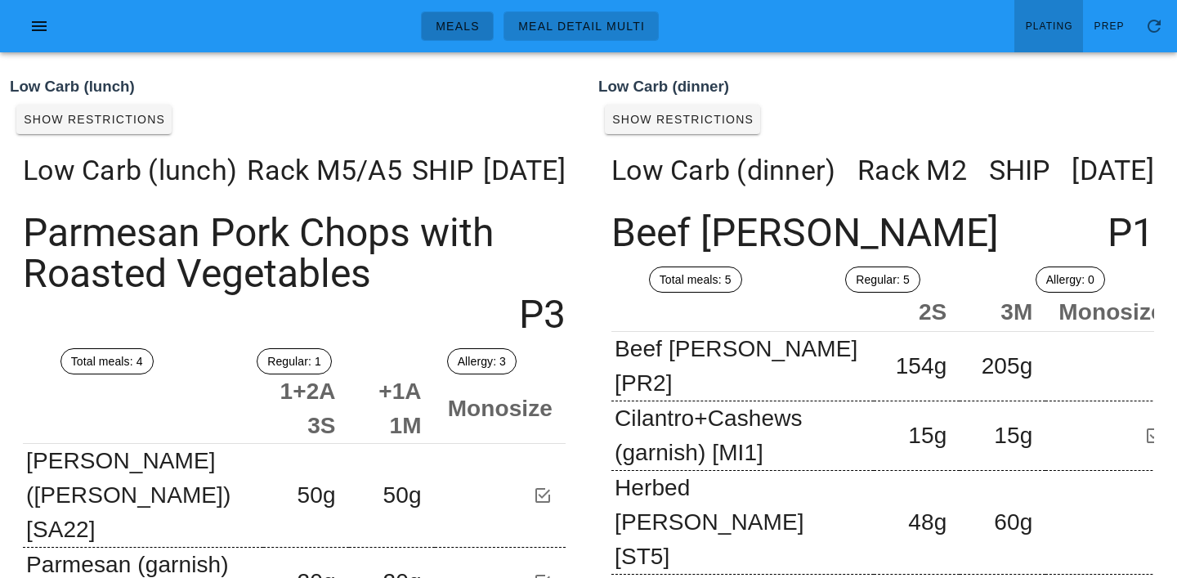
click at [486, 37] on link "Meals" at bounding box center [457, 25] width 73 height 29
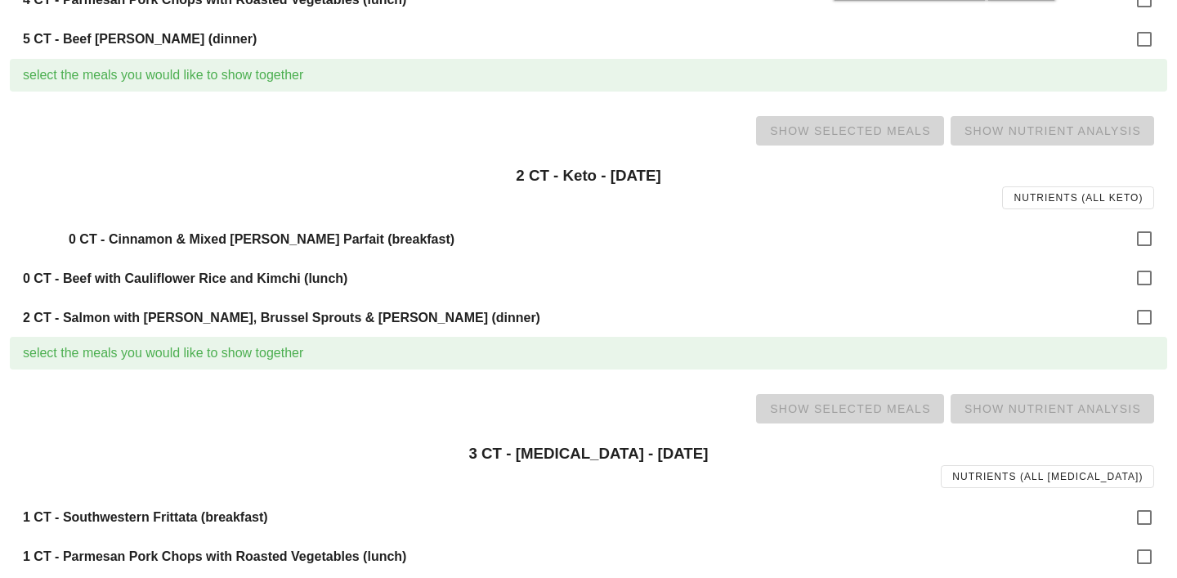
scroll to position [819, 0]
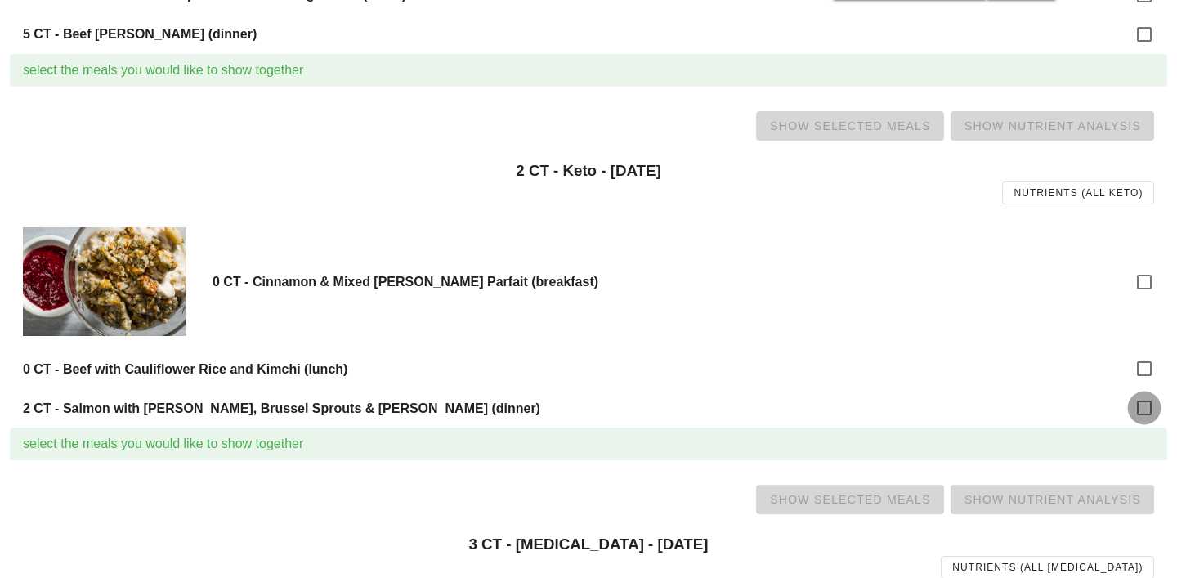
click at [1153, 413] on div at bounding box center [1145, 408] width 28 height 28
checkbox input "true"
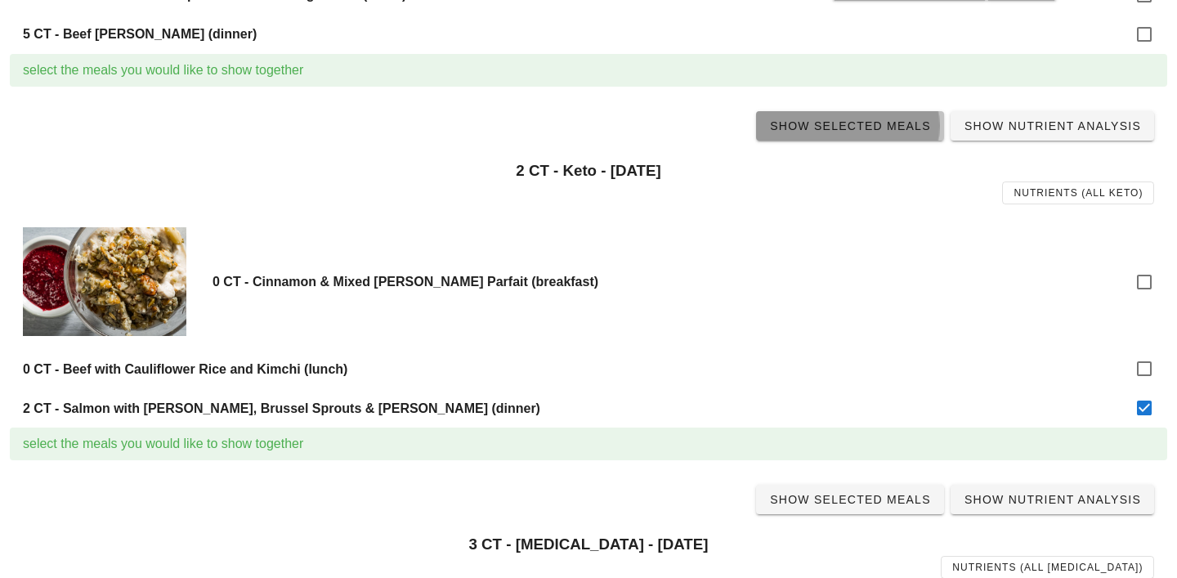
click at [867, 124] on span "Show Selected Meals" at bounding box center [850, 125] width 162 height 13
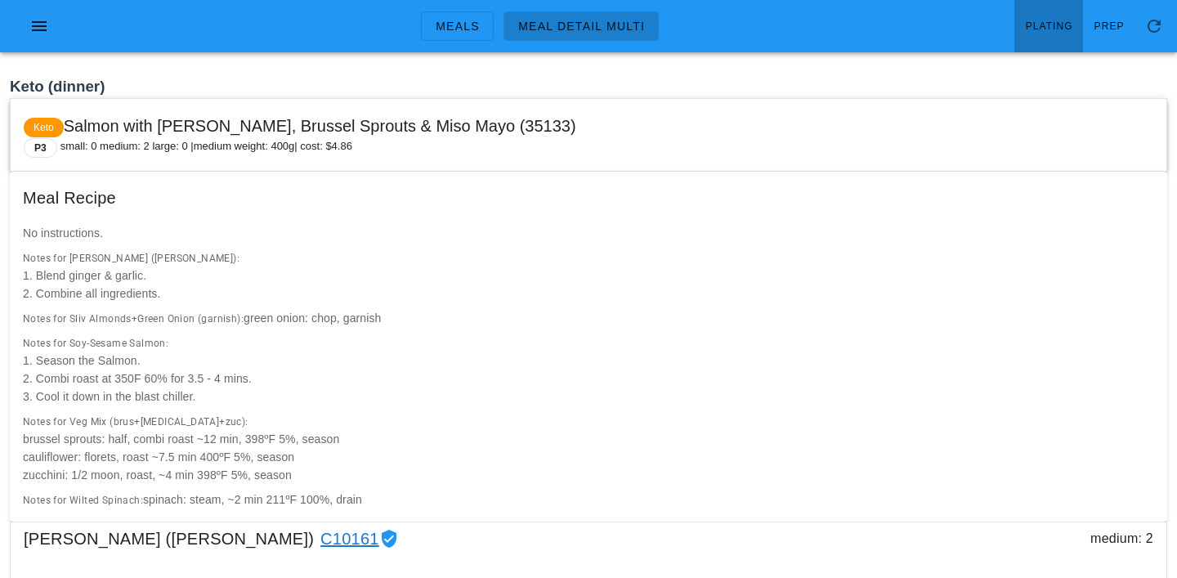
click at [1054, 26] on span "Plating" at bounding box center [1049, 25] width 48 height 11
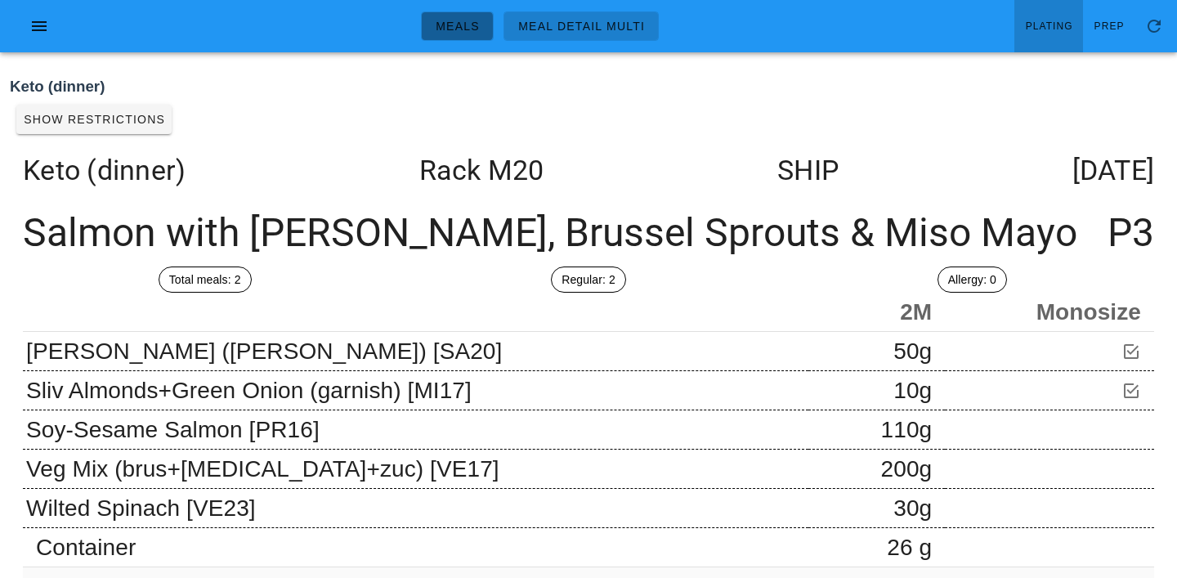
click at [441, 30] on span "Meals" at bounding box center [457, 26] width 45 height 13
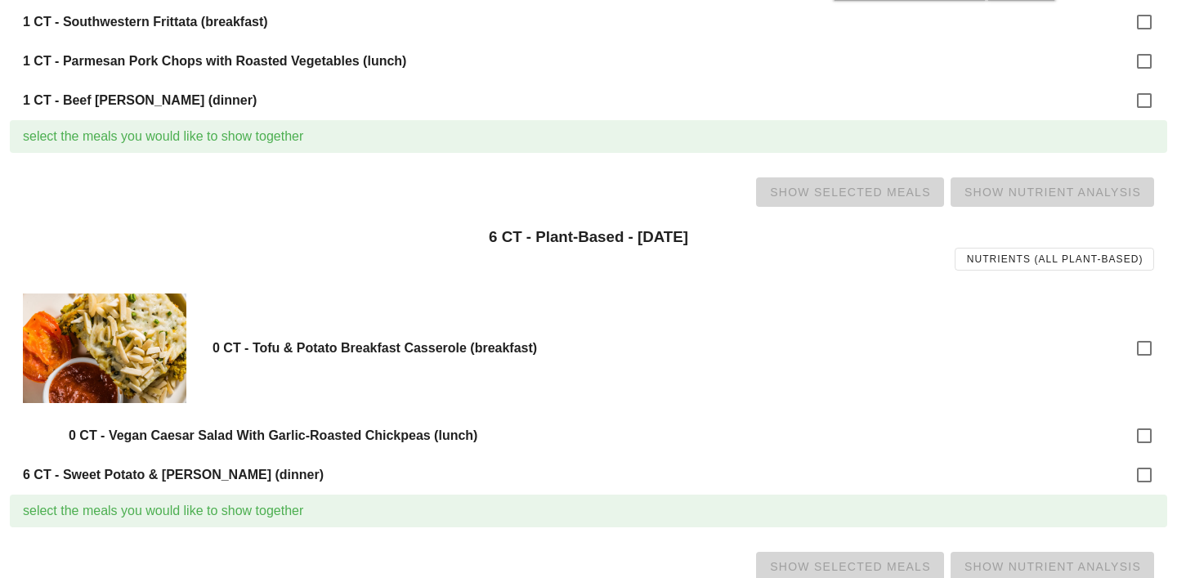
scroll to position [1406, 0]
click at [1145, 20] on div at bounding box center [1145, 21] width 28 height 28
checkbox input "true"
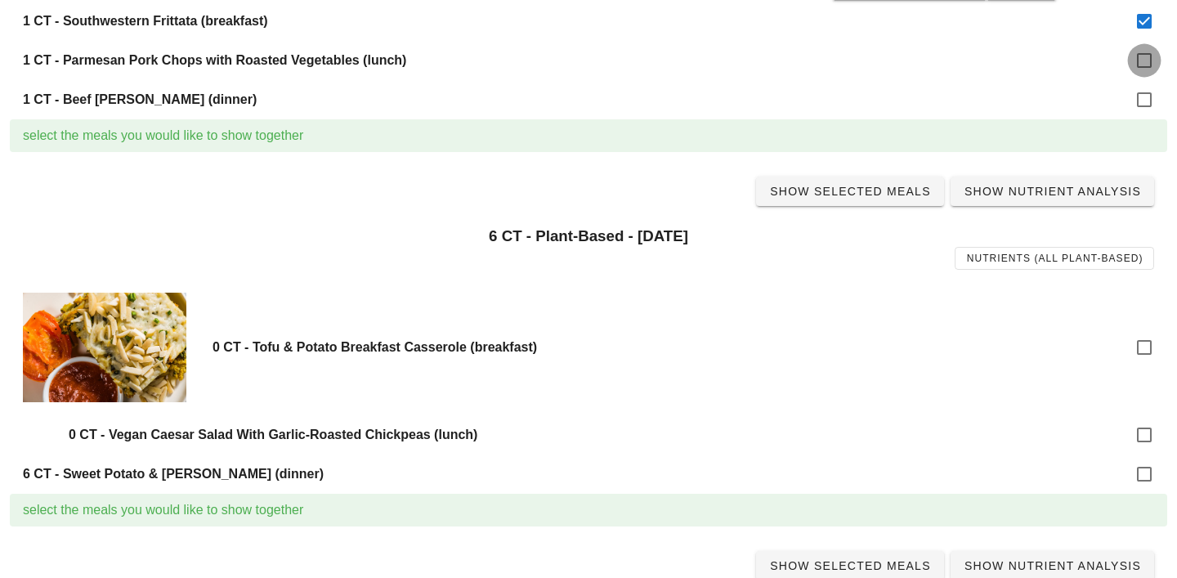
click at [1145, 55] on div at bounding box center [1145, 61] width 28 height 28
checkbox input "true"
click at [1145, 101] on div at bounding box center [1145, 100] width 28 height 28
checkbox input "true"
click at [839, 188] on span "Show Selected Meals" at bounding box center [850, 191] width 162 height 13
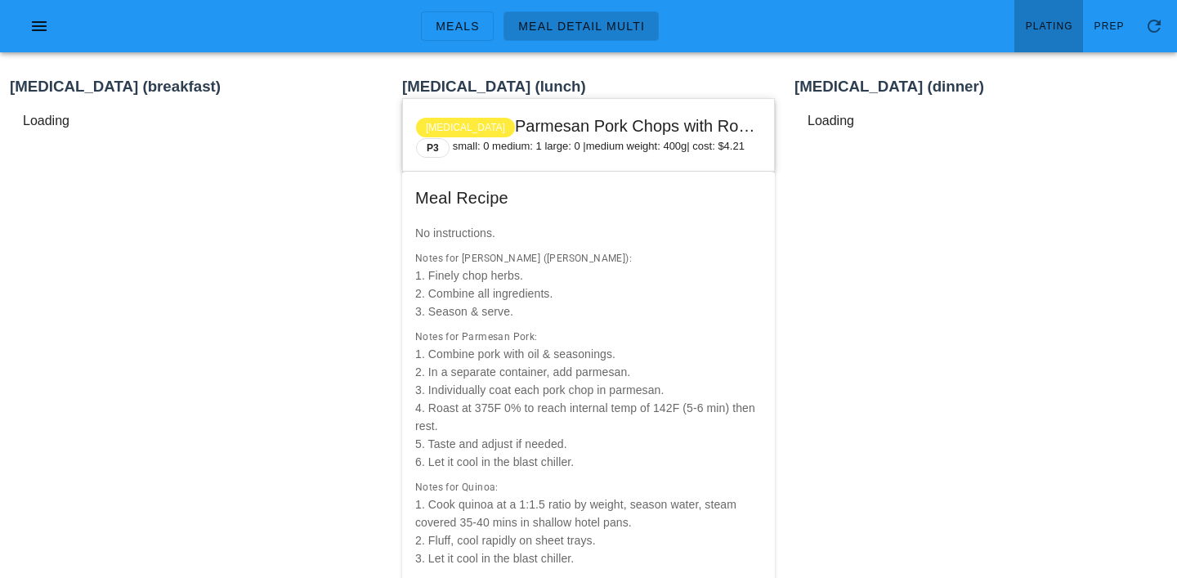
click at [1035, 34] on link "Plating" at bounding box center [1049, 26] width 69 height 52
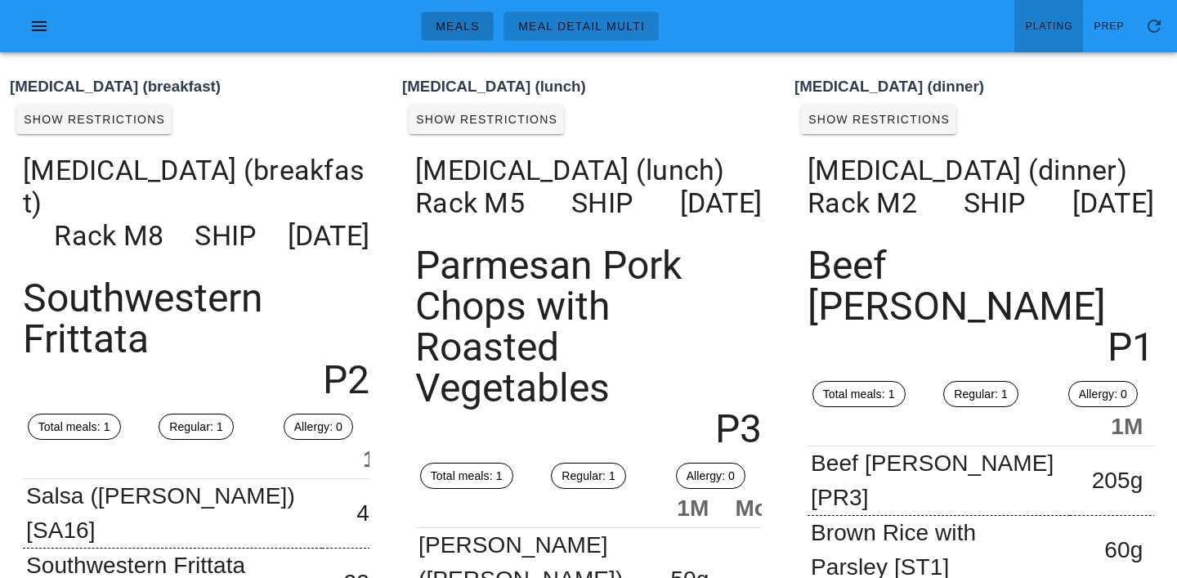
click at [468, 25] on span "Meals" at bounding box center [457, 26] width 45 height 13
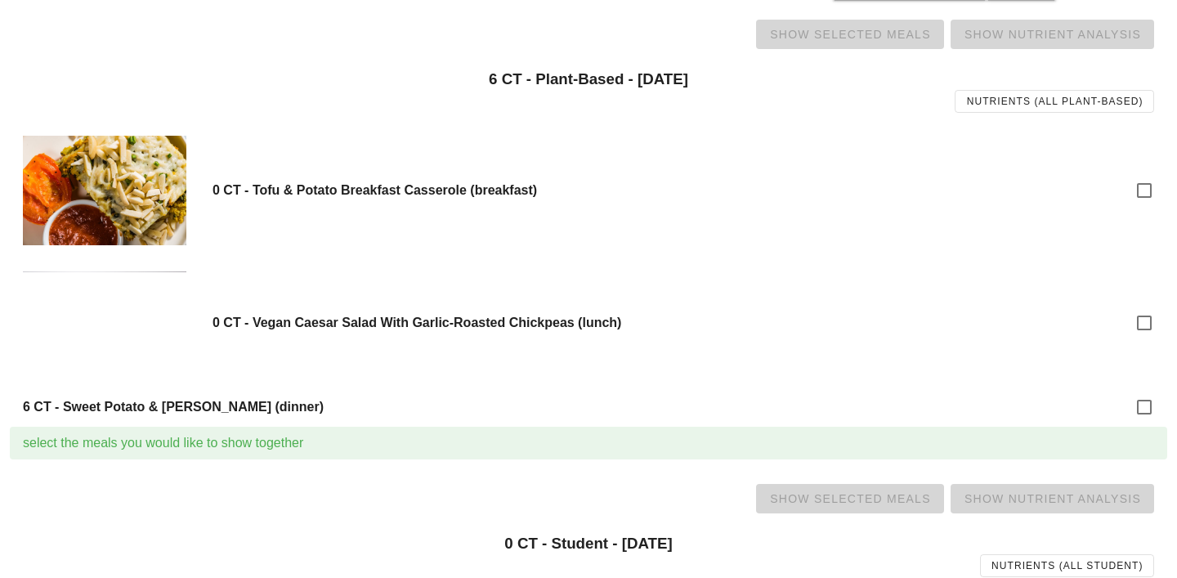
scroll to position [1572, 0]
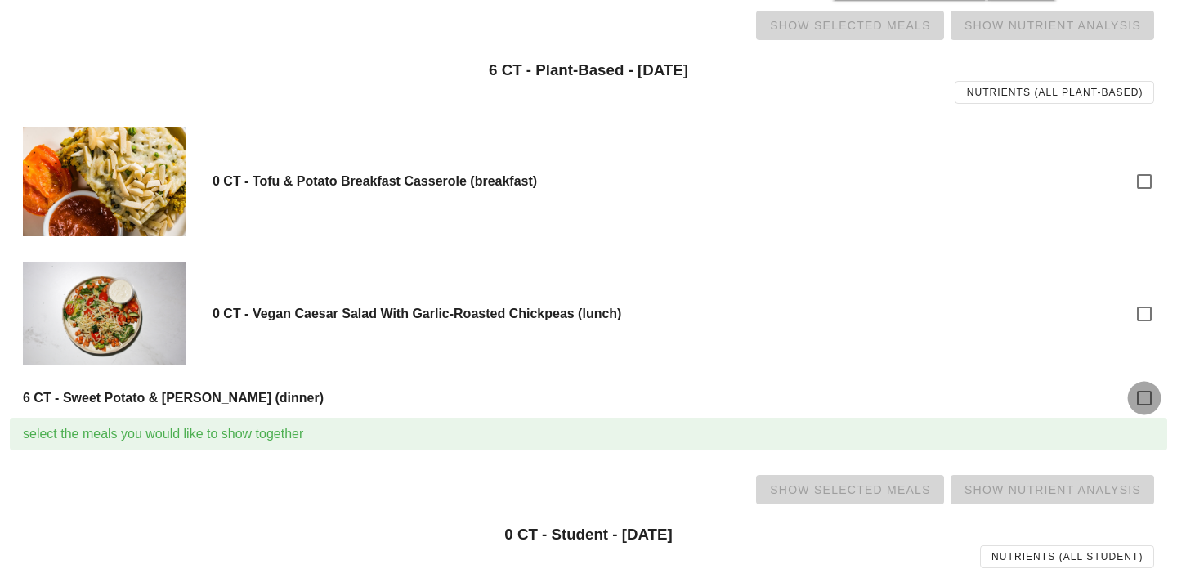
click at [1150, 396] on div at bounding box center [1145, 398] width 28 height 28
checkbox input "true"
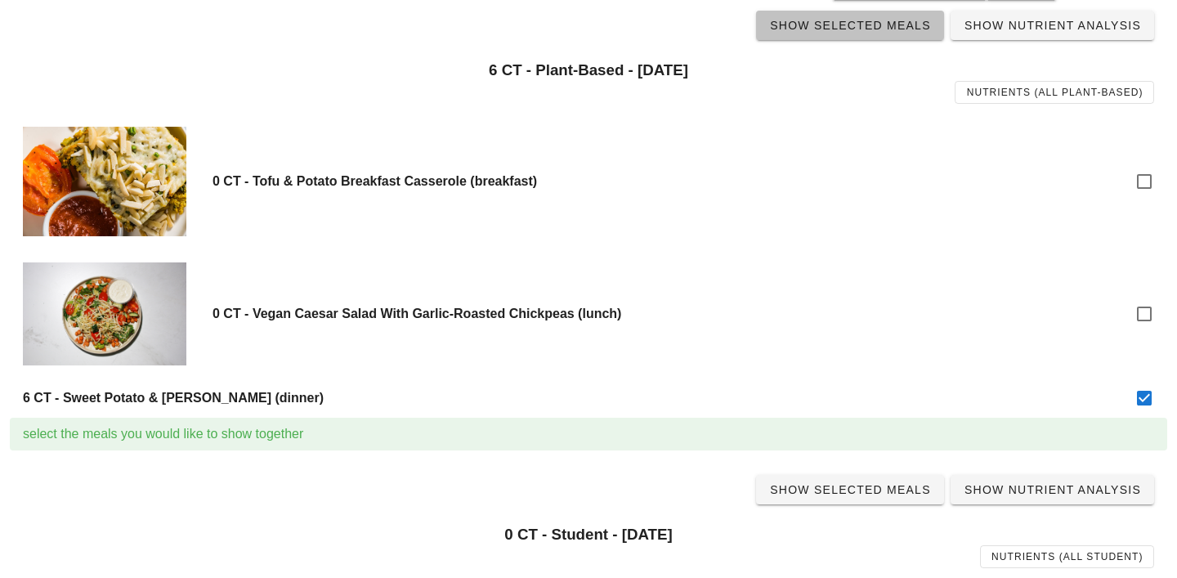
click at [860, 29] on span "Show Selected Meals" at bounding box center [850, 25] width 162 height 13
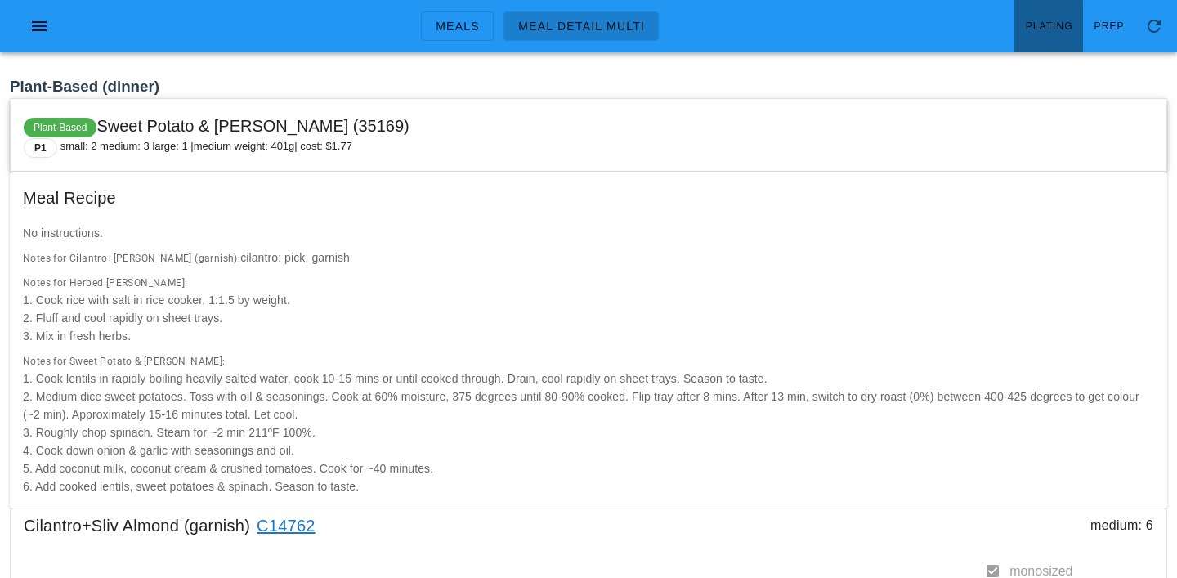
click at [1054, 29] on span "Plating" at bounding box center [1049, 25] width 48 height 11
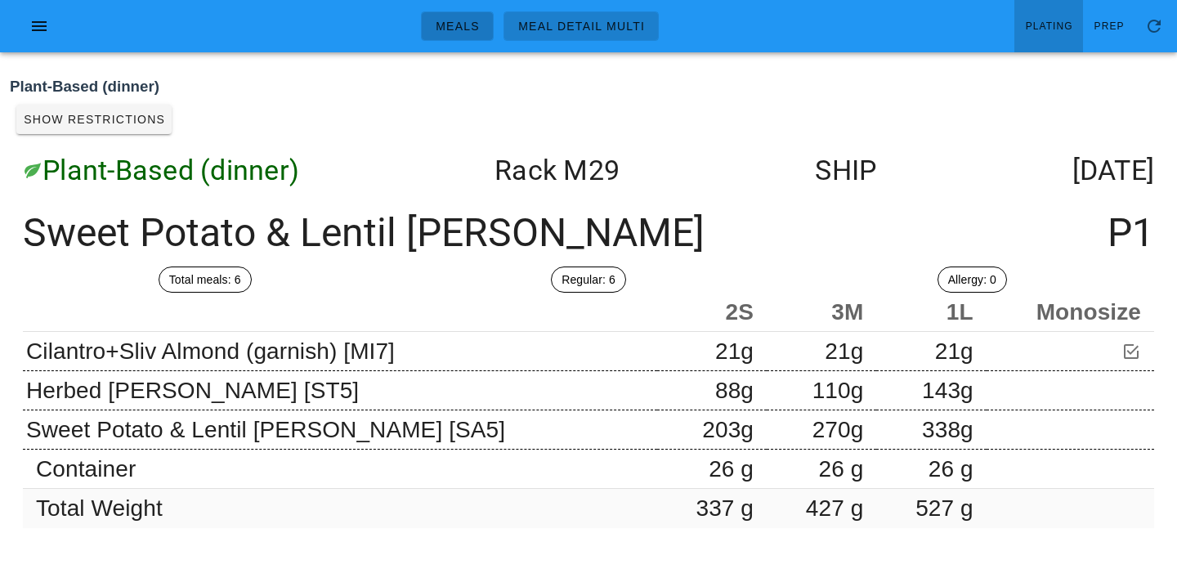
click at [482, 21] on link "Meals" at bounding box center [457, 25] width 73 height 29
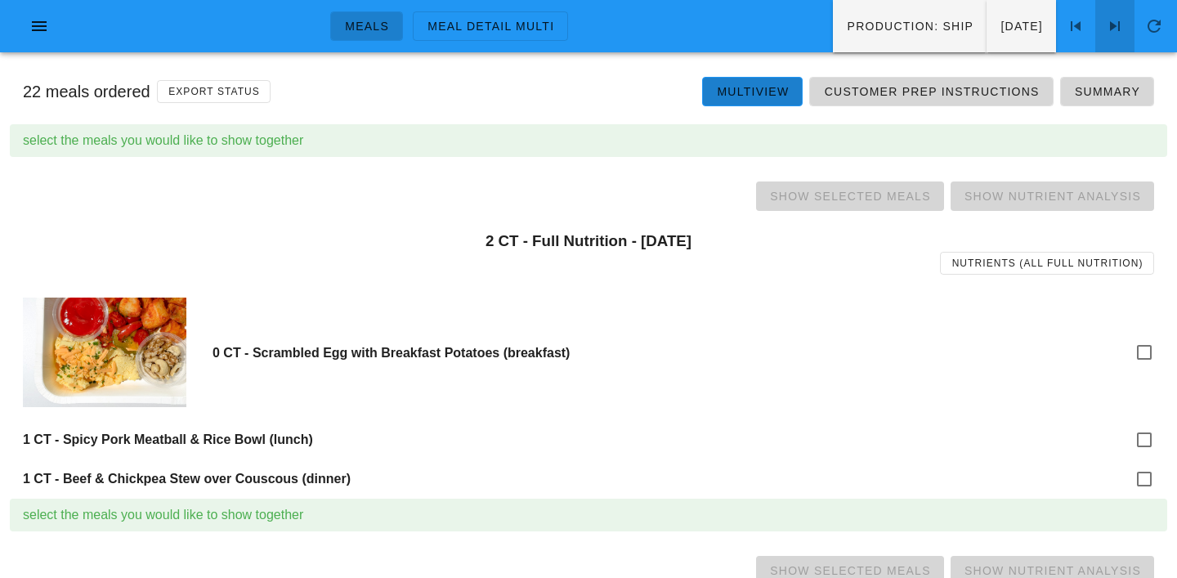
click at [1121, 25] on icon at bounding box center [1115, 26] width 20 height 20
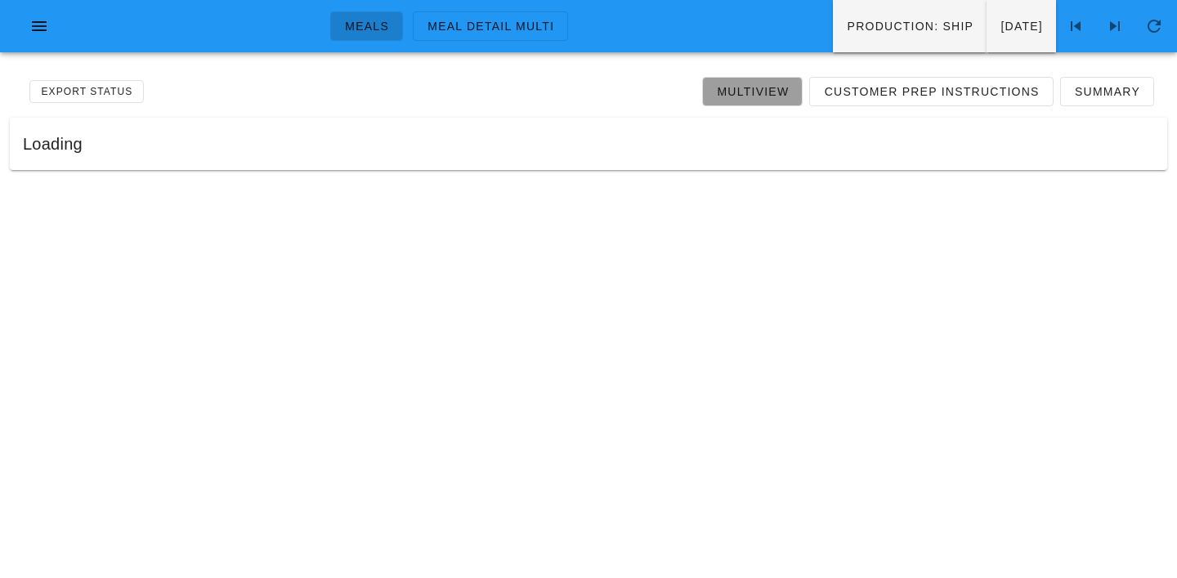
click at [773, 94] on span "Multiview" at bounding box center [752, 91] width 73 height 13
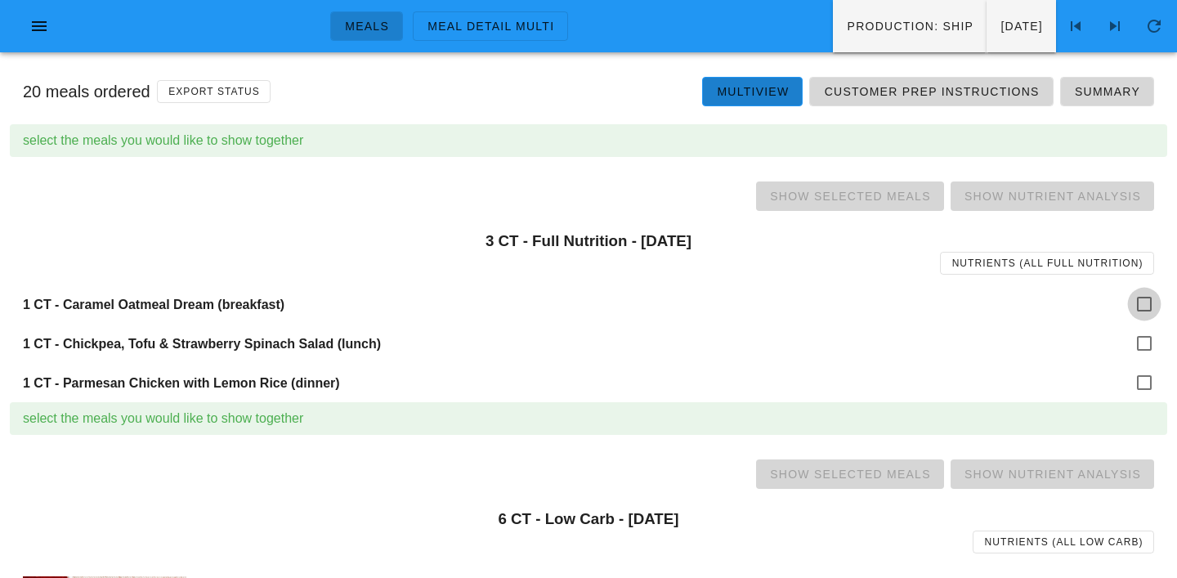
click at [1131, 301] on div at bounding box center [1145, 304] width 28 height 28
checkbox input "true"
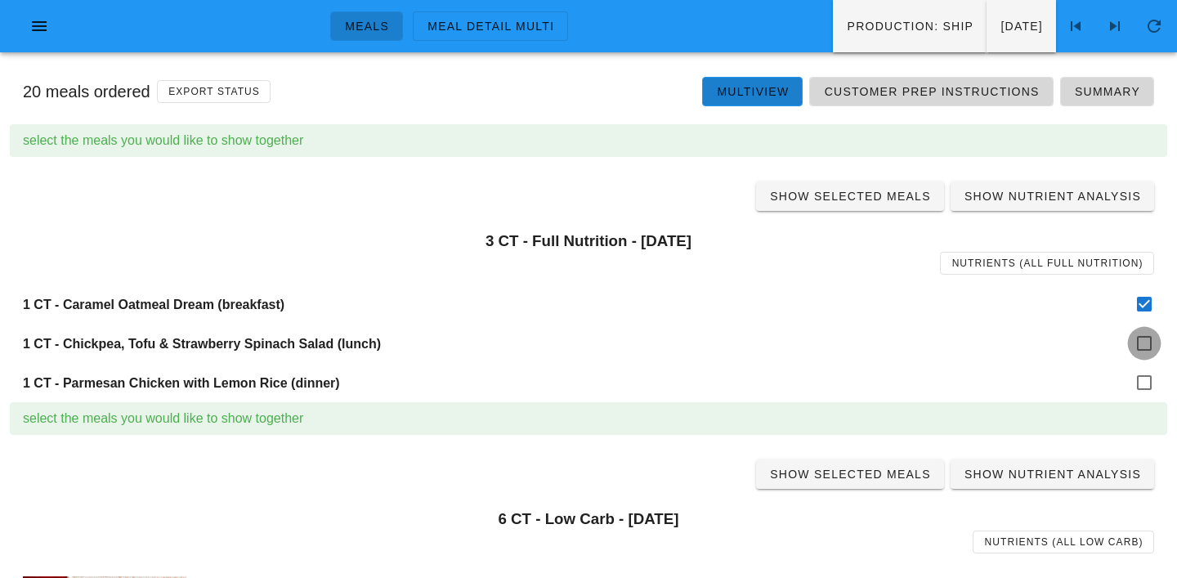
click at [1147, 343] on div at bounding box center [1145, 343] width 28 height 28
checkbox input "true"
click at [1147, 383] on div at bounding box center [1145, 383] width 28 height 28
checkbox input "true"
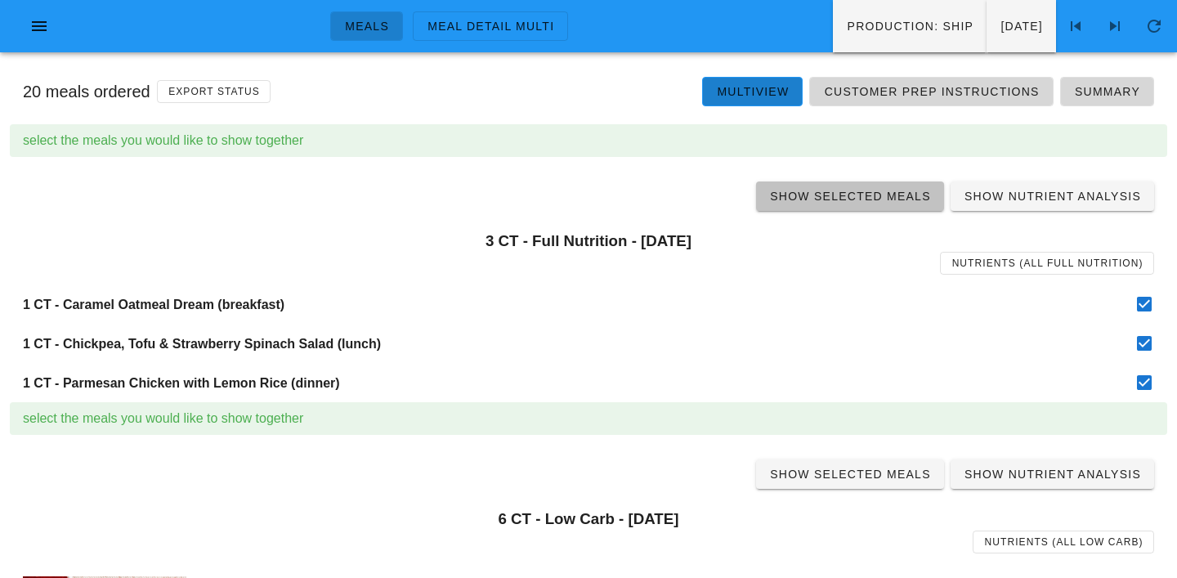
click at [863, 202] on span "Show Selected Meals" at bounding box center [850, 196] width 162 height 13
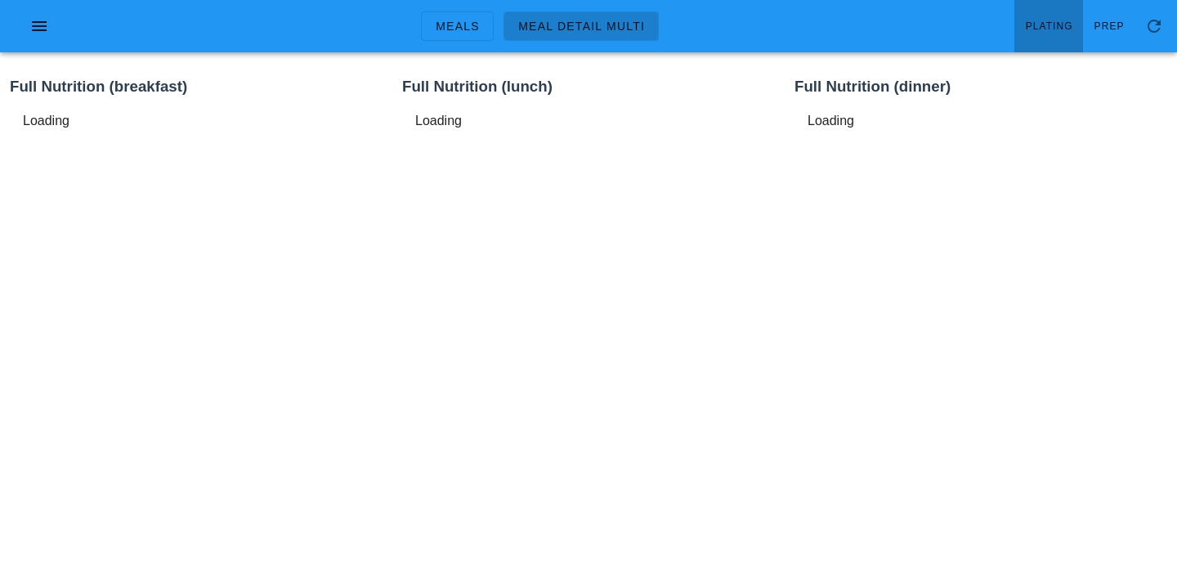
click at [1060, 50] on link "Plating" at bounding box center [1049, 26] width 69 height 52
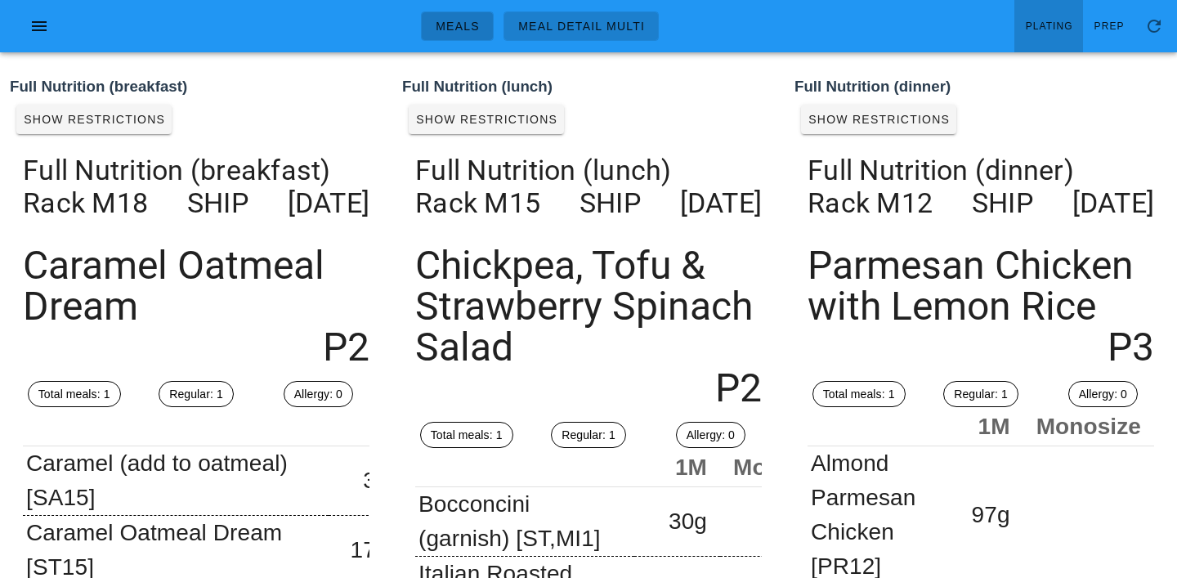
click at [481, 38] on link "Meals" at bounding box center [457, 25] width 73 height 29
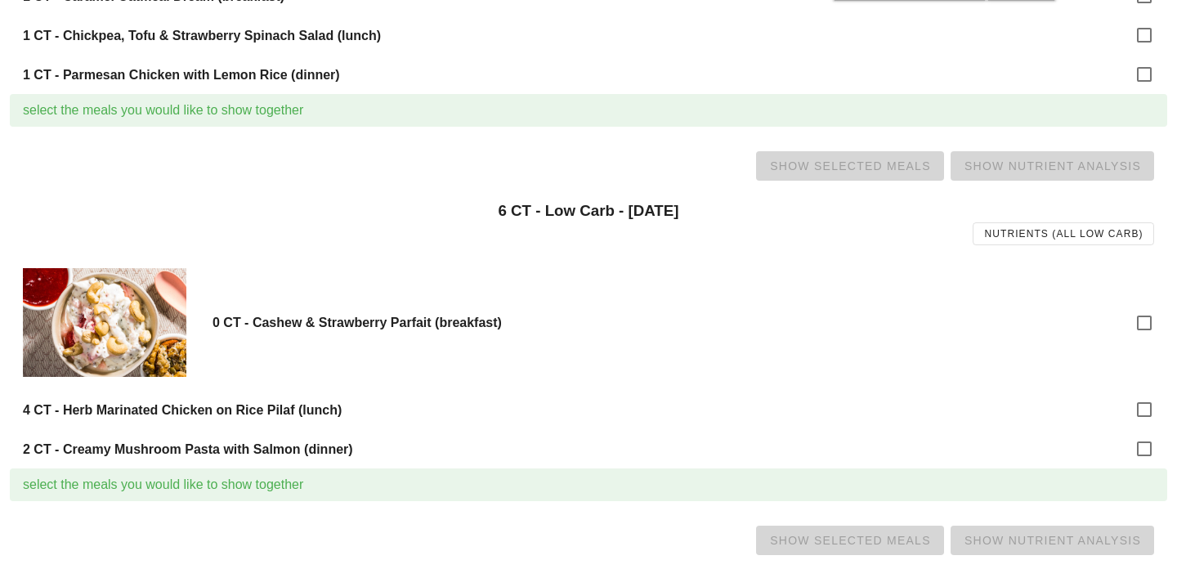
scroll to position [311, 0]
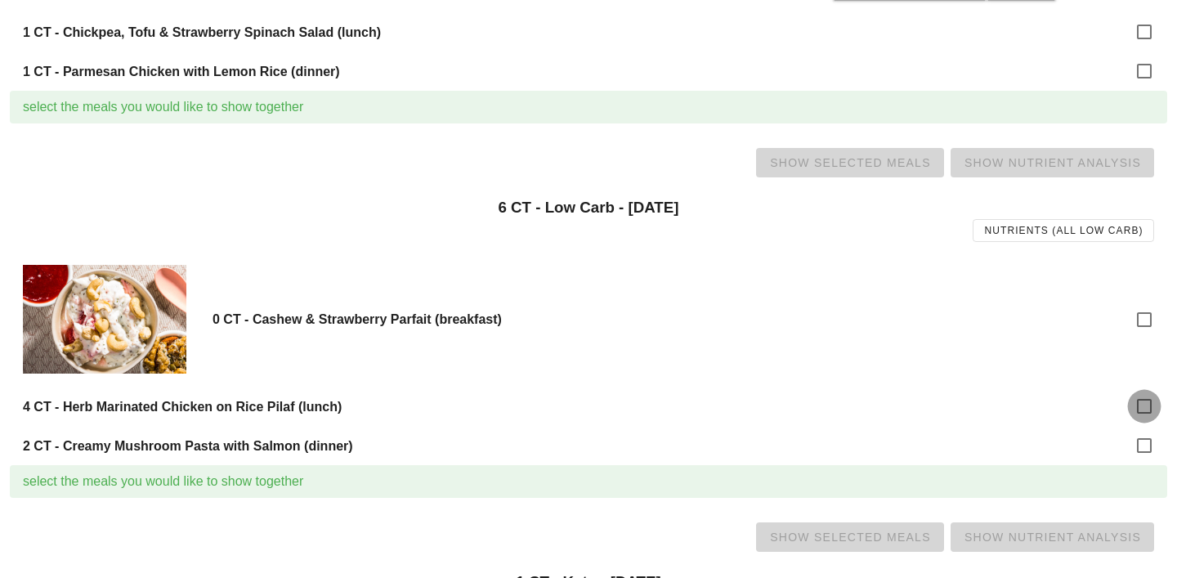
click at [1149, 404] on div at bounding box center [1145, 406] width 28 height 28
checkbox input "true"
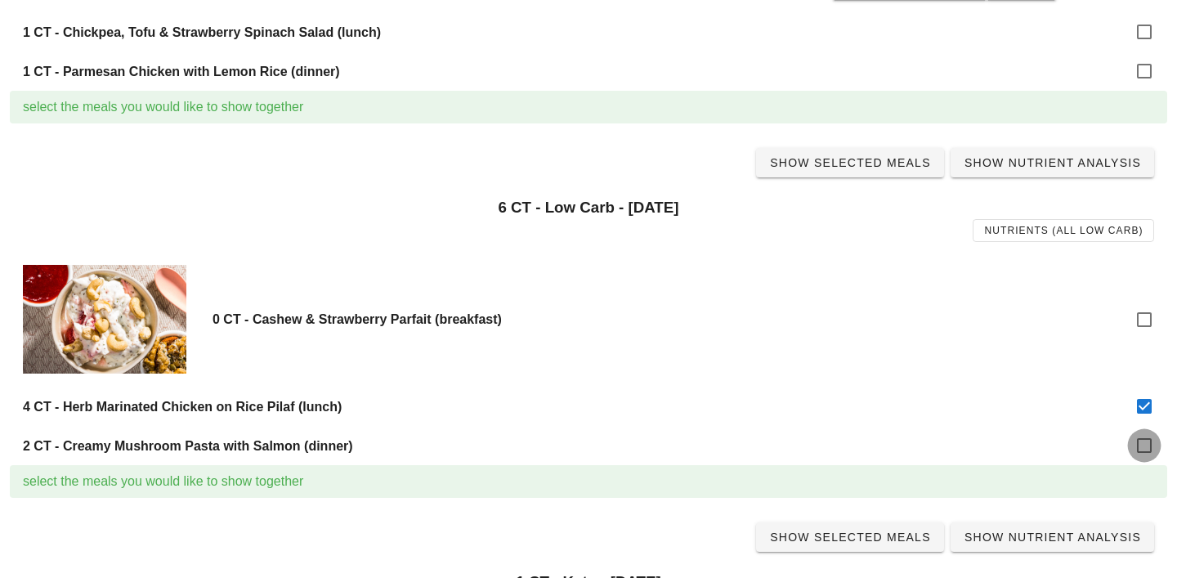
click at [1149, 452] on div at bounding box center [1145, 446] width 28 height 28
checkbox input "true"
click at [851, 162] on span "Show Selected Meals" at bounding box center [850, 162] width 162 height 13
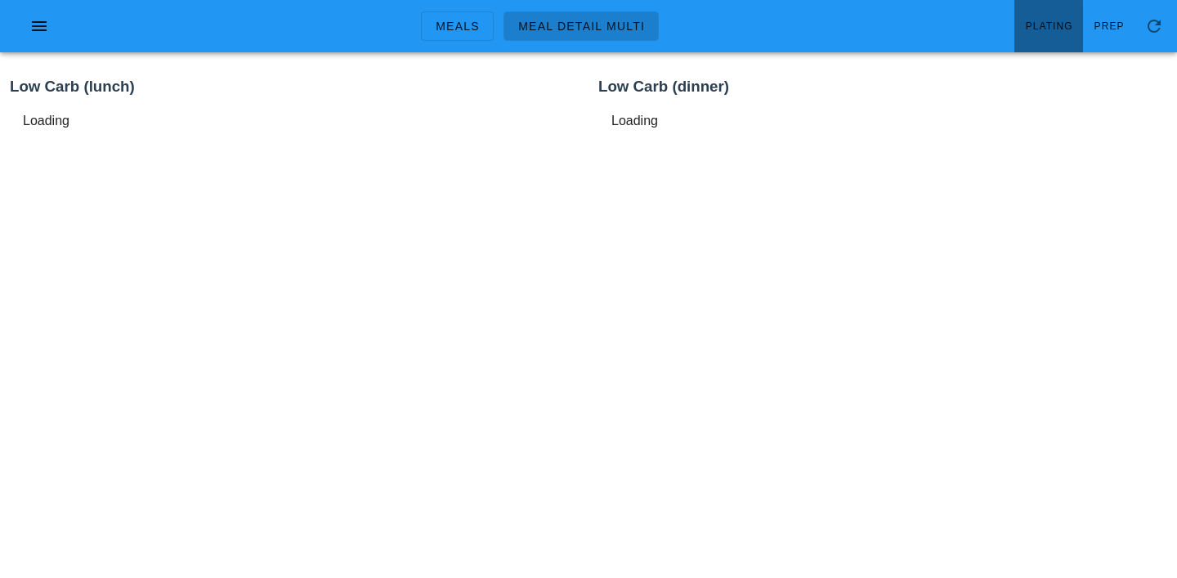
click at [1059, 20] on span "Plating" at bounding box center [1049, 25] width 48 height 11
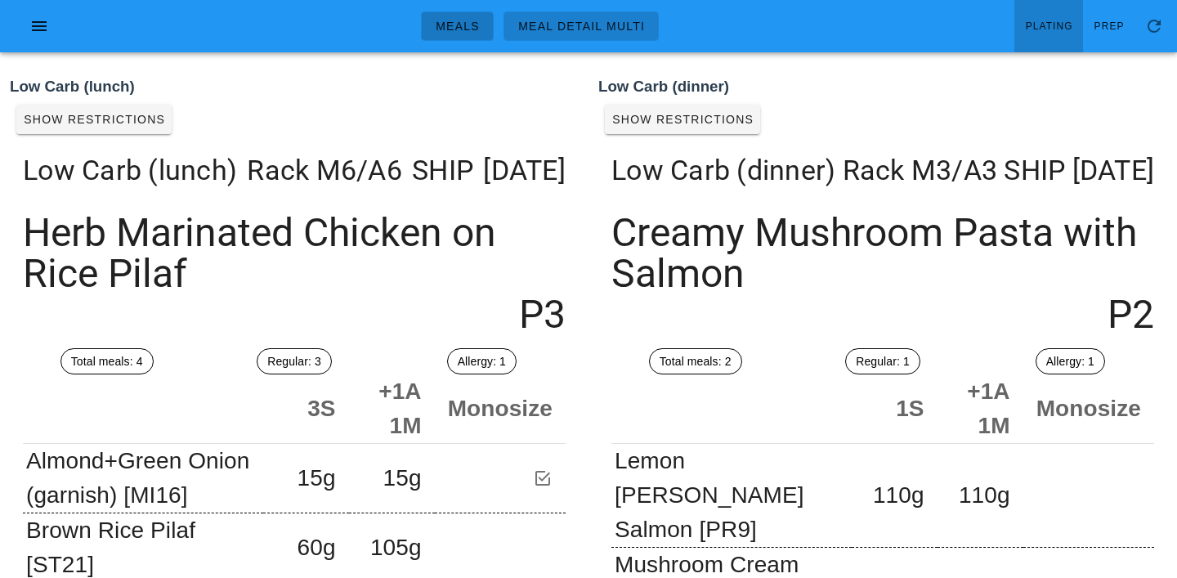
click at [467, 11] on link "Meals" at bounding box center [457, 25] width 73 height 29
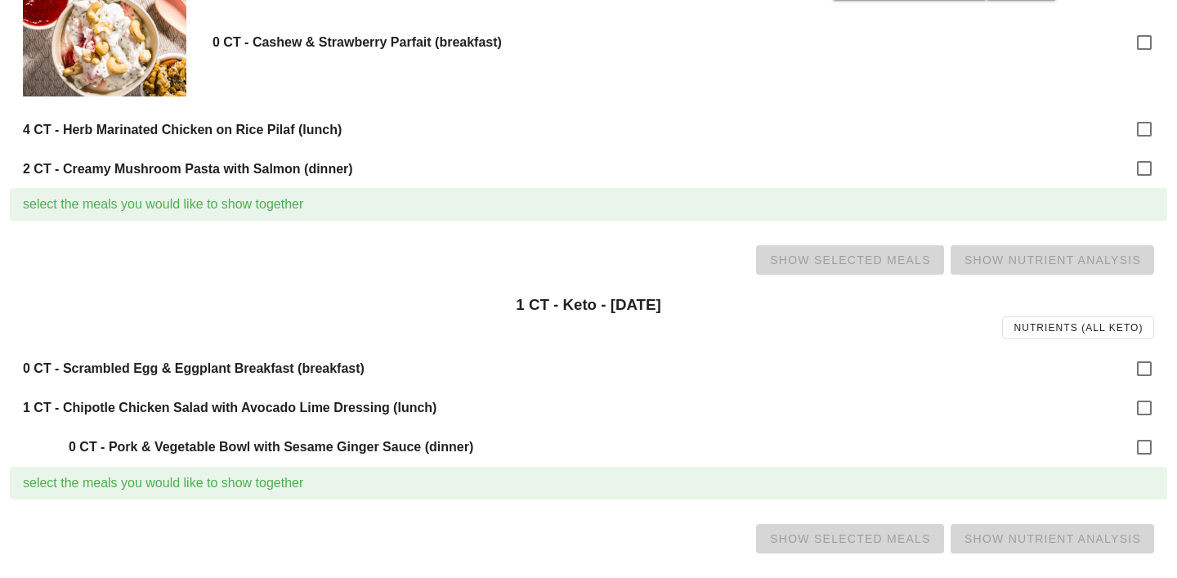
scroll to position [594, 0]
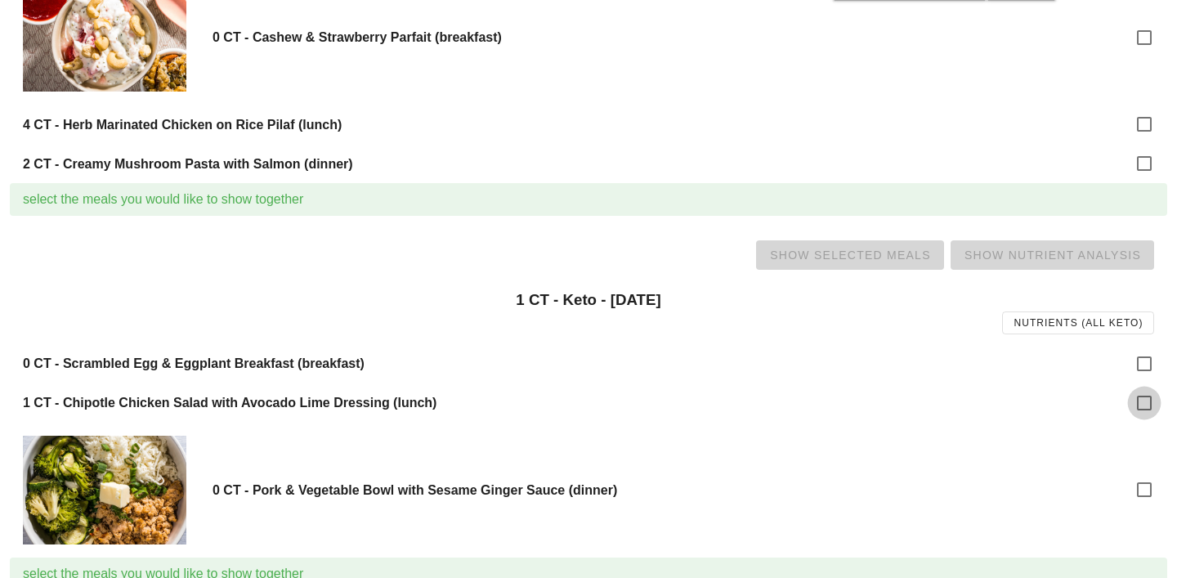
click at [1140, 405] on div at bounding box center [1145, 403] width 28 height 28
checkbox input "true"
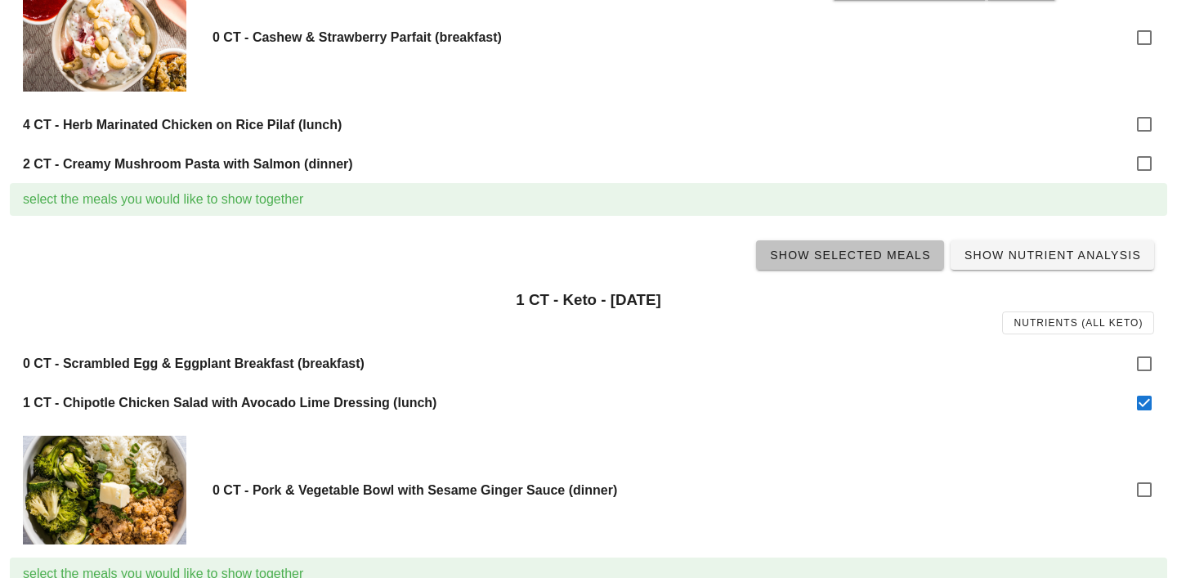
click at [889, 258] on span "Show Selected Meals" at bounding box center [850, 255] width 162 height 13
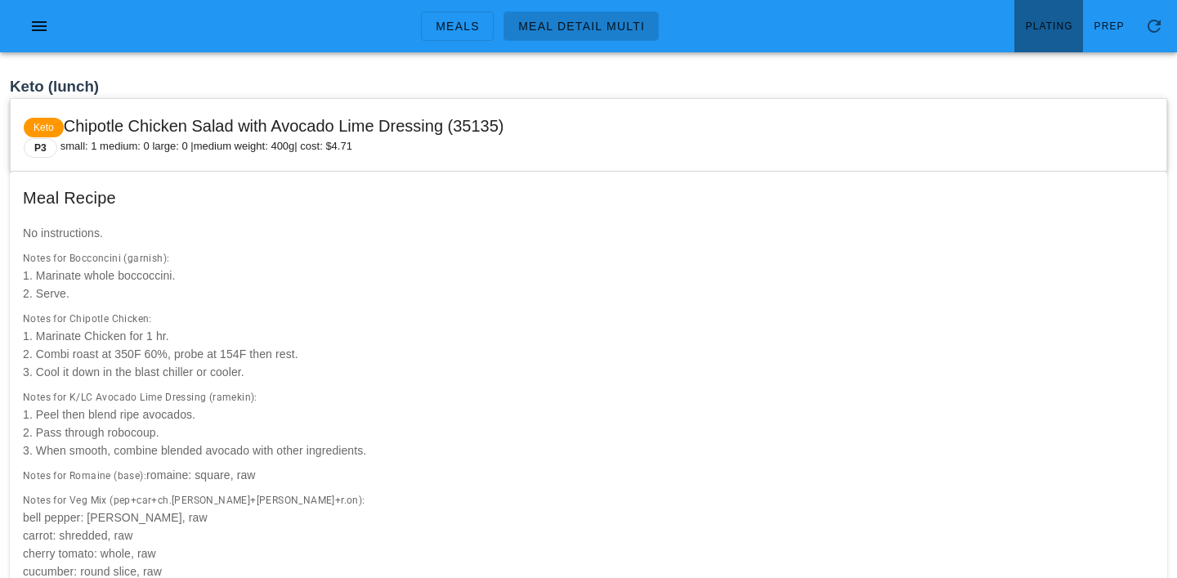
click at [1048, 41] on link "Plating" at bounding box center [1049, 26] width 69 height 52
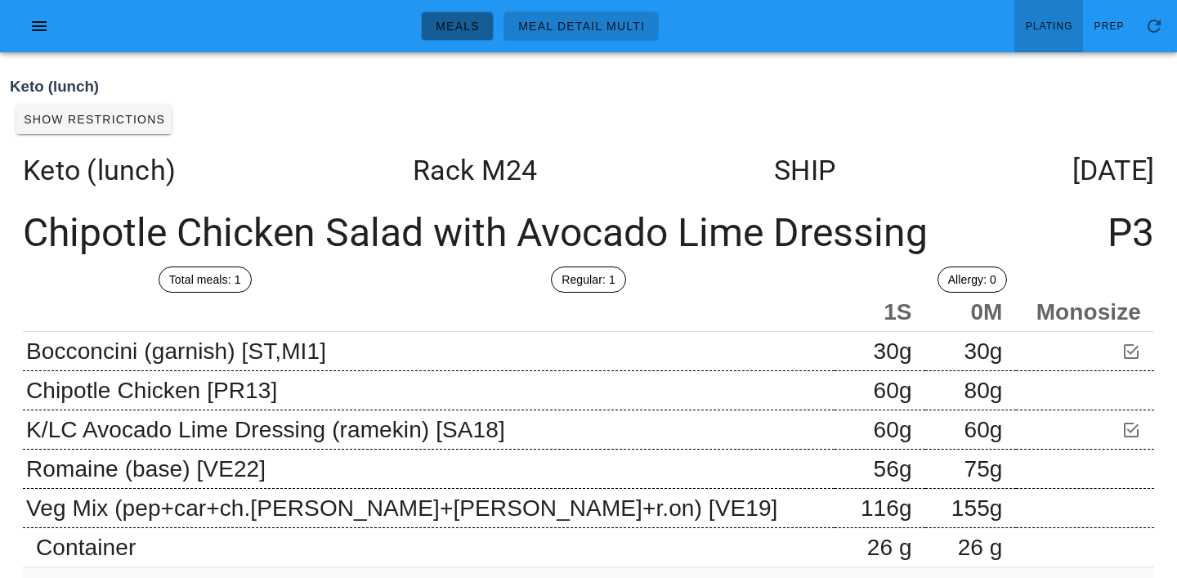
click at [450, 20] on span "Meals" at bounding box center [457, 26] width 45 height 13
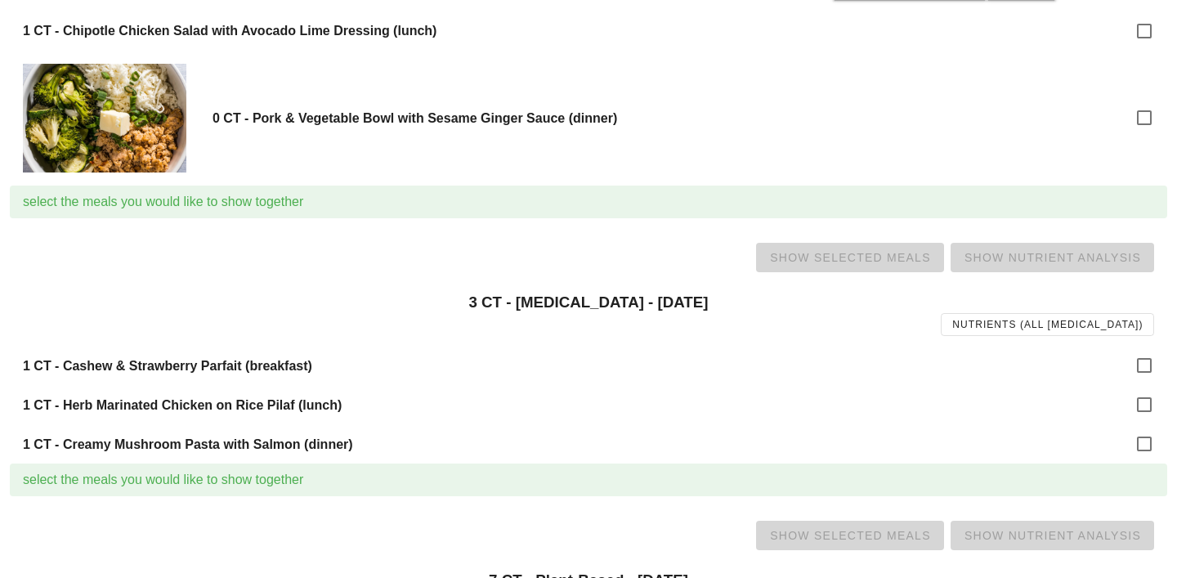
scroll to position [1006, 0]
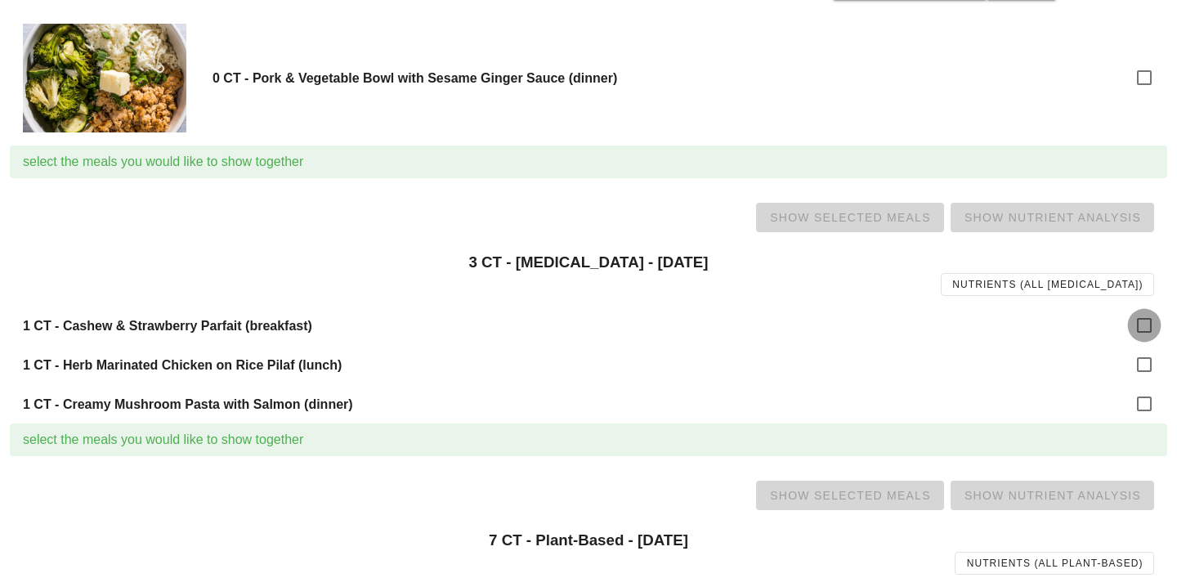
click at [1136, 321] on div at bounding box center [1145, 325] width 28 height 28
checkbox input "true"
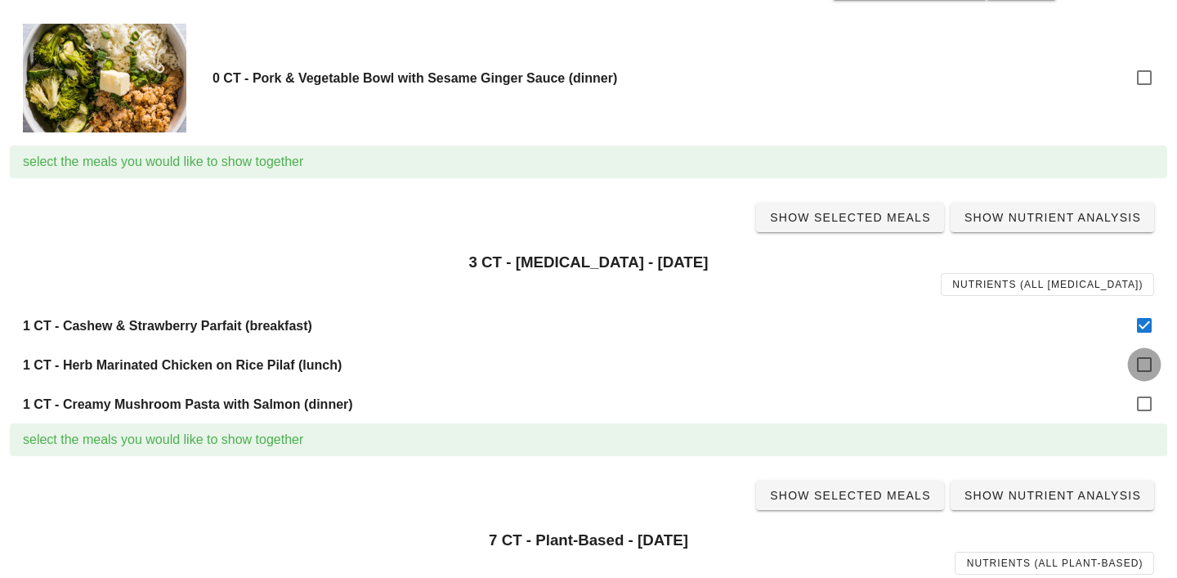
click at [1144, 365] on div at bounding box center [1145, 365] width 28 height 28
checkbox input "true"
click at [1144, 394] on div at bounding box center [1145, 404] width 28 height 28
checkbox input "true"
click at [894, 220] on span "Show Selected Meals" at bounding box center [850, 217] width 162 height 13
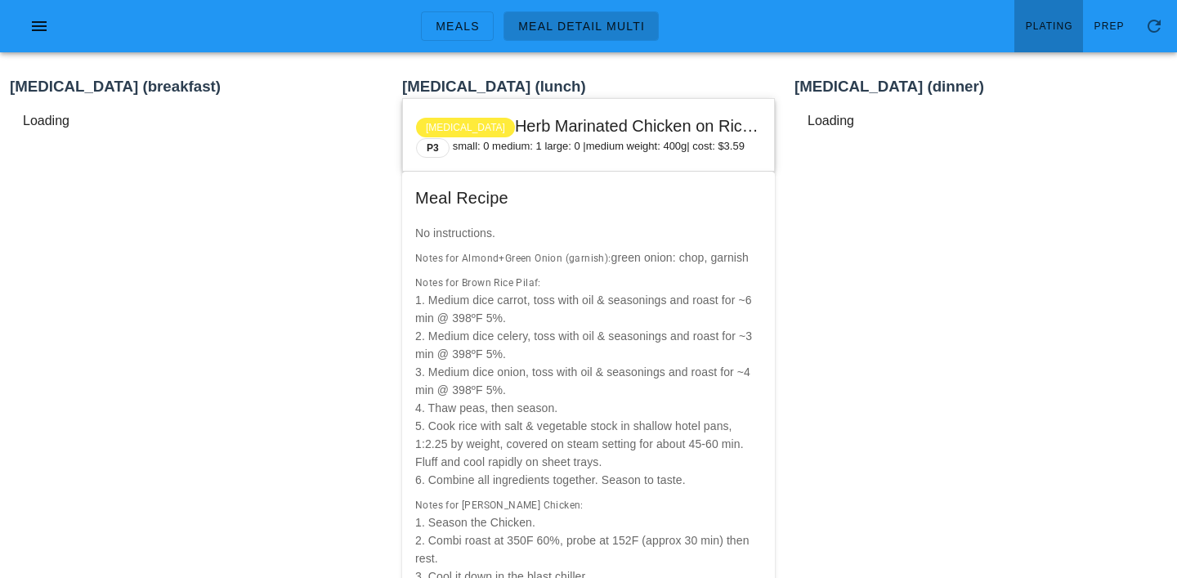
click at [1054, 14] on link "Plating" at bounding box center [1049, 26] width 69 height 52
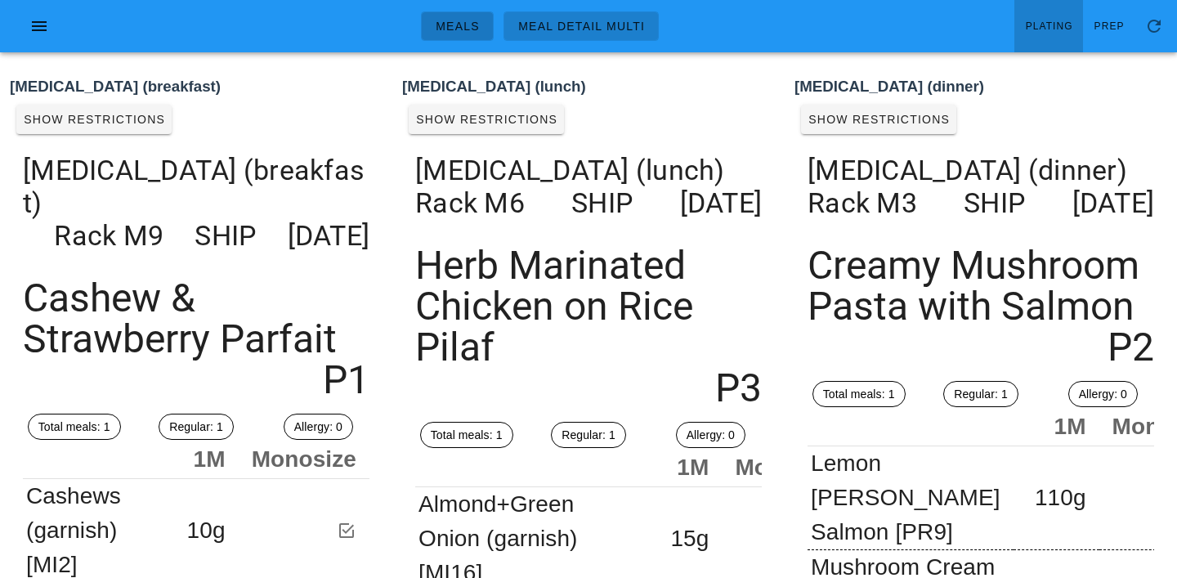
click at [470, 36] on link "Meals" at bounding box center [457, 25] width 73 height 29
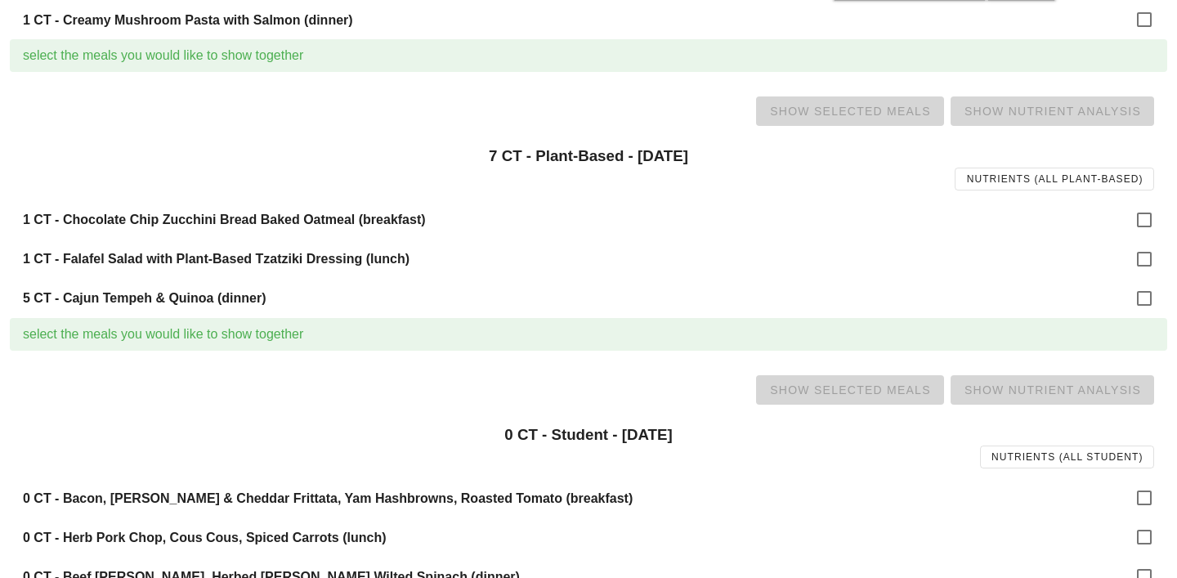
scroll to position [1391, 0]
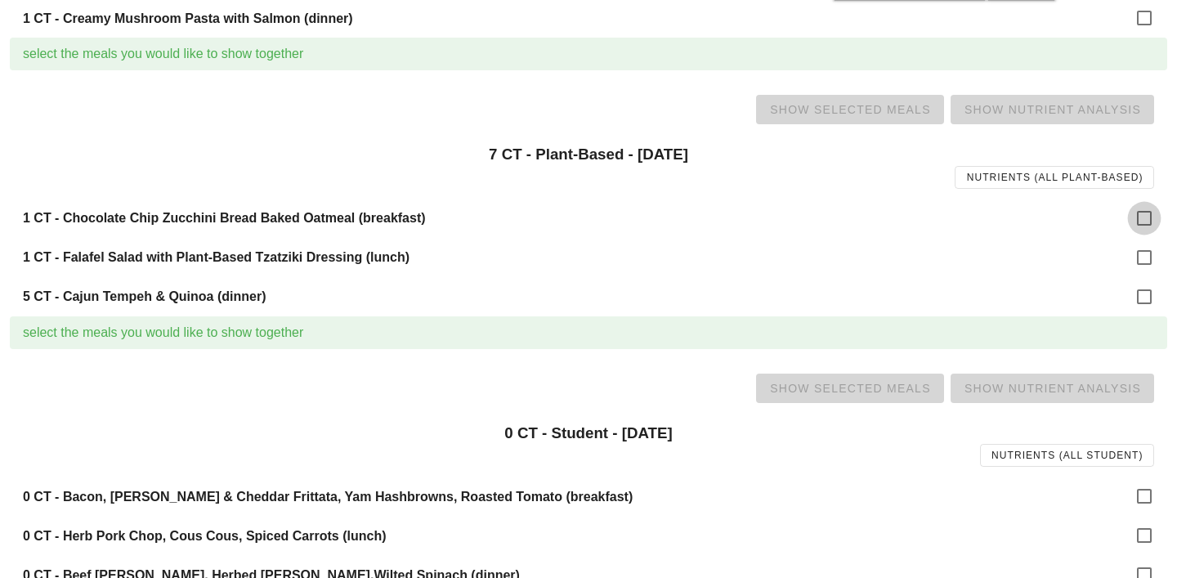
click at [1152, 215] on div at bounding box center [1145, 218] width 28 height 28
checkbox input "true"
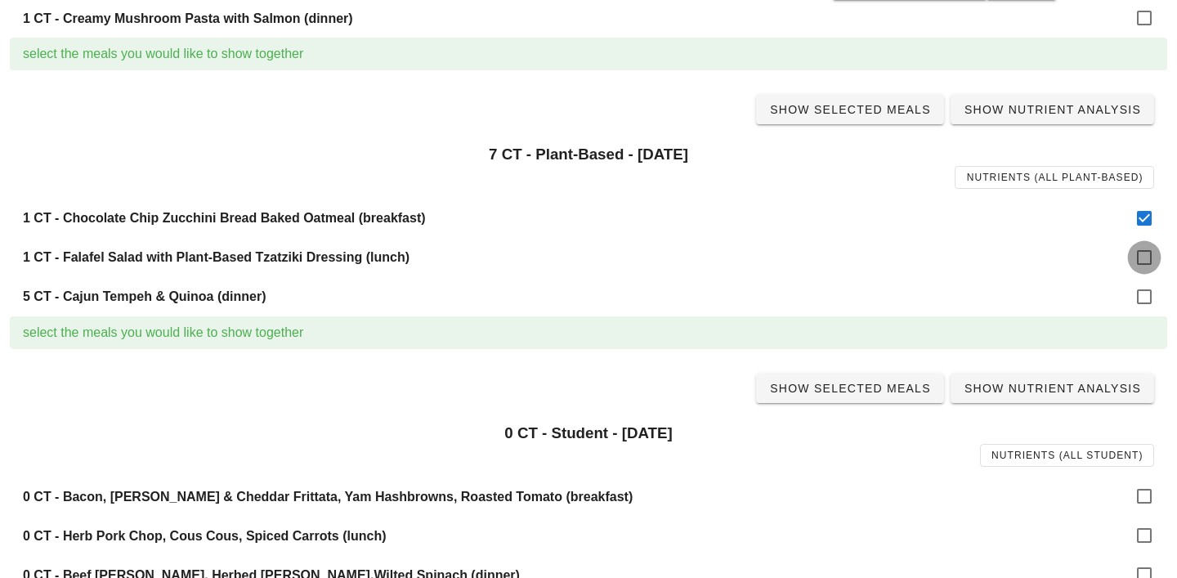
click at [1151, 262] on div at bounding box center [1145, 258] width 28 height 28
checkbox input "true"
click at [1140, 298] on div at bounding box center [1145, 297] width 28 height 28
checkbox input "true"
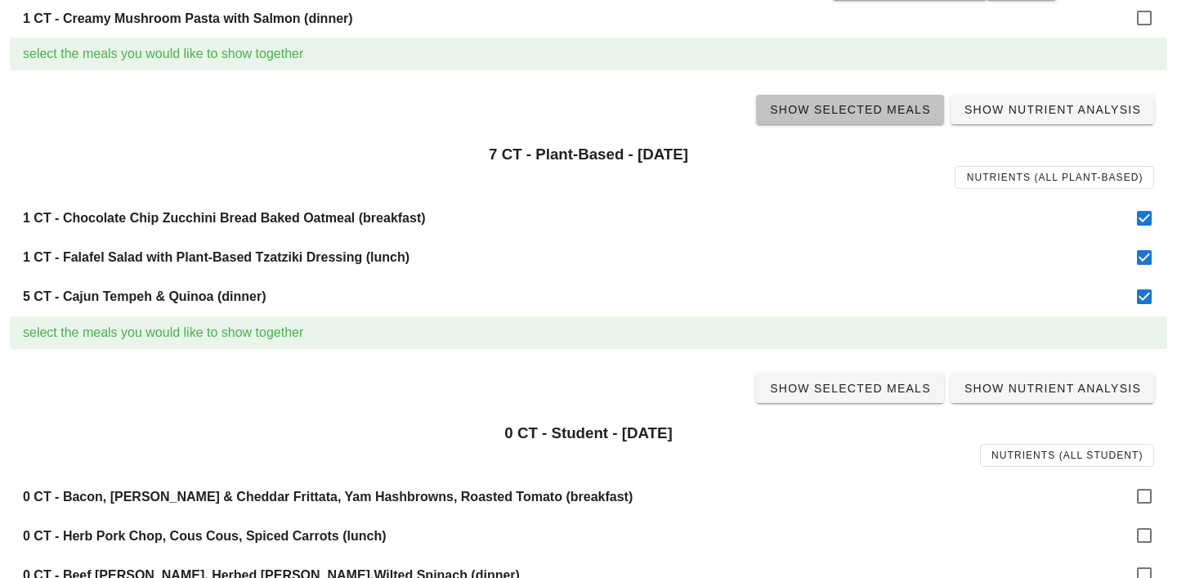
click at [871, 112] on span "Show Selected Meals" at bounding box center [850, 109] width 162 height 13
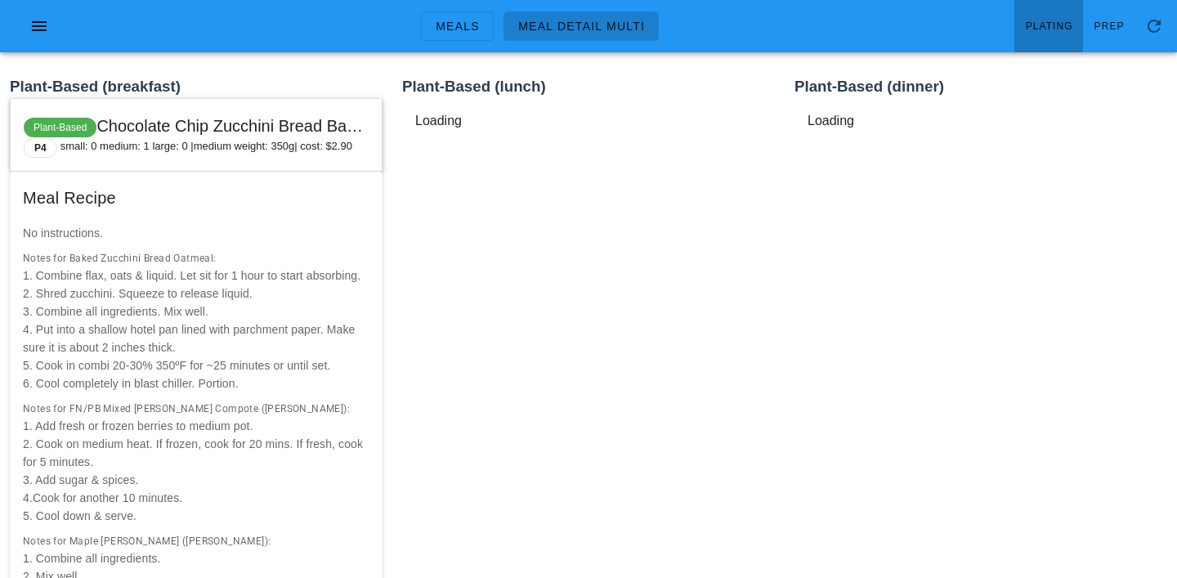
click at [1056, 15] on link "Plating" at bounding box center [1049, 26] width 69 height 52
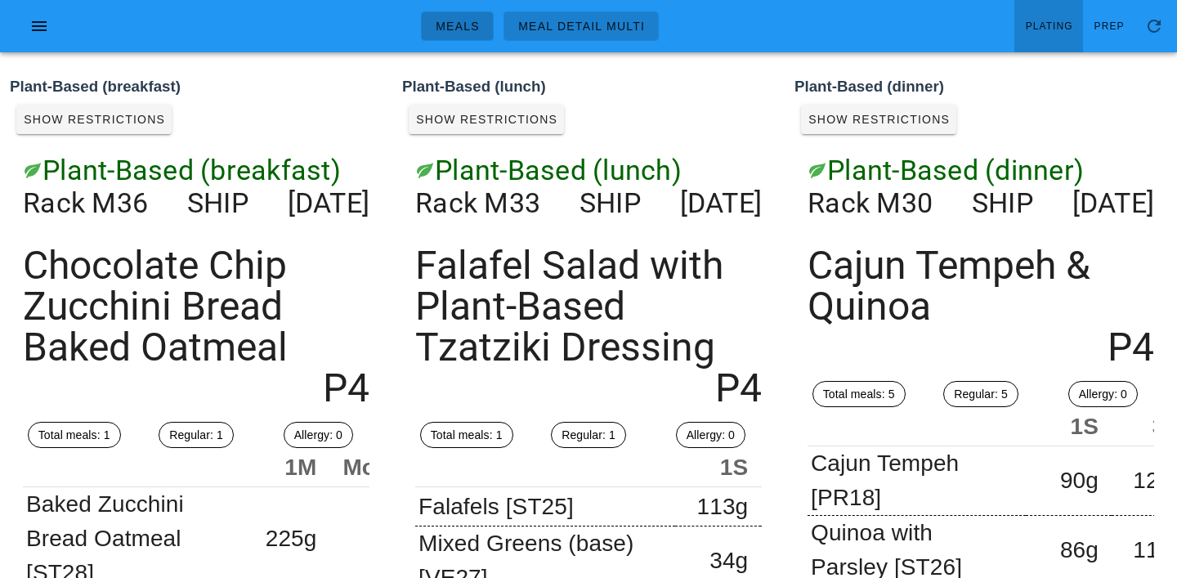
click at [457, 20] on span "Meals" at bounding box center [457, 26] width 45 height 13
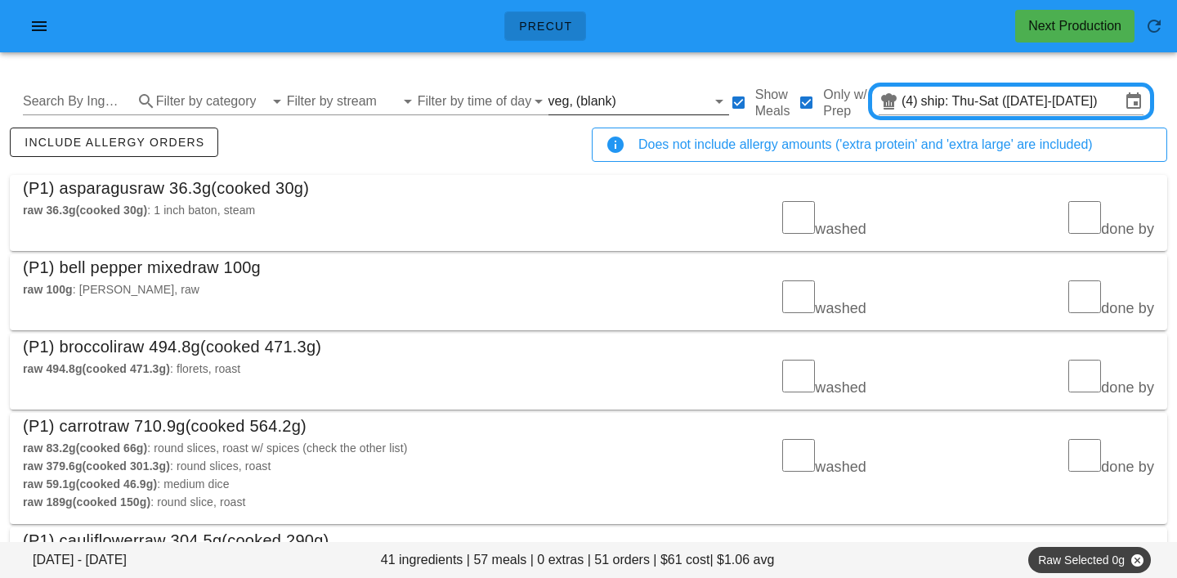
click at [586, 96] on div "(blank)" at bounding box center [596, 101] width 40 height 15
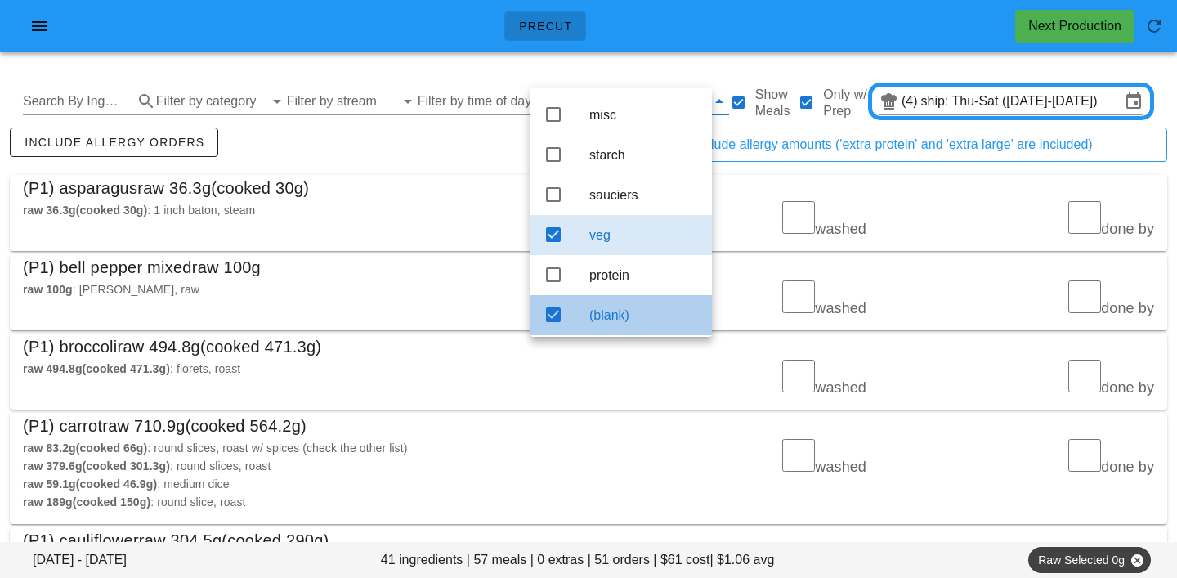
click at [606, 310] on div "(blank)" at bounding box center [644, 315] width 110 height 35
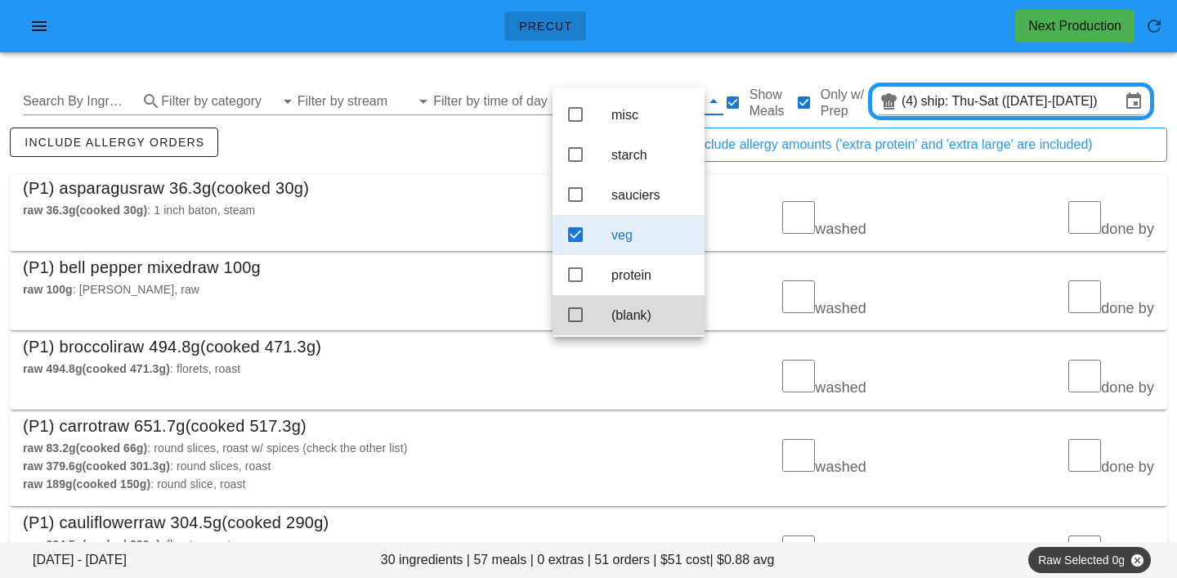
scroll to position [15, 0]
click at [487, 169] on div "include allergy orders" at bounding box center [298, 151] width 582 height 54
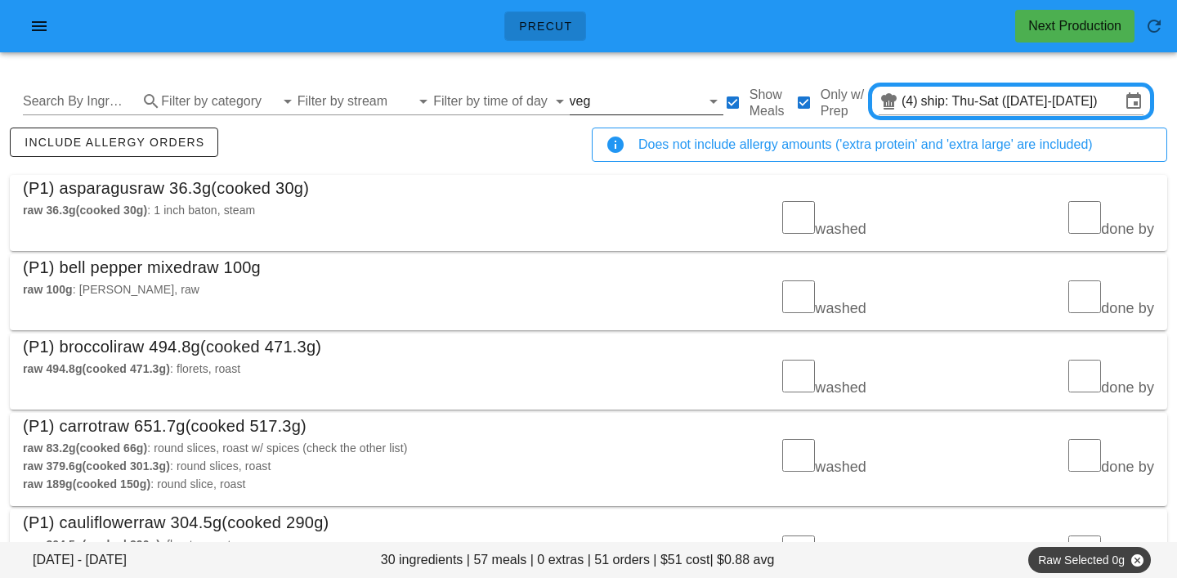
click at [594, 94] on input "text" at bounding box center [647, 101] width 106 height 26
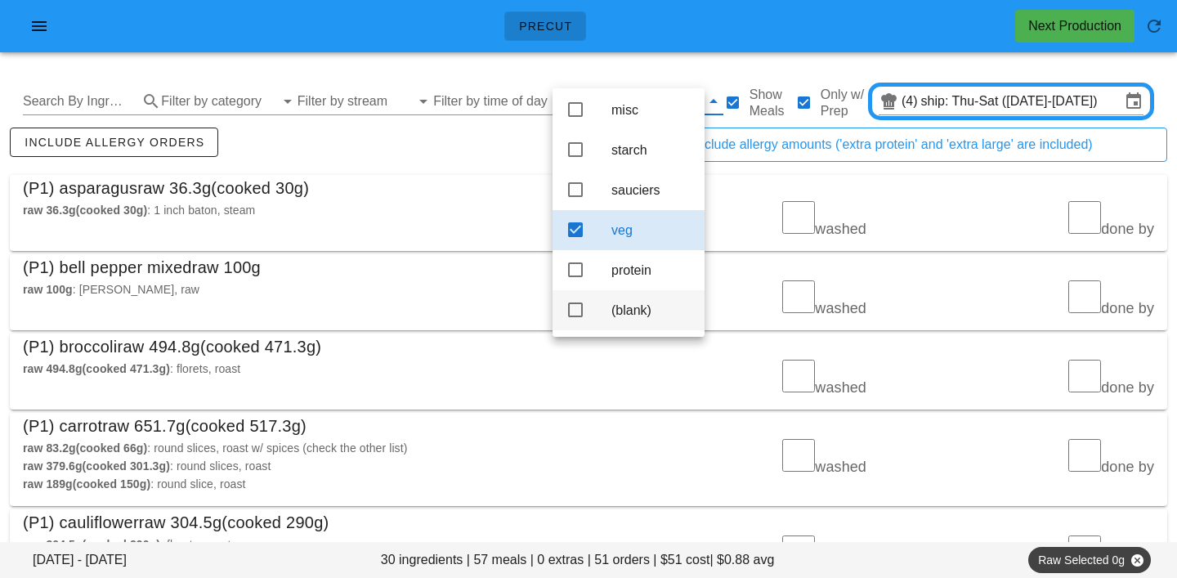
click at [643, 316] on div "(blank)" at bounding box center [652, 310] width 80 height 16
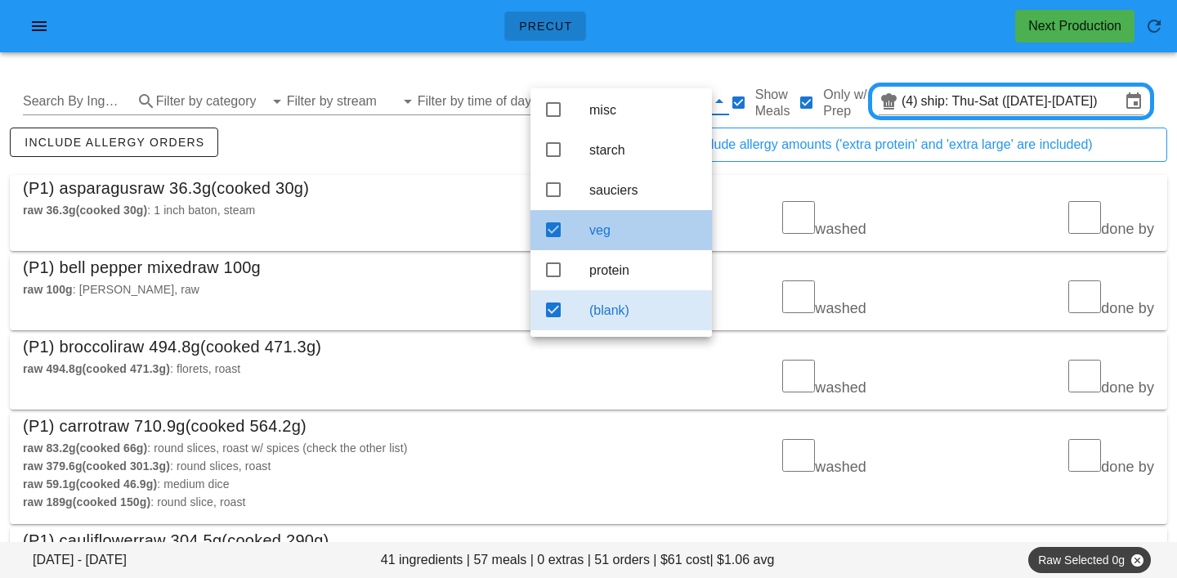
click at [639, 234] on div "veg" at bounding box center [644, 230] width 110 height 35
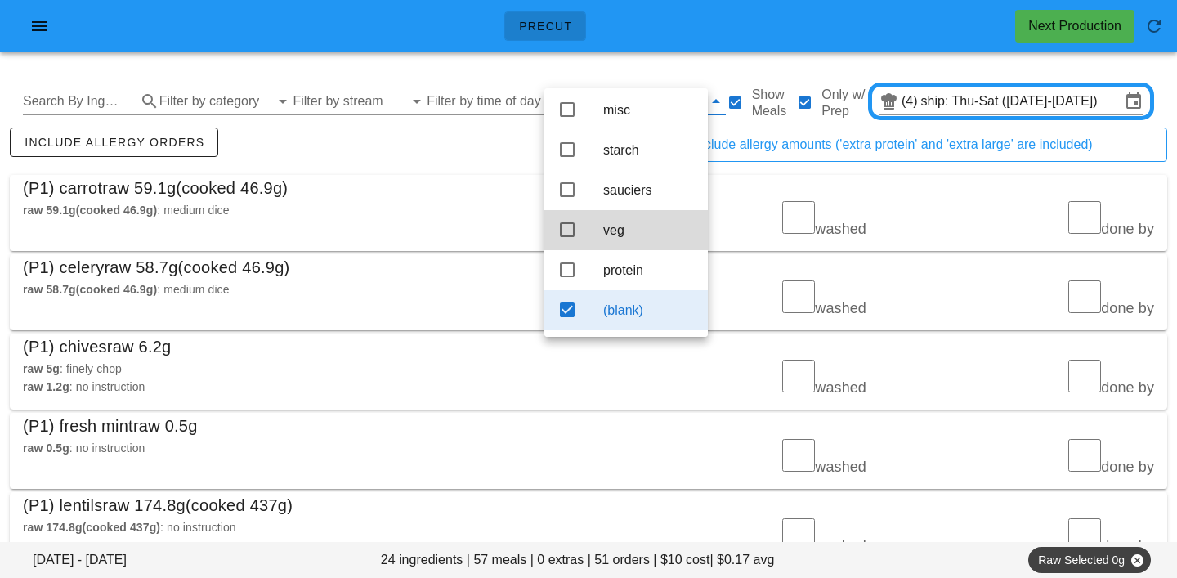
click at [464, 157] on div "include allergy orders" at bounding box center [298, 151] width 582 height 54
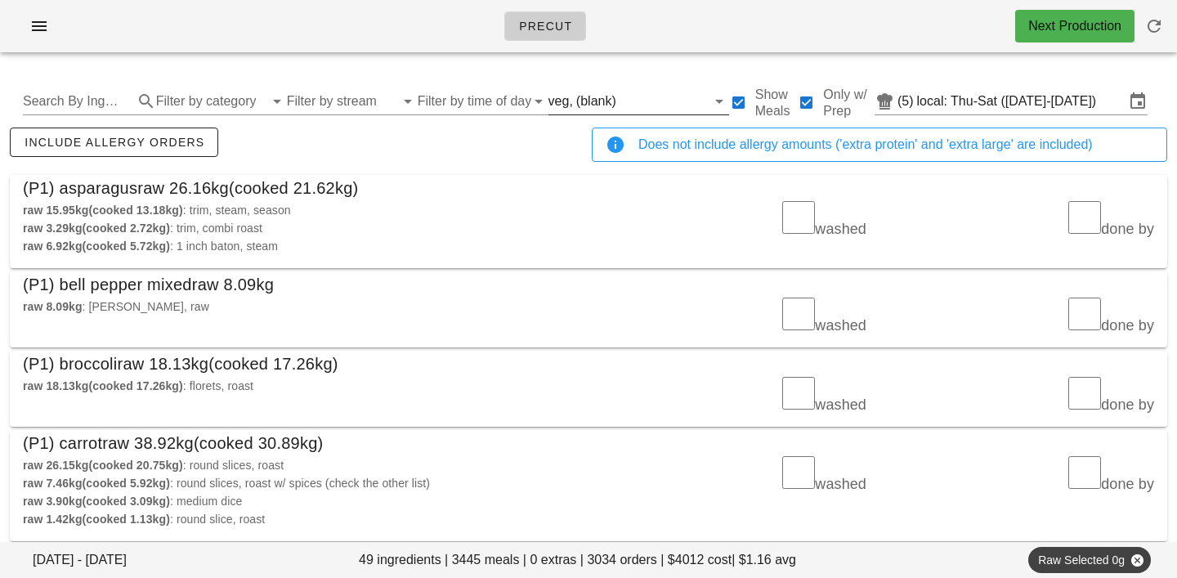
click at [620, 93] on input "text" at bounding box center [663, 101] width 87 height 26
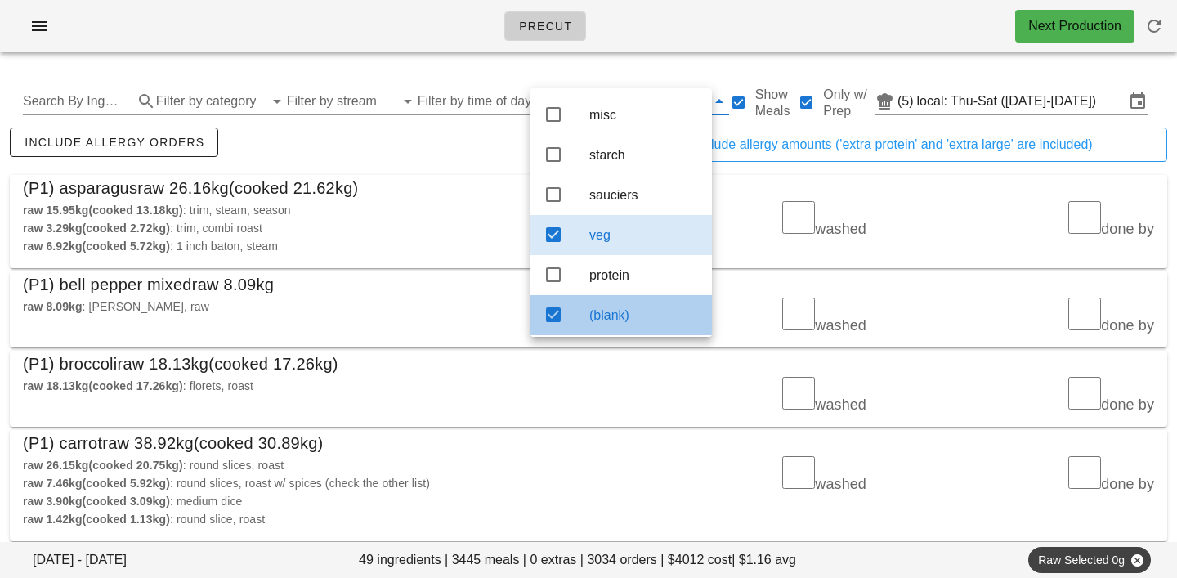
click at [617, 323] on div "(blank)" at bounding box center [644, 315] width 110 height 16
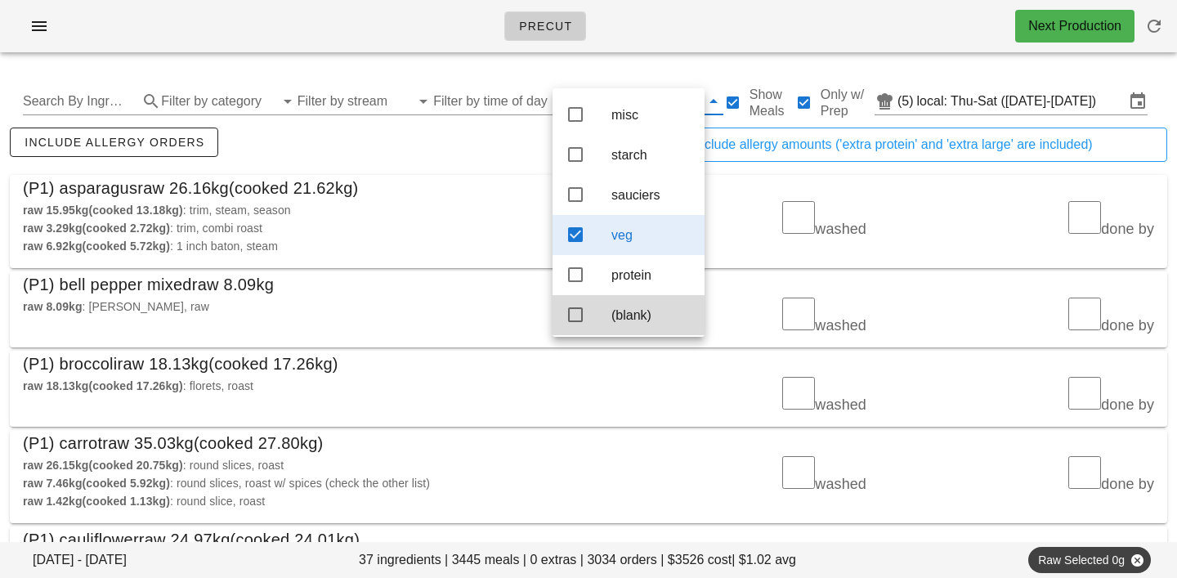
scroll to position [15, 0]
click at [475, 199] on div "raw 15.95kg (cooked 13.18kg) : trim, steam, season raw 3.29kg (cooked 2.72kg) :…" at bounding box center [301, 228] width 576 height 74
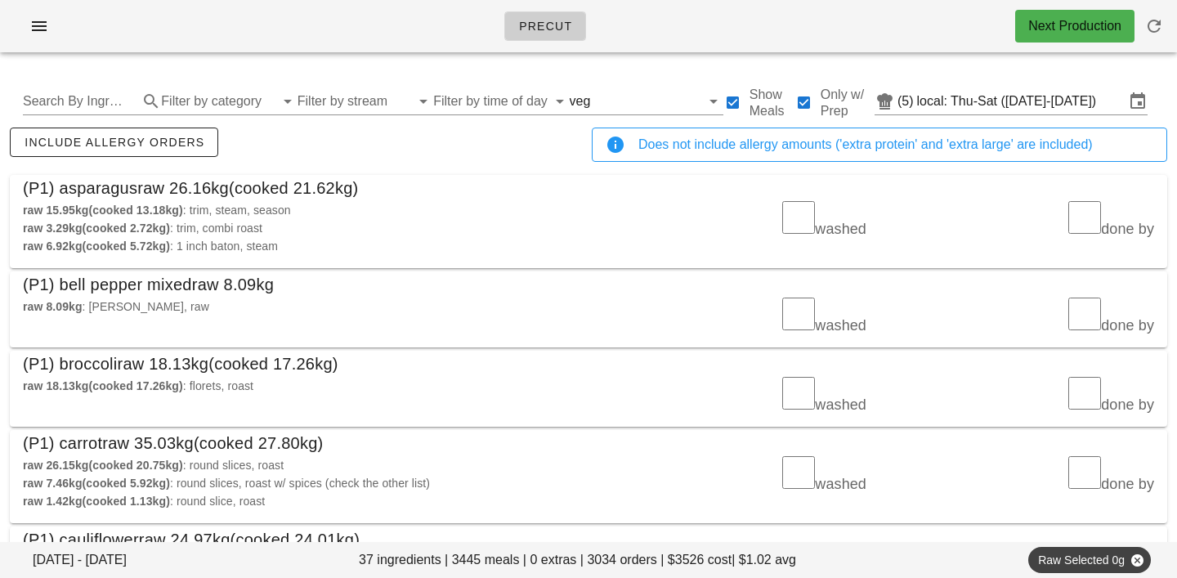
click at [598, 86] on div "Search By Ingredient Filter by category Filter by stream Filter by time of day …" at bounding box center [589, 101] width 1158 height 52
click at [598, 96] on input "text" at bounding box center [647, 101] width 106 height 26
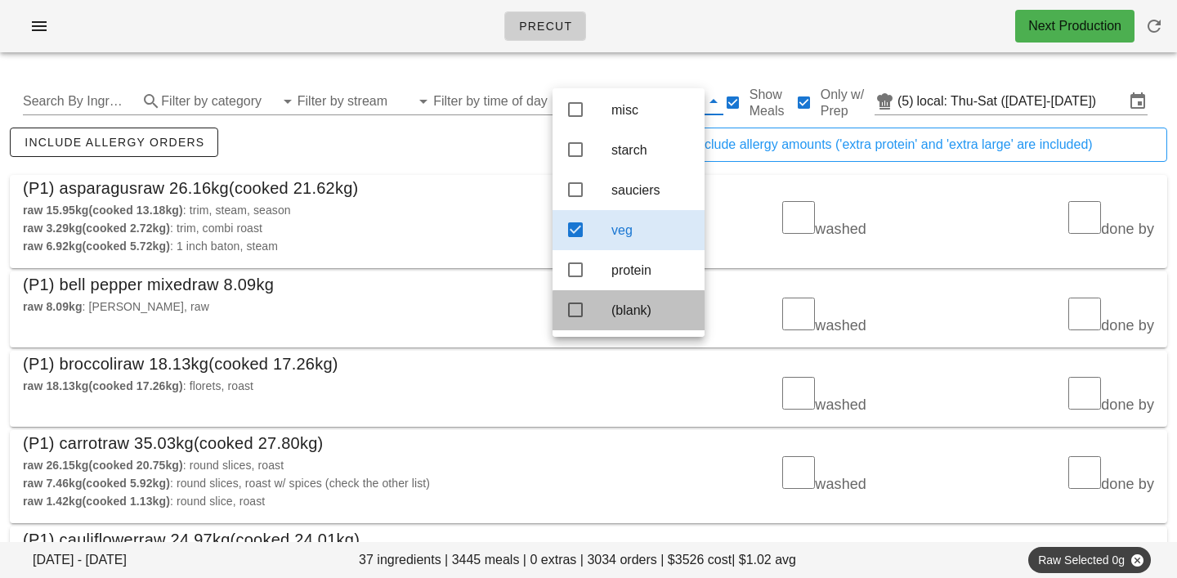
click at [634, 310] on div "(blank)" at bounding box center [652, 310] width 80 height 16
click at [625, 224] on div "veg" at bounding box center [652, 230] width 80 height 16
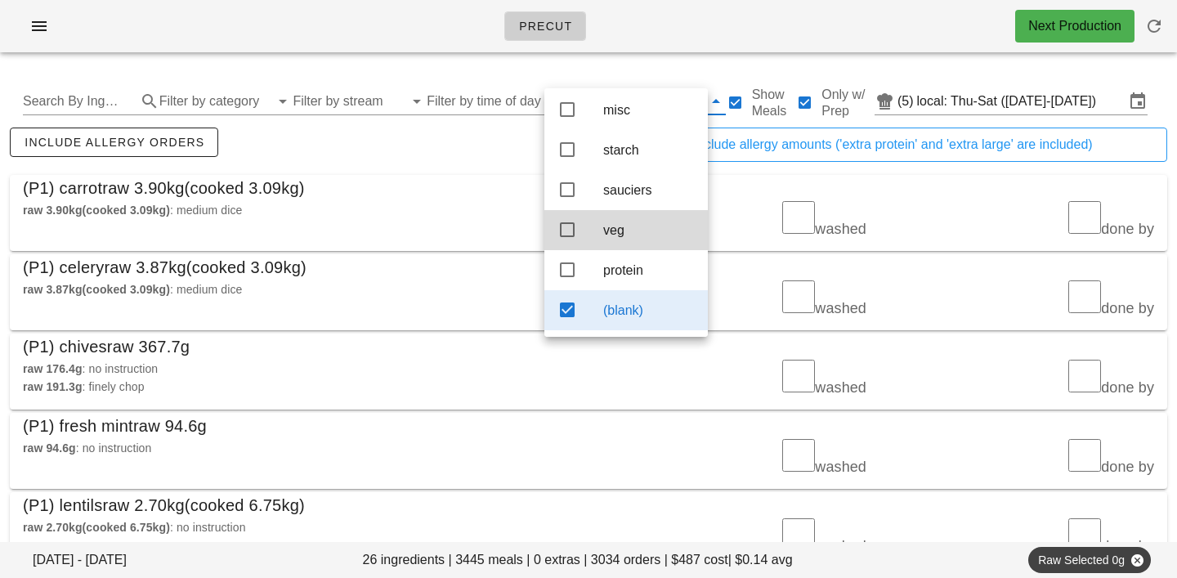
click at [452, 136] on div "include allergy orders" at bounding box center [298, 151] width 582 height 54
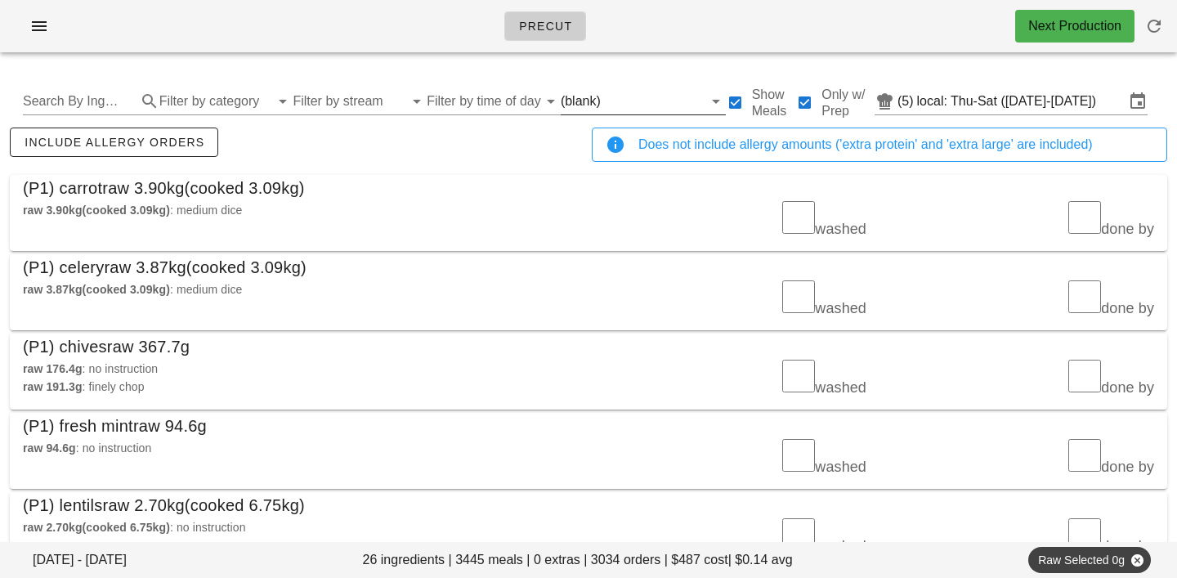
click at [604, 107] on input "text" at bounding box center [653, 101] width 99 height 26
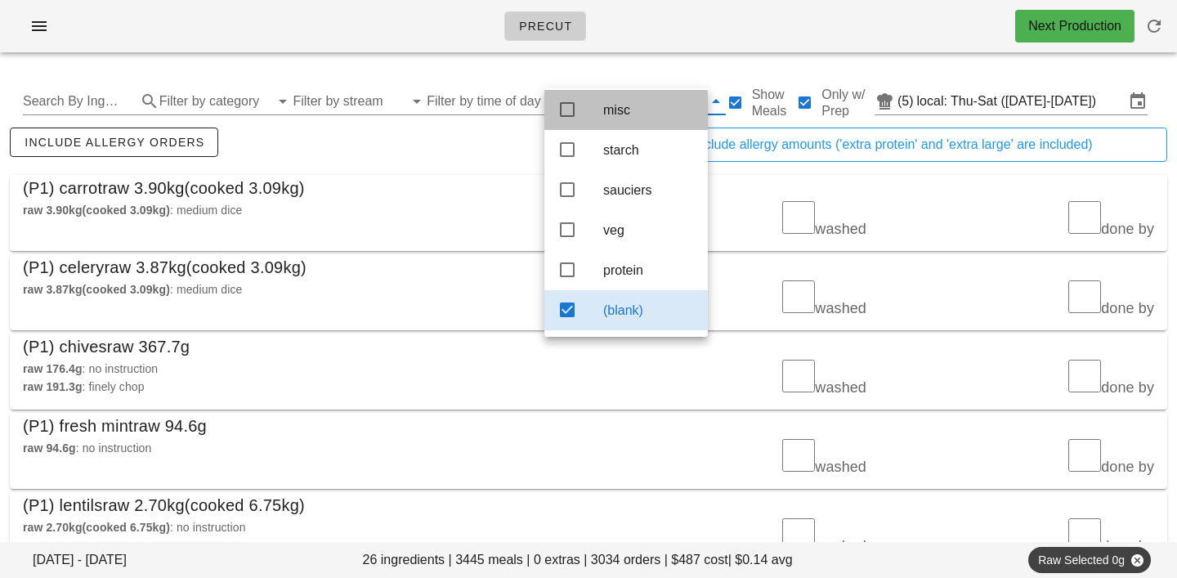
click at [620, 113] on div "misc" at bounding box center [649, 109] width 92 height 35
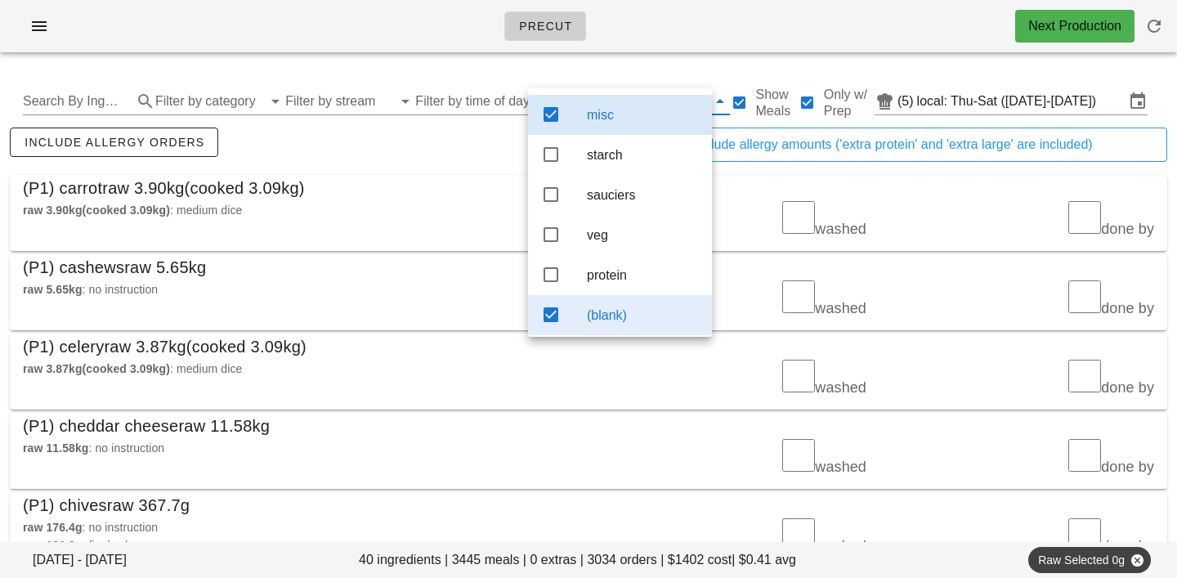
click at [639, 333] on div "(blank)" at bounding box center [643, 315] width 112 height 35
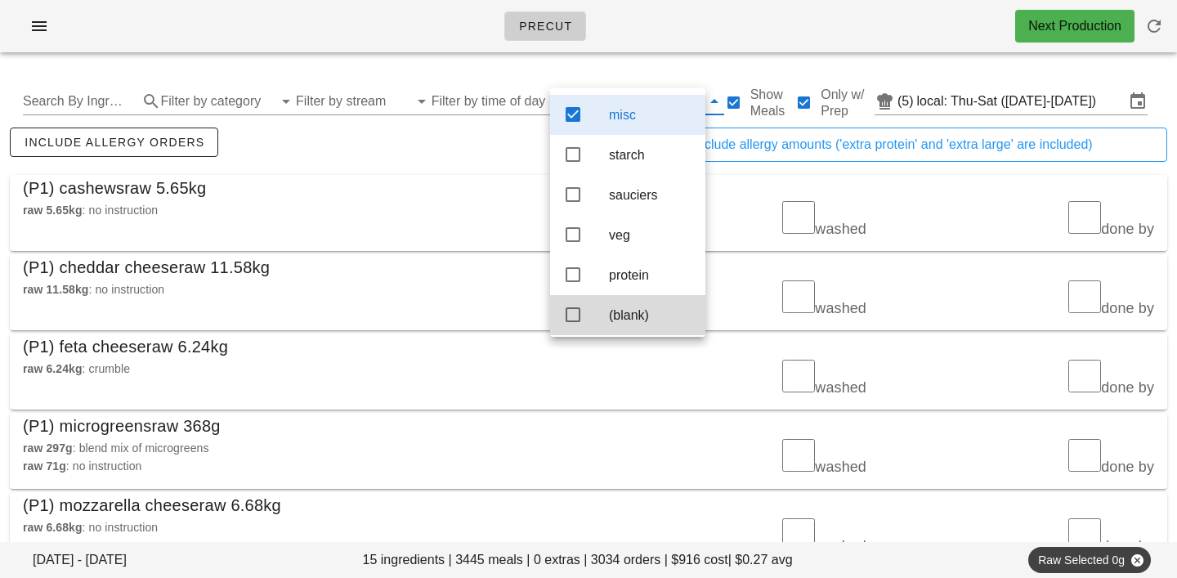
scroll to position [15, 0]
click at [451, 190] on div "(P1) cashews raw 5.65kg" at bounding box center [589, 188] width 1158 height 26
